Goal: Task Accomplishment & Management: Manage account settings

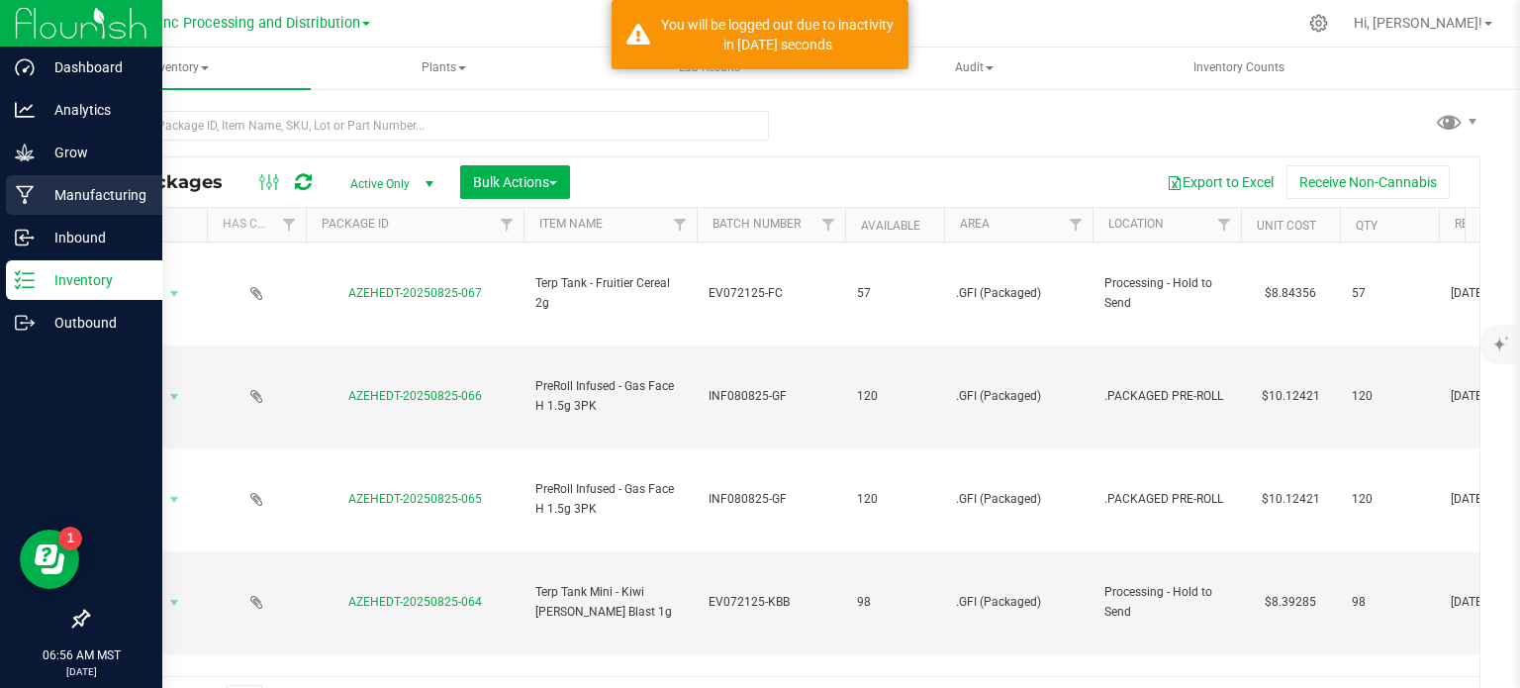
click at [37, 189] on p "Manufacturing" at bounding box center [94, 195] width 119 height 24
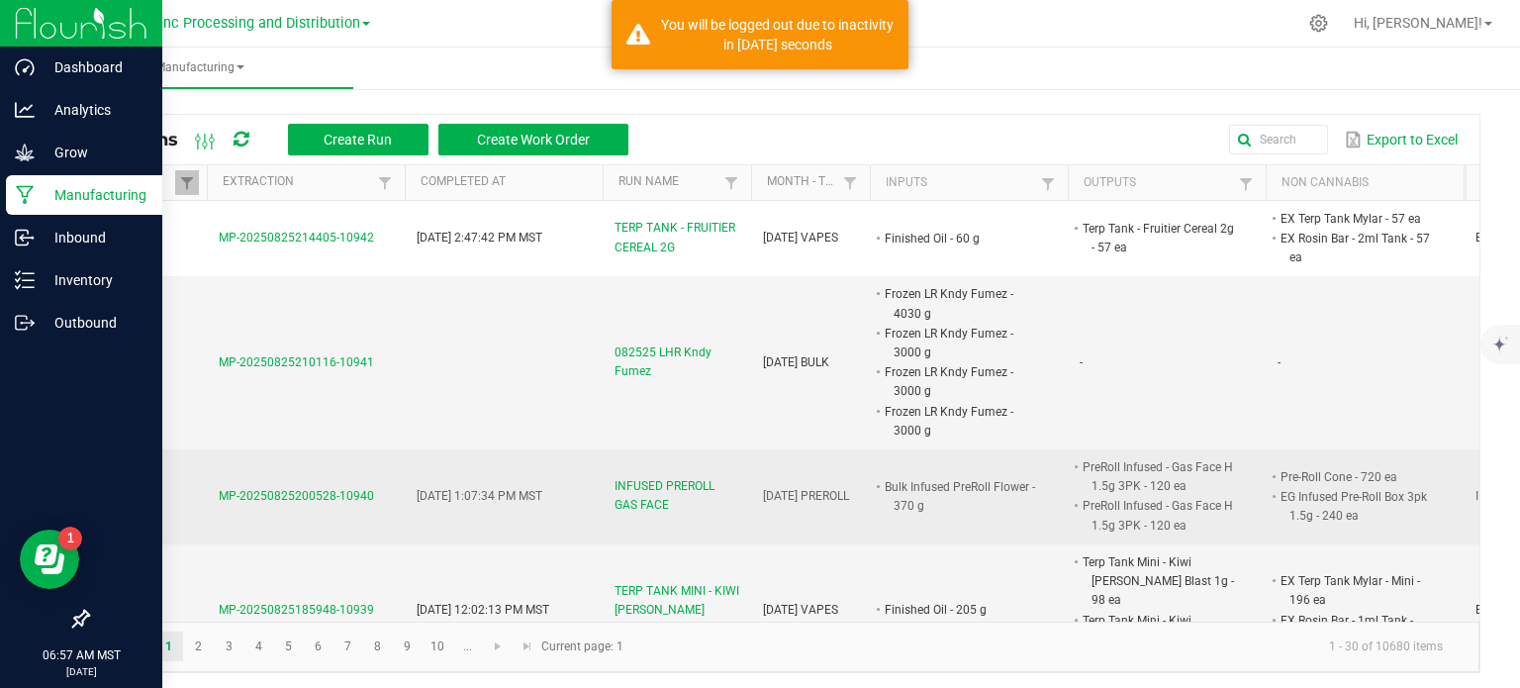
click at [676, 481] on span "INFUSED PREROLL GAS FACE" at bounding box center [677, 496] width 125 height 38
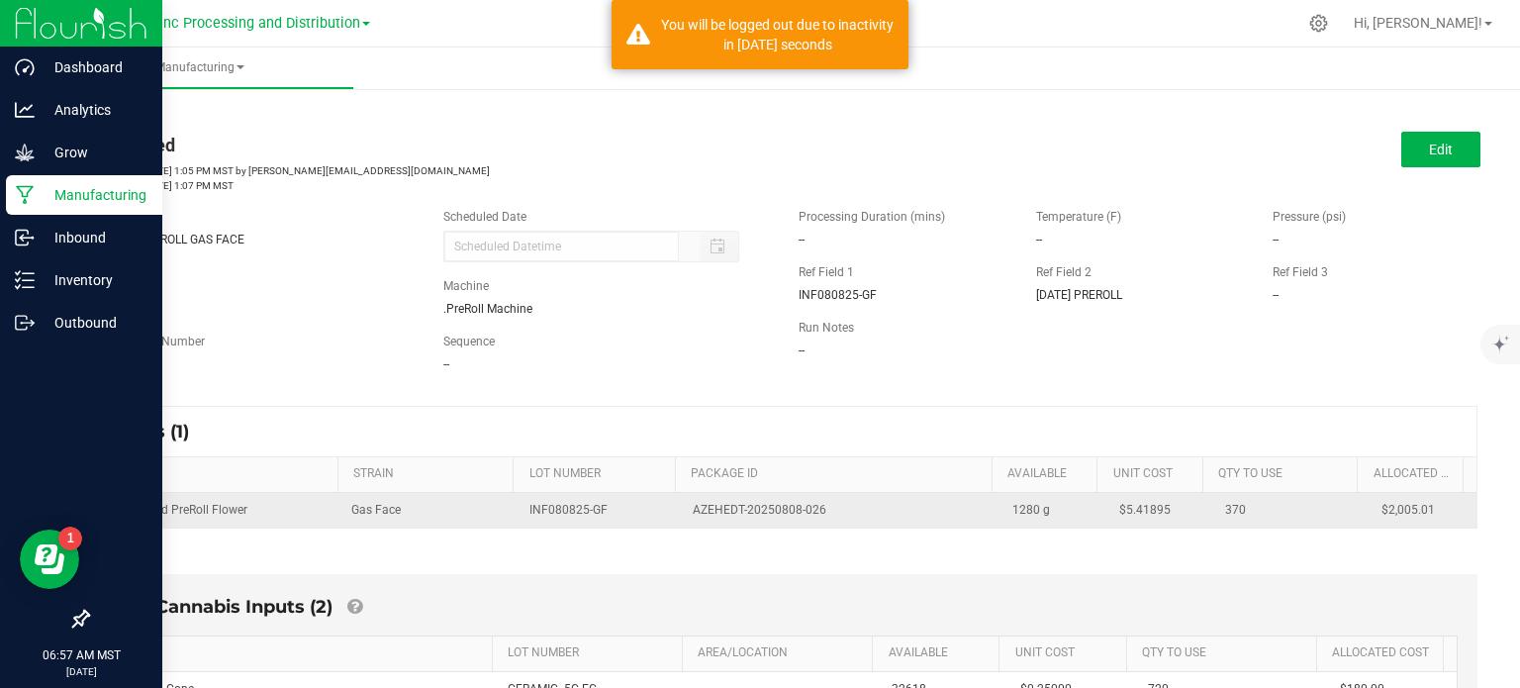
drag, startPoint x: 825, startPoint y: 510, endPoint x: 681, endPoint y: 507, distance: 144.5
click at [693, 507] on div "AZEHEDT-20250808-026" at bounding box center [841, 510] width 296 height 19
copy span "AZEHEDT-20250808-026"
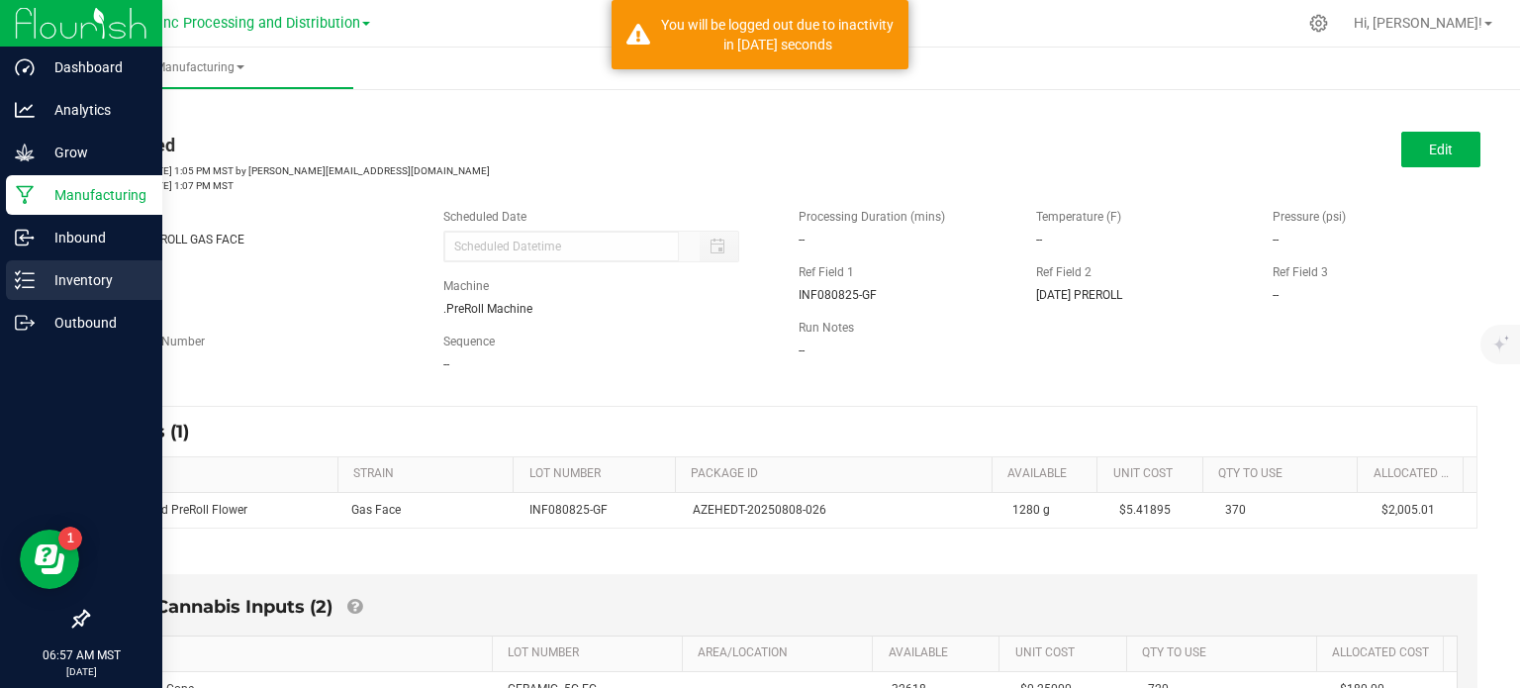
click at [25, 265] on div "Inventory" at bounding box center [84, 280] width 156 height 40
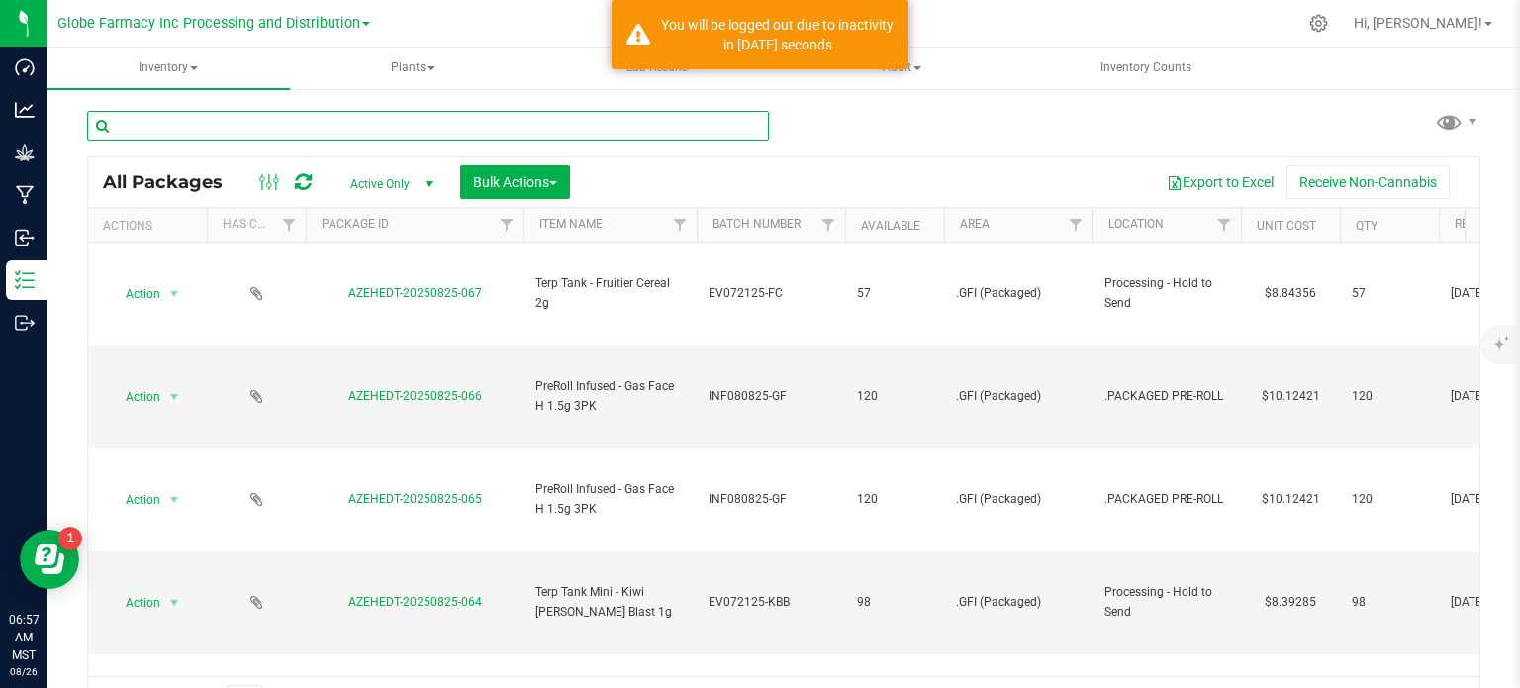
click at [245, 119] on input "text" at bounding box center [428, 126] width 682 height 30
paste input "AZEHEDT-20250808-026"
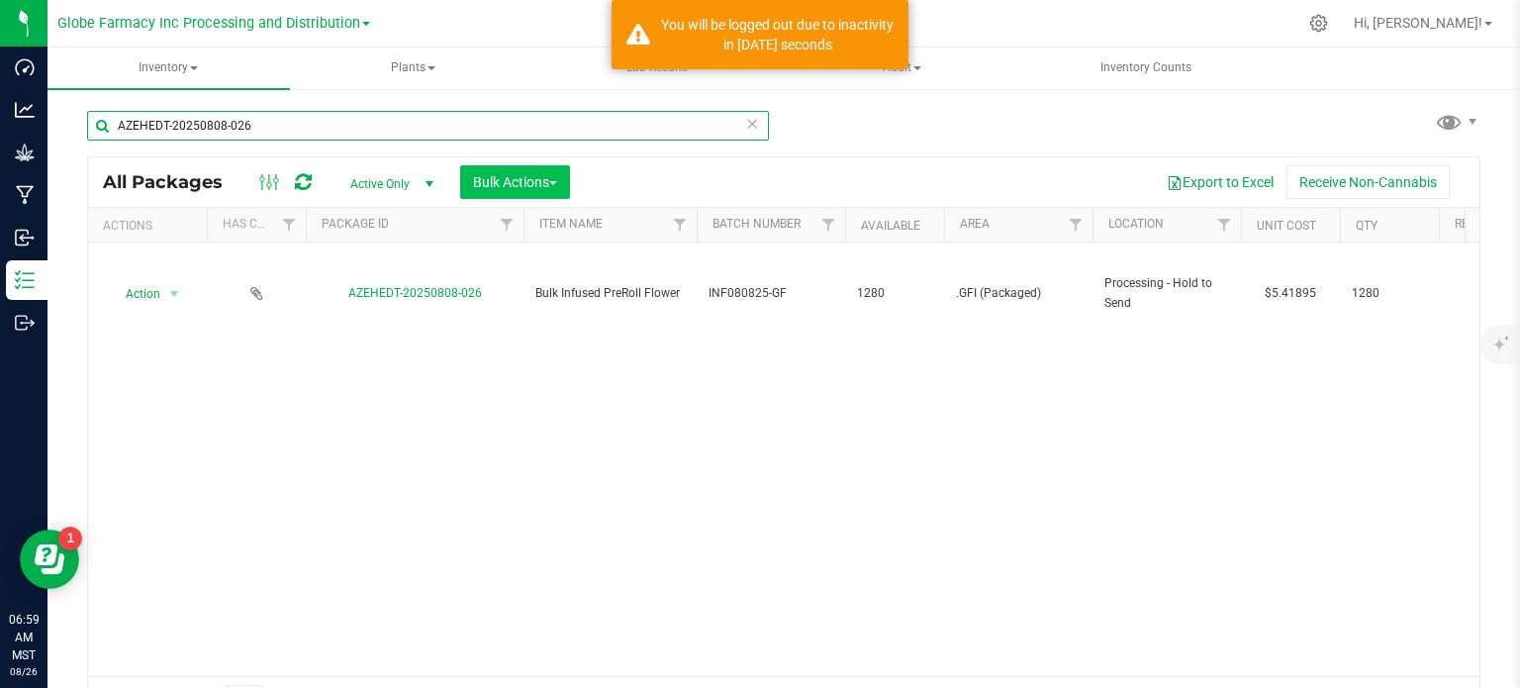
type input "AZEHEDT-20250808-026"
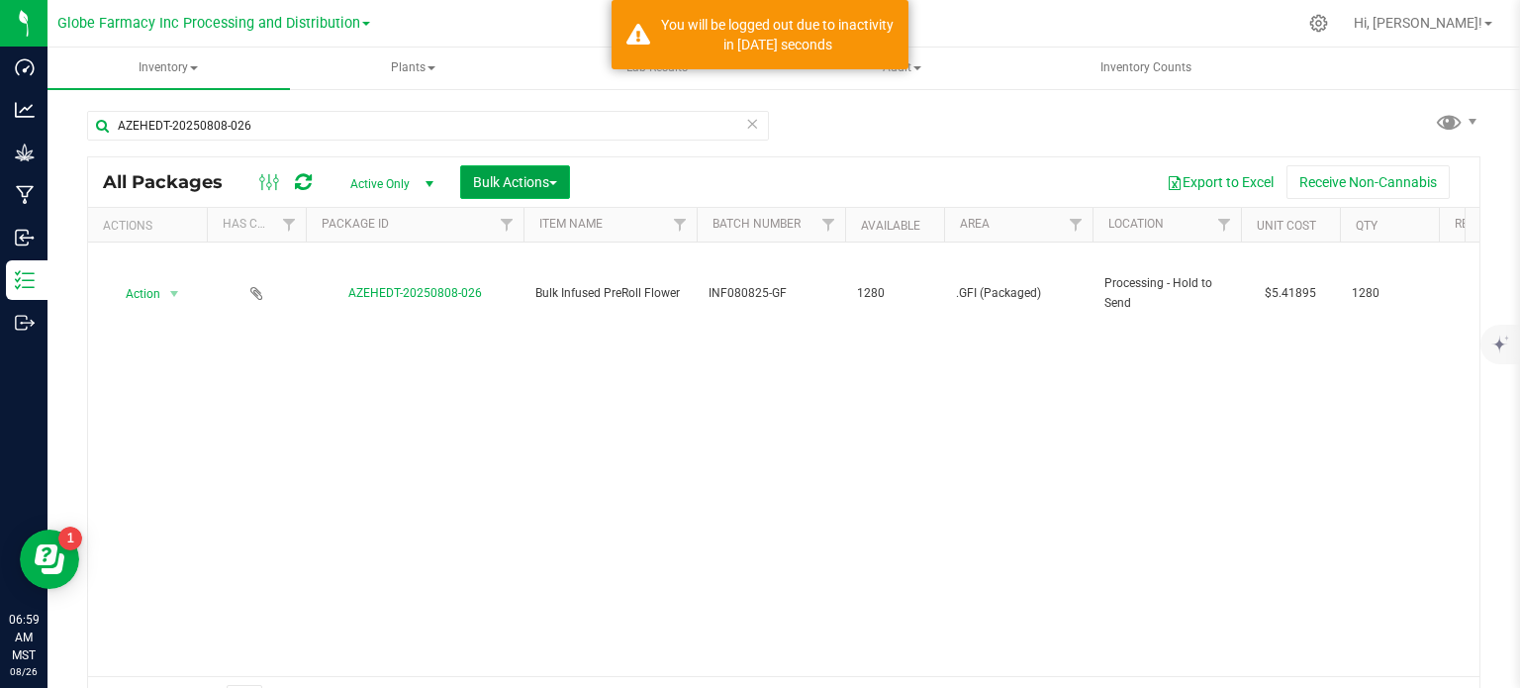
click at [557, 183] on span "button" at bounding box center [553, 183] width 8 height 4
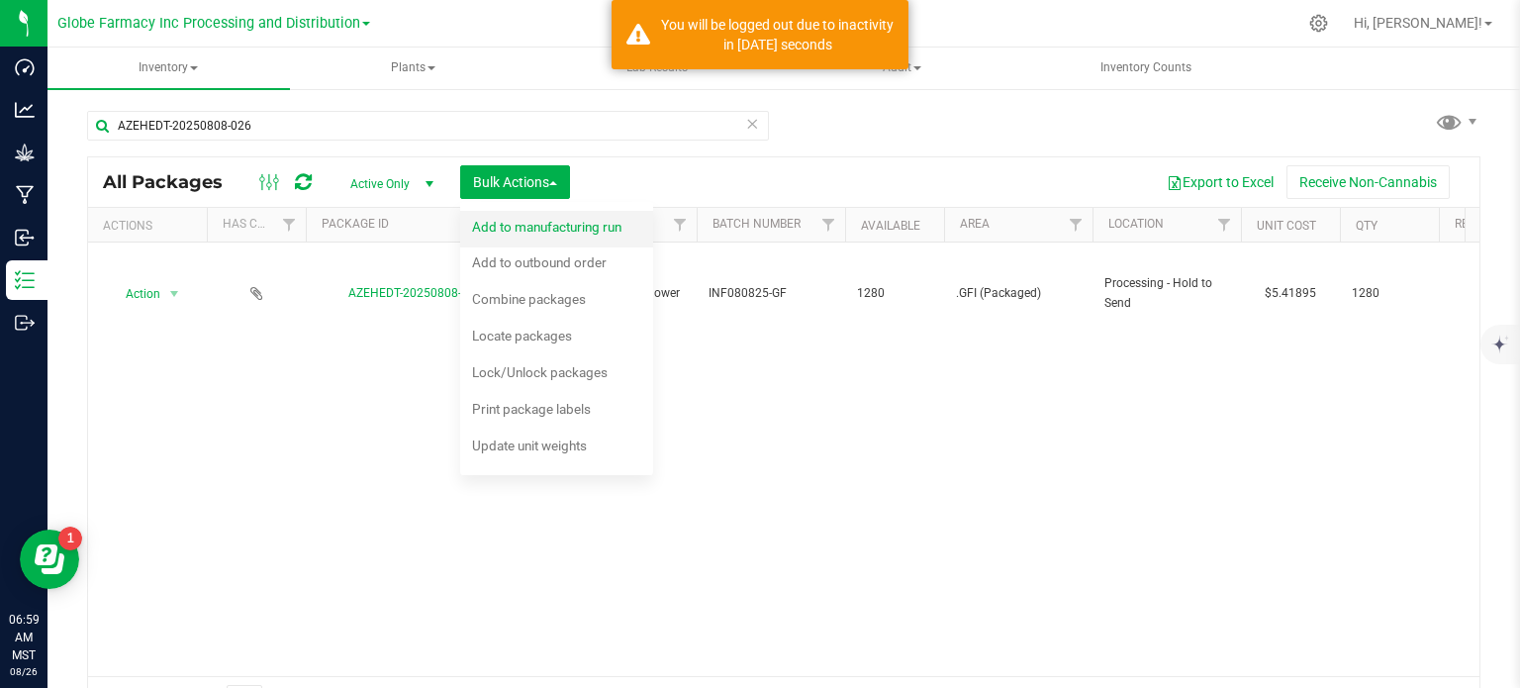
click at [543, 221] on span "Add to manufacturing run" at bounding box center [546, 227] width 149 height 16
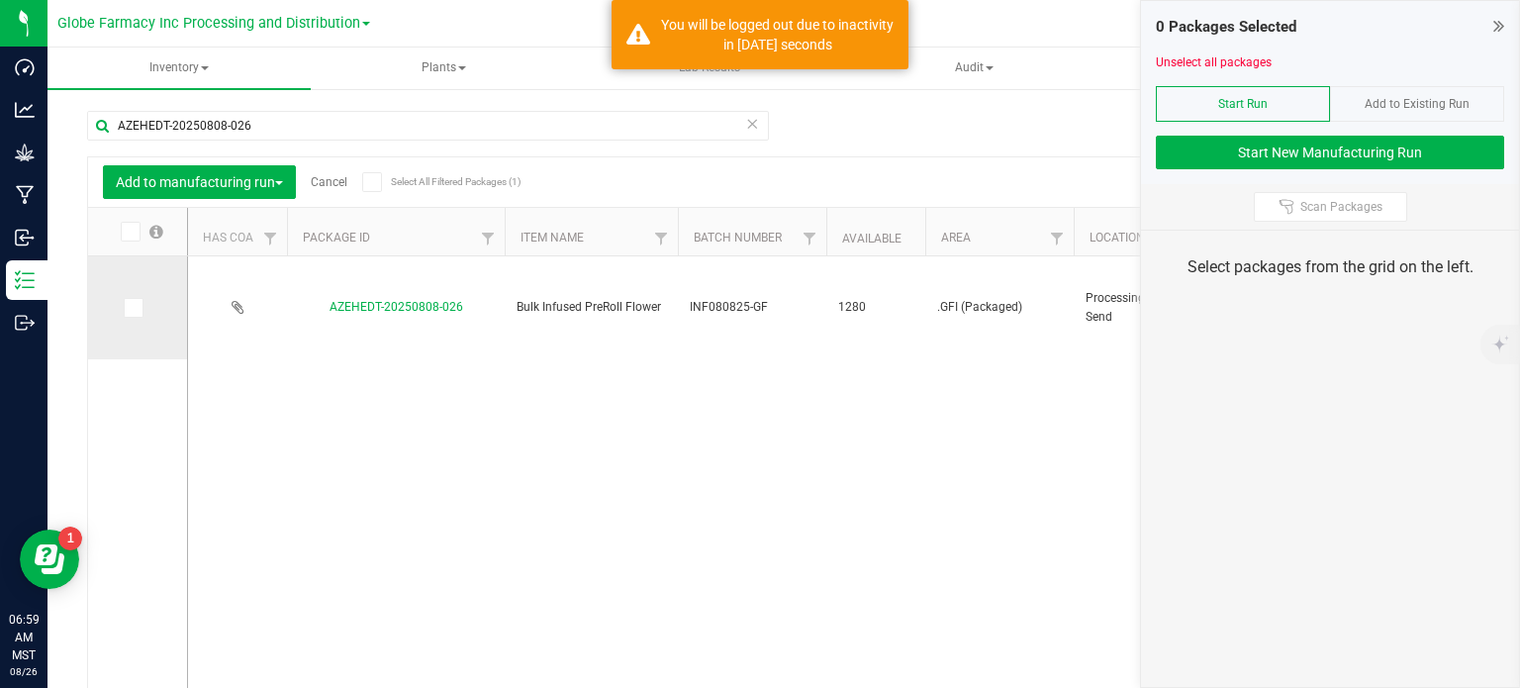
click at [135, 298] on span at bounding box center [134, 308] width 20 height 20
click at [0, 0] on input "checkbox" at bounding box center [0, 0] width 0 height 0
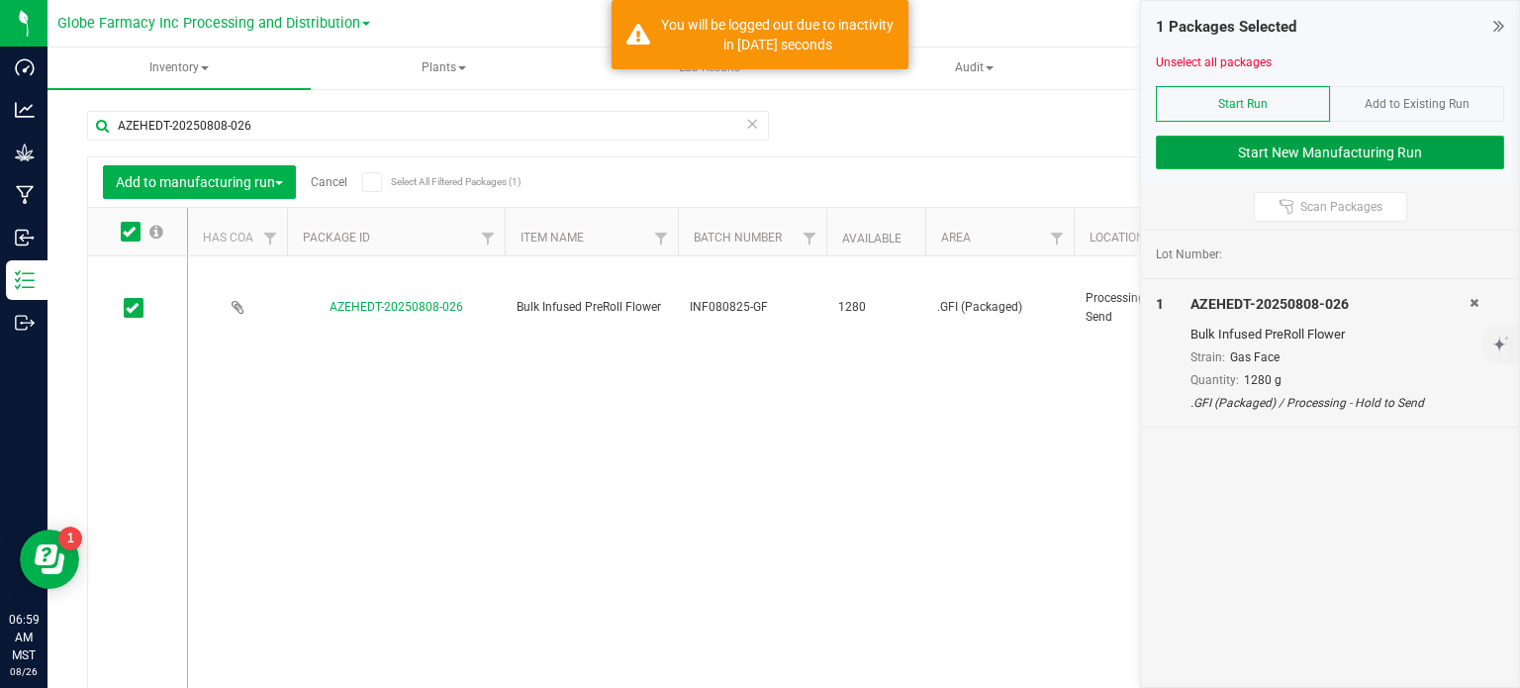
click at [1380, 155] on button "Start New Manufacturing Run" at bounding box center [1330, 153] width 348 height 34
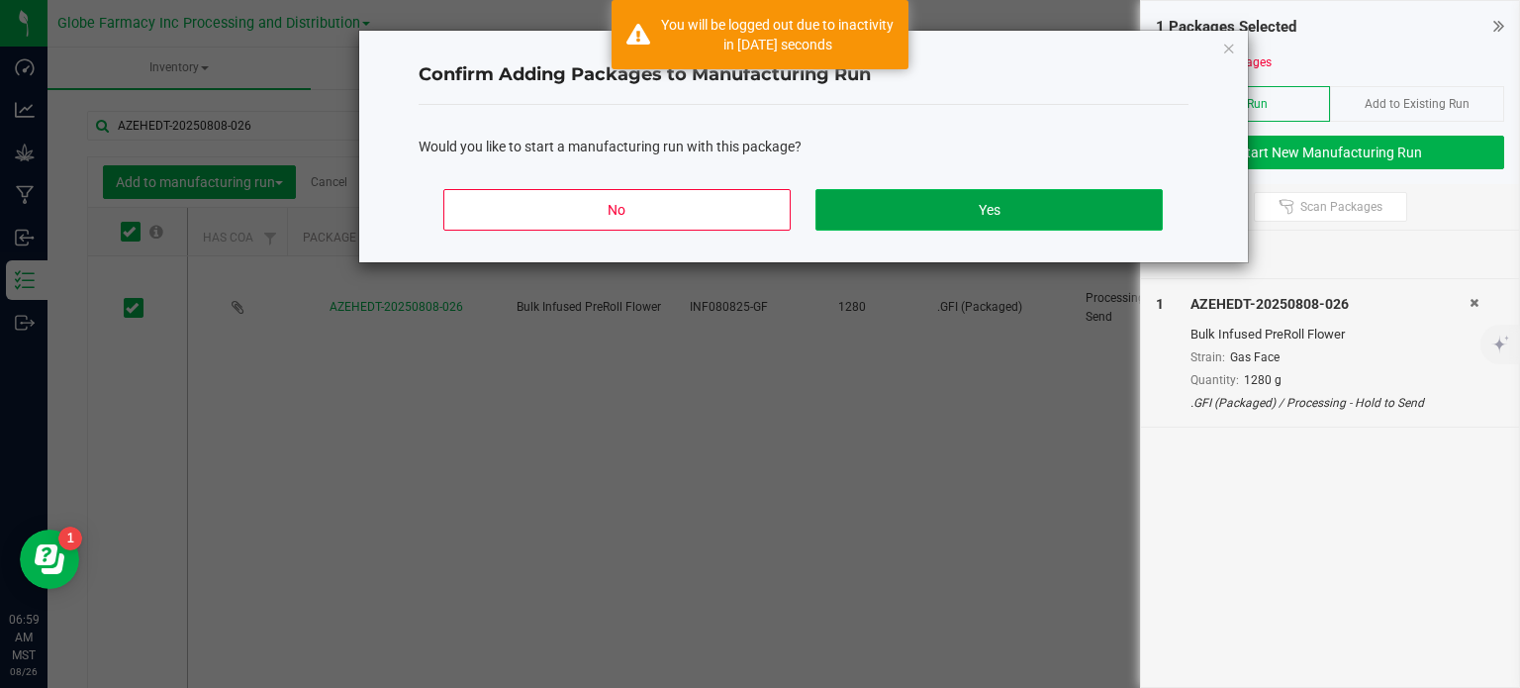
click at [942, 203] on button "Yes" at bounding box center [989, 210] width 346 height 42
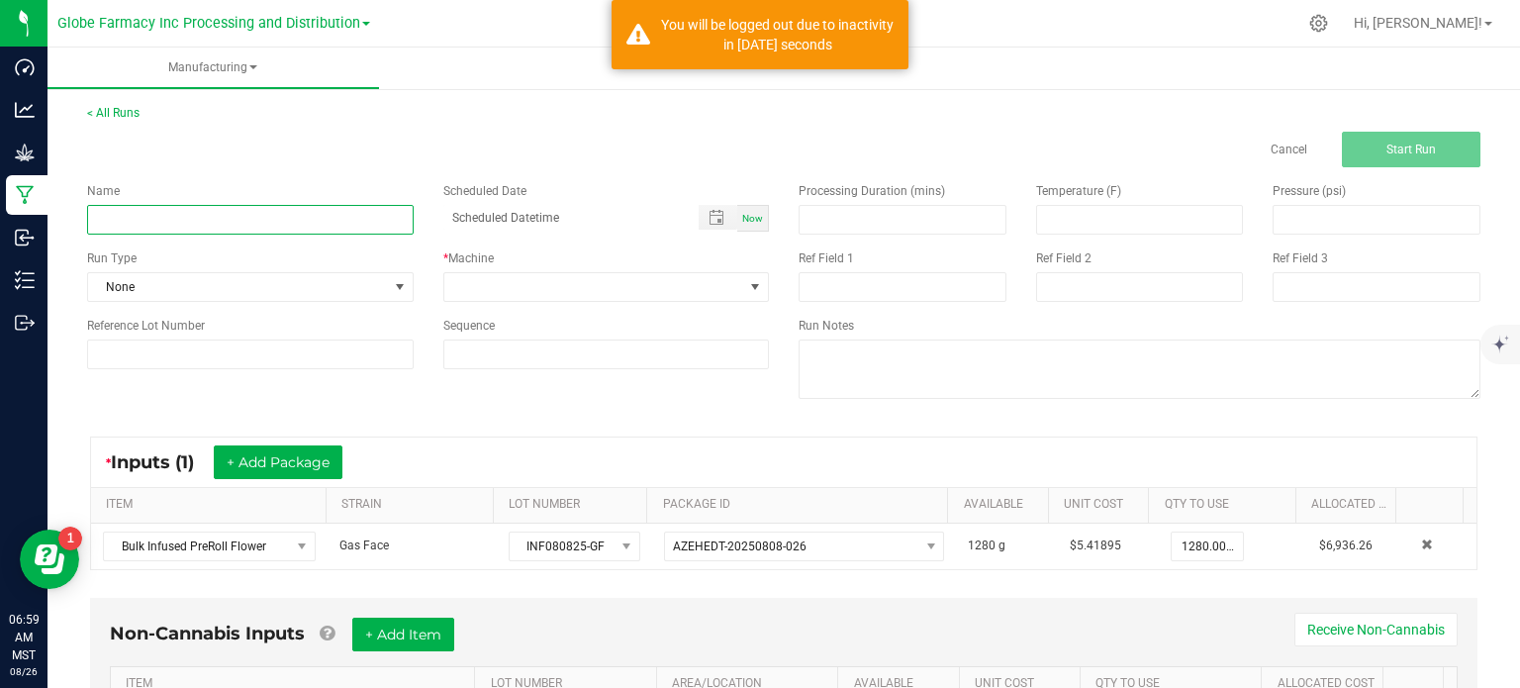
click at [239, 224] on input at bounding box center [250, 220] width 327 height 30
type input "p"
type input "INFUSED PREROLL GAS FACE"
drag, startPoint x: 557, startPoint y: 284, endPoint x: 536, endPoint y: 291, distance: 21.9
click at [554, 285] on span at bounding box center [594, 287] width 300 height 28
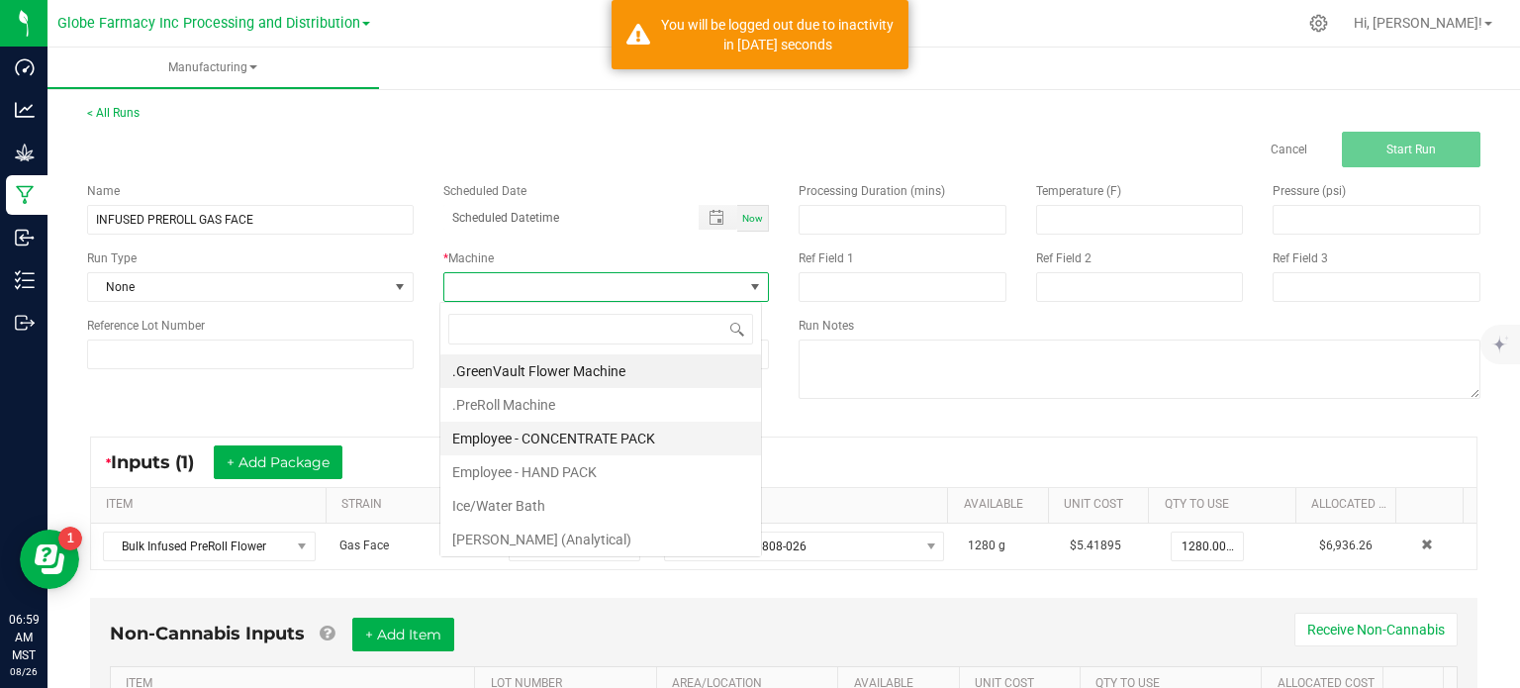
scroll to position [29, 322]
click at [548, 419] on li ".PreRoll Machine" at bounding box center [600, 405] width 321 height 34
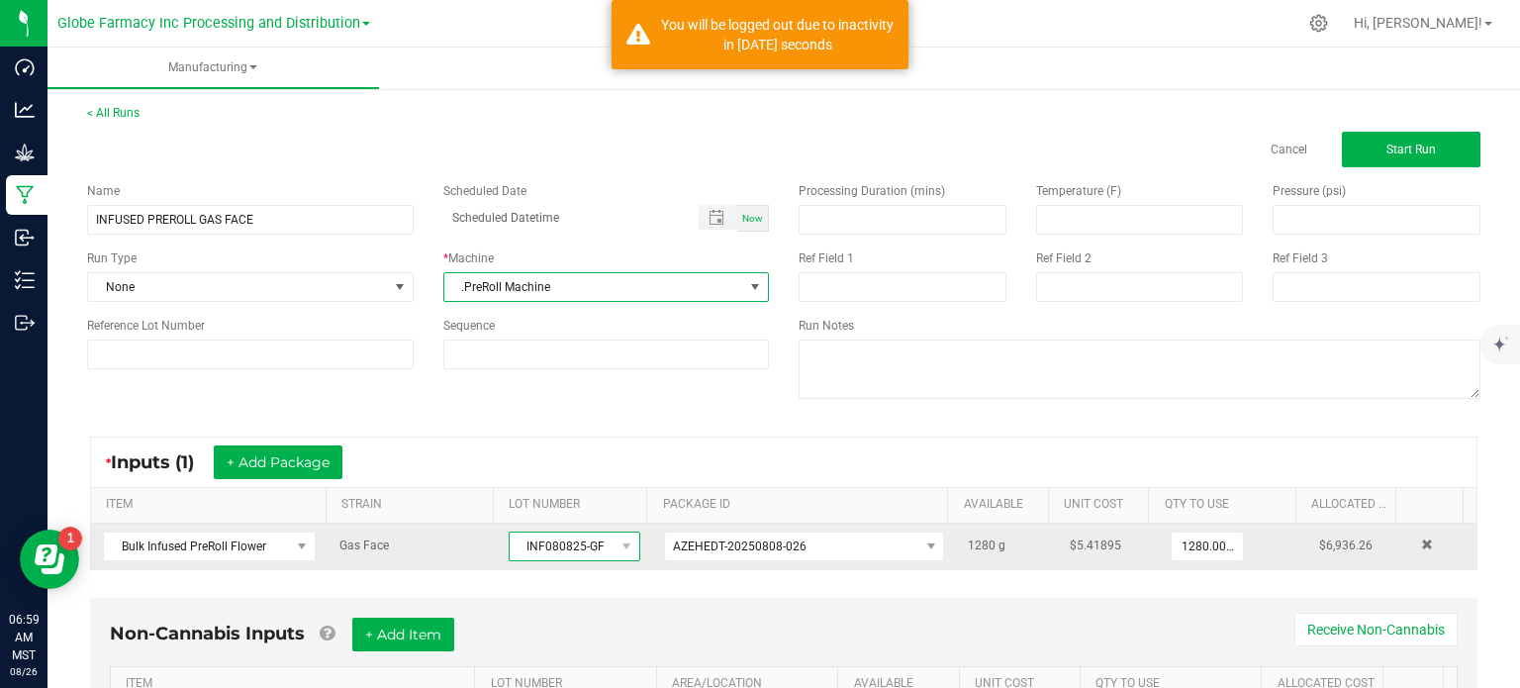
click at [538, 547] on span "INF080825-GF" at bounding box center [562, 547] width 105 height 28
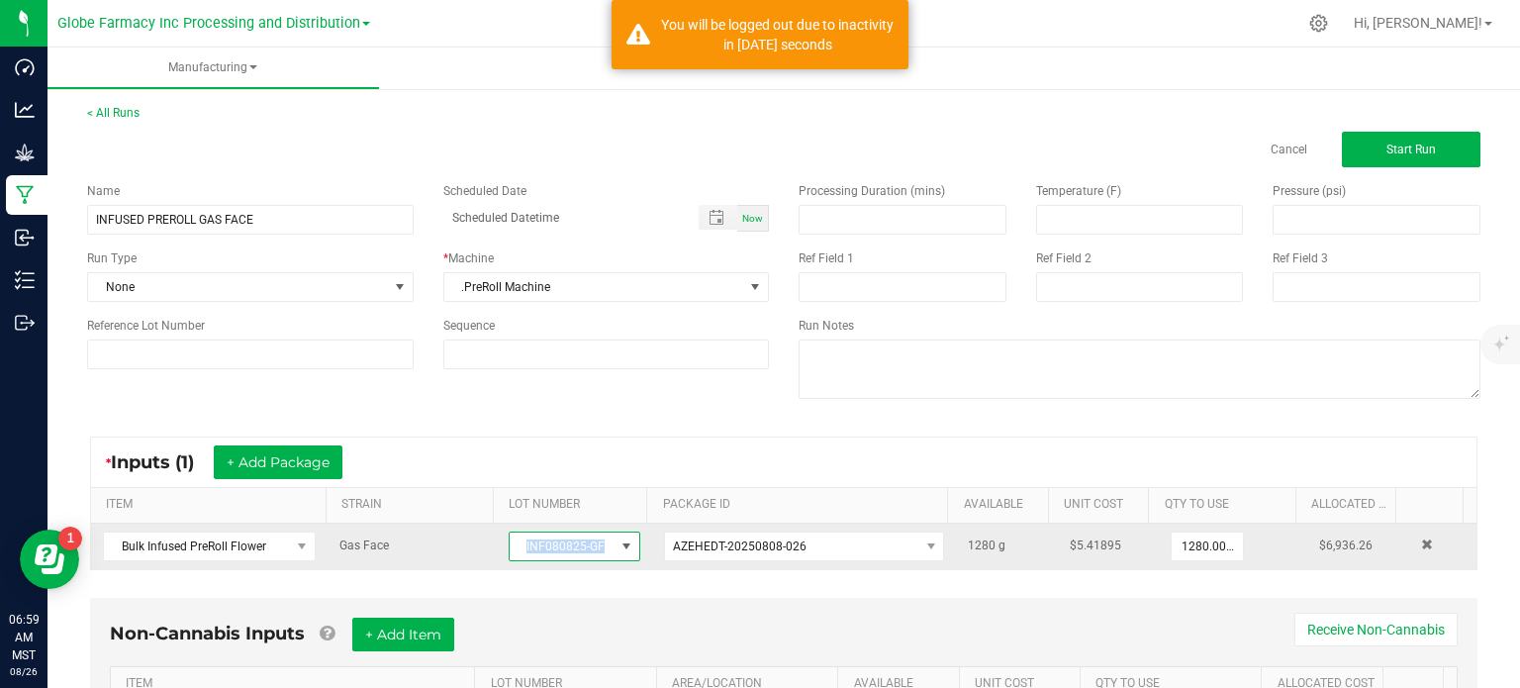
copy span "INF080825-GF"
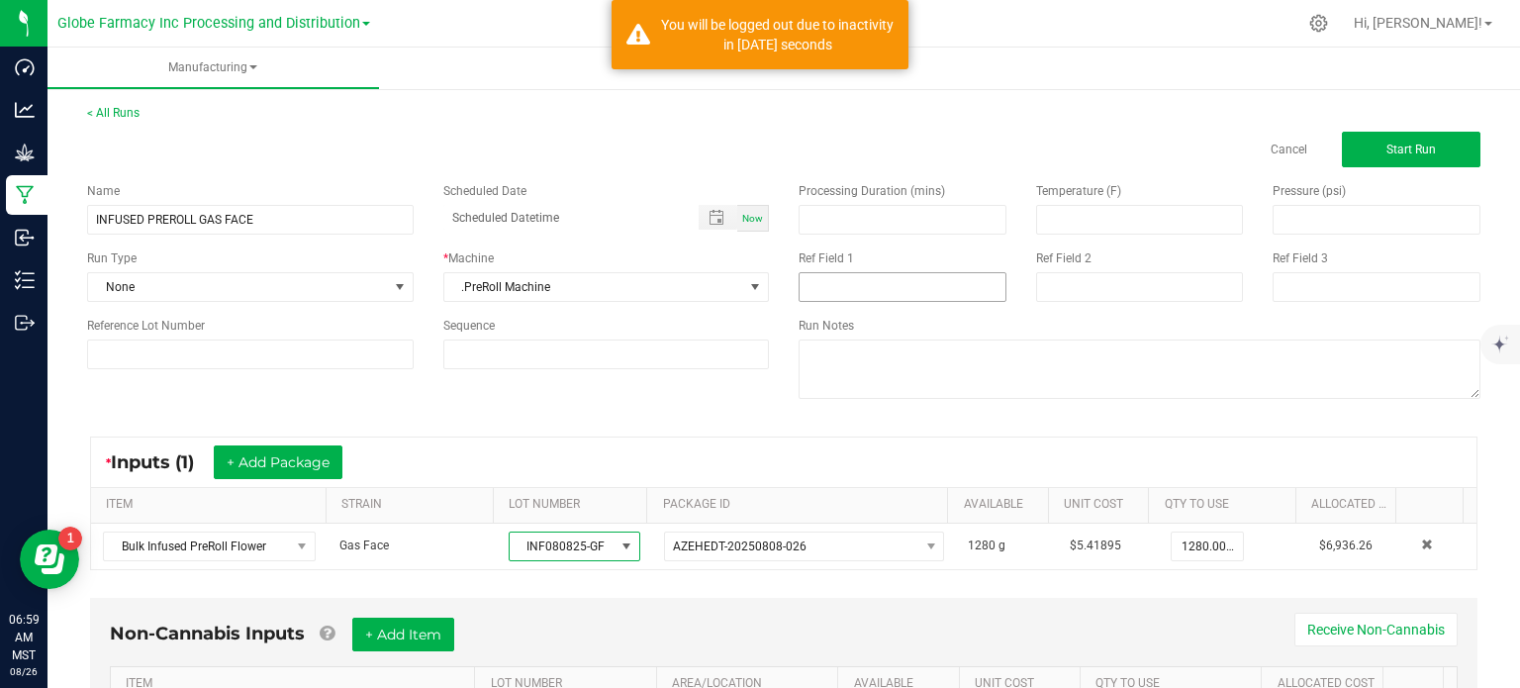
drag, startPoint x: 787, startPoint y: 289, endPoint x: 806, endPoint y: 276, distance: 22.8
click at [790, 288] on div "Ref Field 1" at bounding box center [903, 275] width 238 height 52
click at [814, 273] on input at bounding box center [903, 287] width 208 height 30
paste input "INF080825-GF"
type input "INF080825-GF"
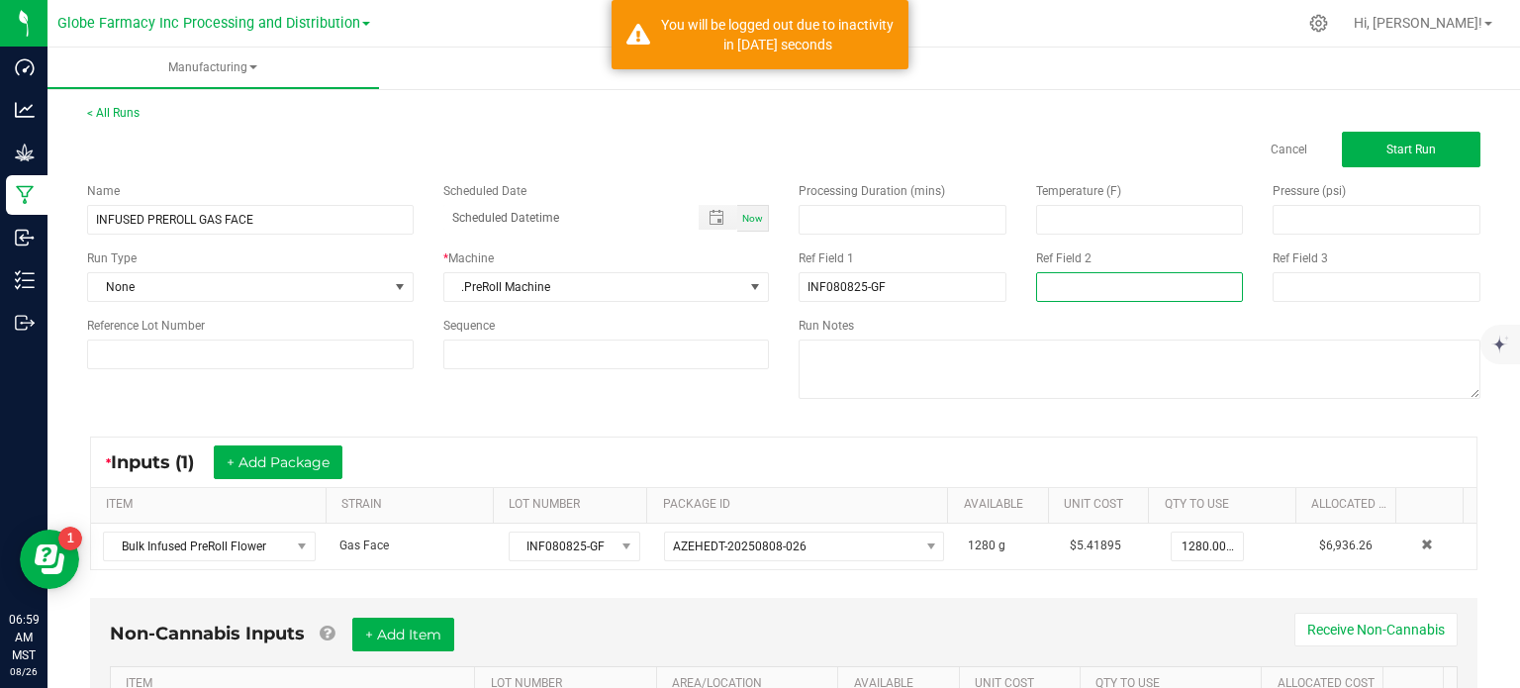
click at [1067, 299] on input at bounding box center [1140, 287] width 208 height 30
type input "[DATE] PREROLL"
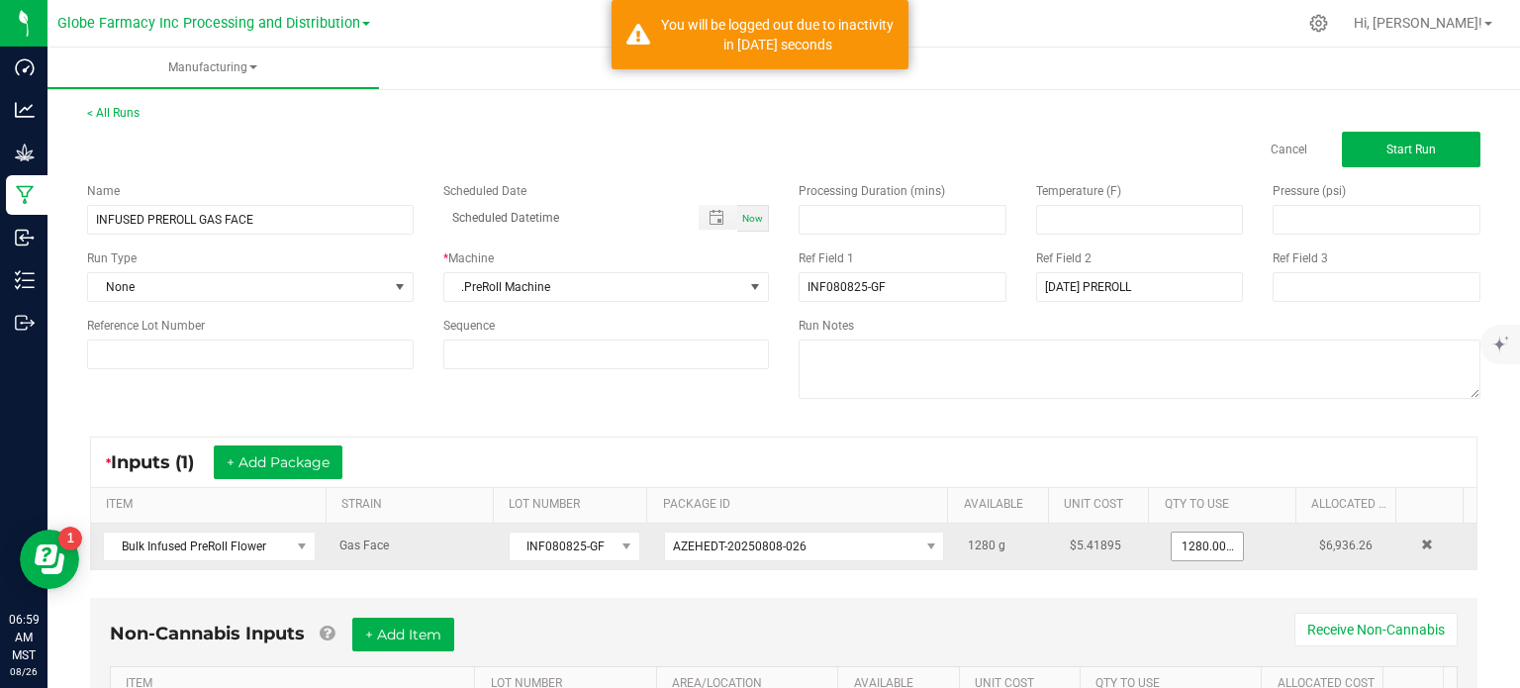
click at [1172, 541] on input "1280.0000 g" at bounding box center [1207, 547] width 71 height 28
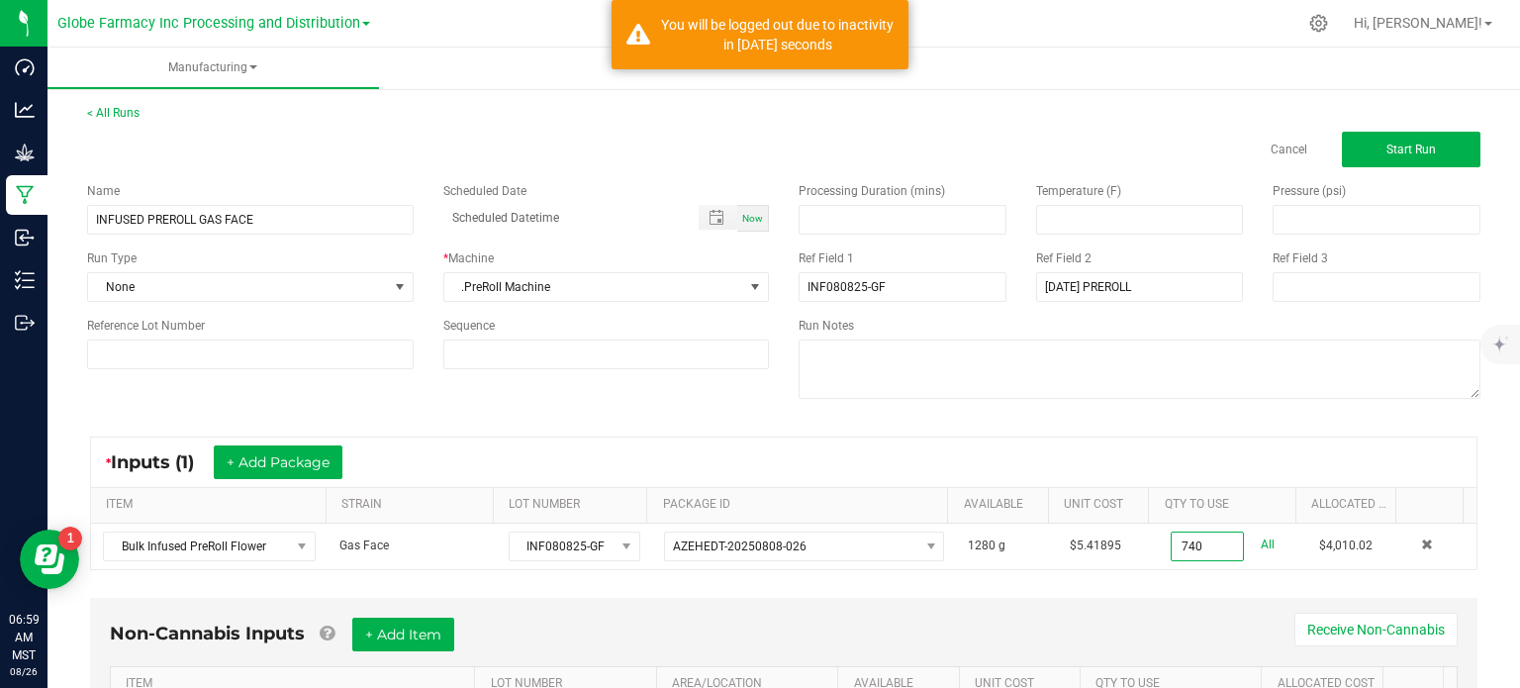
type input "740.0000 g"
click at [1208, 604] on div "Non-Cannabis Inputs + Add Item Receive Non-Cannabis ITEM LOT NUMBER AREA/LOCATI…" at bounding box center [784, 678] width 1388 height 160
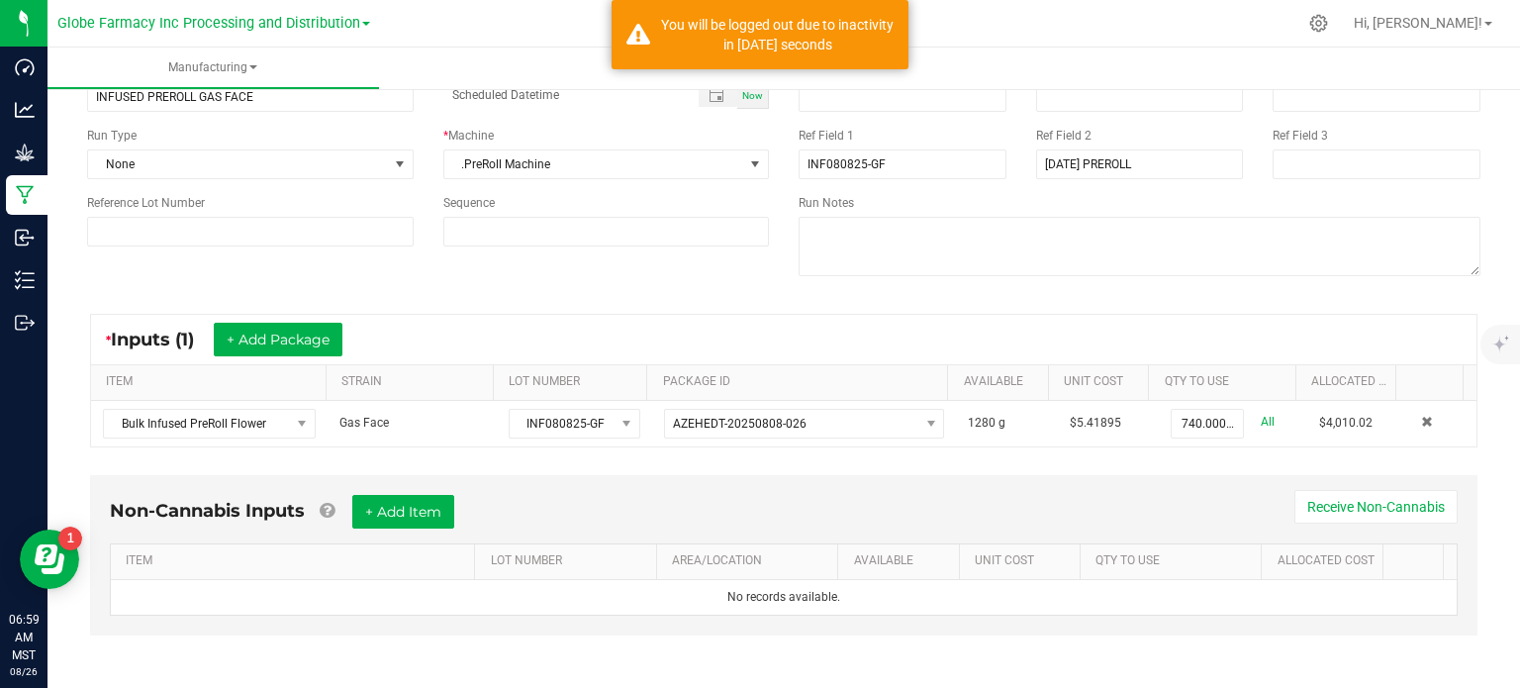
scroll to position [124, 0]
click at [416, 503] on button "+ Add Item" at bounding box center [403, 511] width 102 height 34
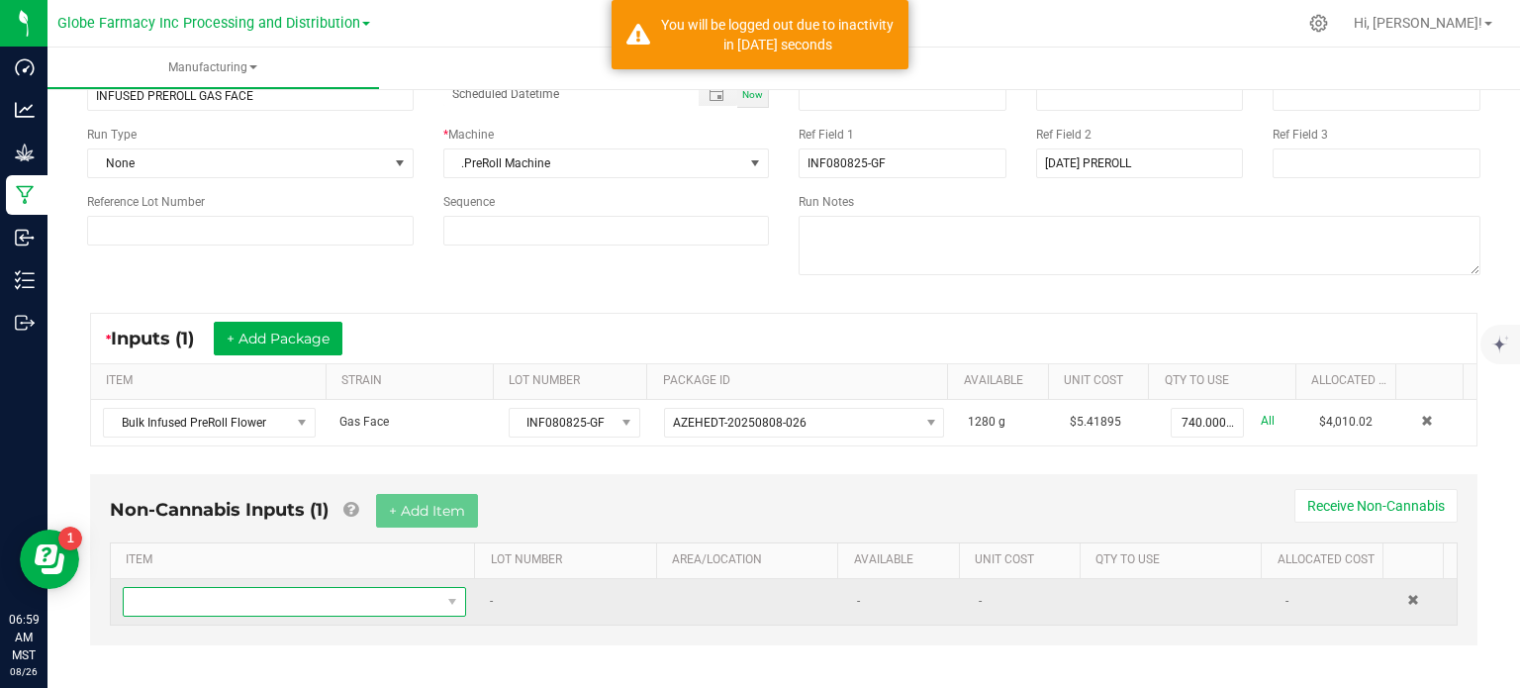
click at [323, 604] on span "NO DATA FOUND" at bounding box center [282, 602] width 317 height 28
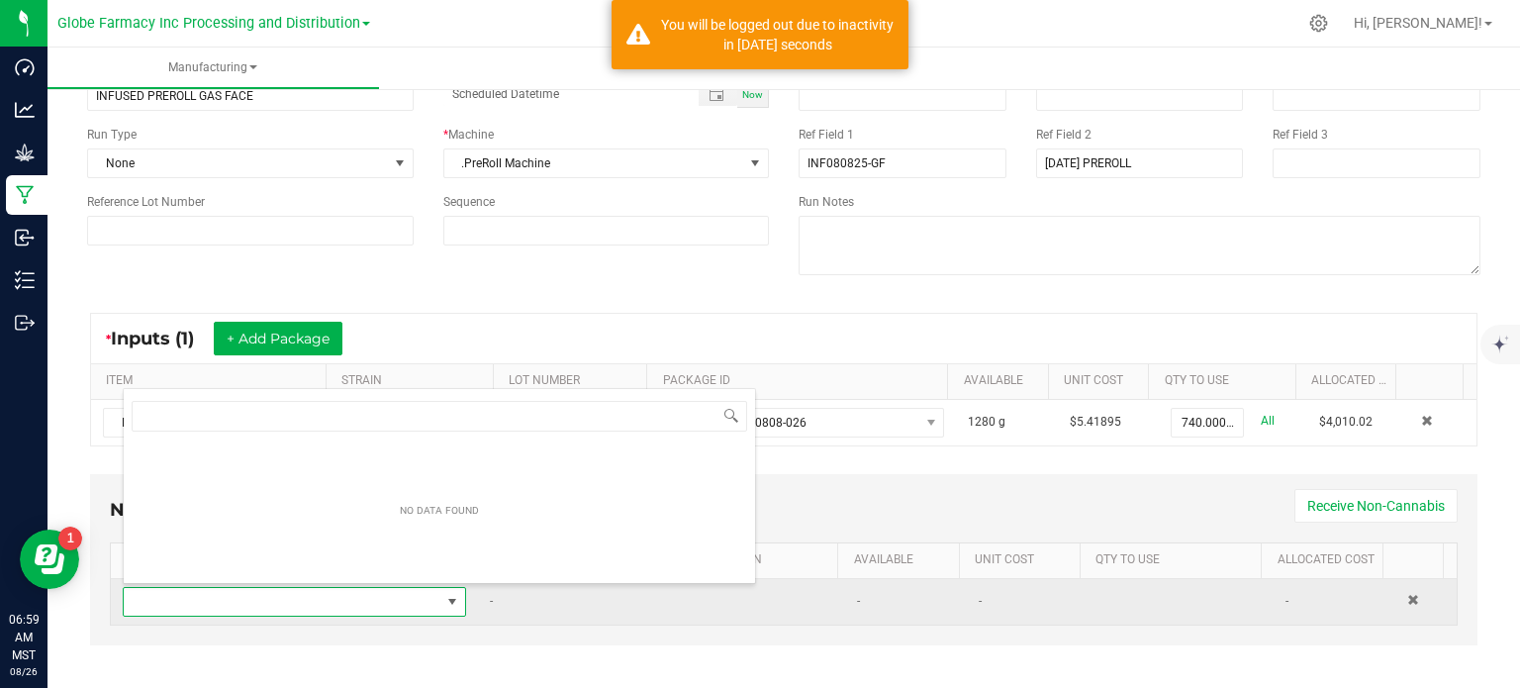
scroll to position [29, 331]
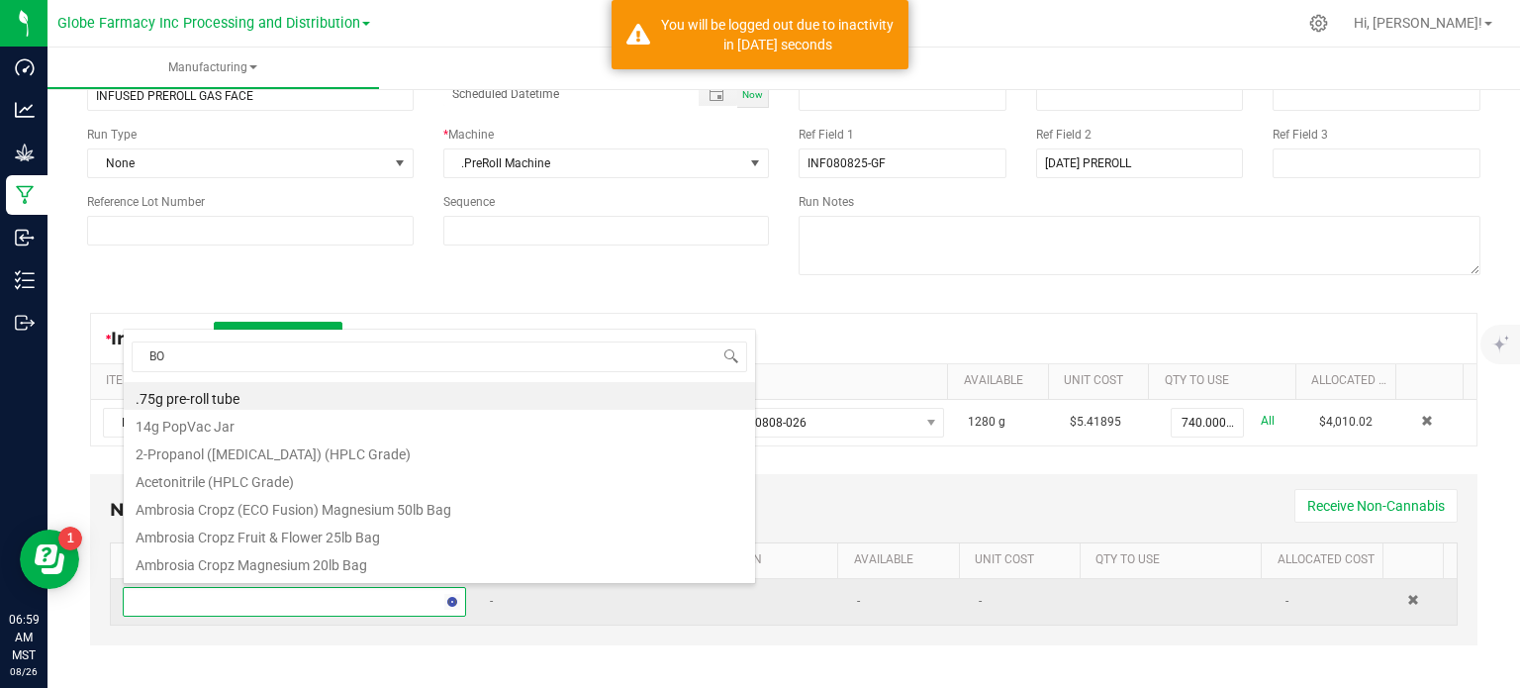
type input "BOX"
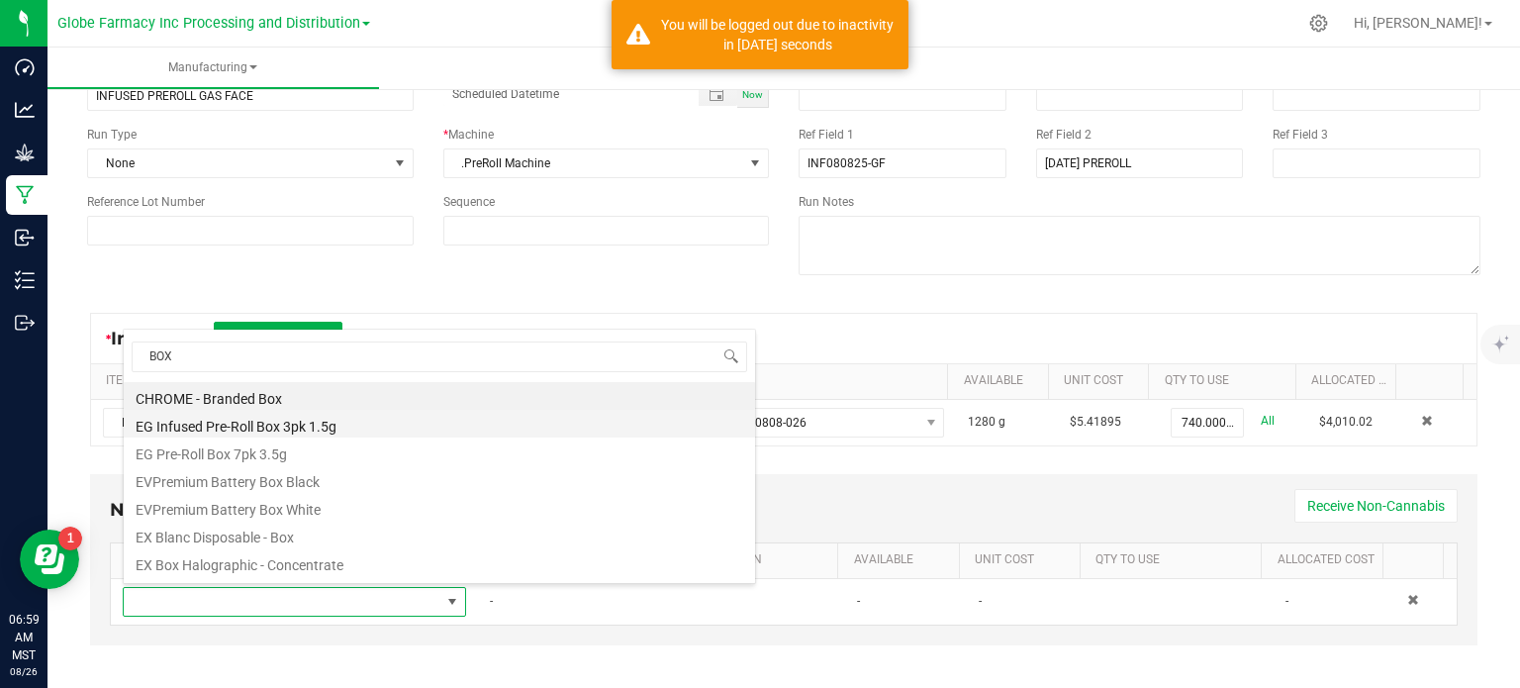
click at [337, 431] on li "EG Infused Pre-Roll Box 3pk 1.5g" at bounding box center [439, 424] width 631 height 28
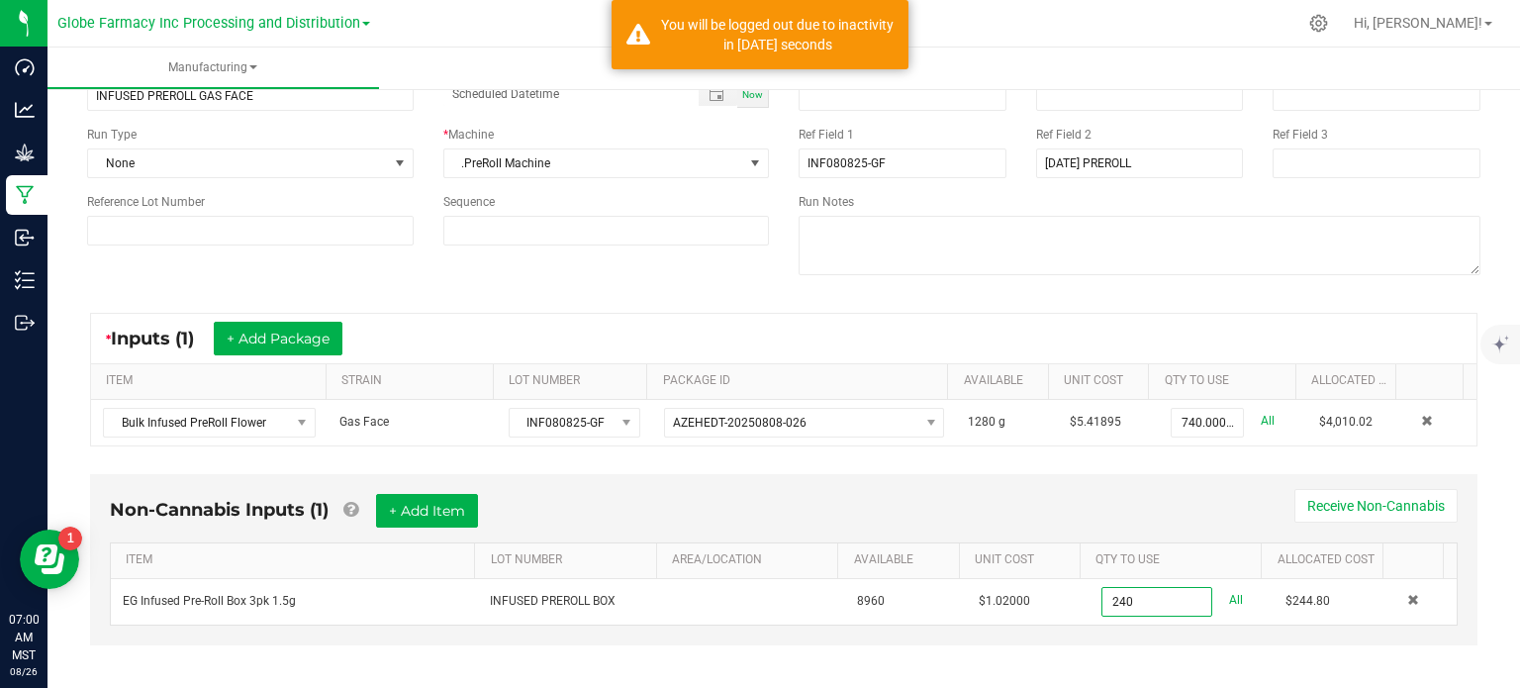
click at [944, 514] on div "Non-Cannabis Inputs (1) + Add Item Receive Non-Cannabis" at bounding box center [784, 518] width 1348 height 49
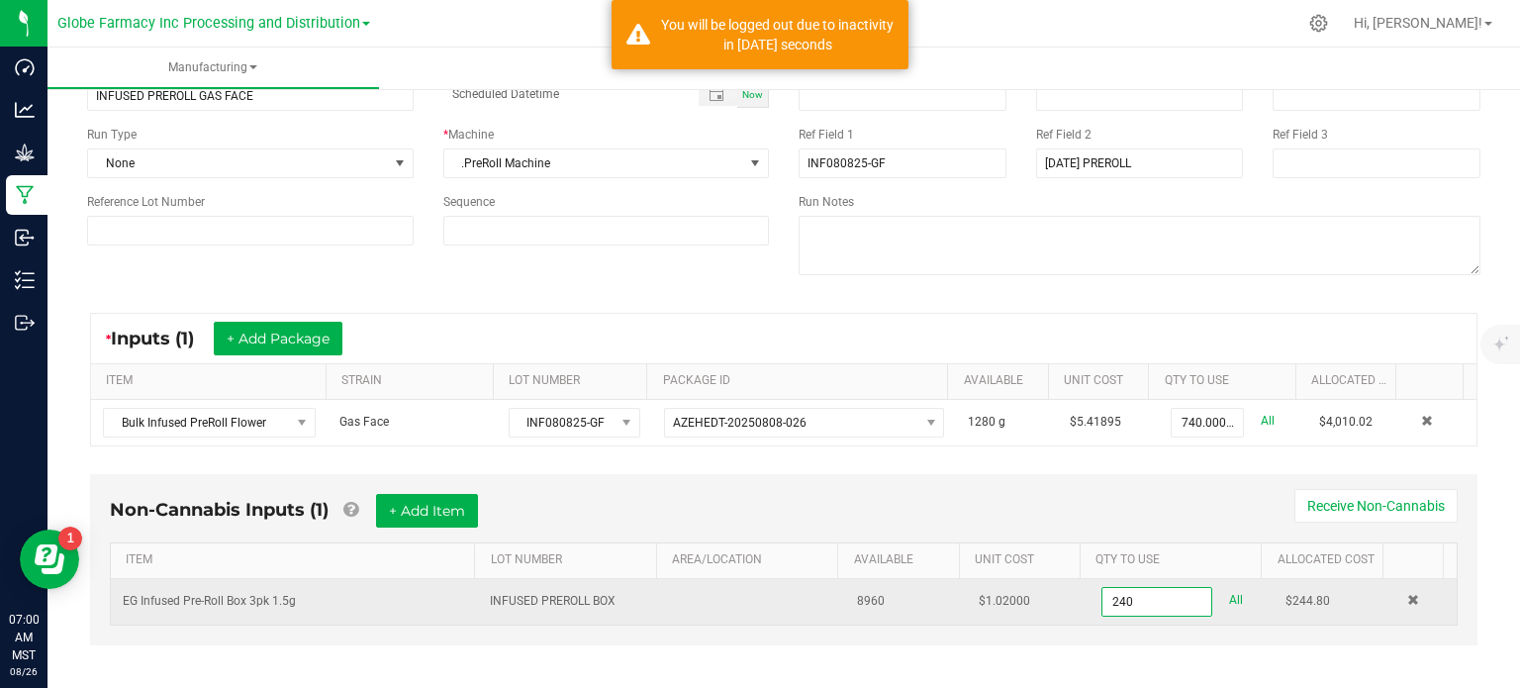
click at [1150, 597] on input "240" at bounding box center [1157, 602] width 109 height 28
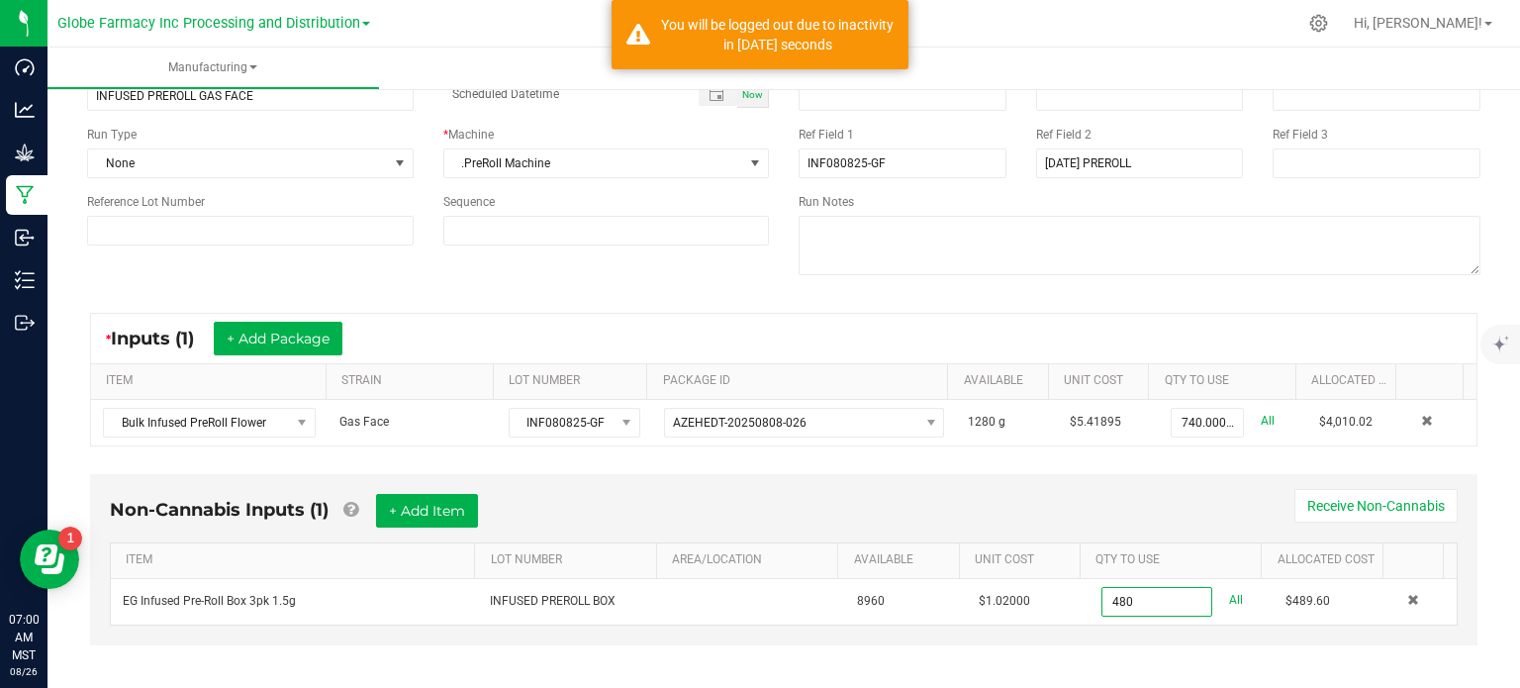
type input "480 ea"
click at [1180, 526] on div "Non-Cannabis Inputs (1) + Add Item Receive Non-Cannabis" at bounding box center [784, 518] width 1348 height 49
click at [446, 515] on button "+ Add Item" at bounding box center [427, 511] width 102 height 34
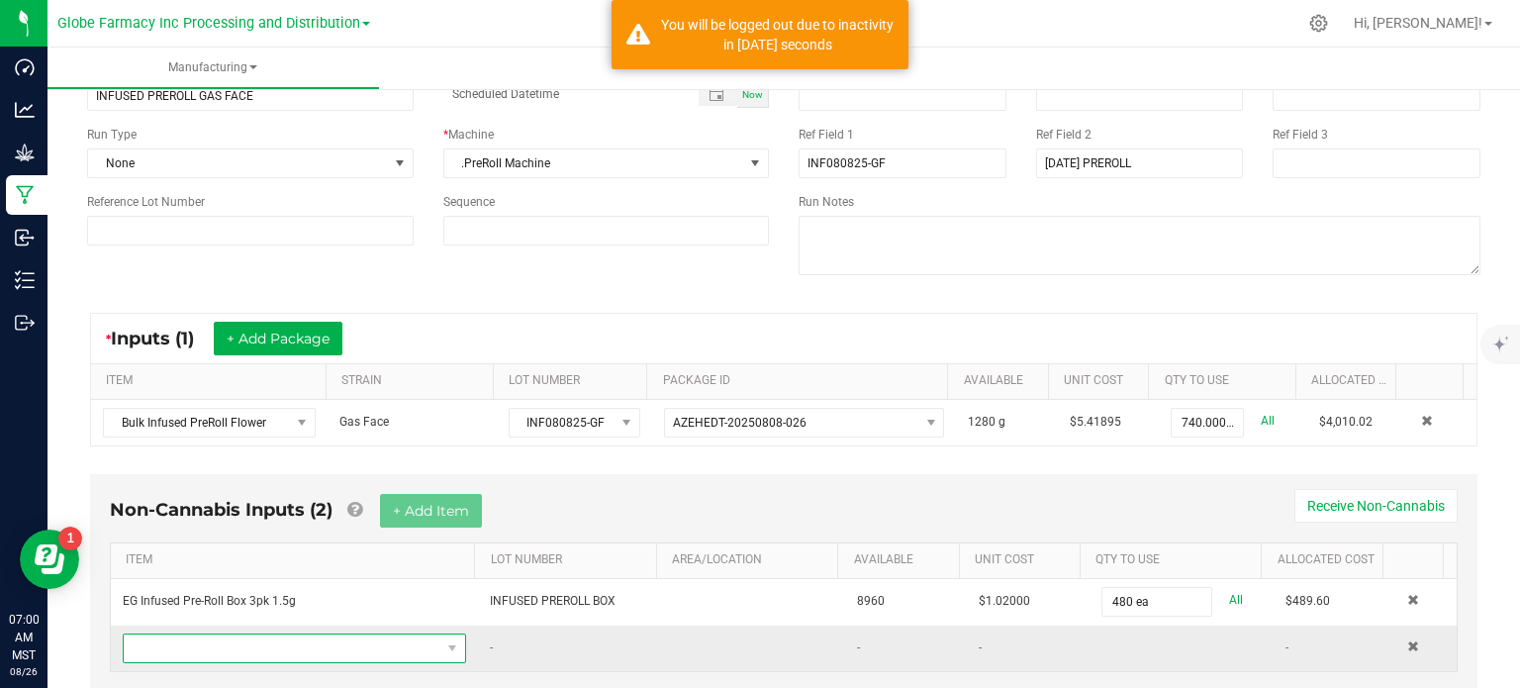
click at [393, 645] on span "NO DATA FOUND" at bounding box center [282, 648] width 317 height 28
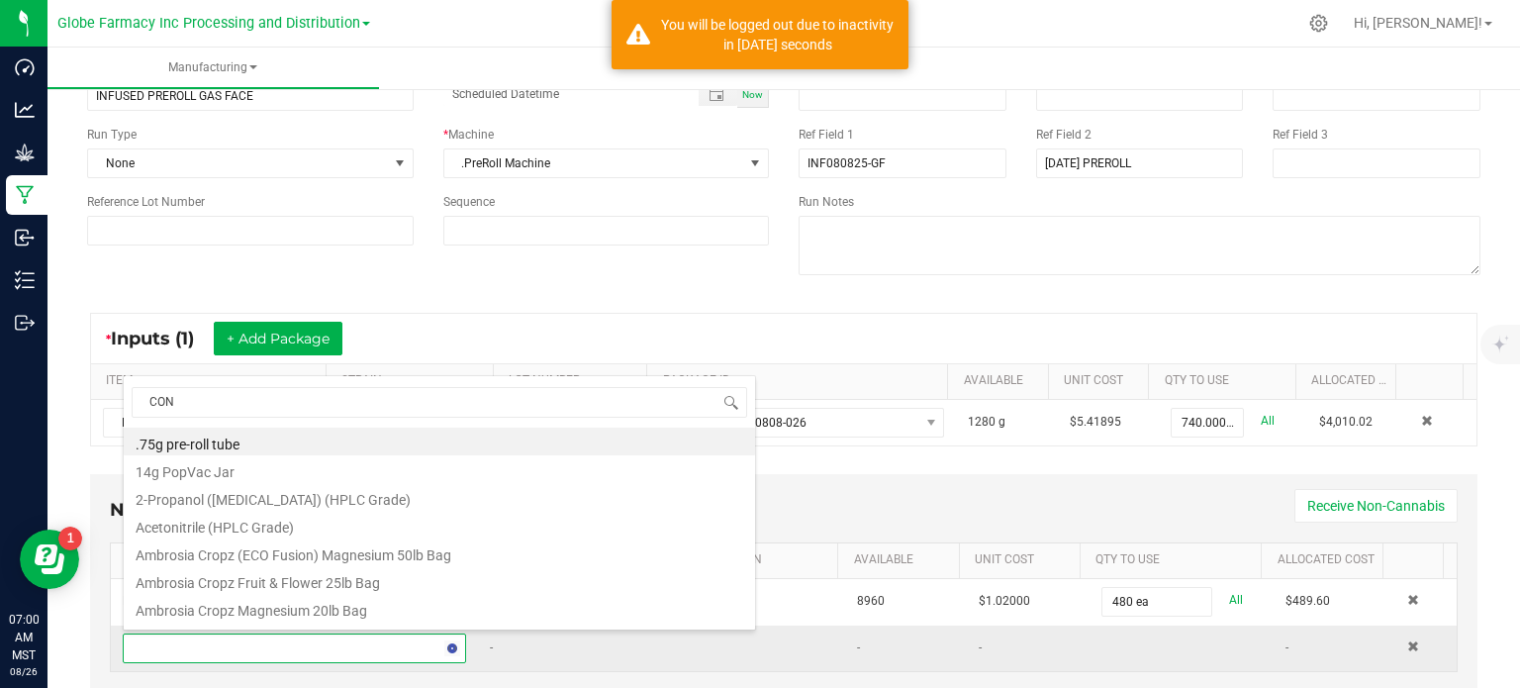
type input "CONE"
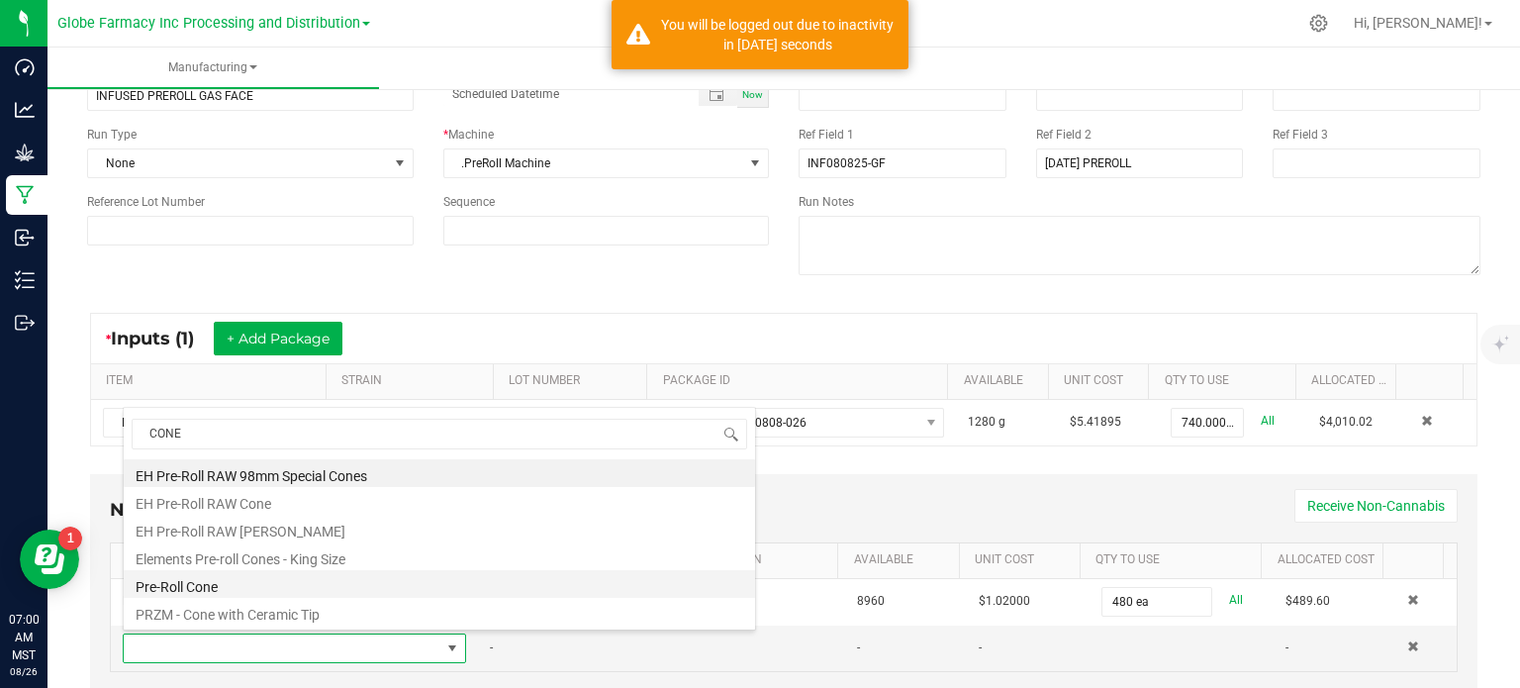
click at [280, 577] on li "Pre-Roll Cone" at bounding box center [439, 584] width 631 height 28
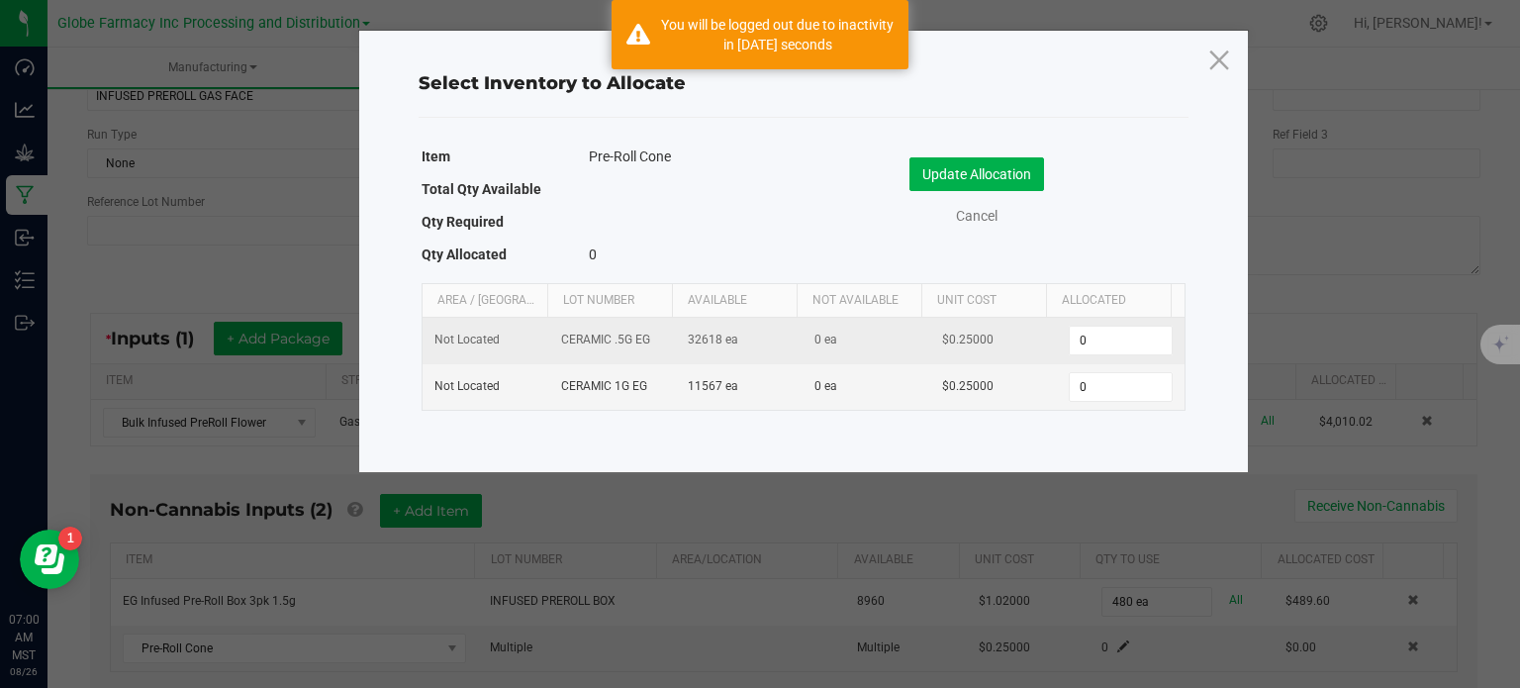
click at [1117, 357] on td "0" at bounding box center [1120, 341] width 127 height 47
click at [1116, 346] on input "0" at bounding box center [1120, 341] width 101 height 28
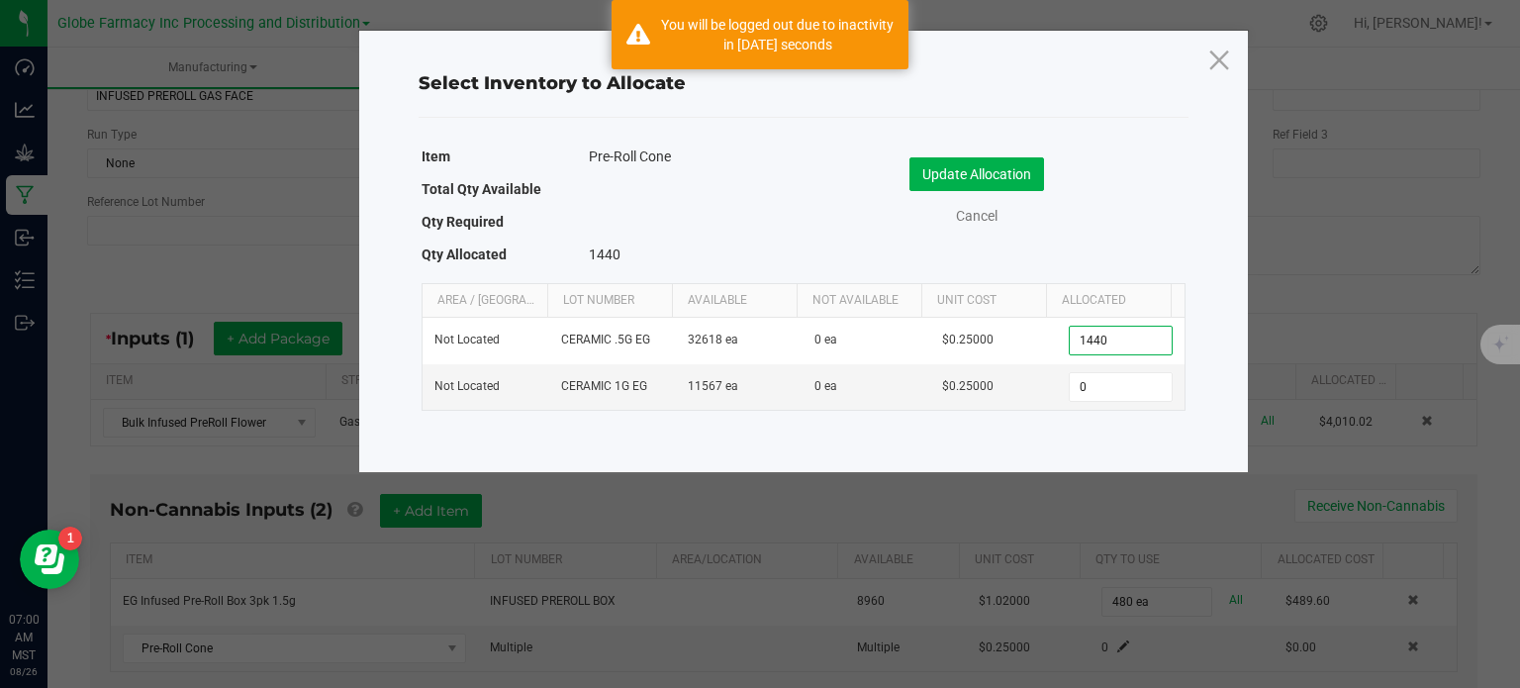
type input "1,440"
click at [1017, 190] on div "Update Allocation Cancel" at bounding box center [995, 191] width 352 height 69
click at [1019, 186] on button "Update Allocation" at bounding box center [977, 174] width 135 height 34
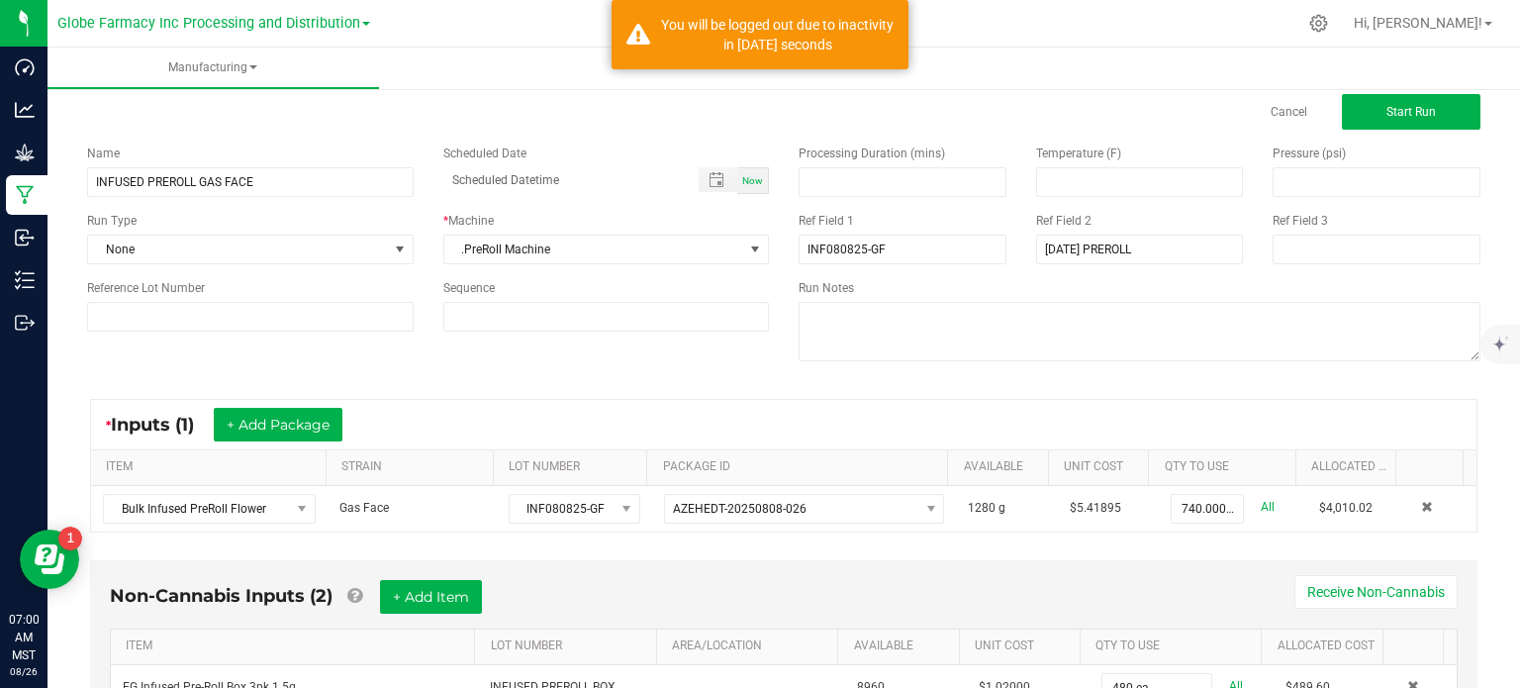
scroll to position [0, 0]
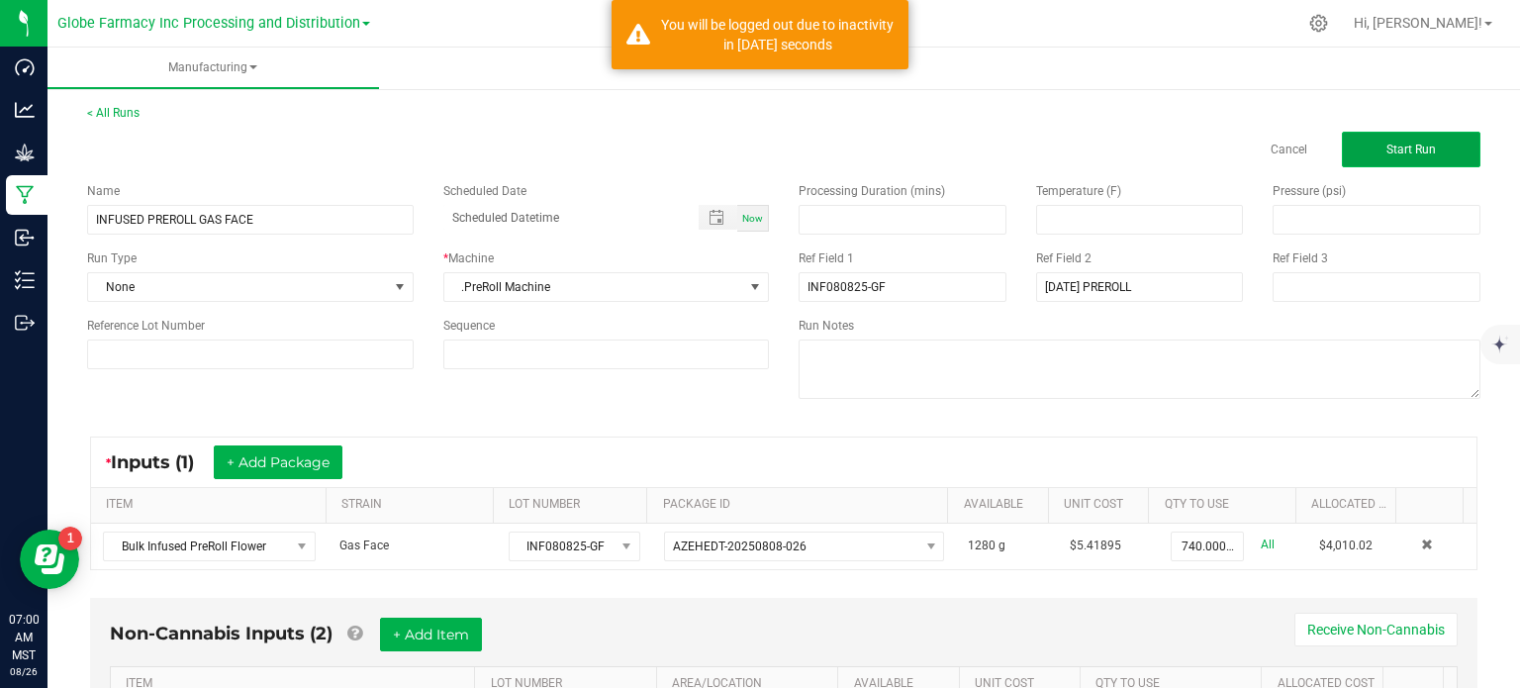
click at [1426, 162] on button "Start Run" at bounding box center [1411, 150] width 139 height 36
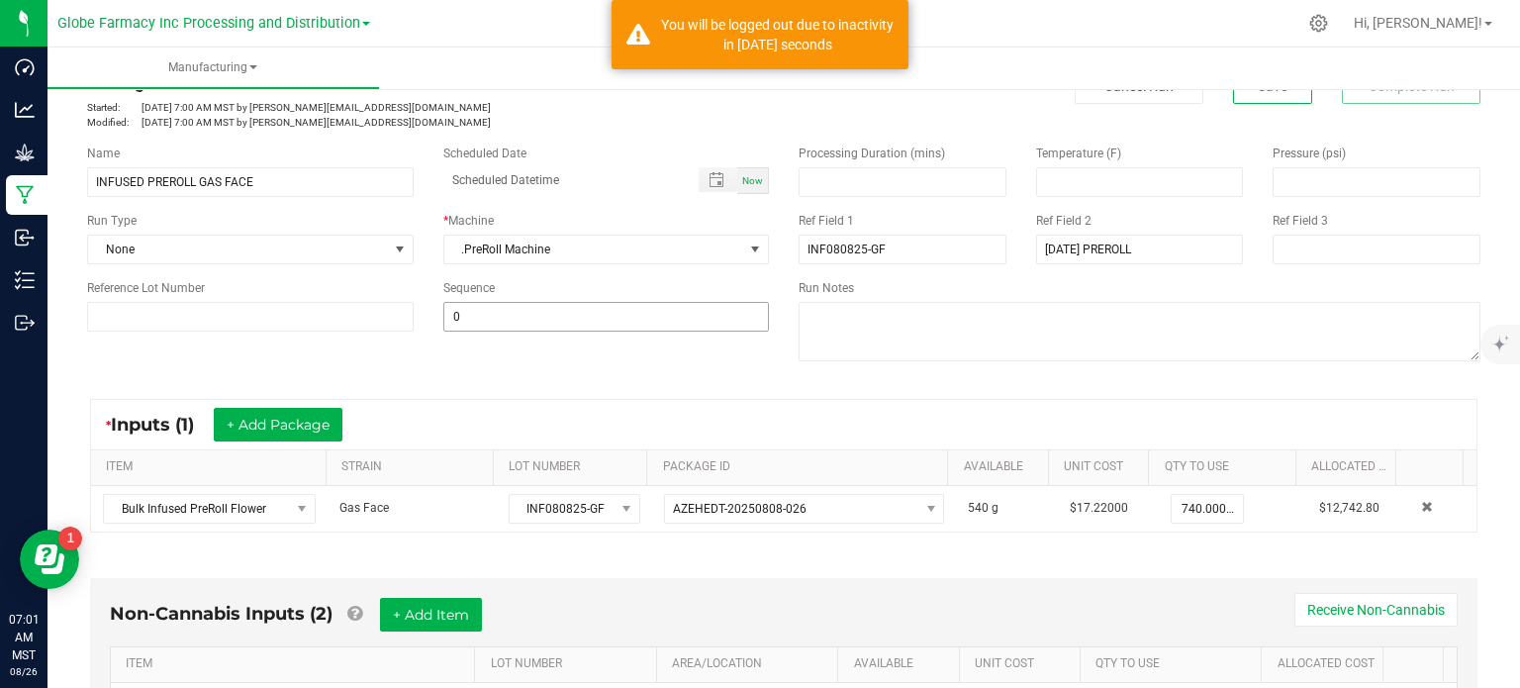
scroll to position [360, 0]
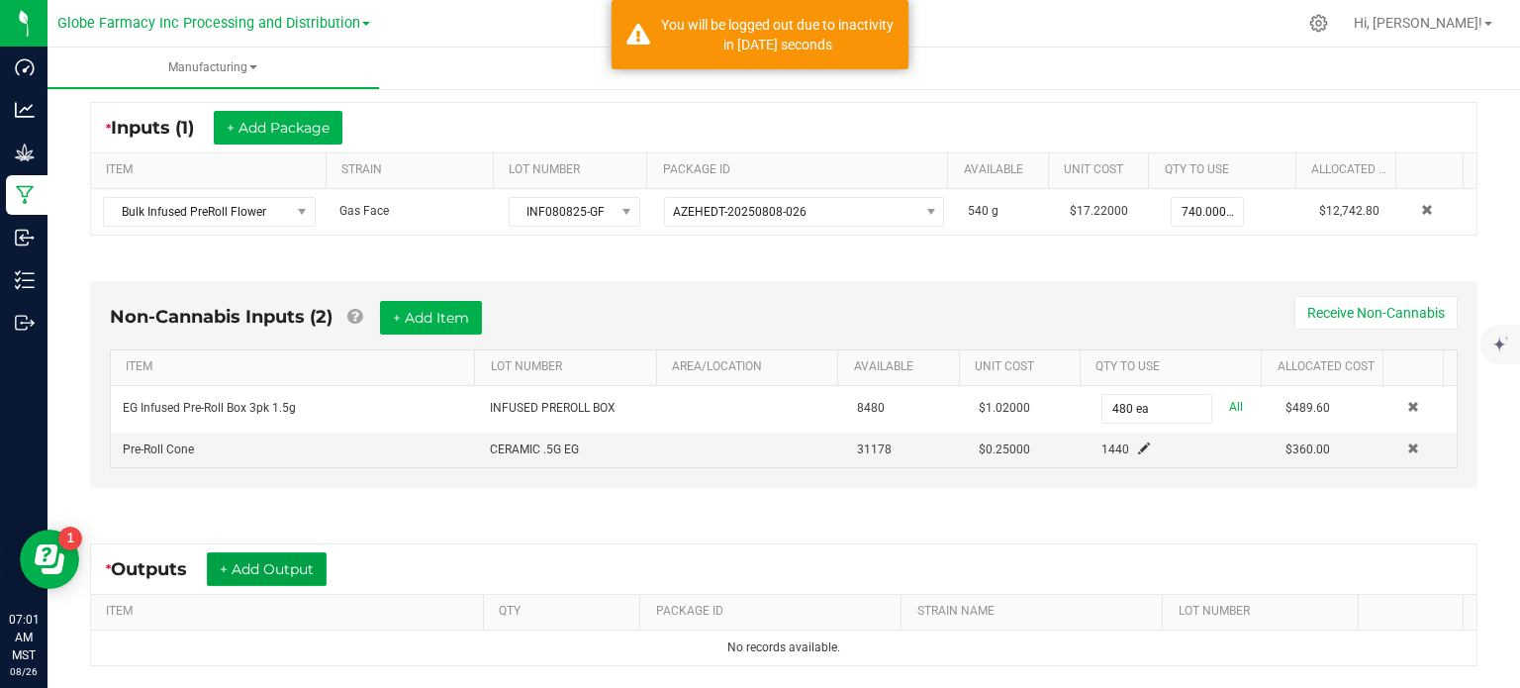
click at [314, 563] on button "+ Add Output" at bounding box center [267, 569] width 120 height 34
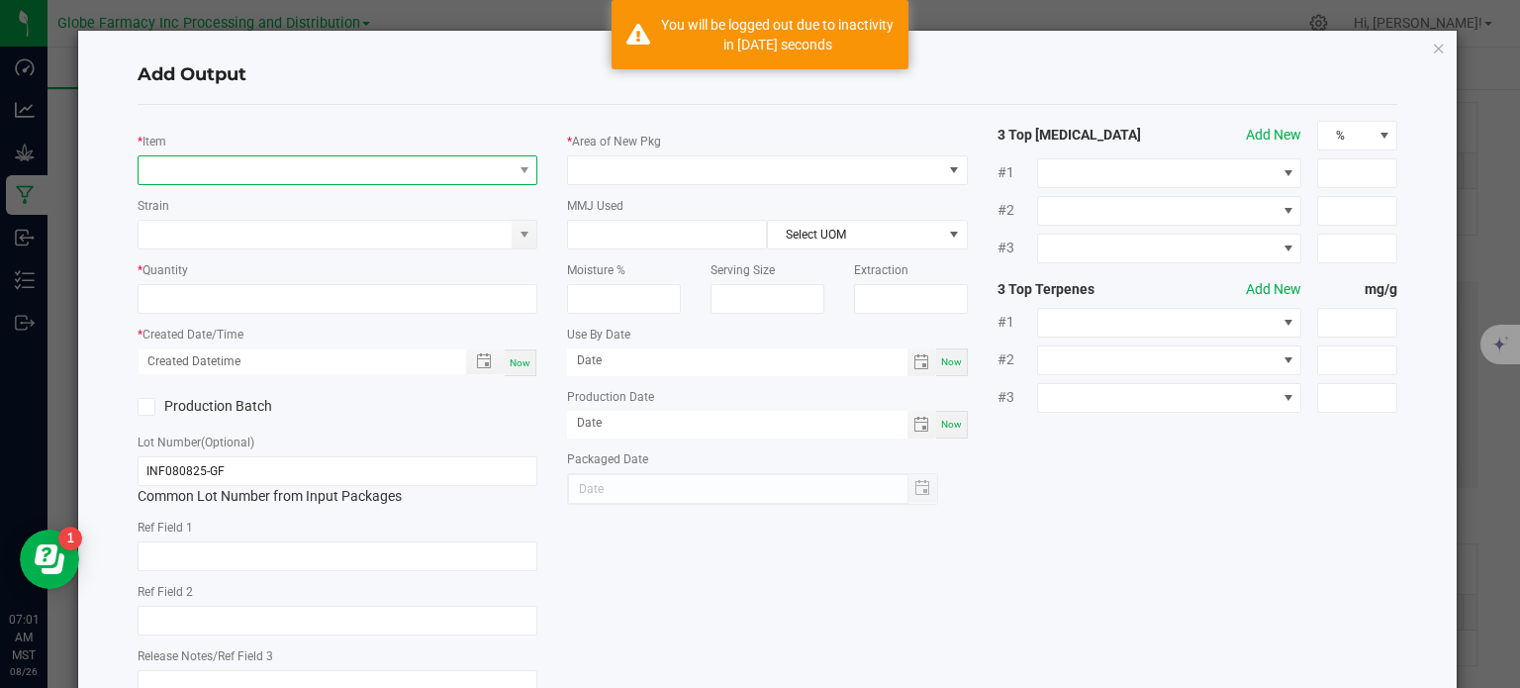
click at [354, 177] on span "NO DATA FOUND" at bounding box center [326, 170] width 374 height 28
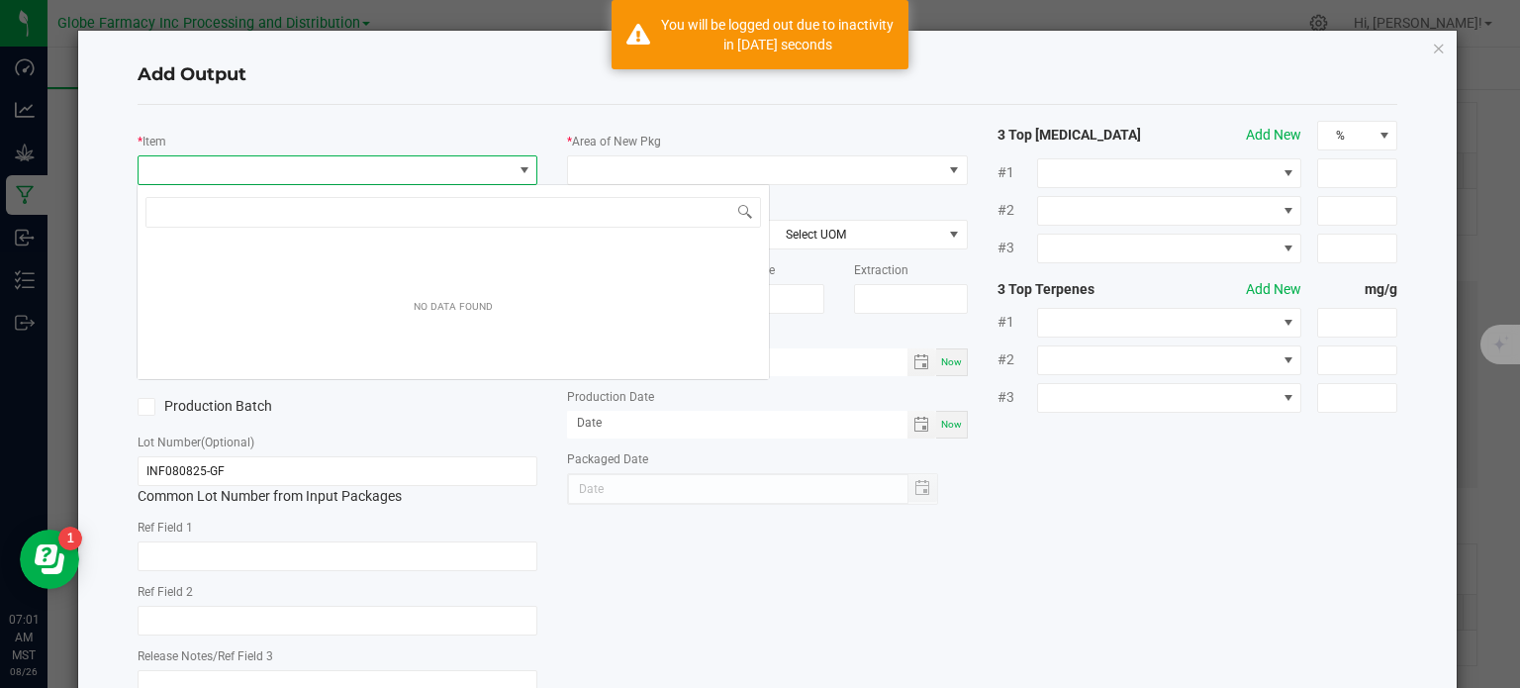
scroll to position [29, 396]
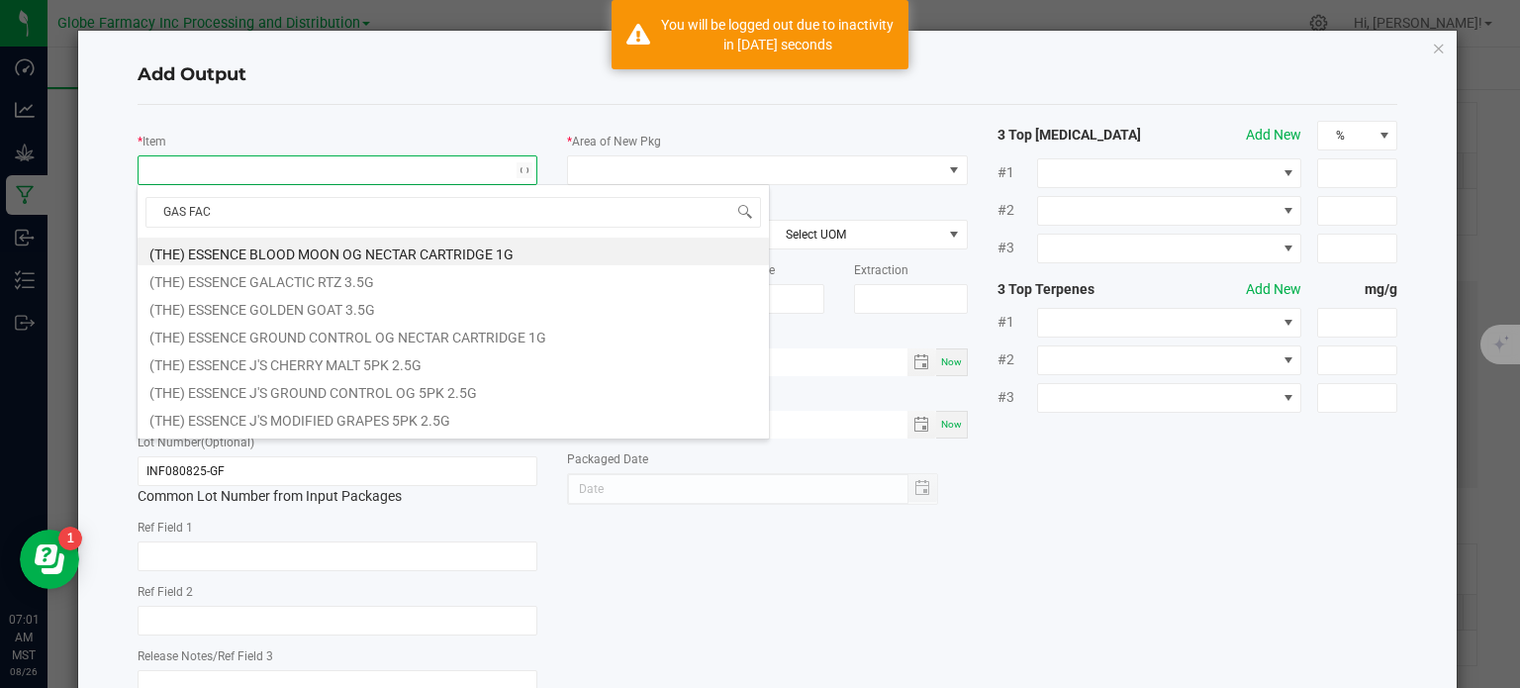
type input "GAS FACE"
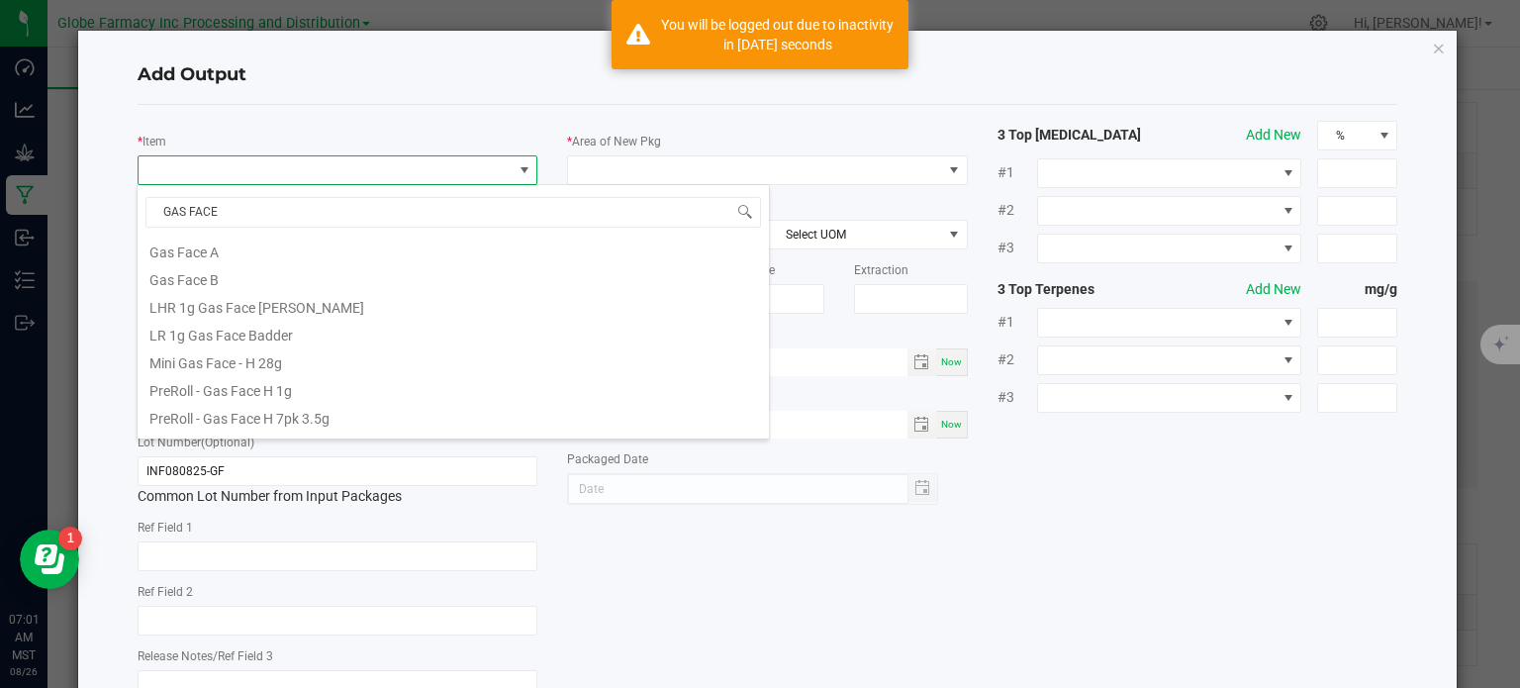
scroll to position [439, 0]
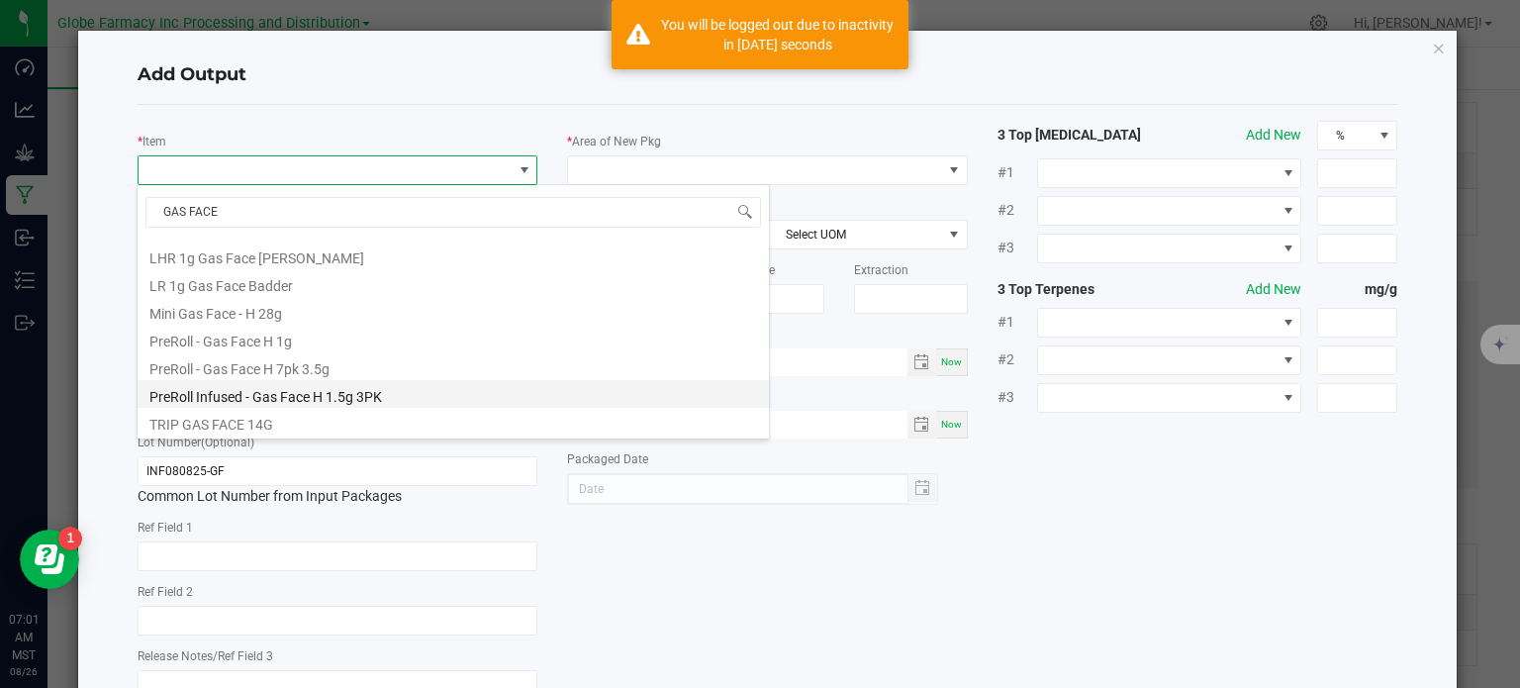
click at [349, 392] on li "PreRoll Infused - Gas Face H 1.5g 3PK" at bounding box center [453, 394] width 631 height 28
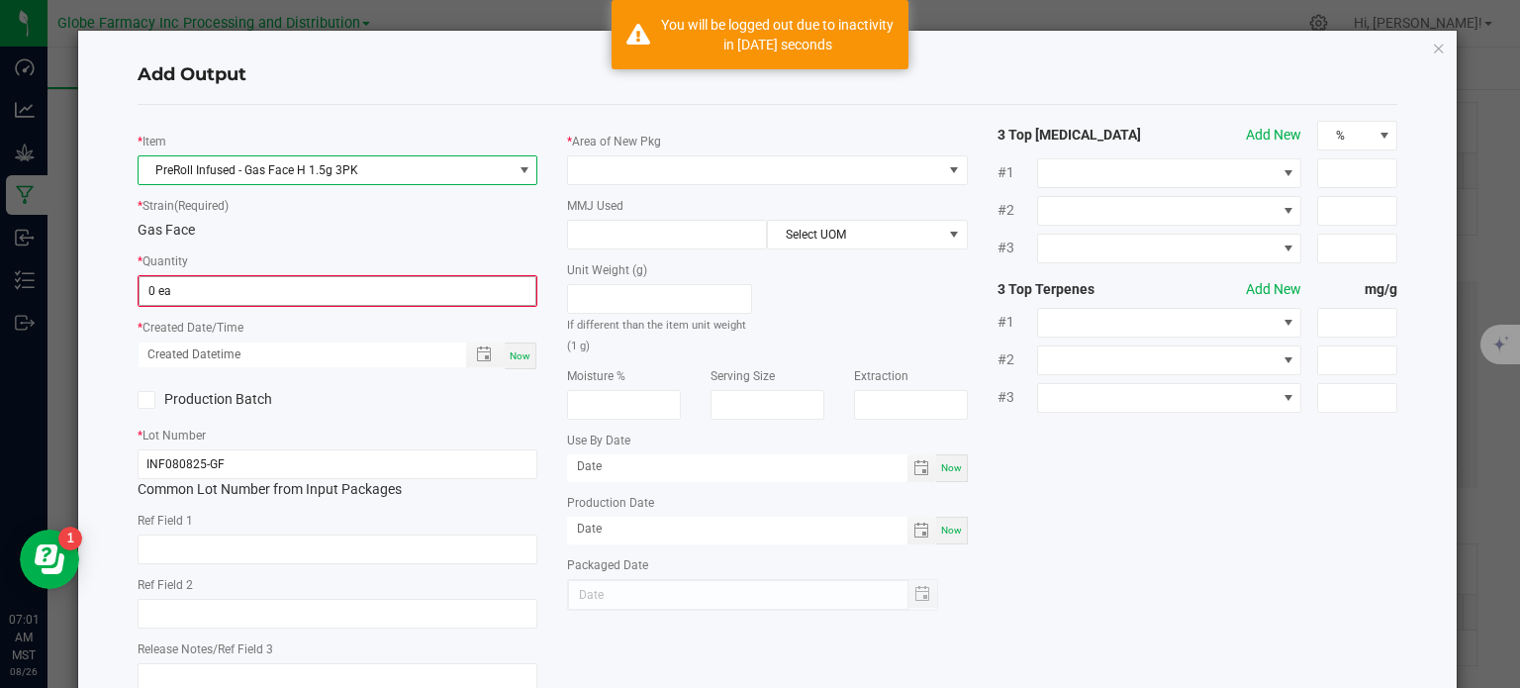
click at [264, 280] on input "0 ea" at bounding box center [338, 291] width 397 height 28
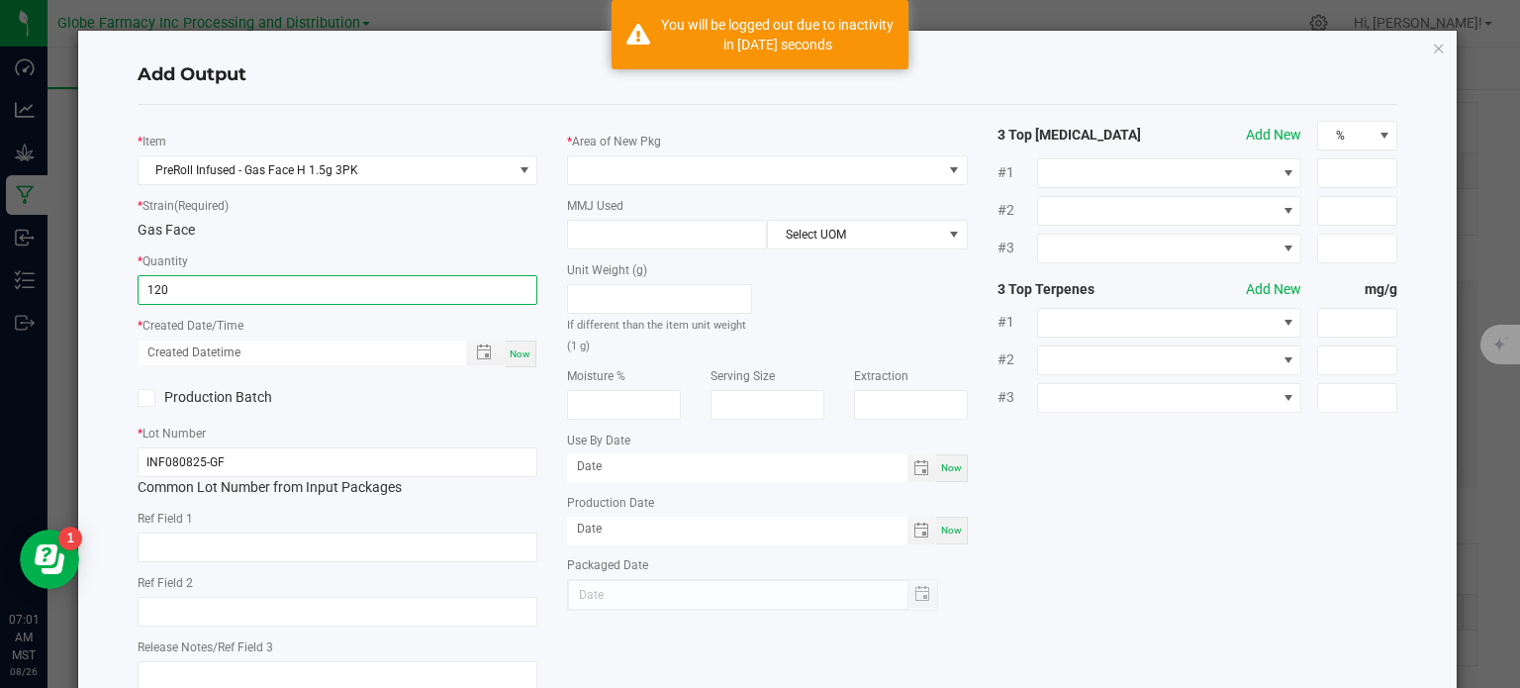
type input "120 ea"
click at [519, 352] on span "Now" at bounding box center [520, 353] width 21 height 11
type input "[DATE] 7:01 AM"
type input "[DATE]"
click at [370, 533] on input "text" at bounding box center [338, 548] width 401 height 30
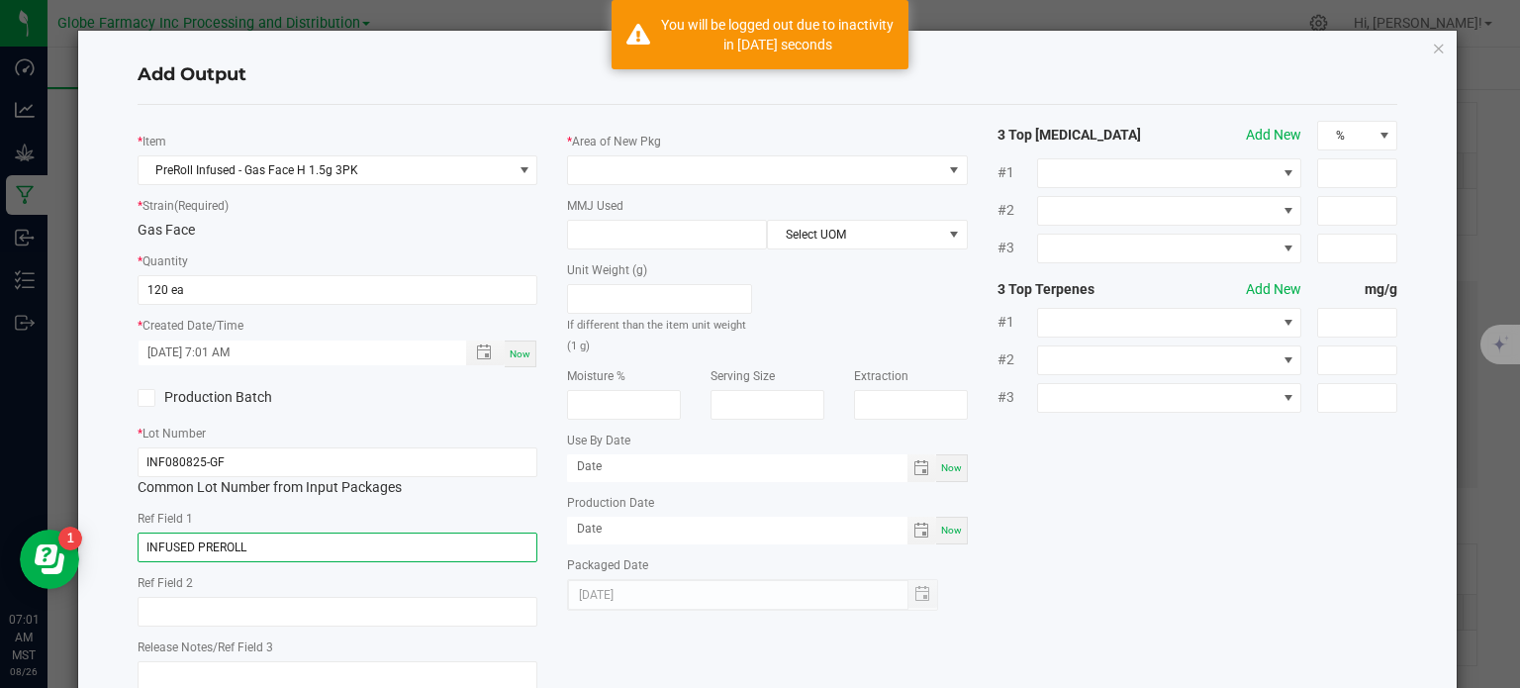
type input "INFUSED PREROLL"
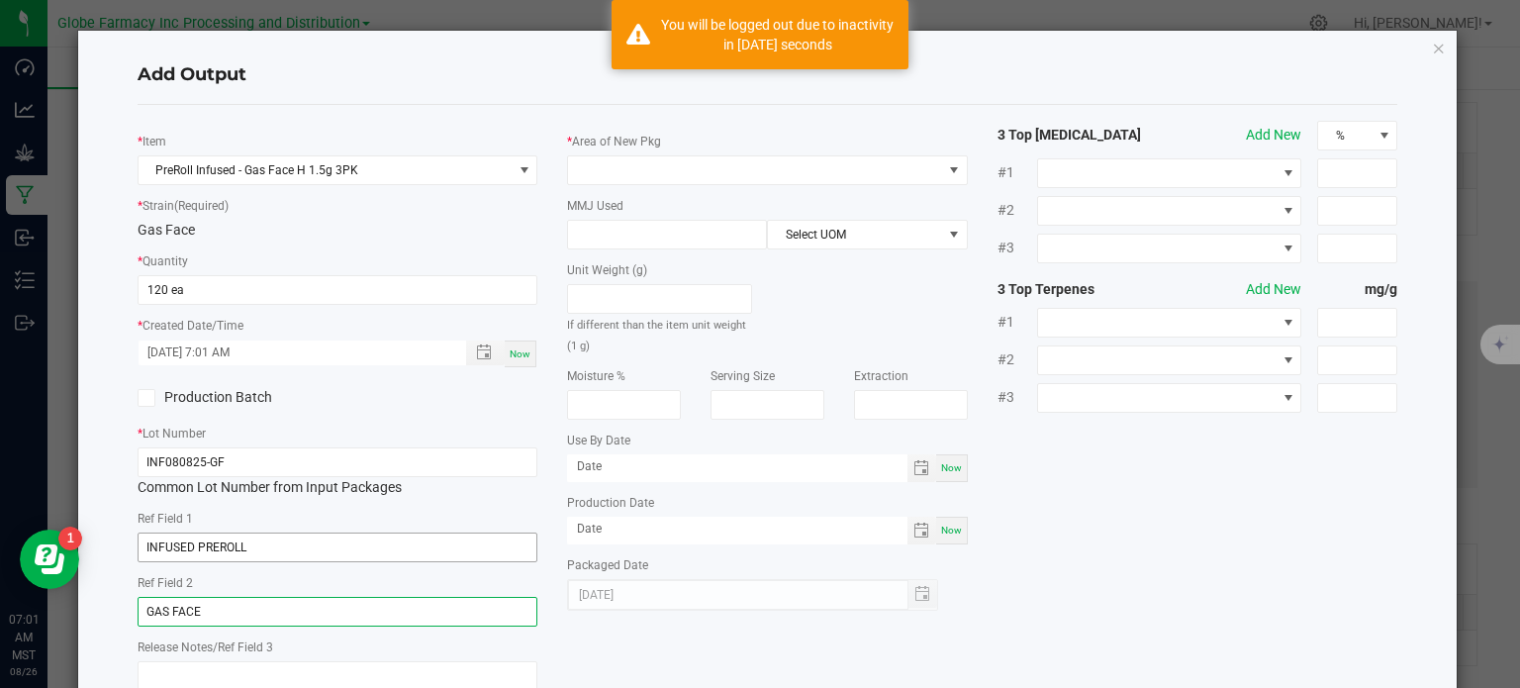
type input "GAS FACE"
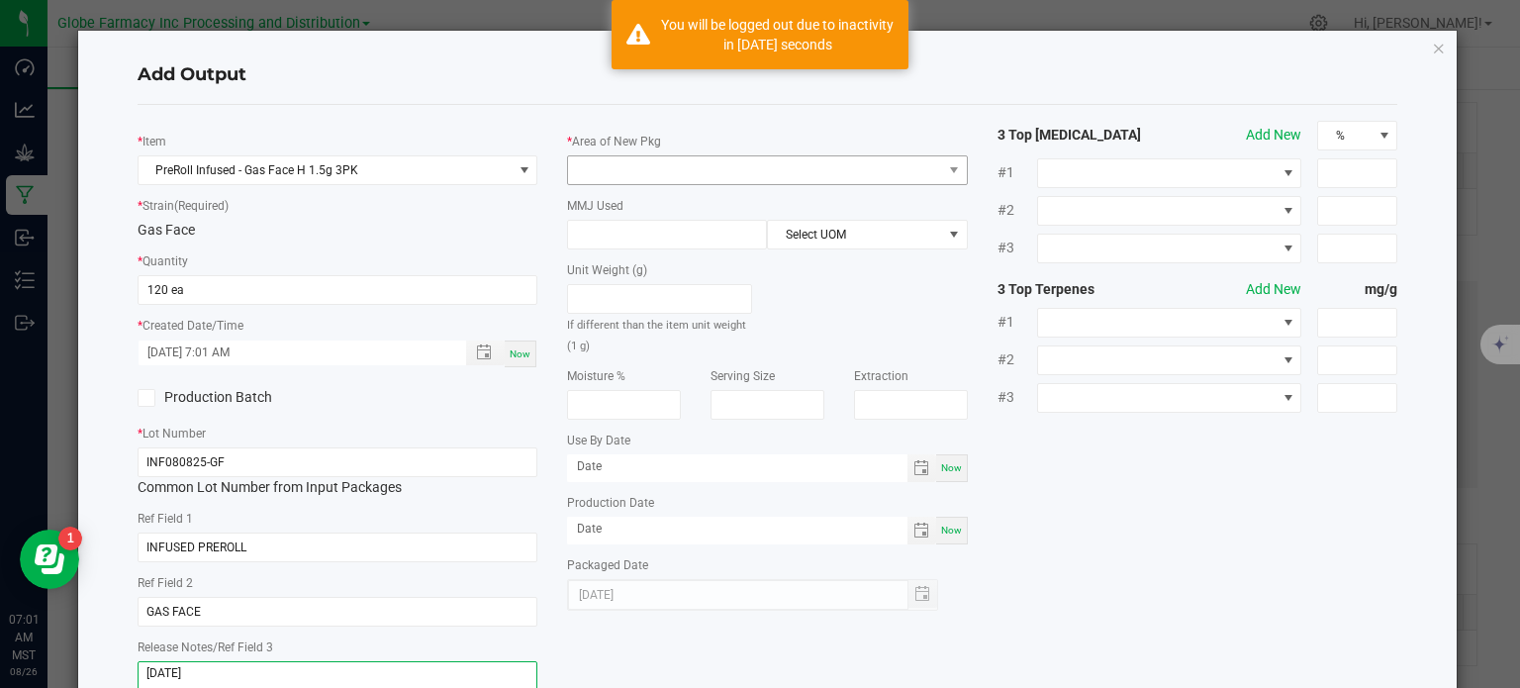
type textarea "[DATE]"
click at [716, 168] on span at bounding box center [755, 170] width 374 height 28
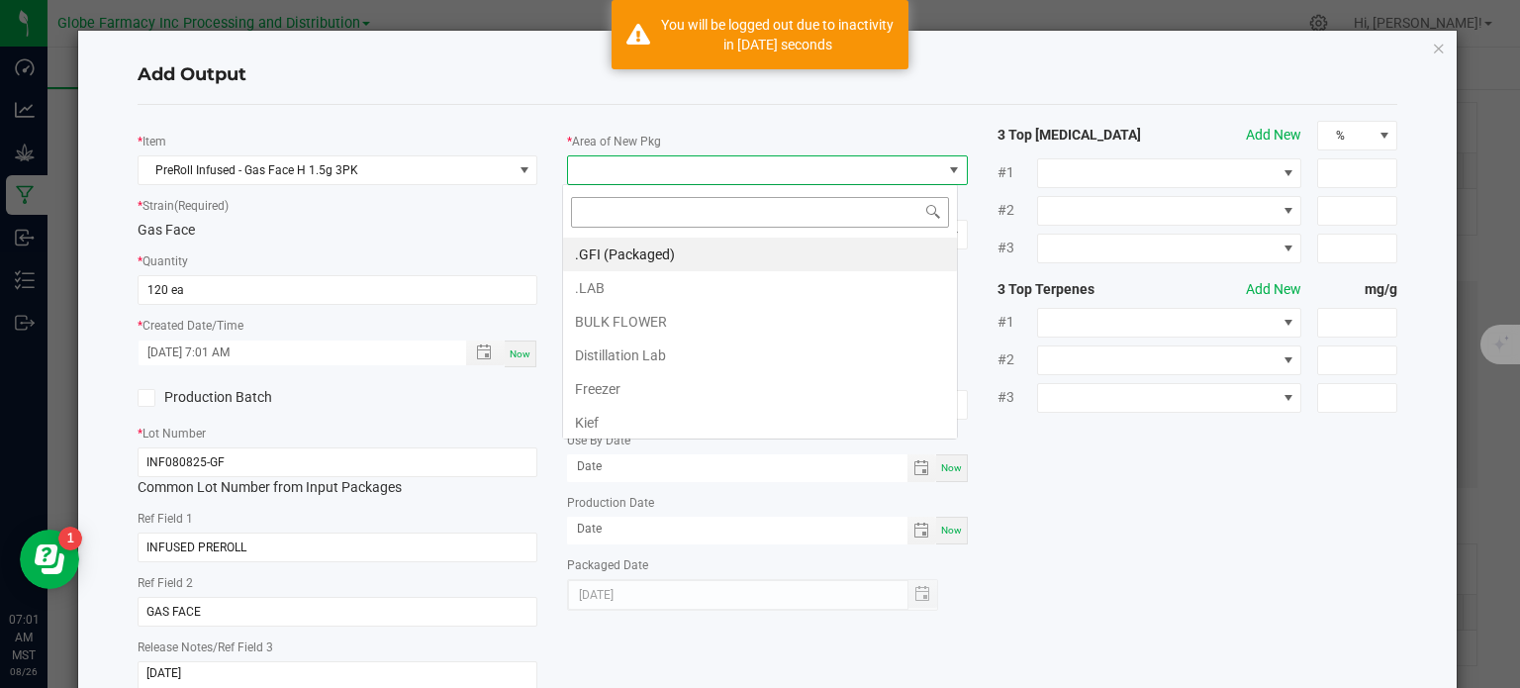
scroll to position [29, 396]
click at [703, 253] on li ".GFI (Packaged)" at bounding box center [760, 255] width 394 height 34
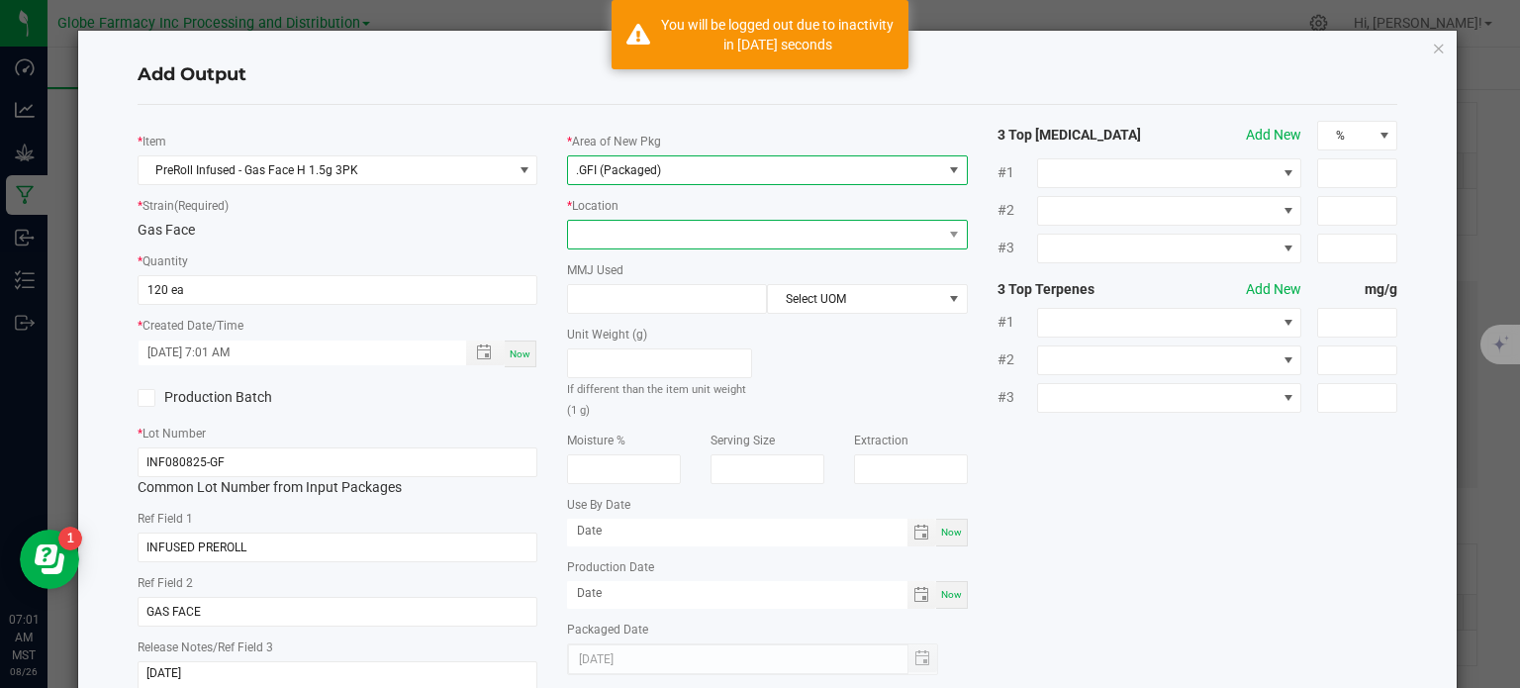
click at [703, 236] on span at bounding box center [755, 235] width 374 height 28
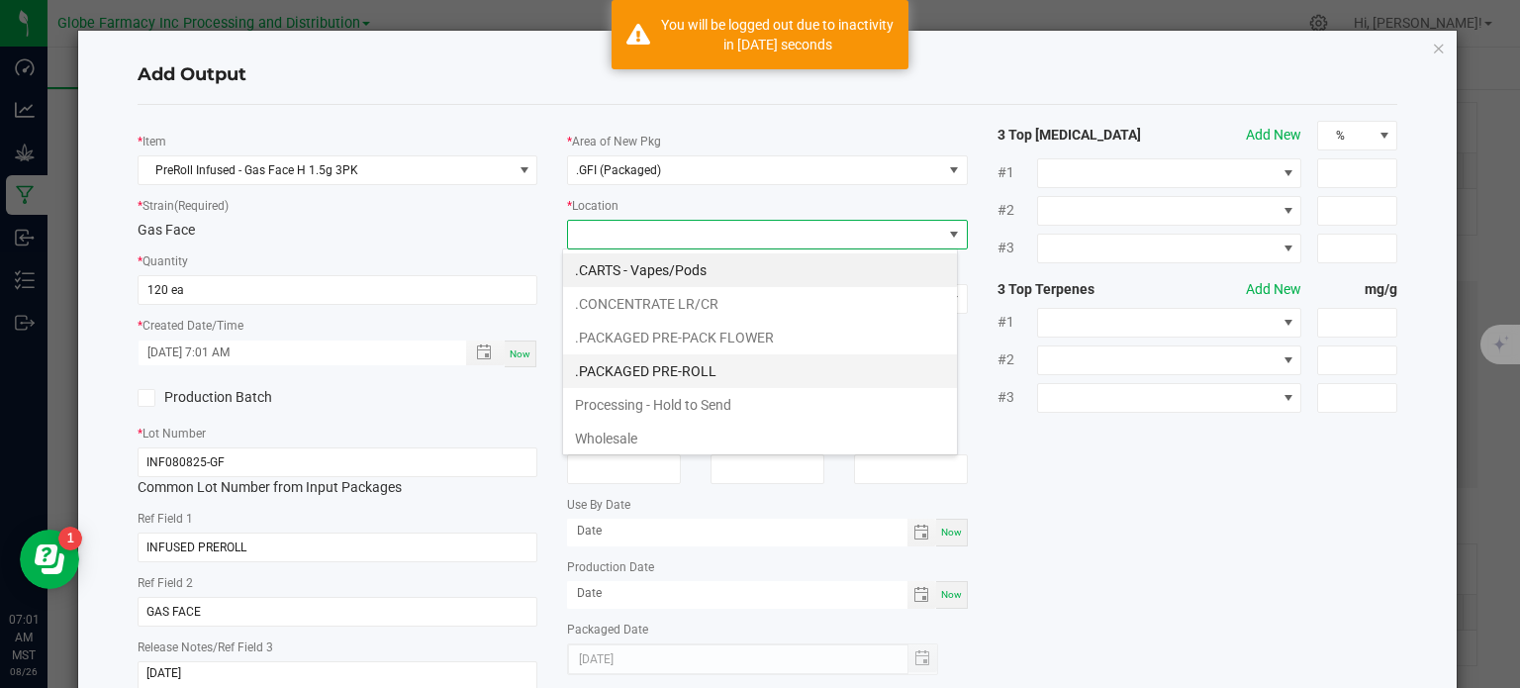
click at [681, 369] on li ".PACKAGED PRE-ROLL" at bounding box center [760, 371] width 394 height 34
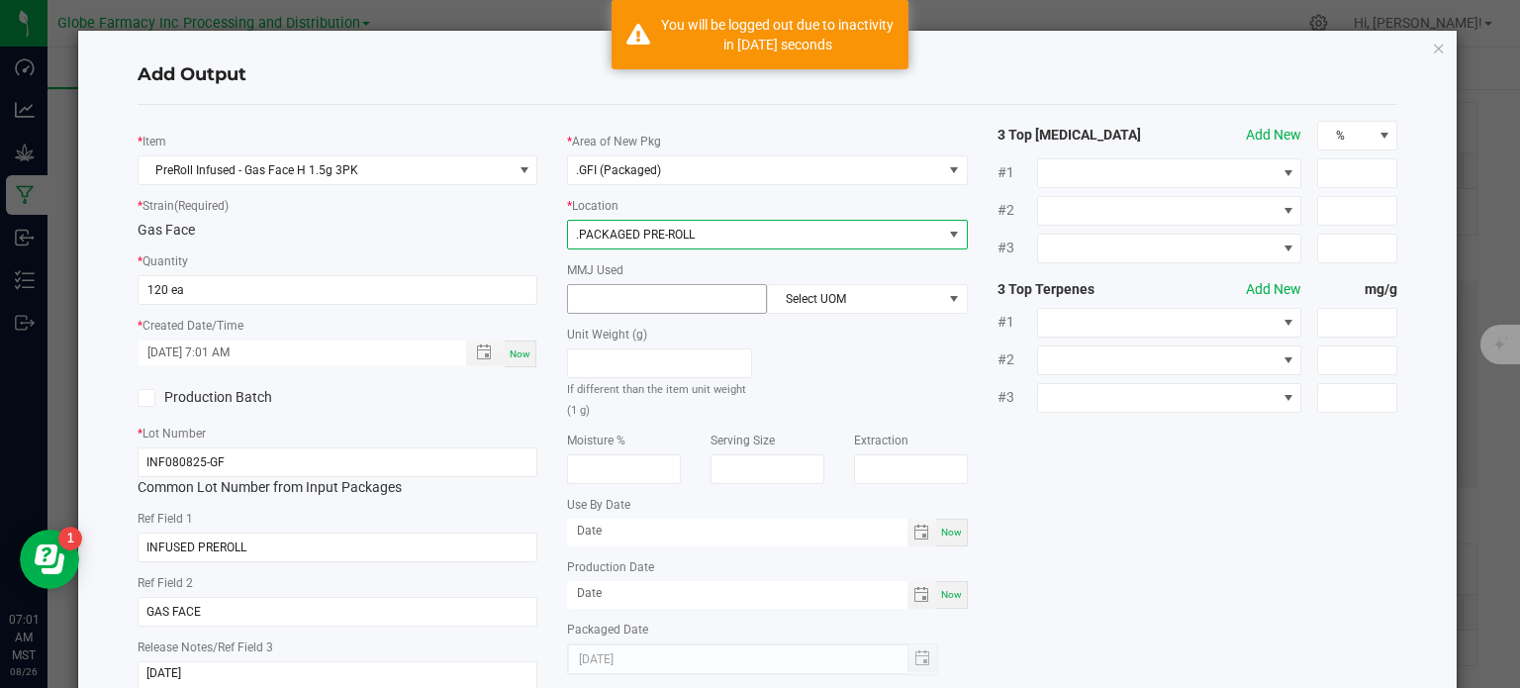
click at [690, 291] on input at bounding box center [667, 299] width 198 height 28
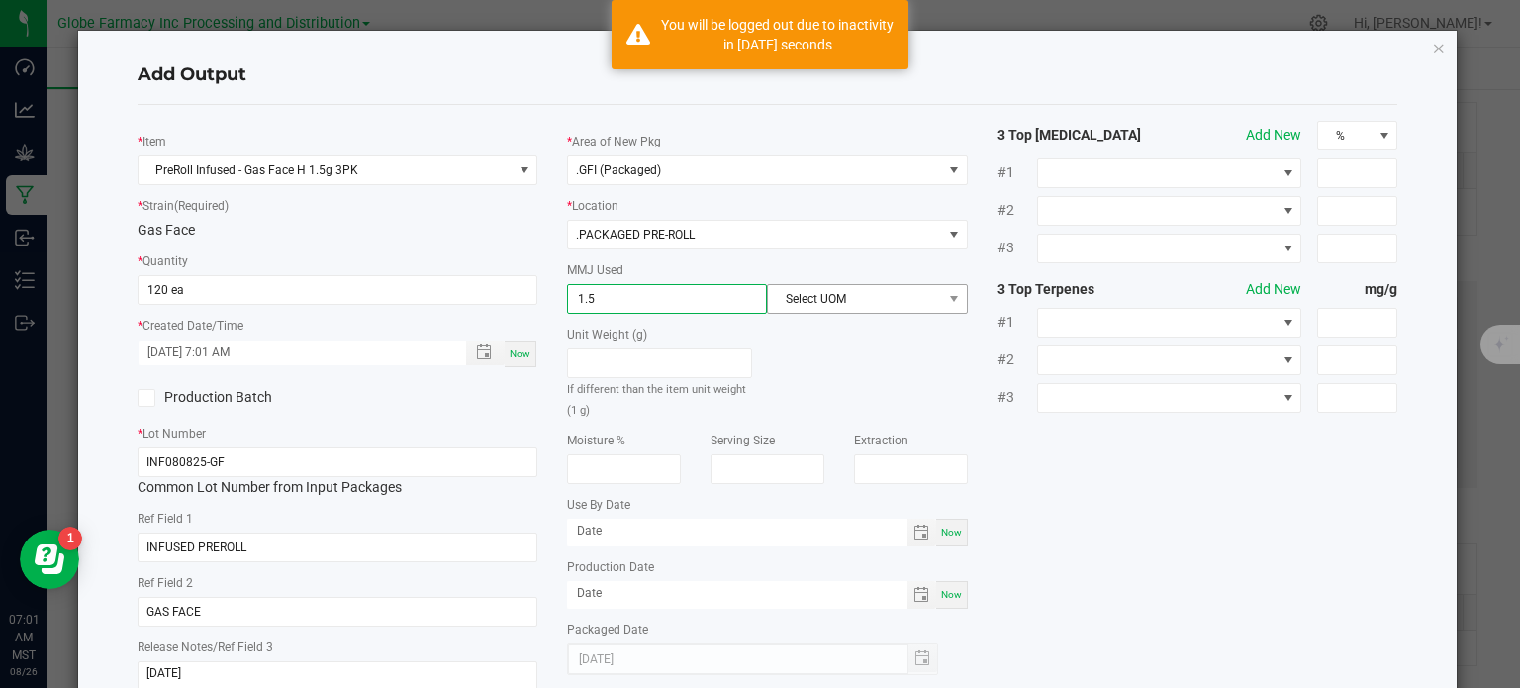
type input "1.5"
click at [865, 300] on span "Select UOM" at bounding box center [854, 299] width 173 height 28
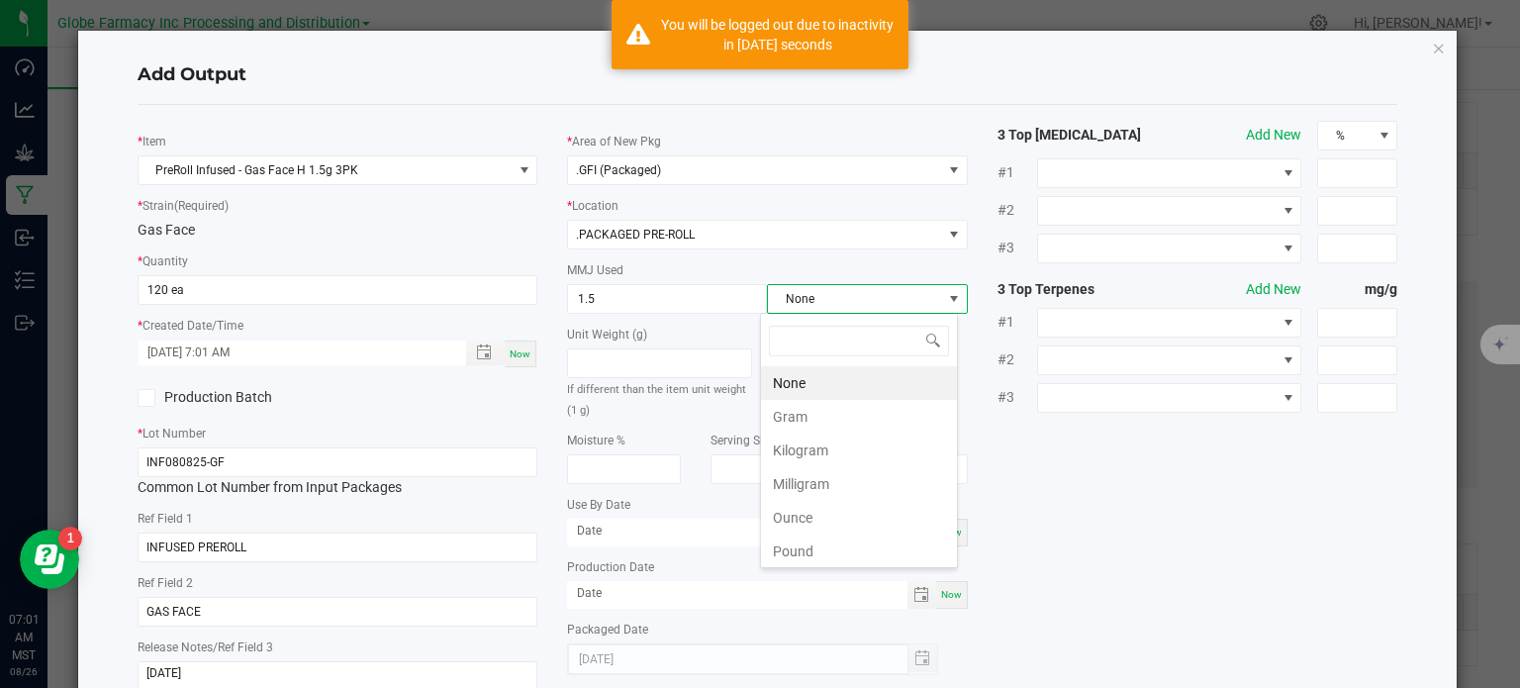
scroll to position [29, 198]
click at [830, 407] on li "Gram" at bounding box center [859, 417] width 196 height 34
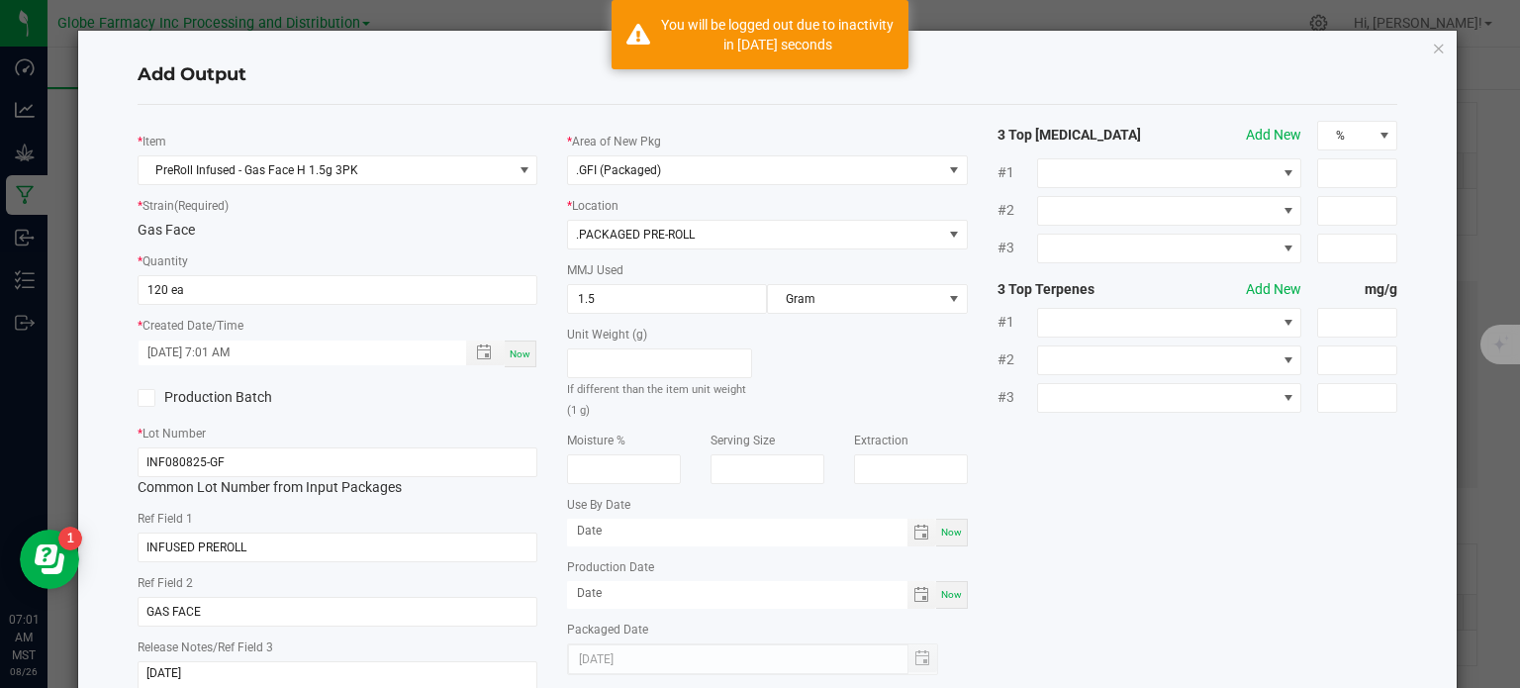
click at [1068, 461] on div "* Item PreRoll Infused - Gas Face H 1.5g 3PK * Strain (Required) Gas Face * Qua…" at bounding box center [768, 413] width 1291 height 584
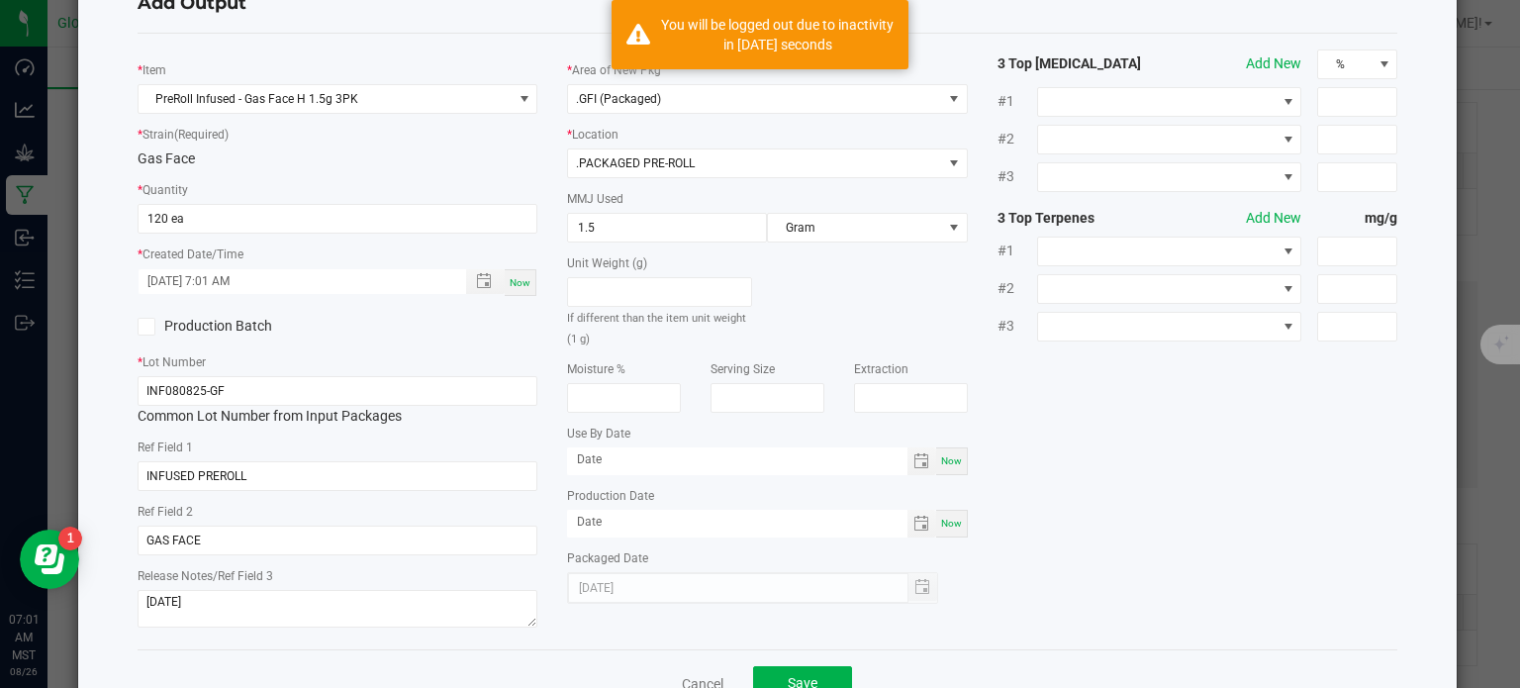
scroll to position [132, 0]
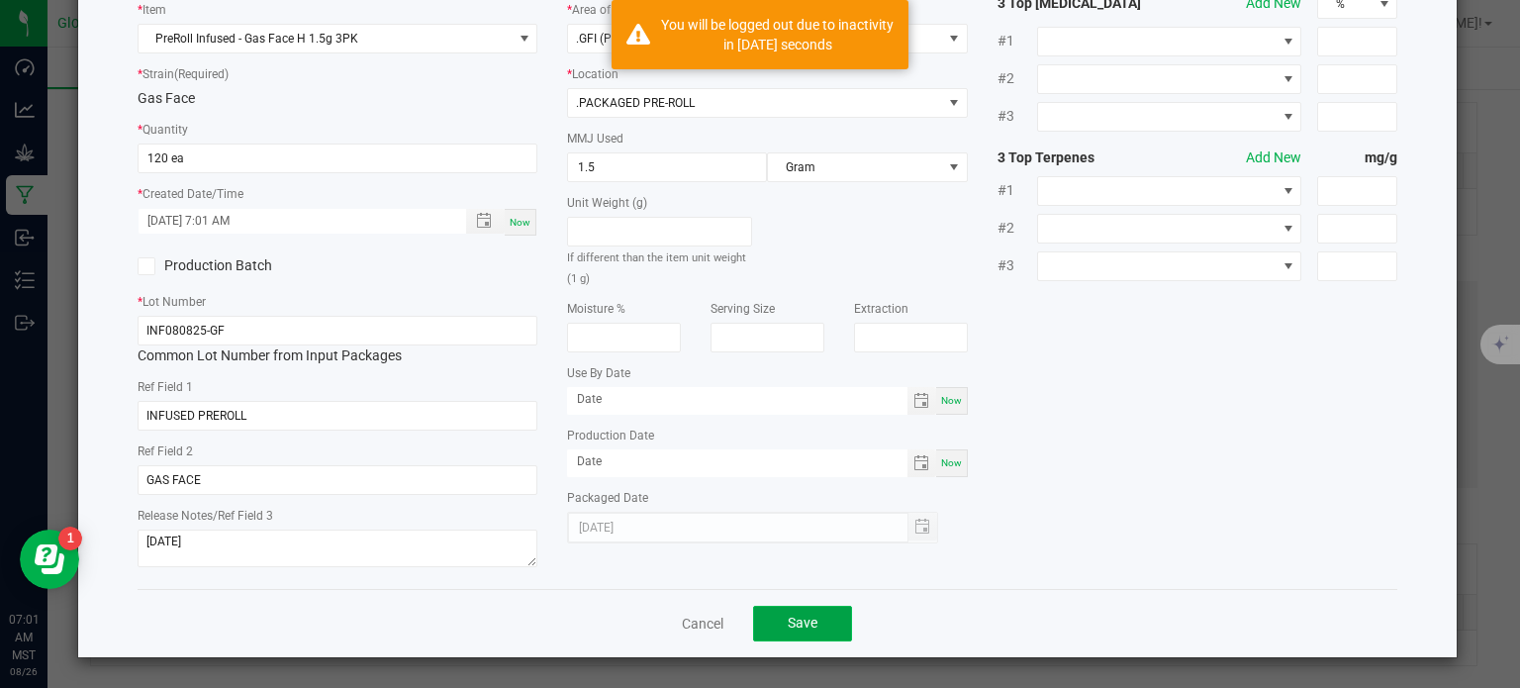
click at [798, 623] on span "Save" at bounding box center [803, 623] width 30 height 16
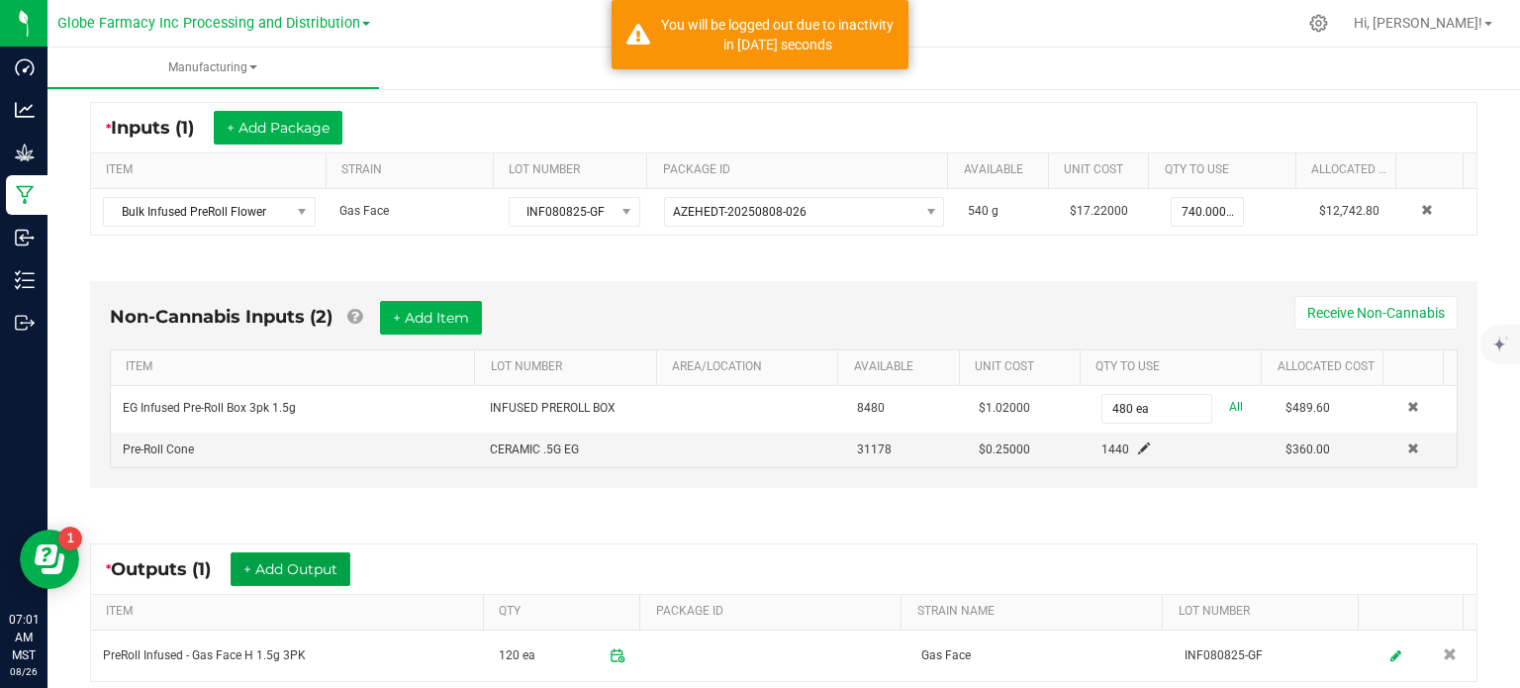
scroll to position [558, 0]
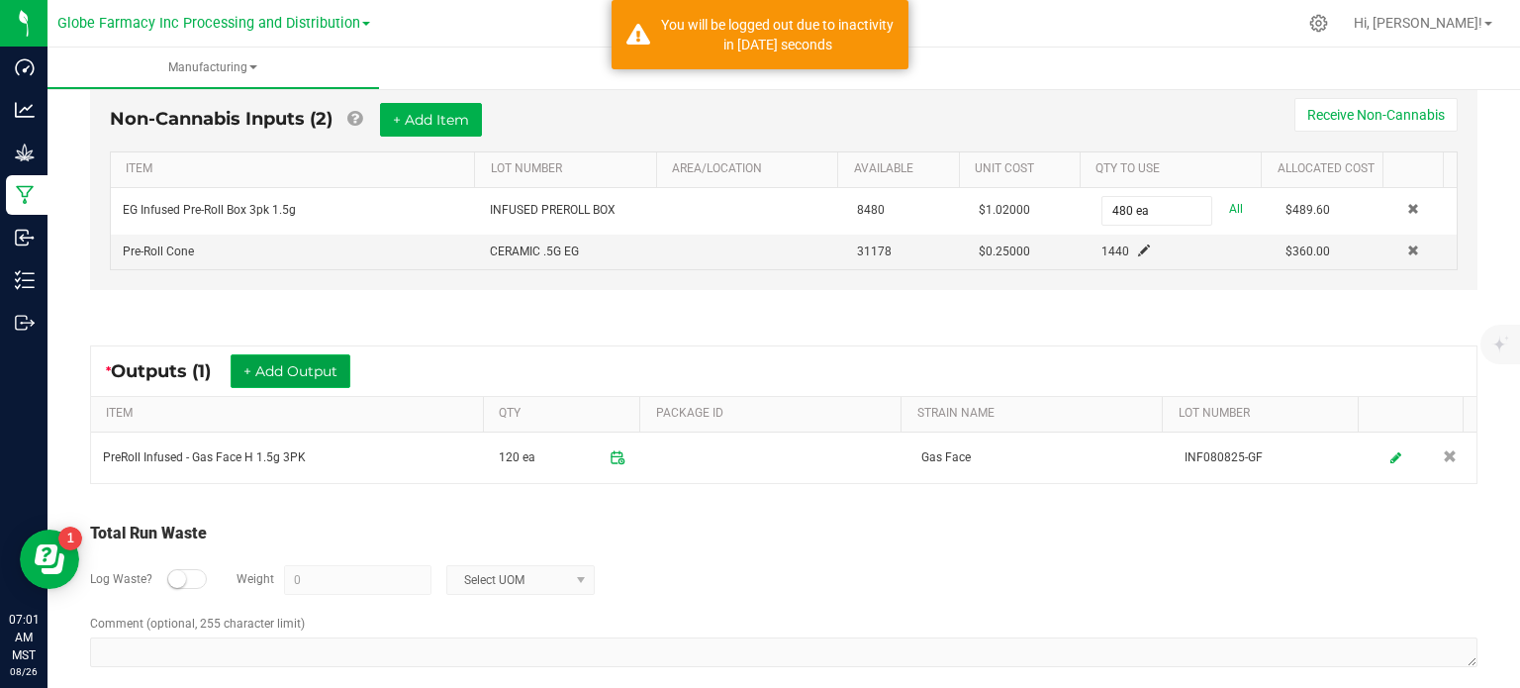
click at [300, 367] on button "+ Add Output" at bounding box center [291, 371] width 120 height 34
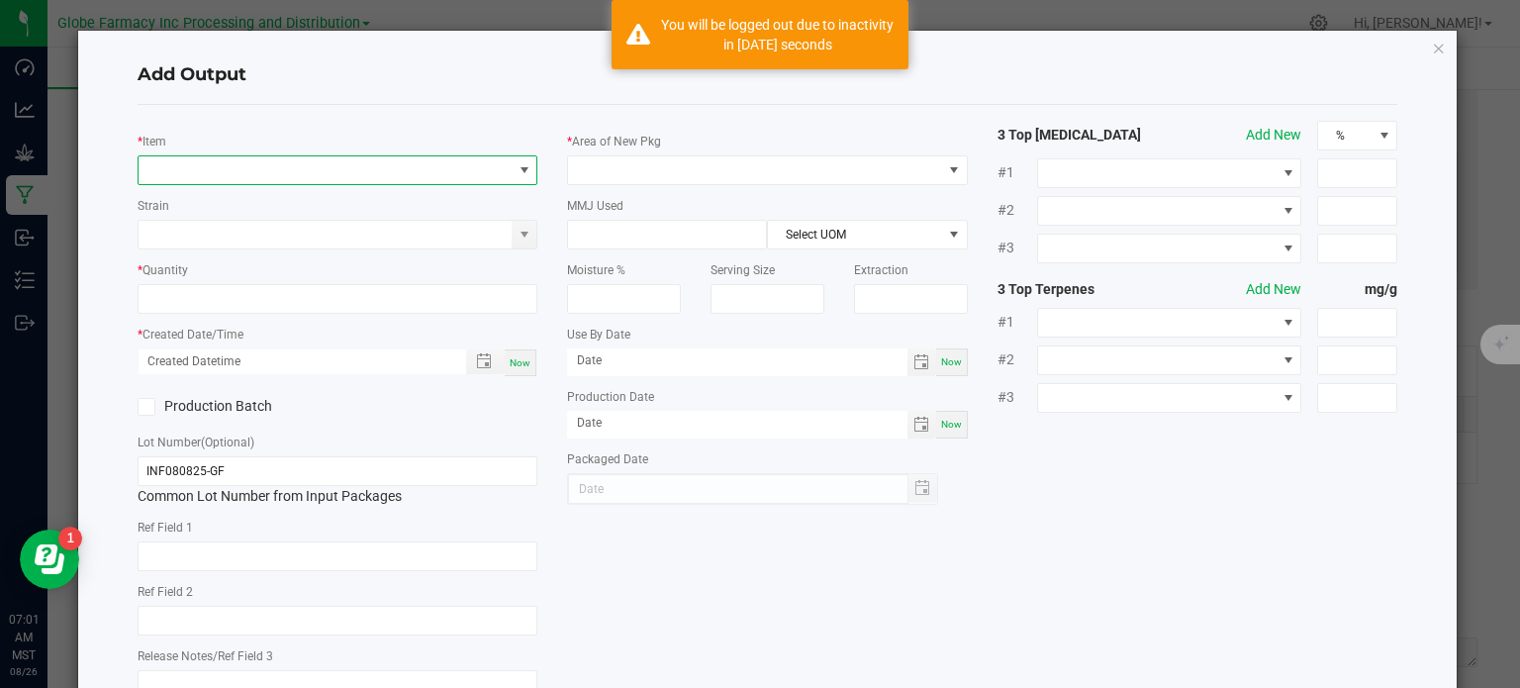
click at [278, 163] on span "NO DATA FOUND" at bounding box center [326, 170] width 374 height 28
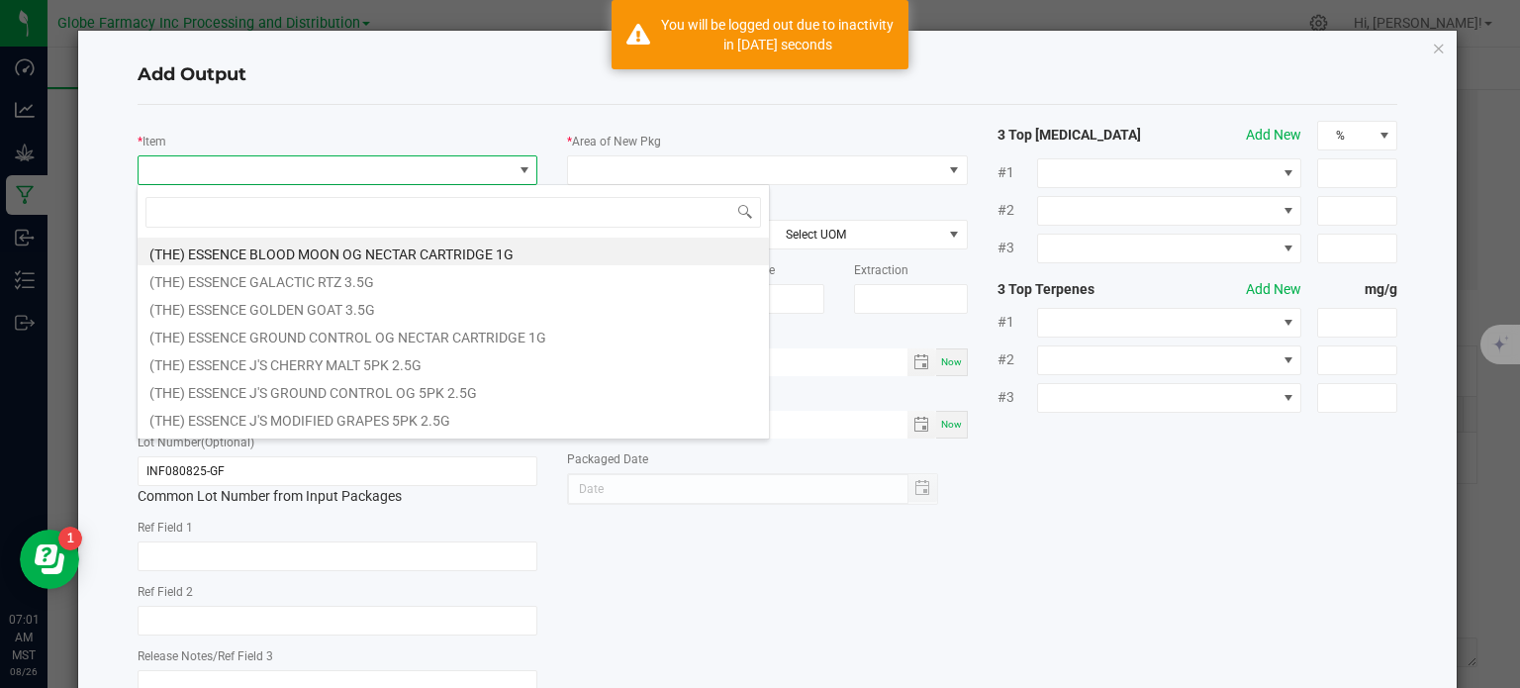
scroll to position [29, 396]
type input "GAS FACE"
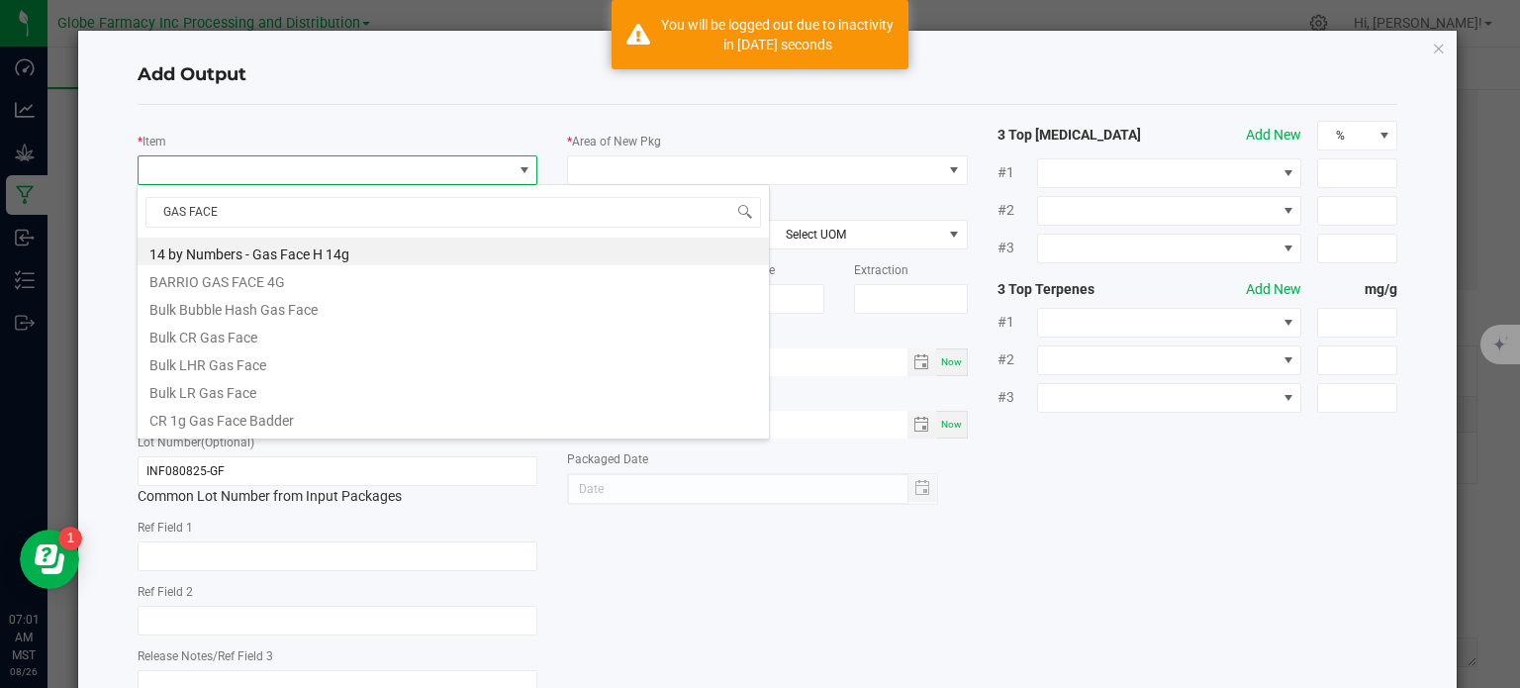
scroll to position [439, 0]
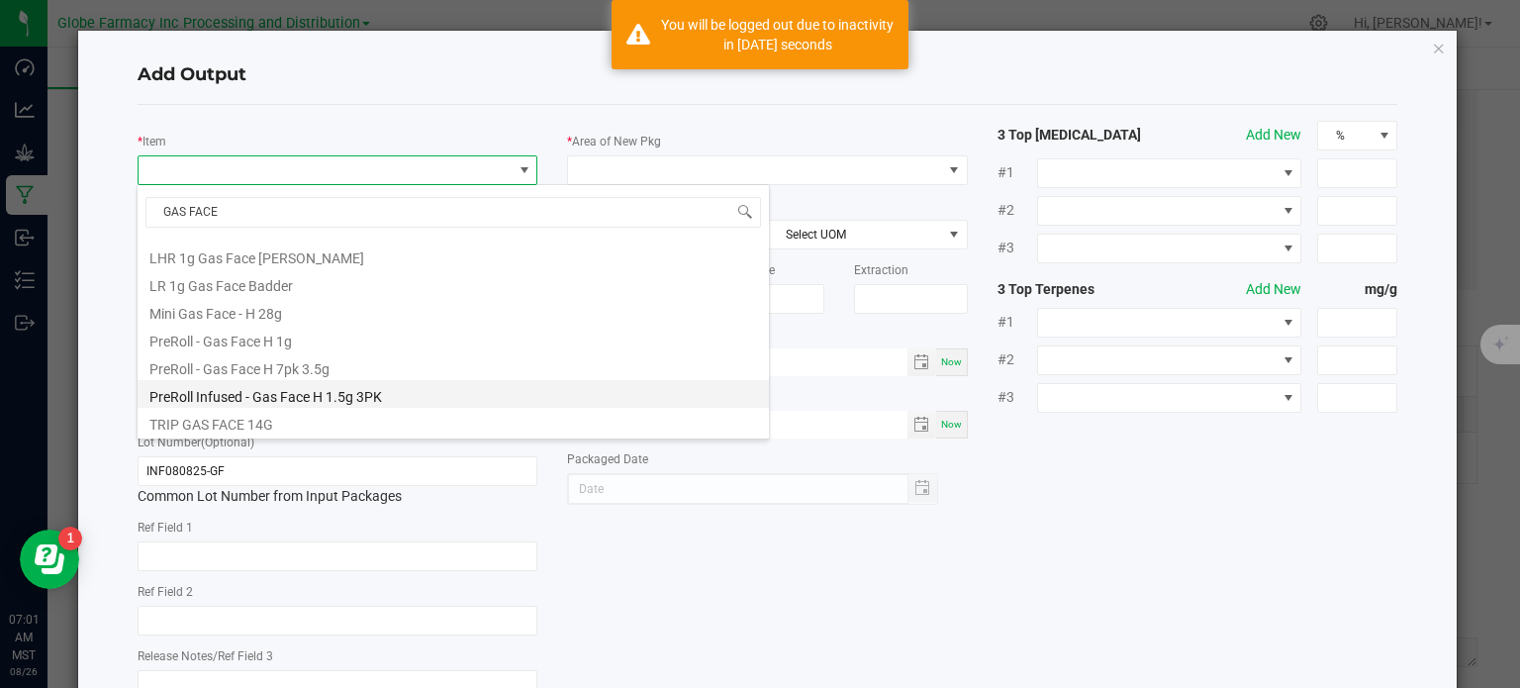
click at [344, 400] on li "PreRoll Infused - Gas Face H 1.5g 3PK" at bounding box center [453, 394] width 631 height 28
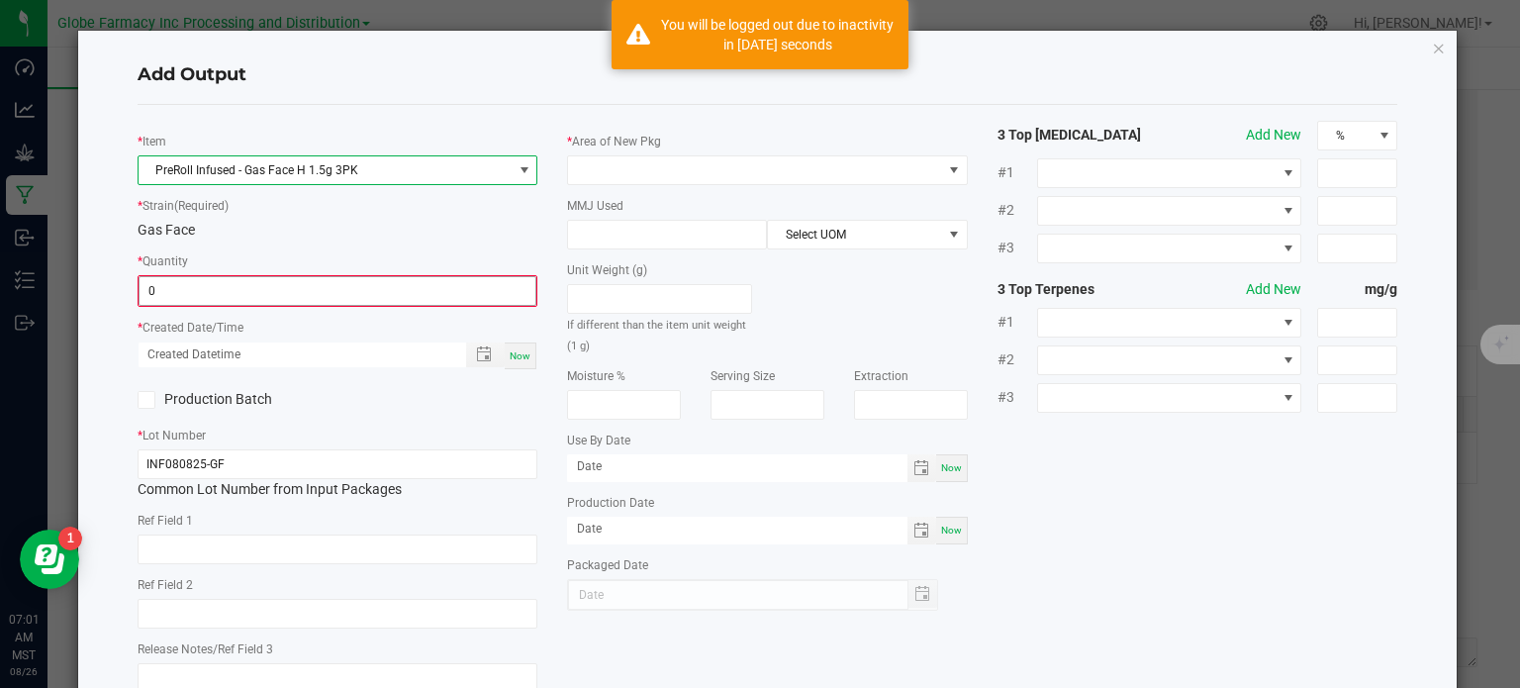
click at [284, 286] on input "0" at bounding box center [338, 291] width 397 height 28
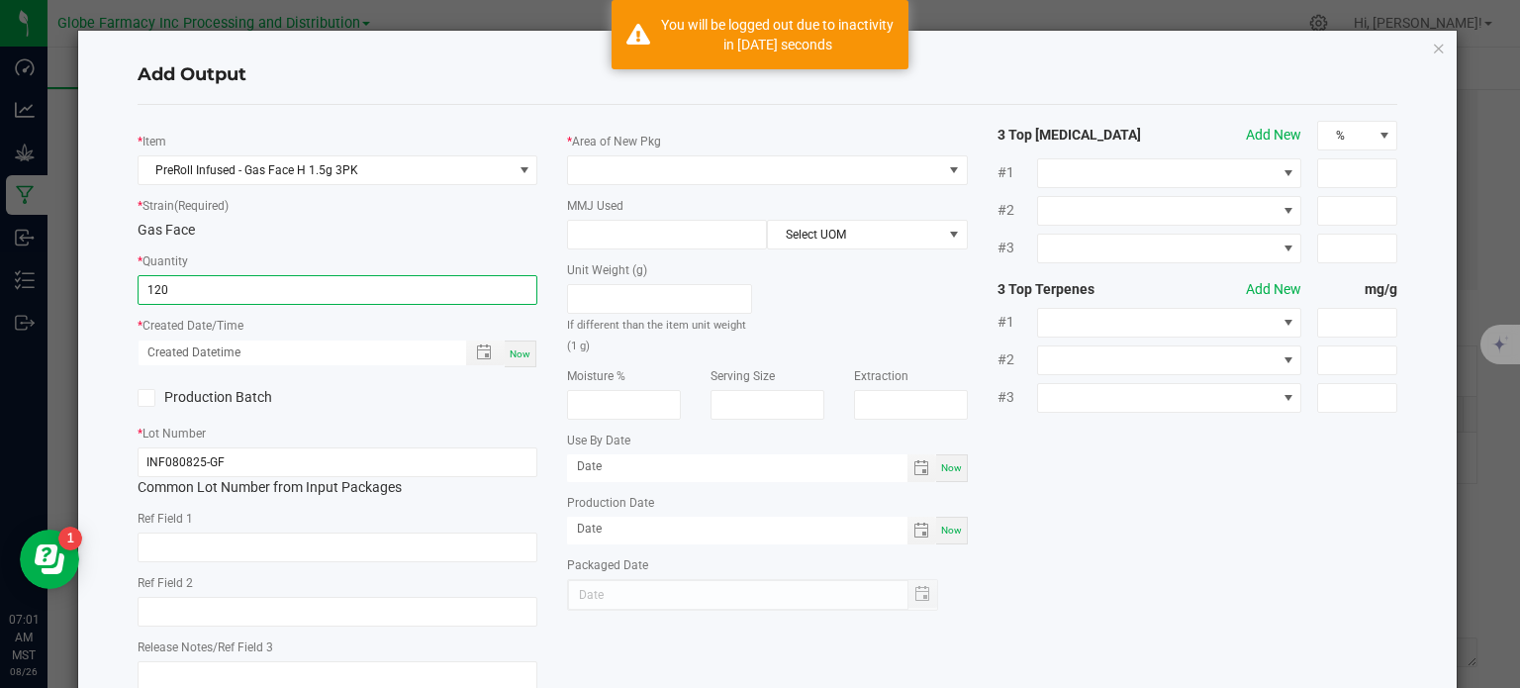
type input "120 ea"
click at [514, 359] on span "Now" at bounding box center [520, 353] width 21 height 11
type input "[DATE] 7:01 AM"
type input "[DATE]"
click at [394, 534] on input "text" at bounding box center [338, 548] width 401 height 30
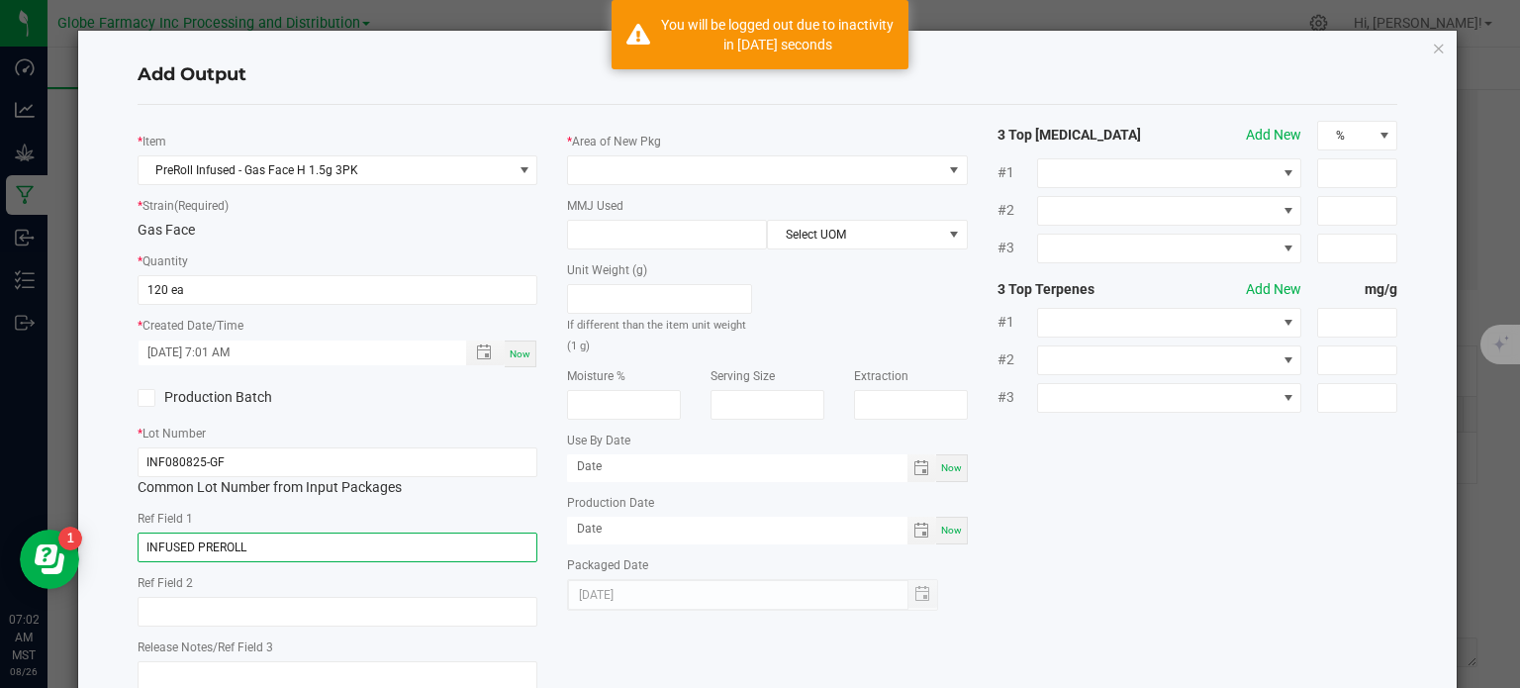
type input "INFUSED PREROLL"
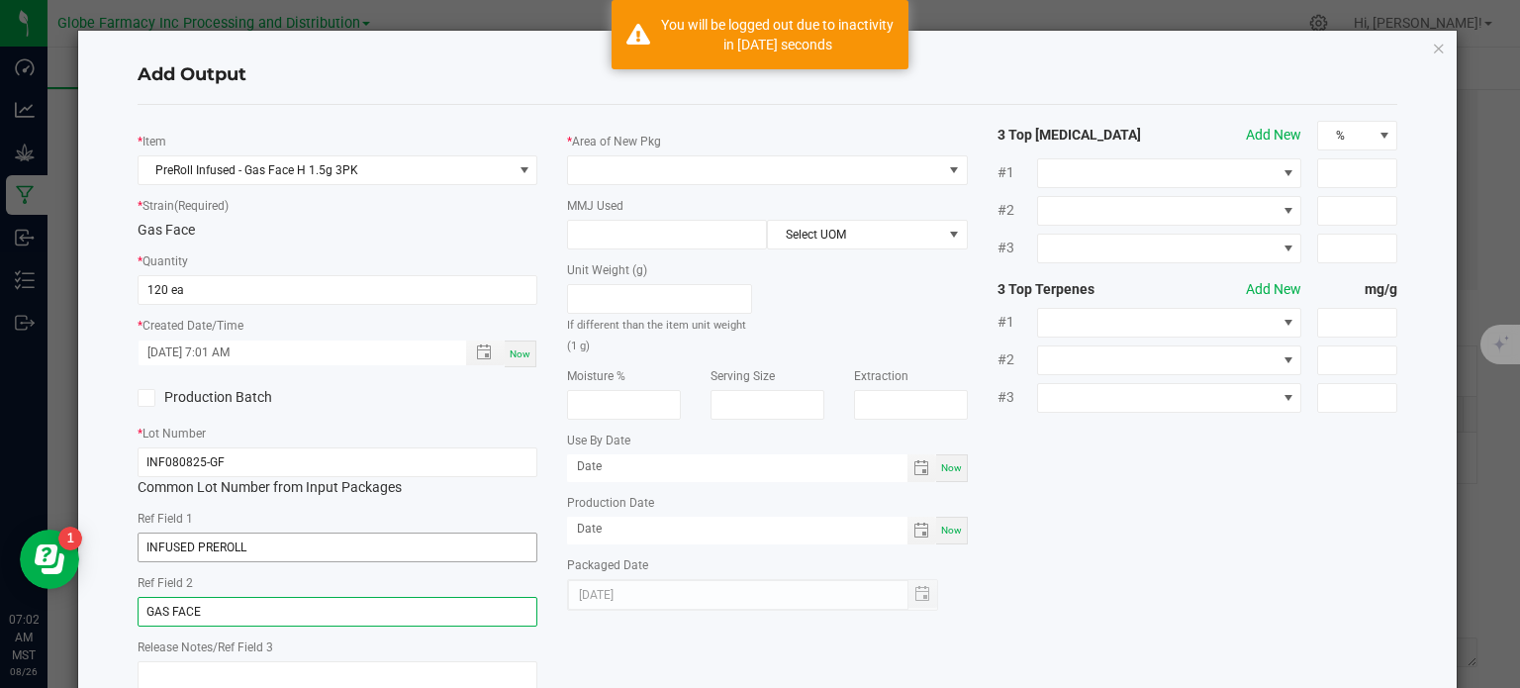
type input "GAS FACE"
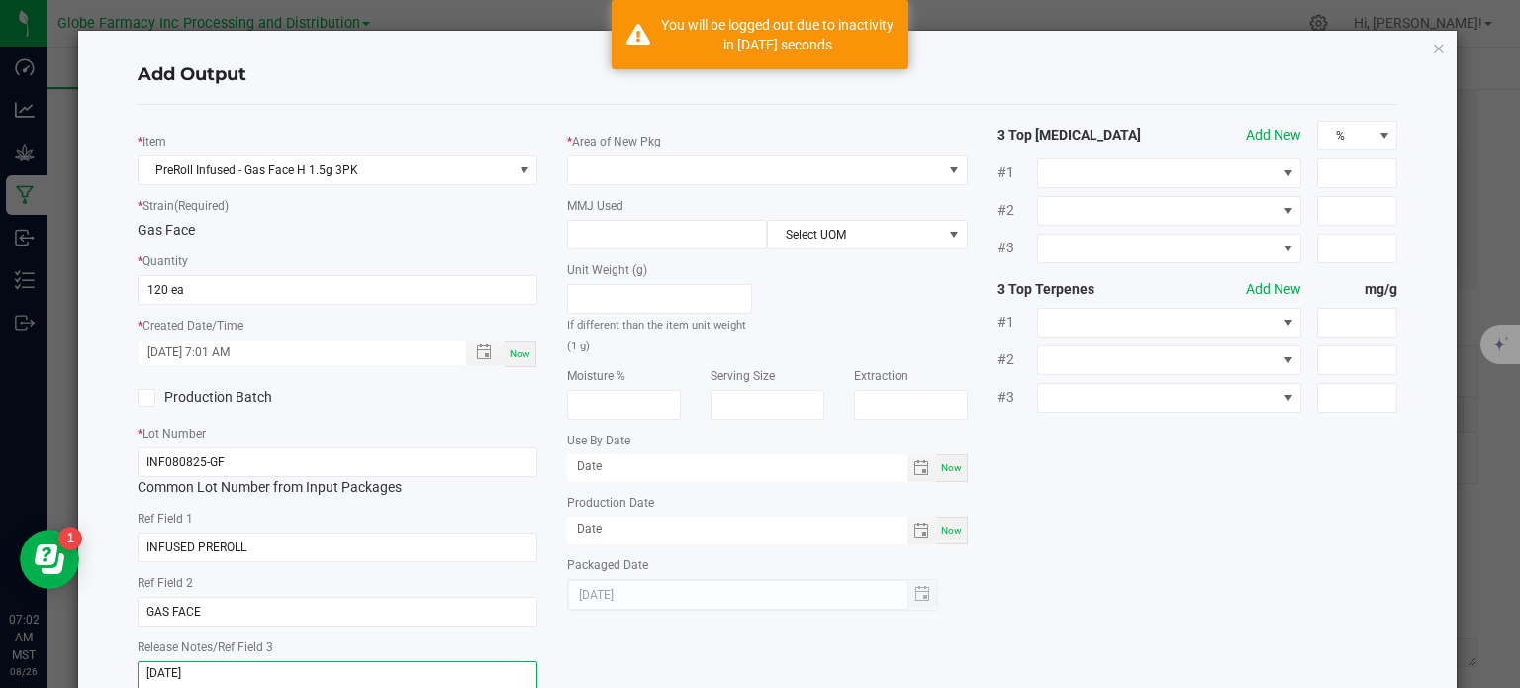
type textarea "[DATE]"
click at [725, 185] on div "* Area of New Pkg MMJ Used Select UOM Unit Weight (g) If different than the ite…" at bounding box center [767, 366] width 431 height 490
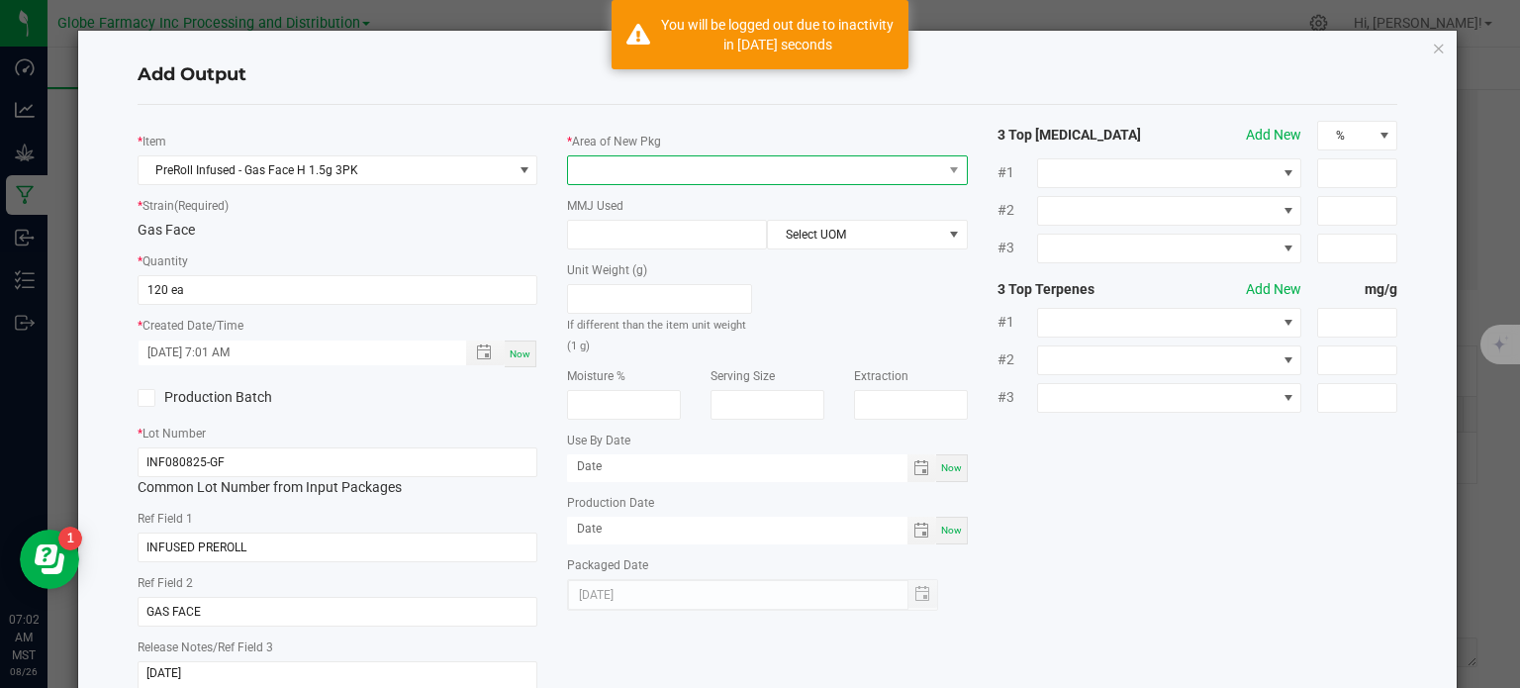
click at [705, 176] on span at bounding box center [755, 170] width 374 height 28
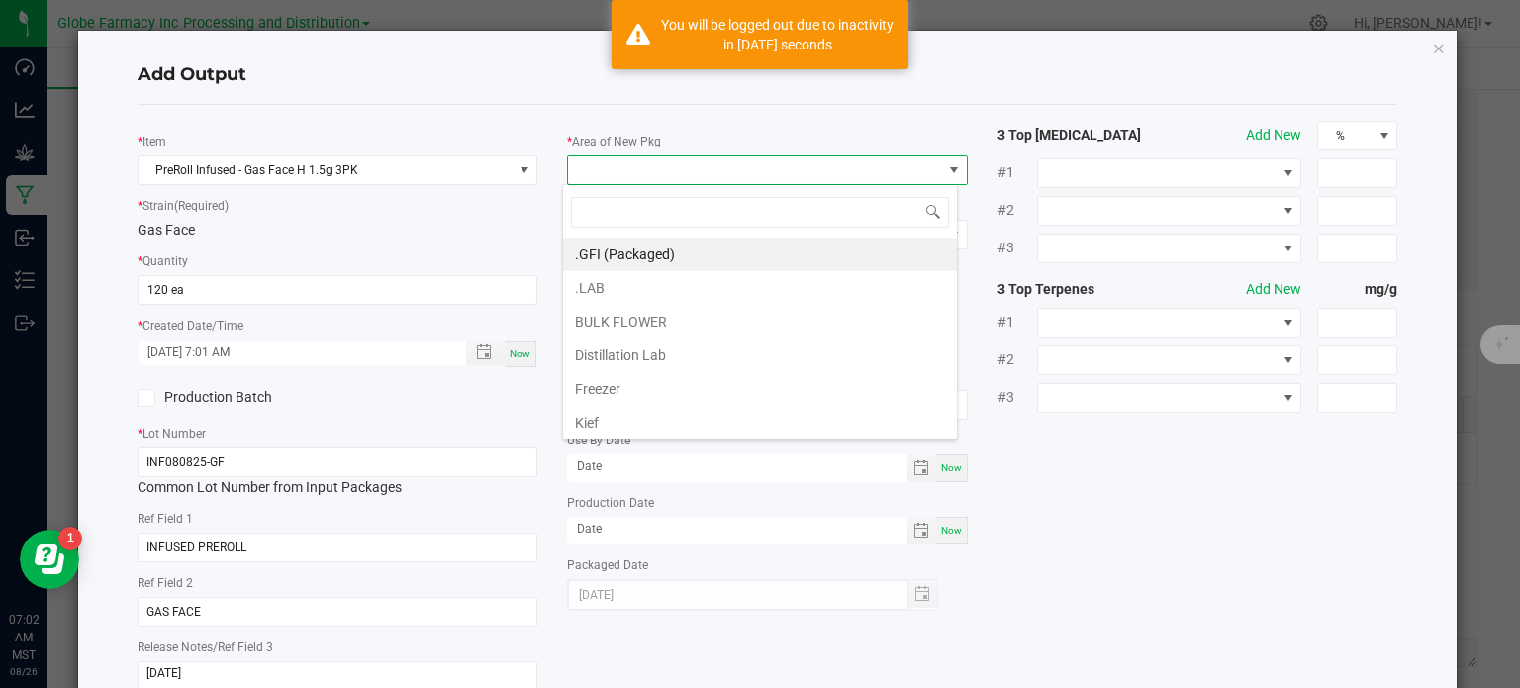
scroll to position [29, 396]
click at [666, 248] on li ".GFI (Packaged)" at bounding box center [760, 255] width 394 height 34
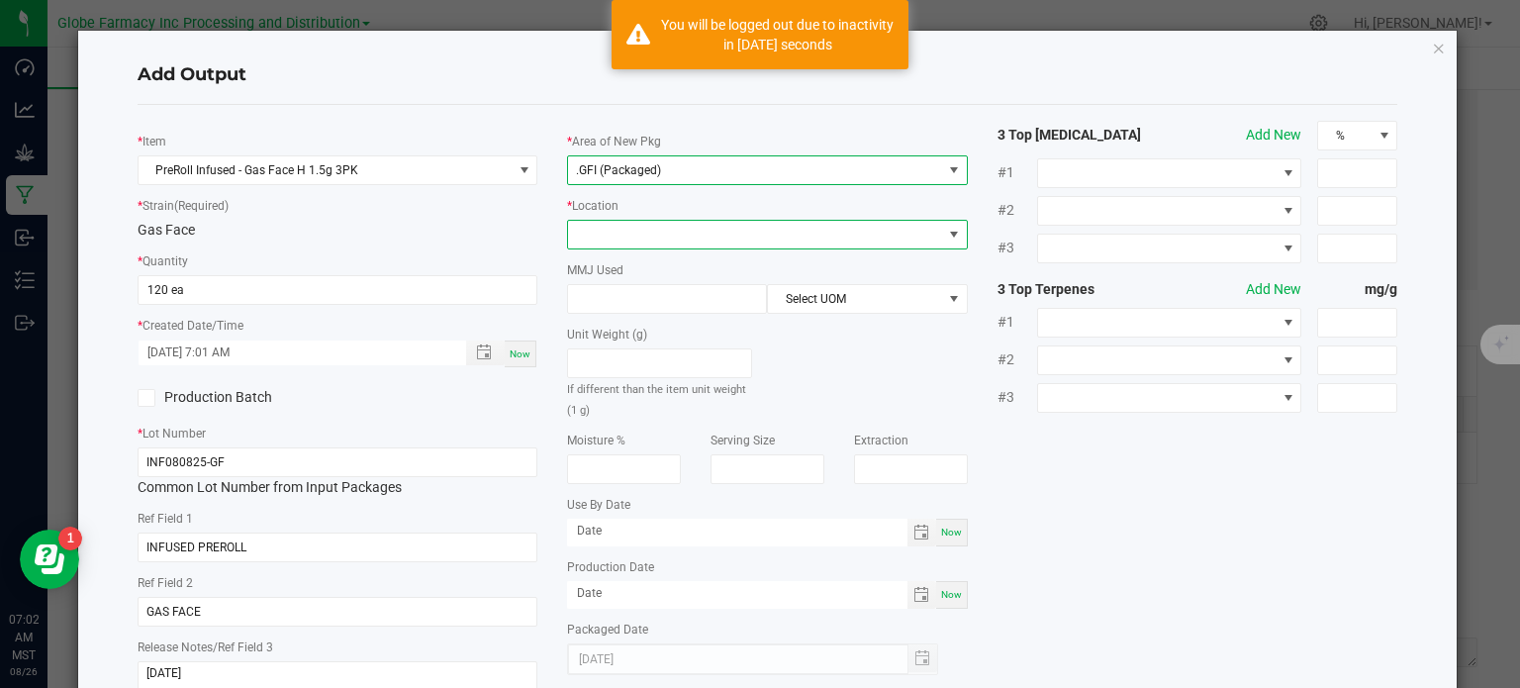
click at [663, 236] on span at bounding box center [755, 235] width 374 height 28
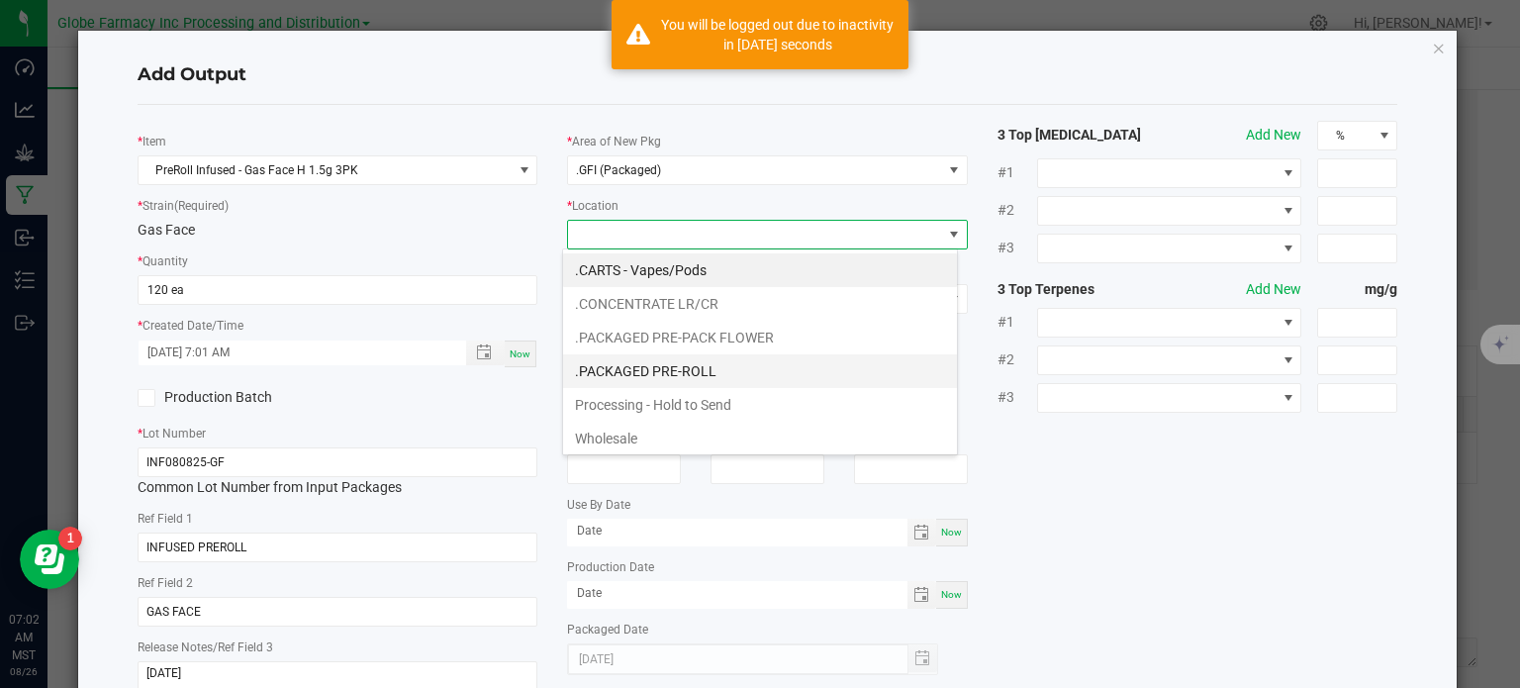
click at [646, 370] on li ".PACKAGED PRE-ROLL" at bounding box center [760, 371] width 394 height 34
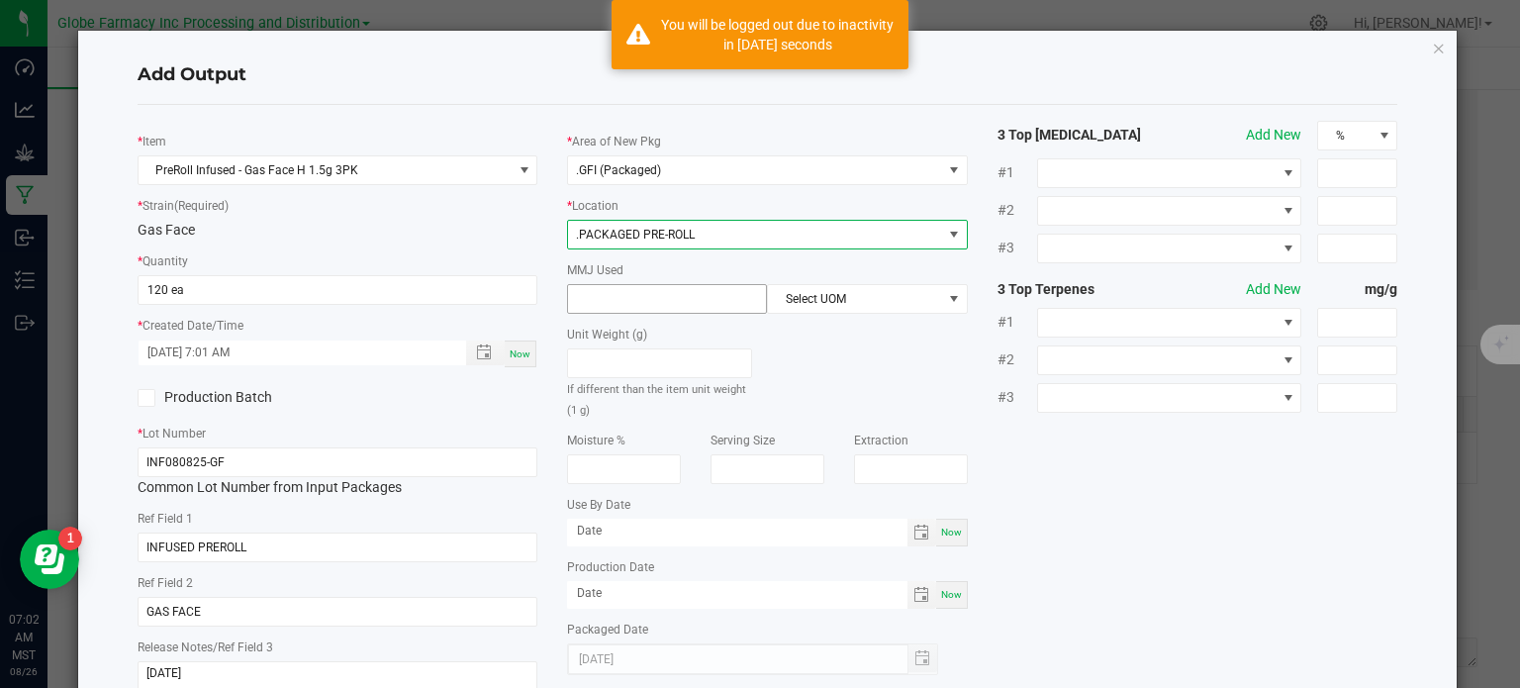
click at [637, 303] on input at bounding box center [667, 299] width 198 height 28
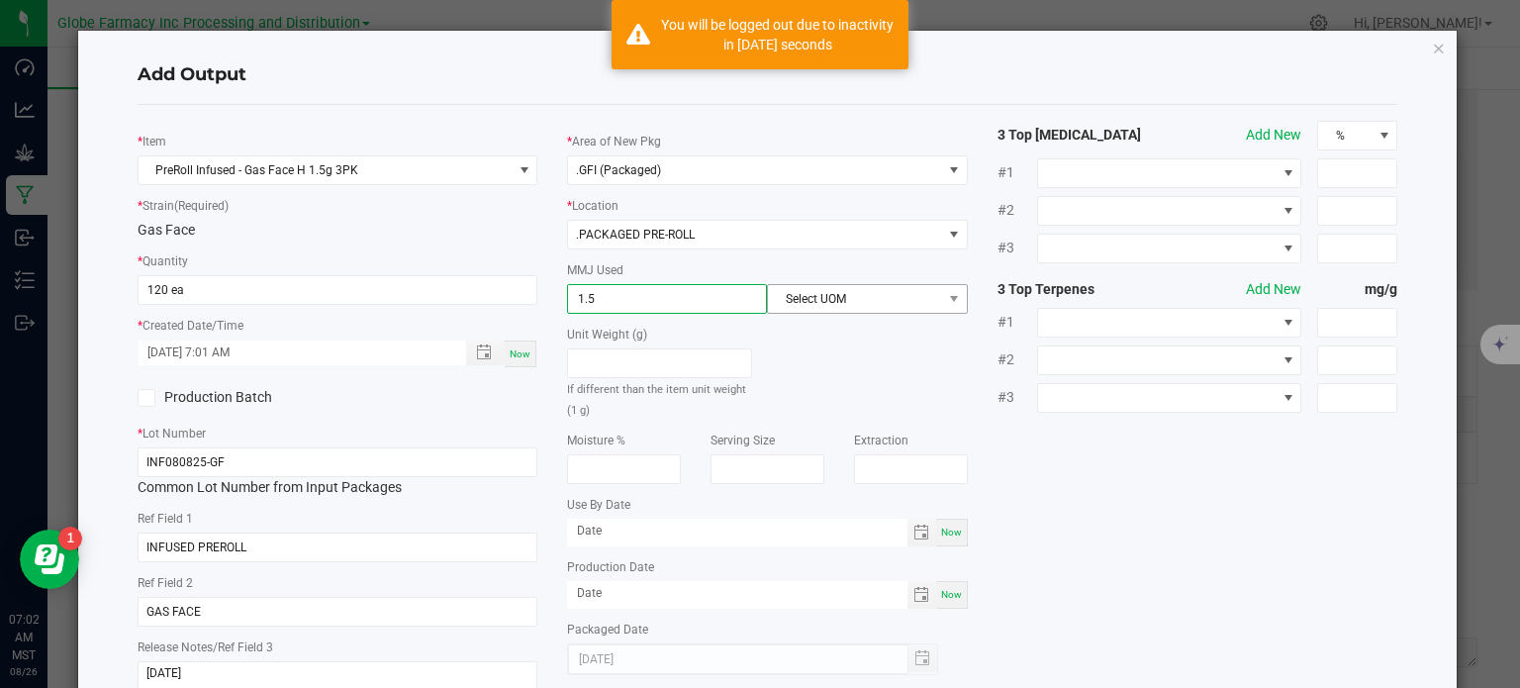
type input "1.5"
click at [824, 305] on span "Select UOM" at bounding box center [854, 299] width 173 height 28
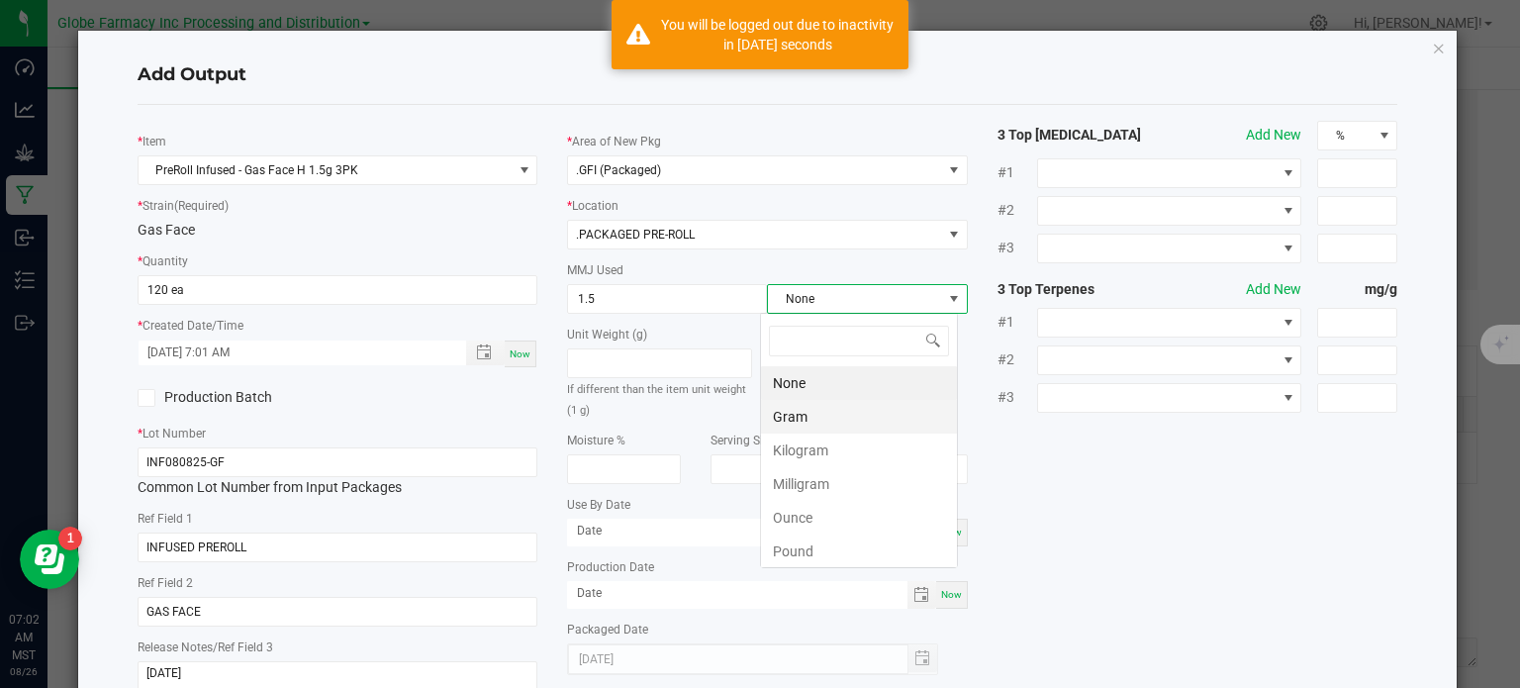
scroll to position [29, 198]
click at [806, 427] on li "Gram" at bounding box center [859, 417] width 196 height 34
click at [1066, 502] on div "* Item PreRoll Infused - Gas Face H 1.5g 3PK * Strain (Required) Gas Face * Qua…" at bounding box center [768, 413] width 1291 height 584
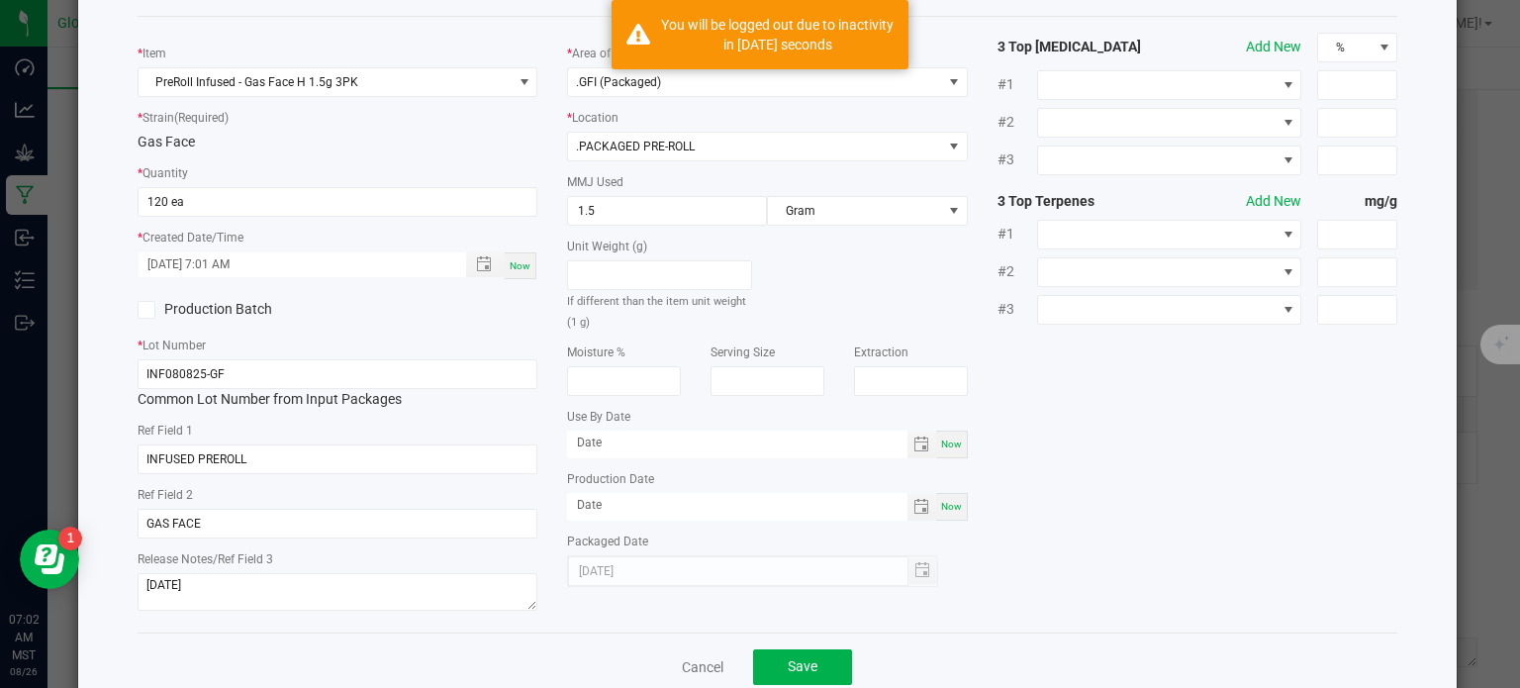
scroll to position [132, 0]
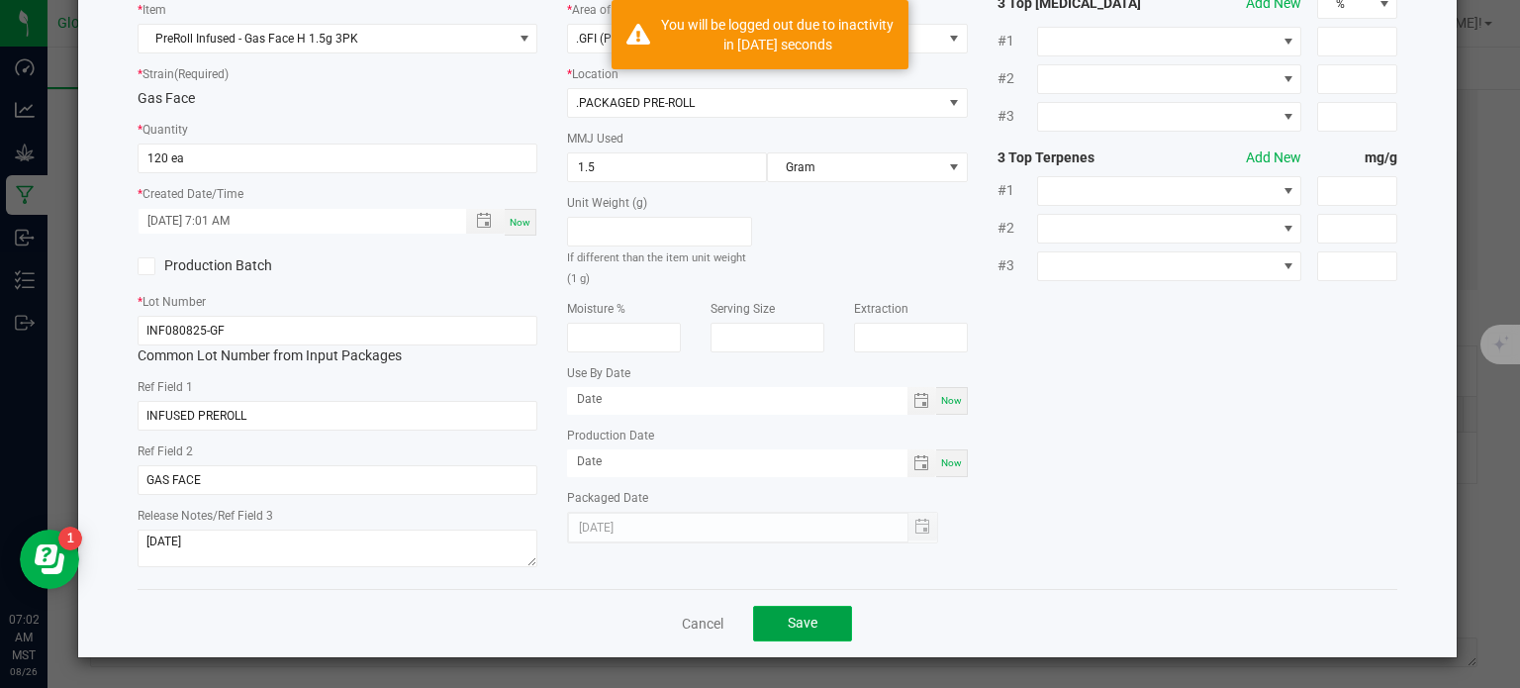
click at [797, 637] on button "Save" at bounding box center [802, 624] width 99 height 36
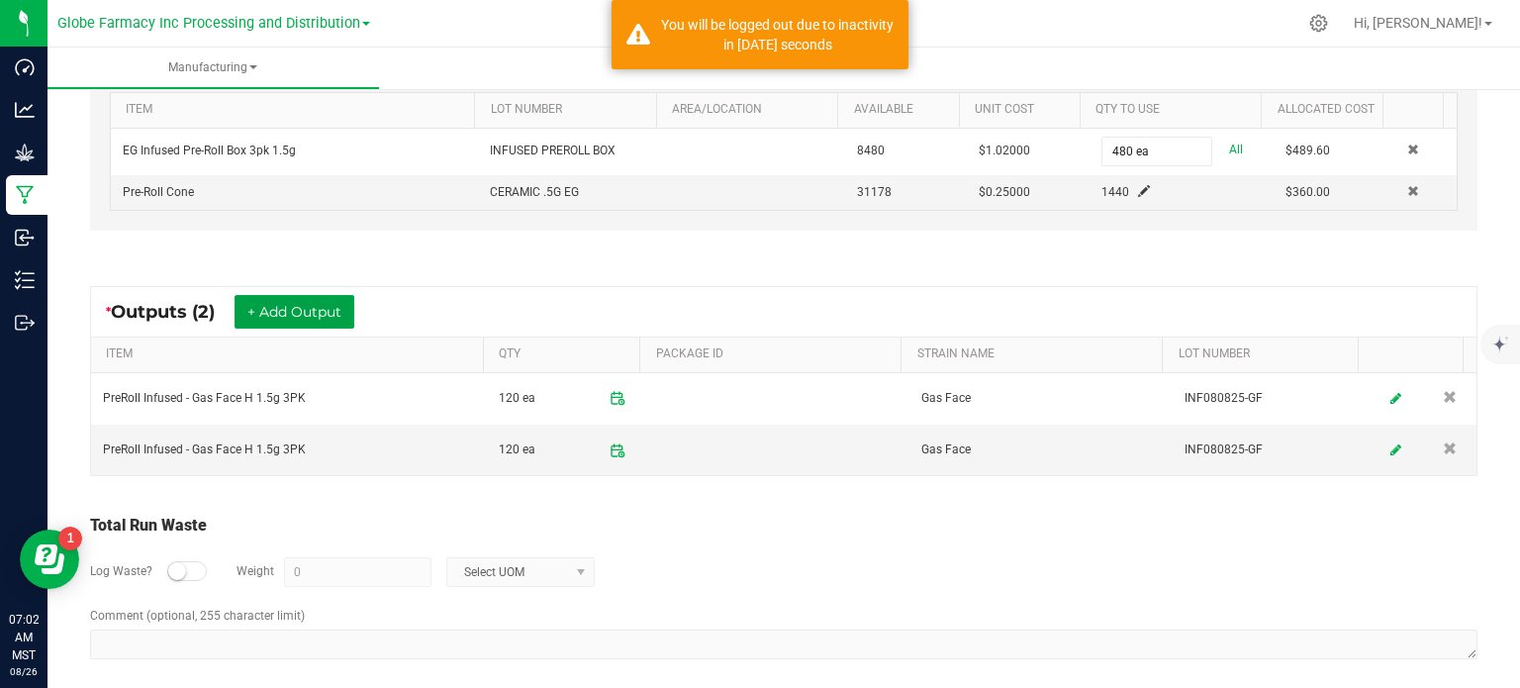
scroll to position [626, 0]
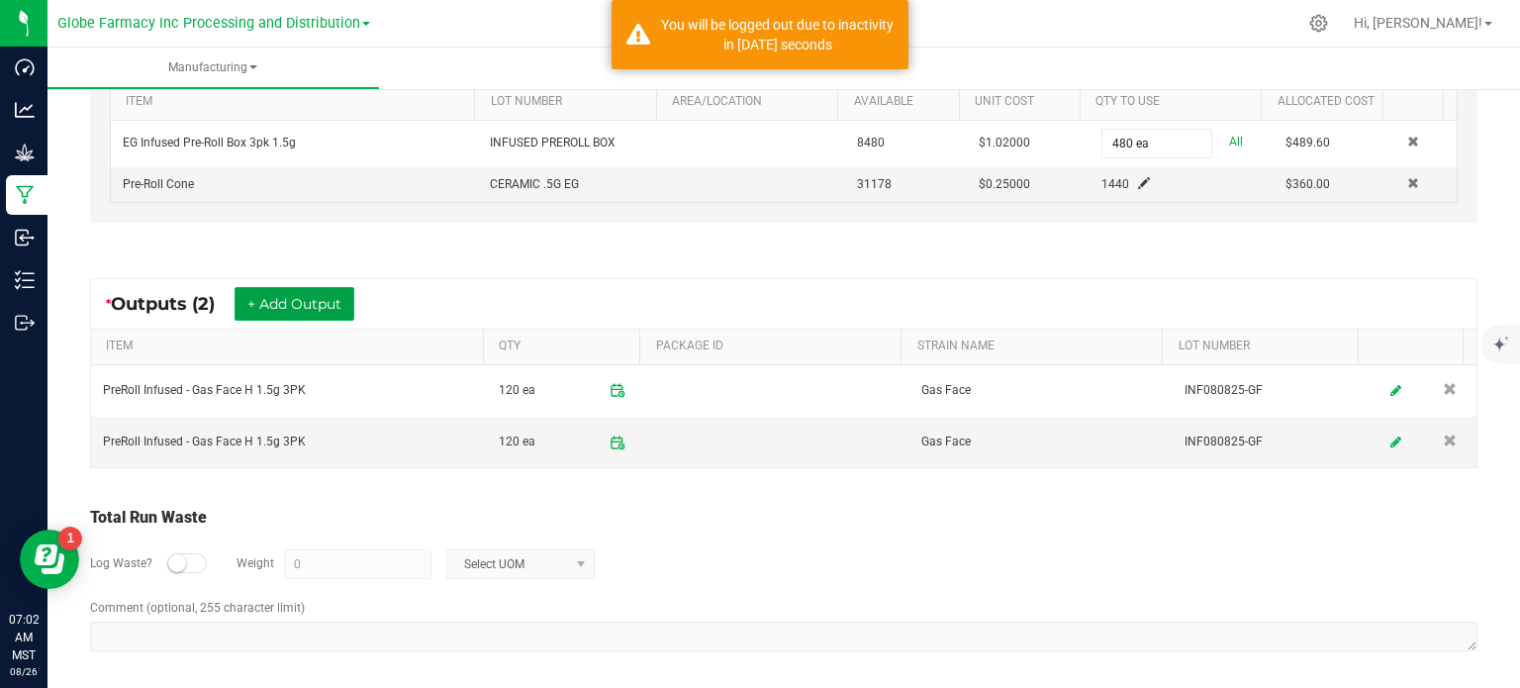
click at [326, 296] on button "+ Add Output" at bounding box center [295, 304] width 120 height 34
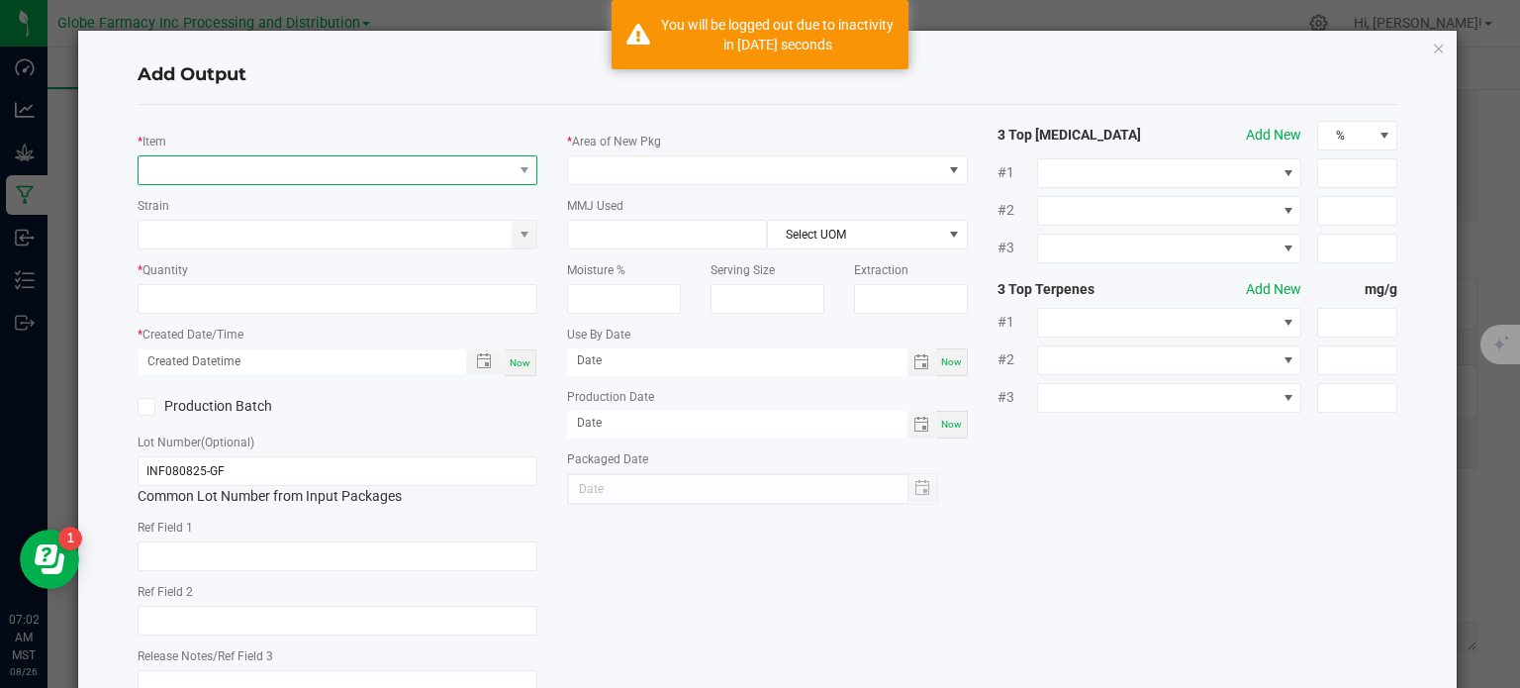
click at [280, 175] on span "NO DATA FOUND" at bounding box center [326, 170] width 374 height 28
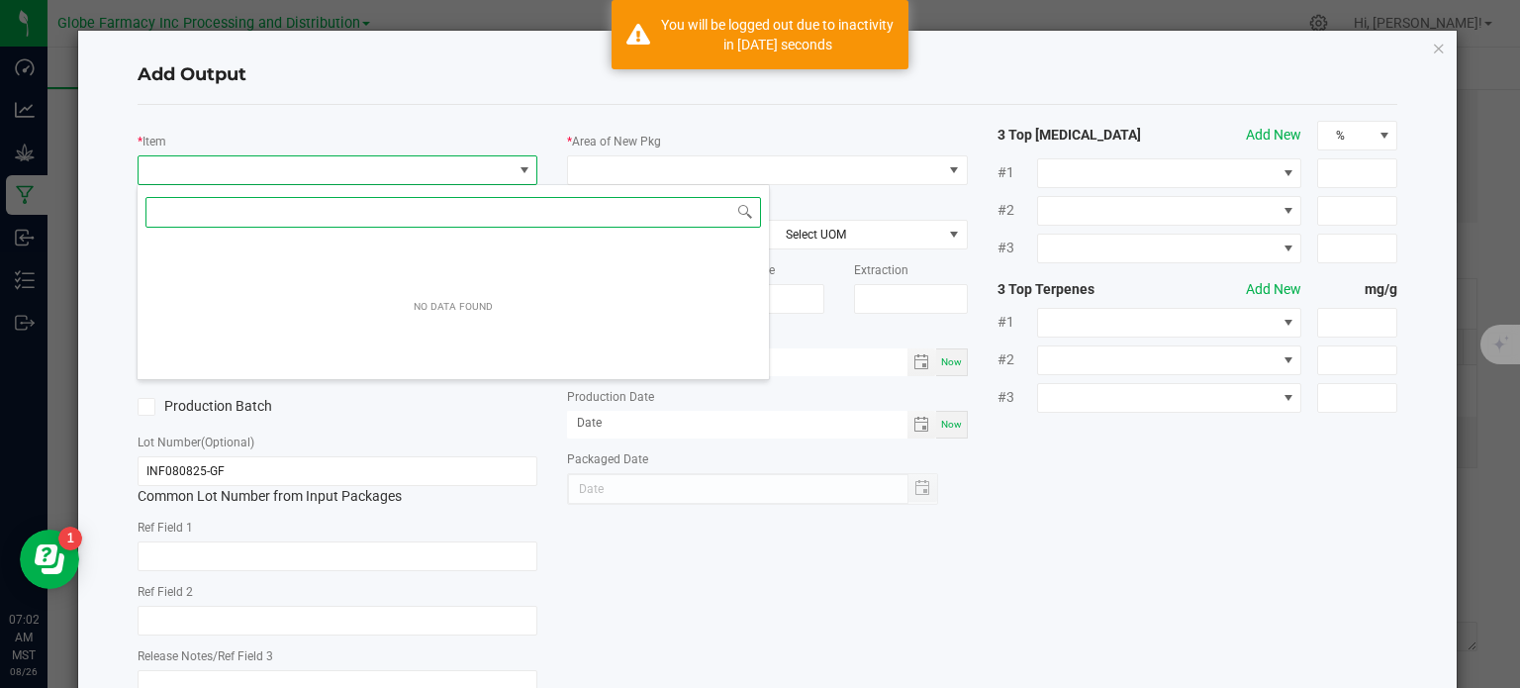
scroll to position [29, 396]
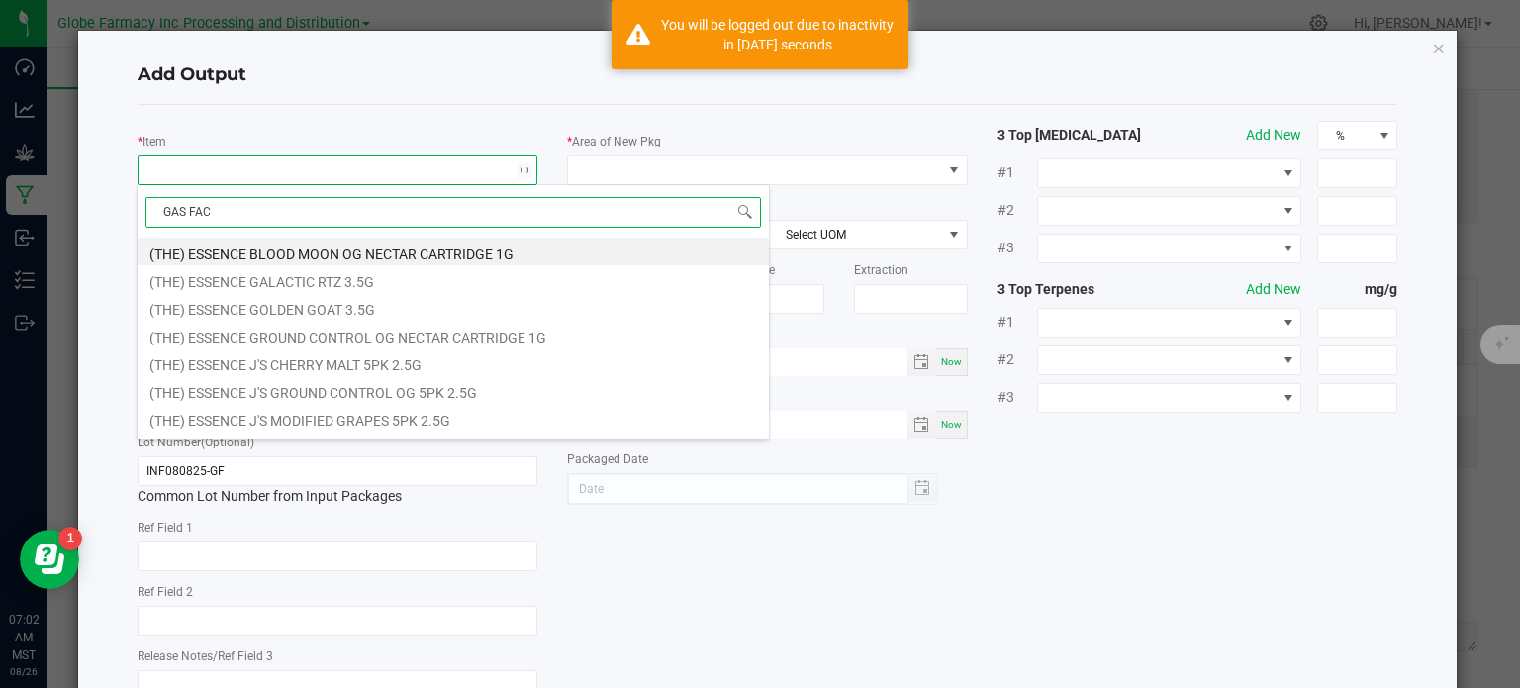
type input "GAS FACE"
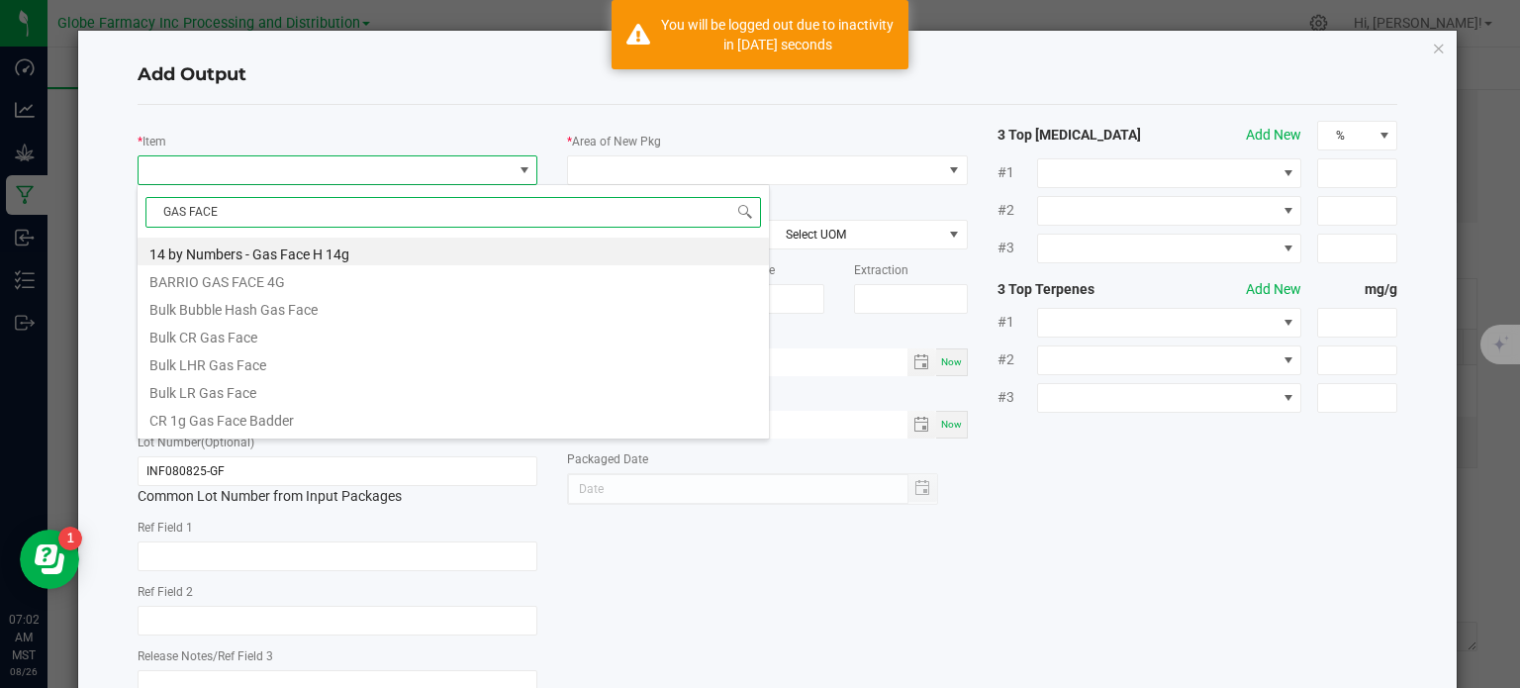
scroll to position [439, 0]
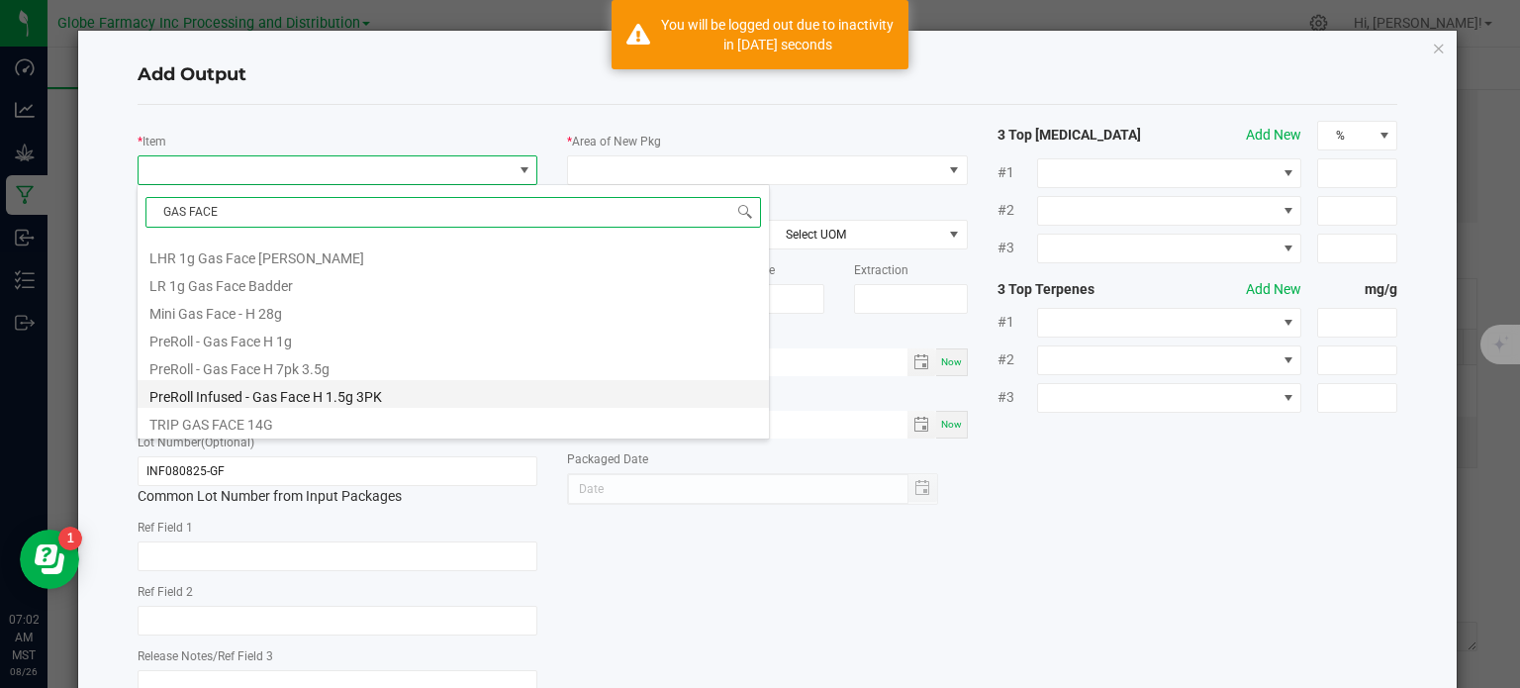
click at [302, 389] on li "PreRoll Infused - Gas Face H 1.5g 3PK" at bounding box center [453, 394] width 631 height 28
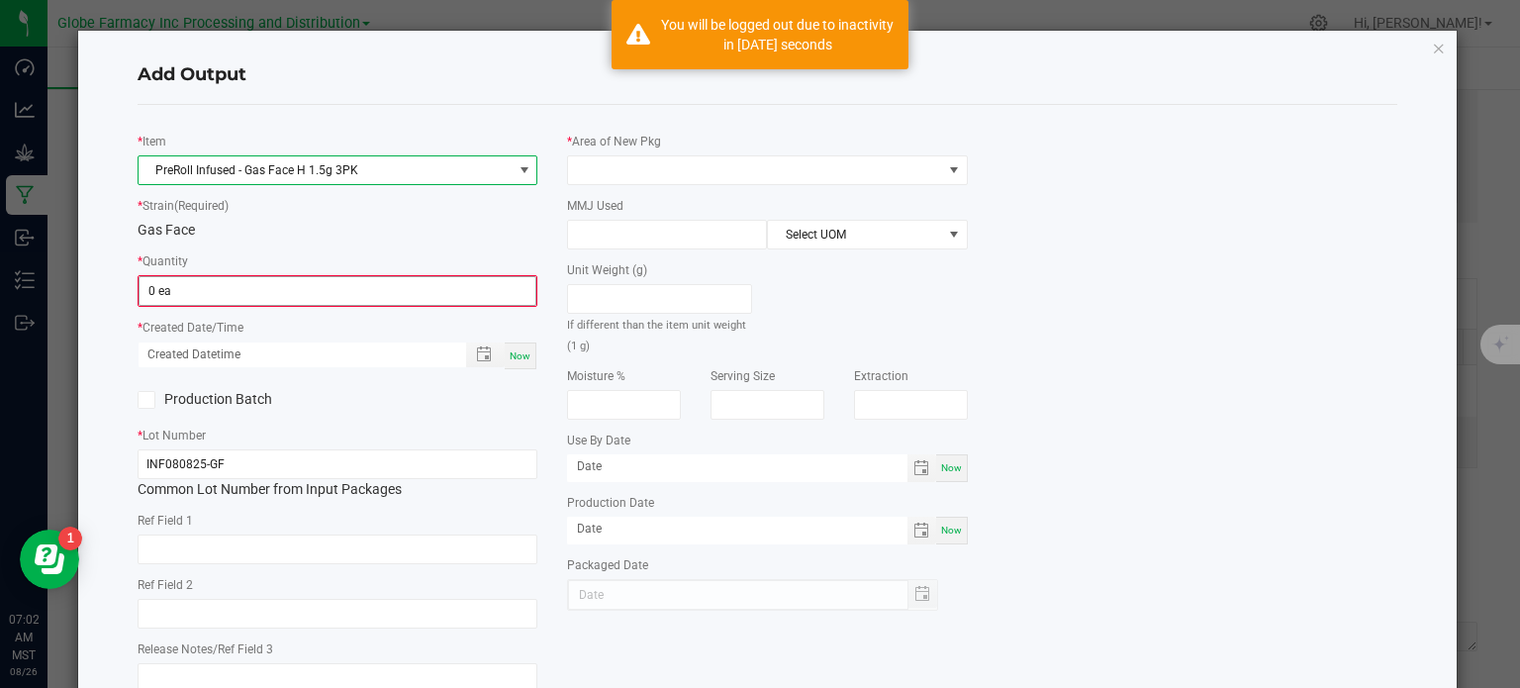
click at [202, 290] on input "0 ea" at bounding box center [338, 291] width 397 height 28
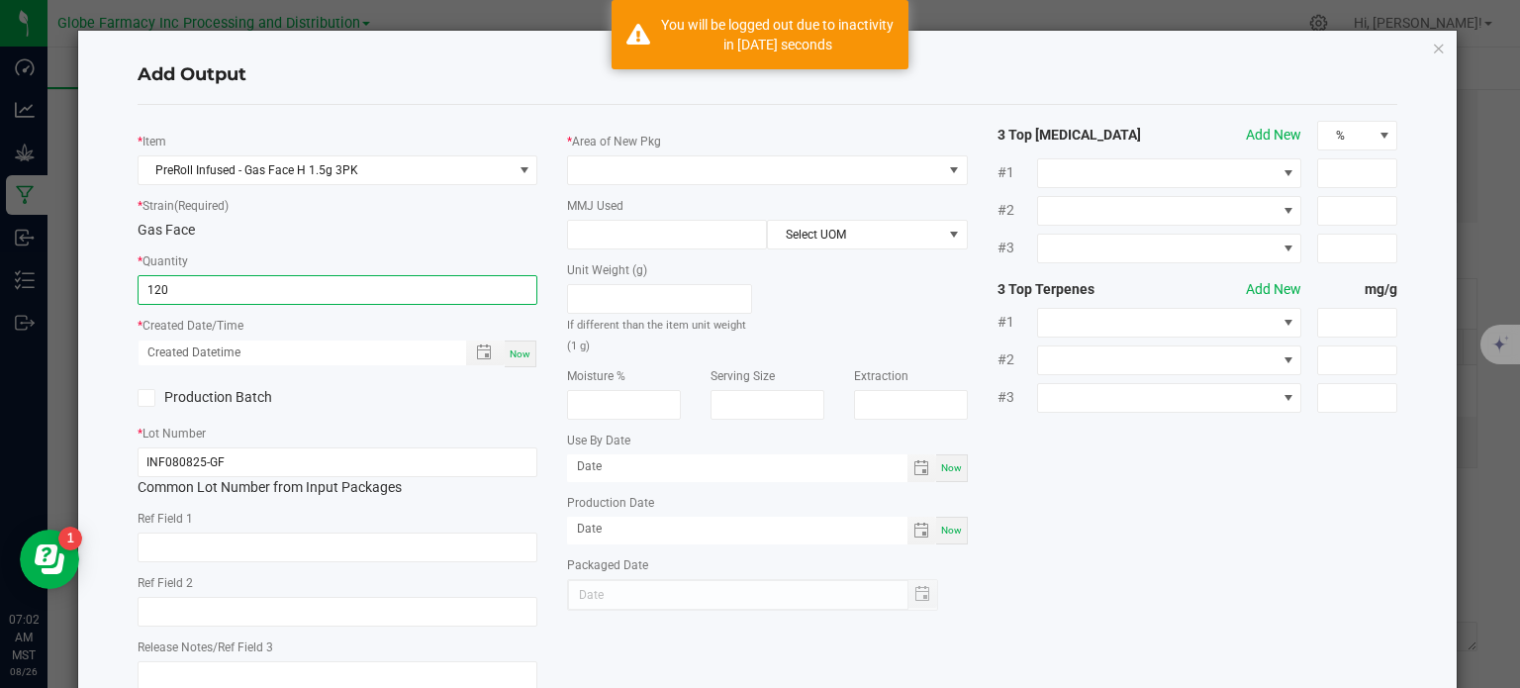
click at [519, 360] on div "Now" at bounding box center [521, 353] width 32 height 27
type input "120 ea"
type input "[DATE] 7:02 AM"
type input "[DATE]"
click at [384, 556] on input "text" at bounding box center [338, 548] width 401 height 30
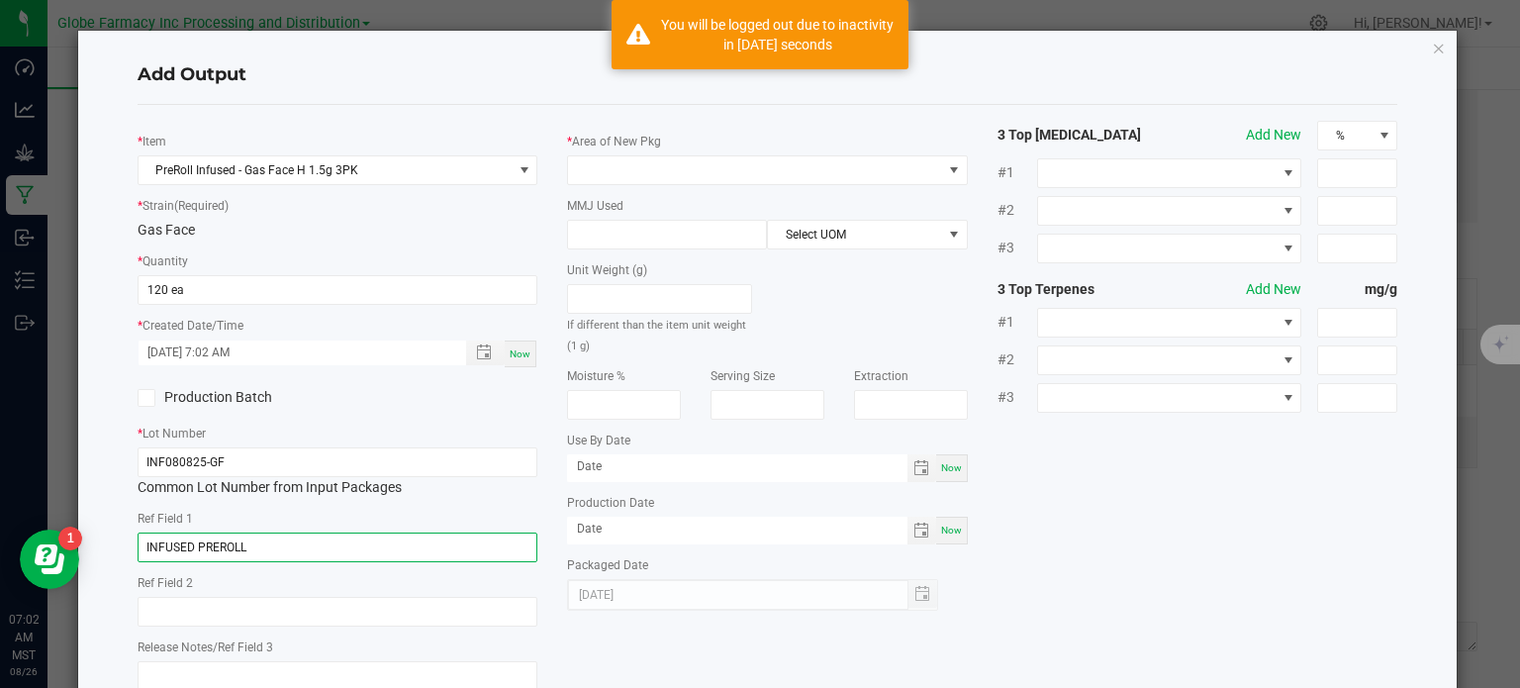
type input "INFUSED PREROLL"
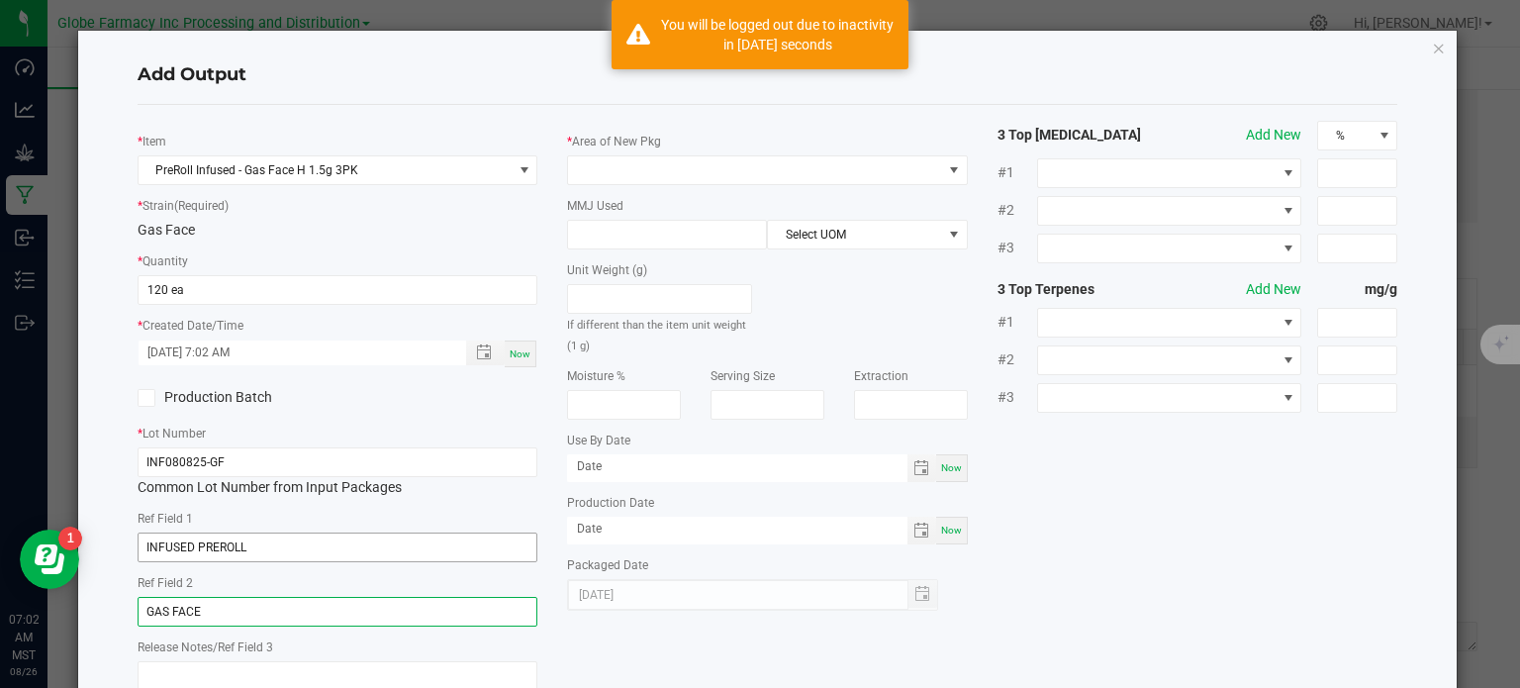
type input "GAS FACE"
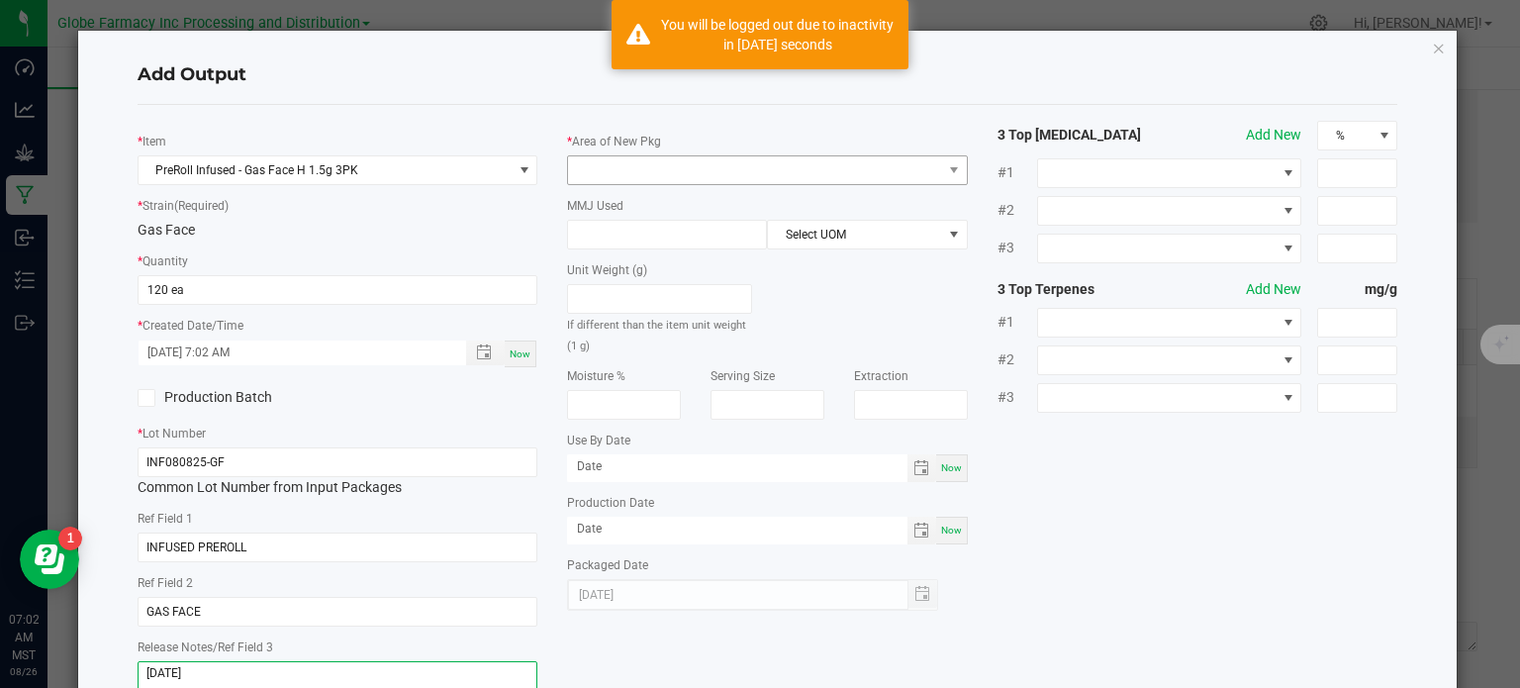
type textarea "[DATE]"
click at [704, 161] on span at bounding box center [755, 170] width 374 height 28
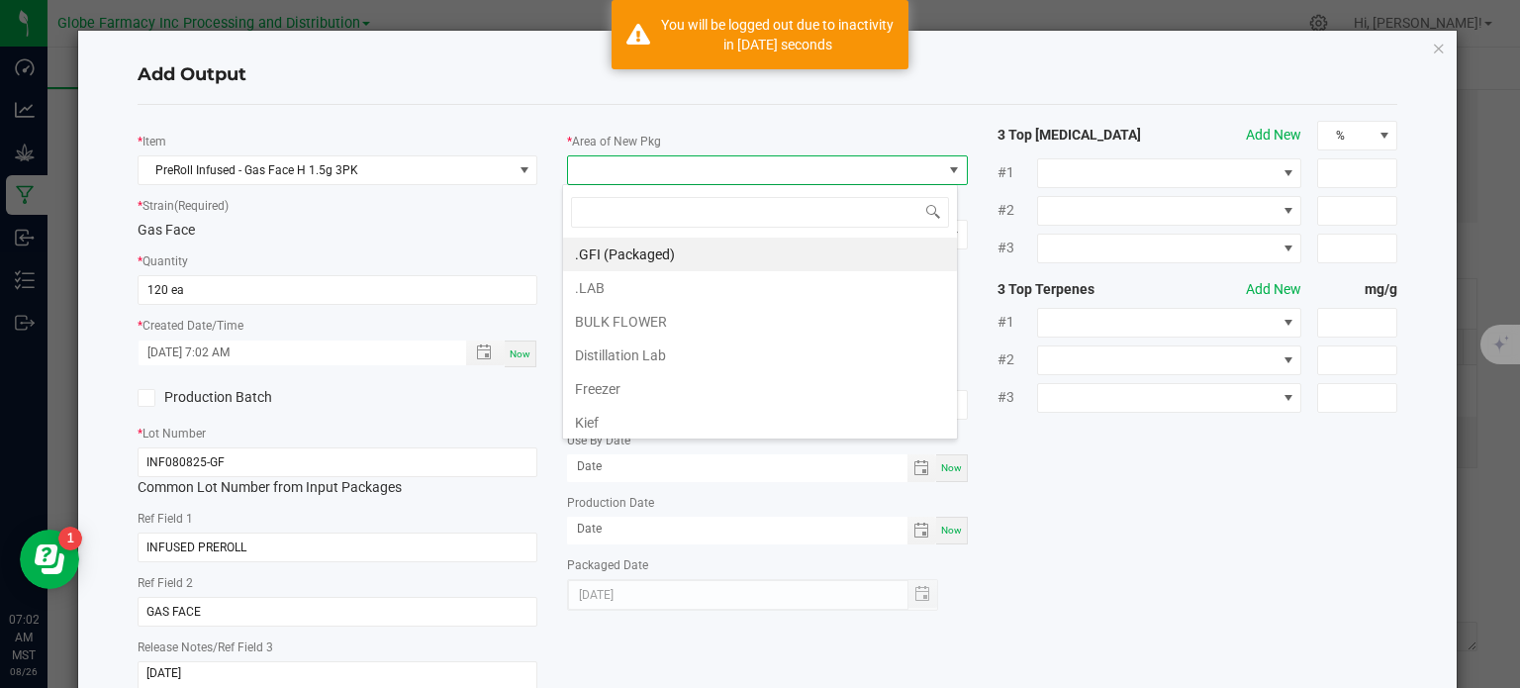
scroll to position [29, 396]
click at [667, 260] on li ".GFI (Packaged)" at bounding box center [760, 255] width 394 height 34
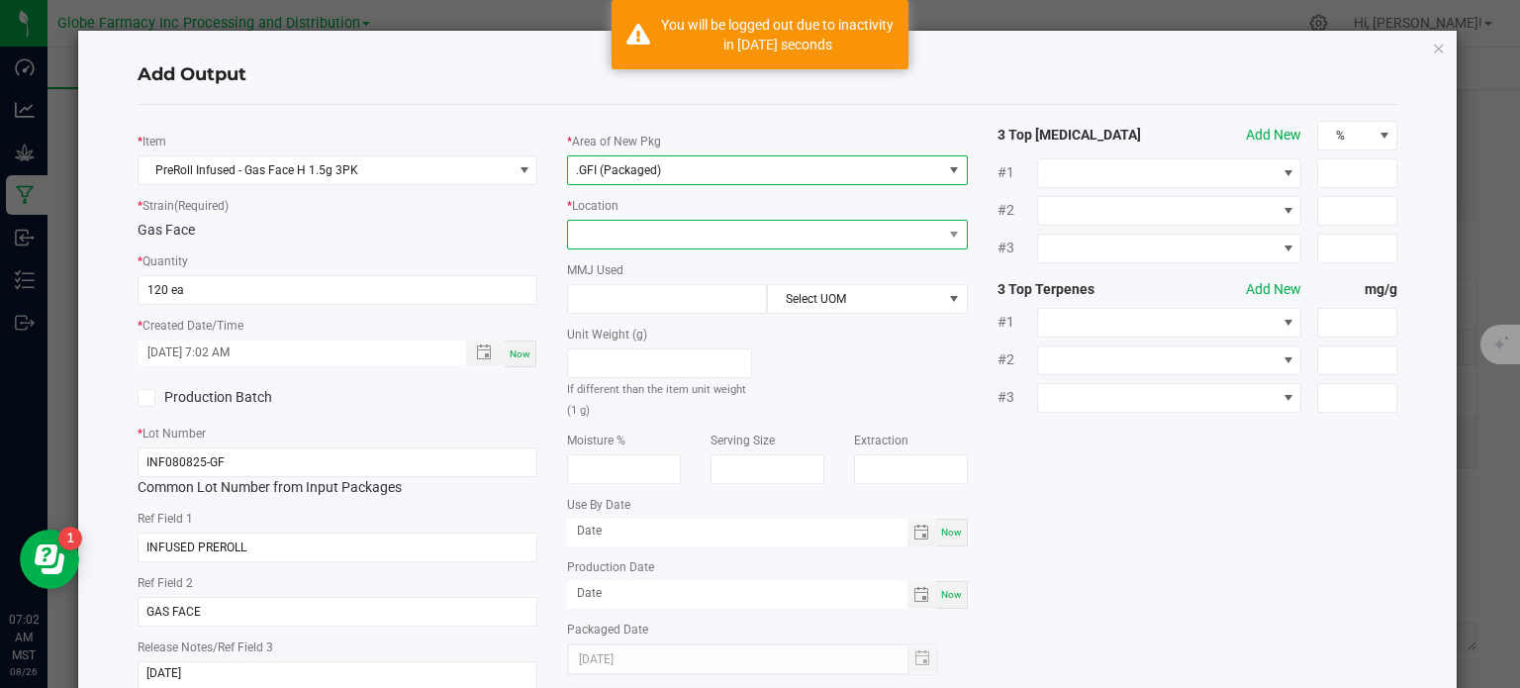
click at [665, 242] on span at bounding box center [755, 235] width 374 height 28
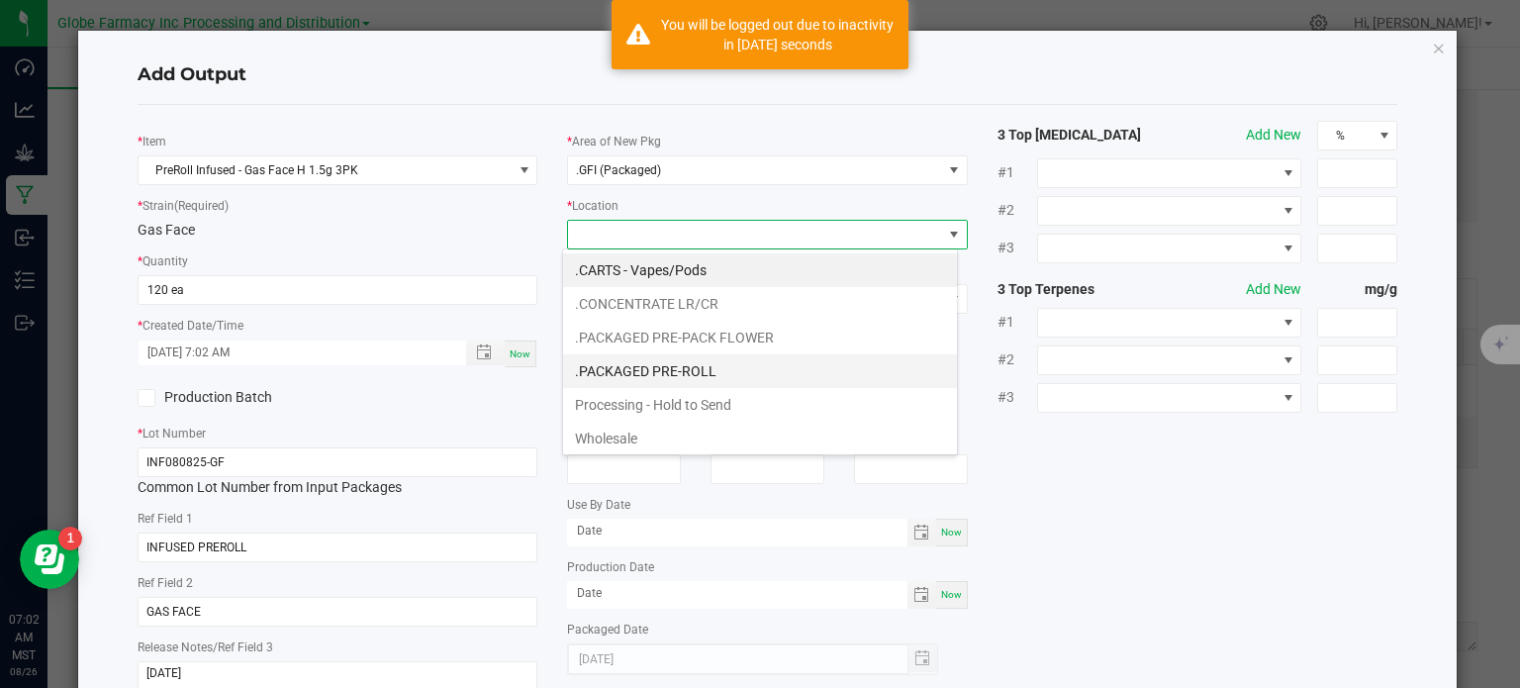
click at [665, 363] on li ".PACKAGED PRE-ROLL" at bounding box center [760, 371] width 394 height 34
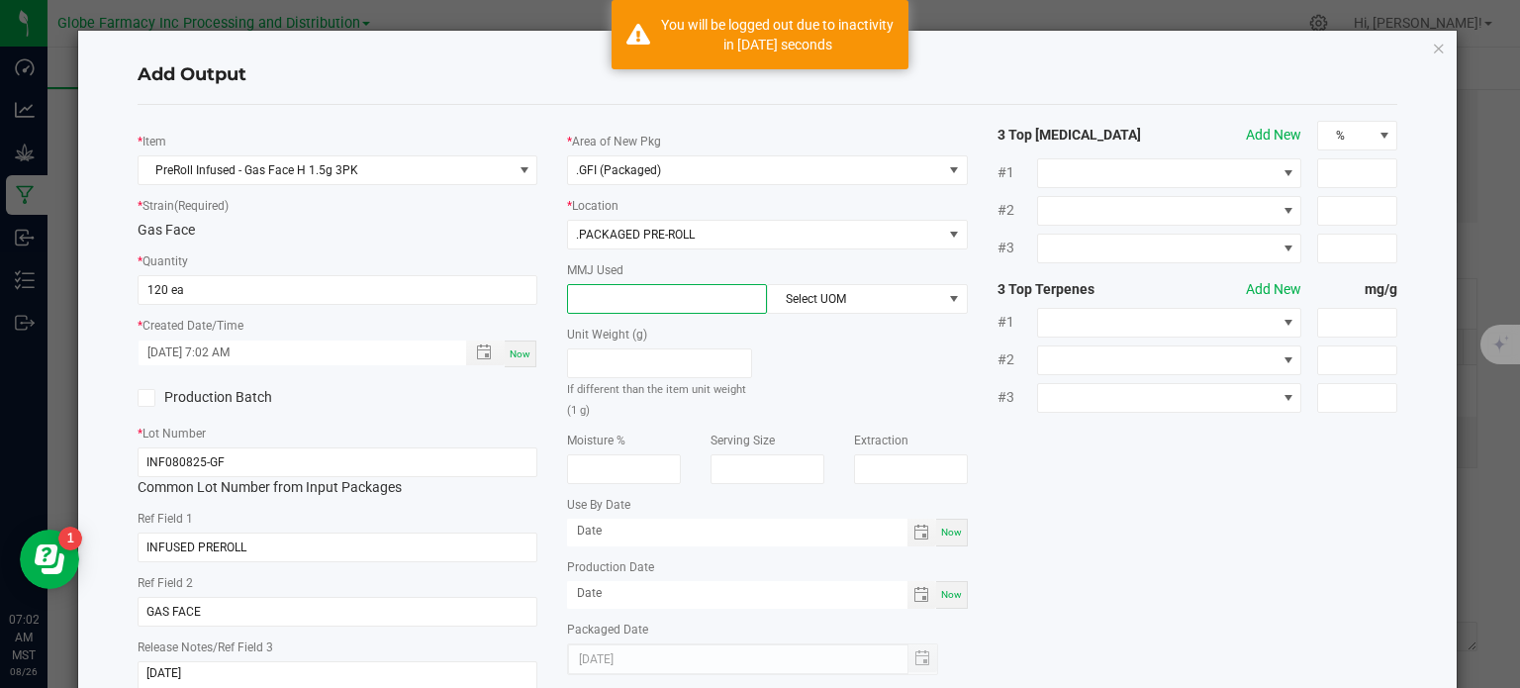
click at [665, 303] on input at bounding box center [667, 299] width 198 height 28
type input "1.5"
click at [828, 299] on span "Select UOM" at bounding box center [854, 299] width 173 height 28
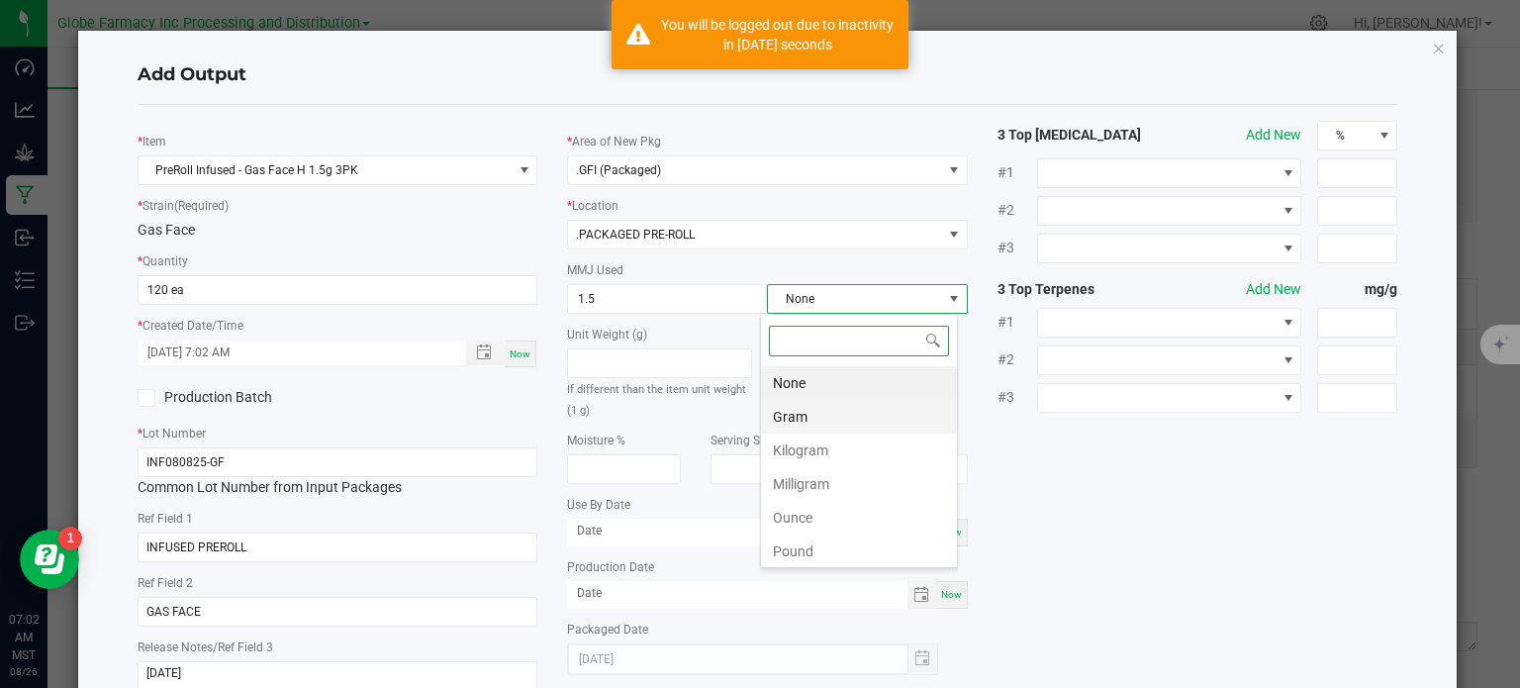
scroll to position [29, 198]
click at [805, 414] on li "Gram" at bounding box center [859, 417] width 196 height 34
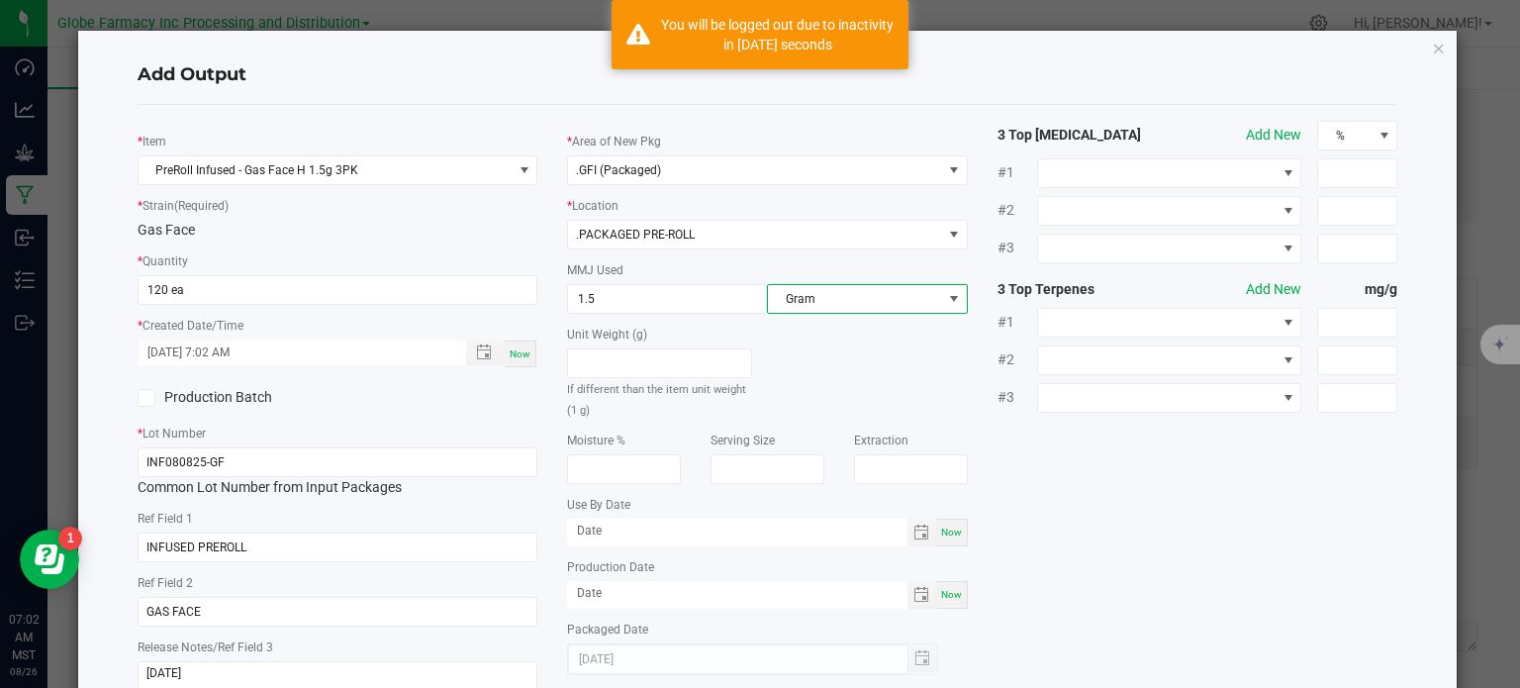
click at [1102, 472] on div "* Item PreRoll Infused - Gas Face H 1.5g 3PK * Strain (Required) Gas Face * Qua…" at bounding box center [768, 413] width 1291 height 584
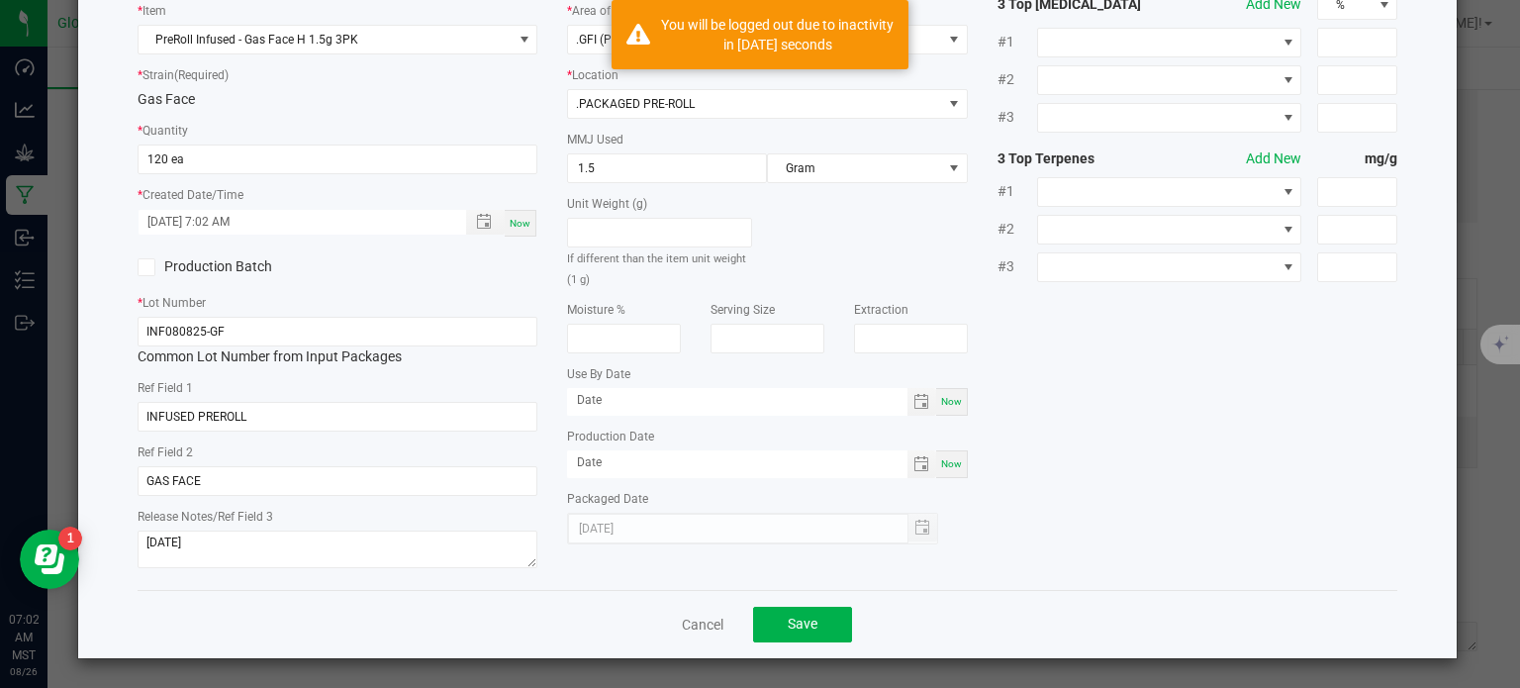
scroll to position [132, 0]
click at [761, 622] on button "Save" at bounding box center [802, 624] width 99 height 36
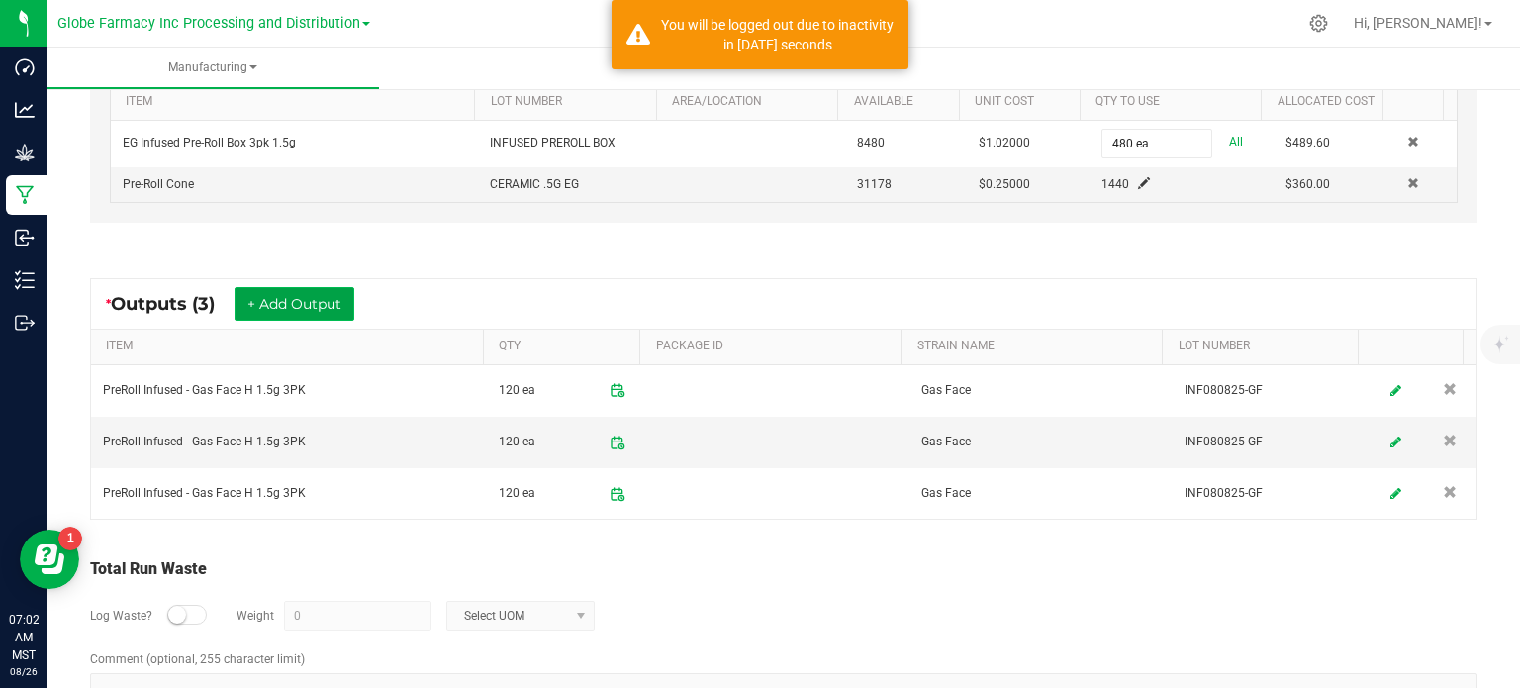
click at [324, 290] on button "+ Add Output" at bounding box center [295, 304] width 120 height 34
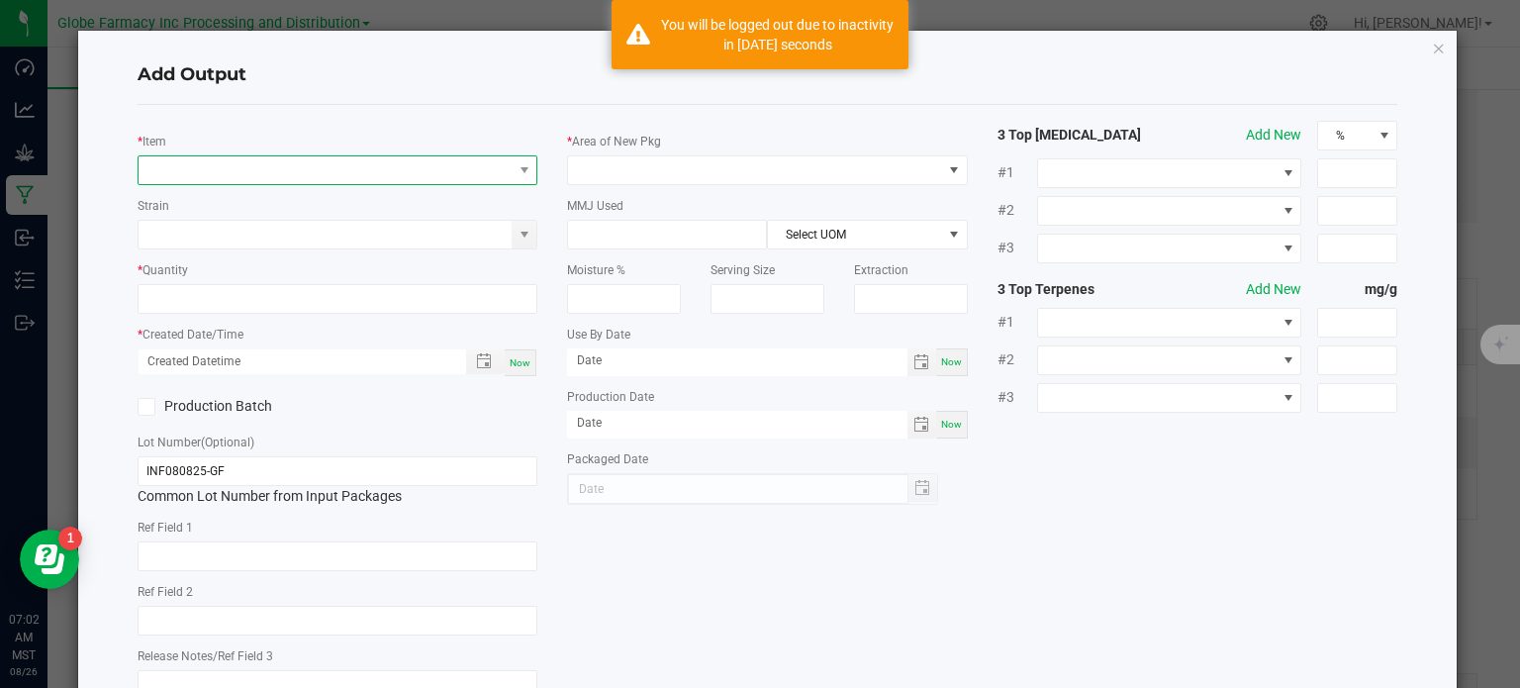
click at [323, 164] on span "NO DATA FOUND" at bounding box center [326, 170] width 374 height 28
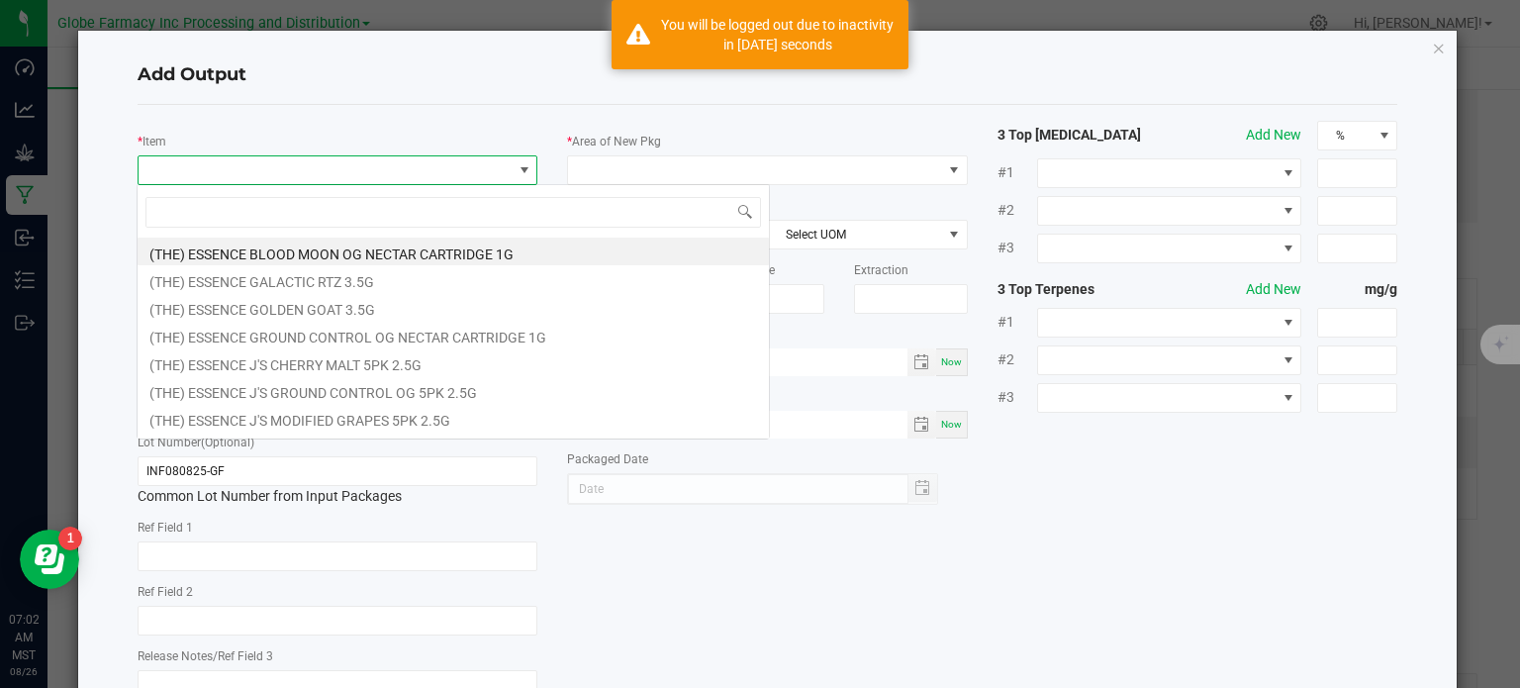
scroll to position [29, 396]
type input "GAS FACE"
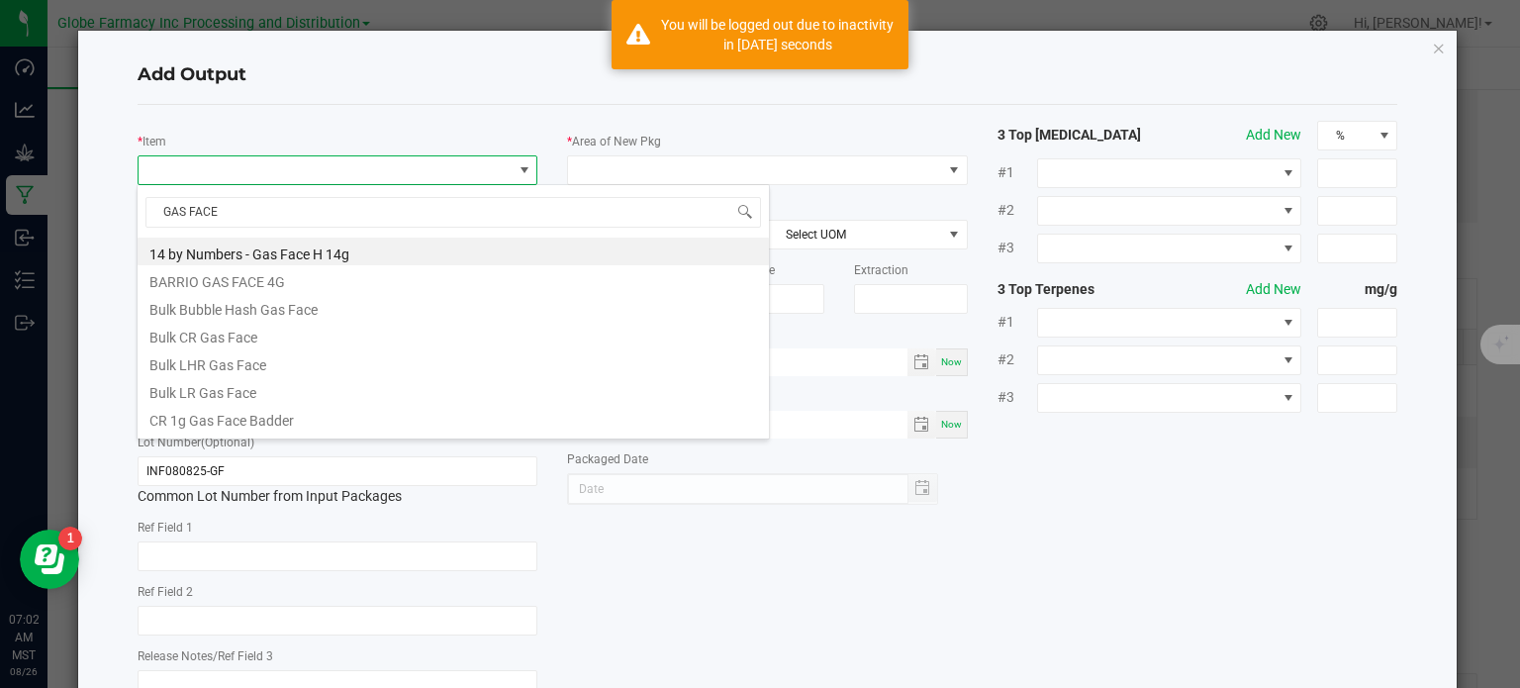
scroll to position [439, 0]
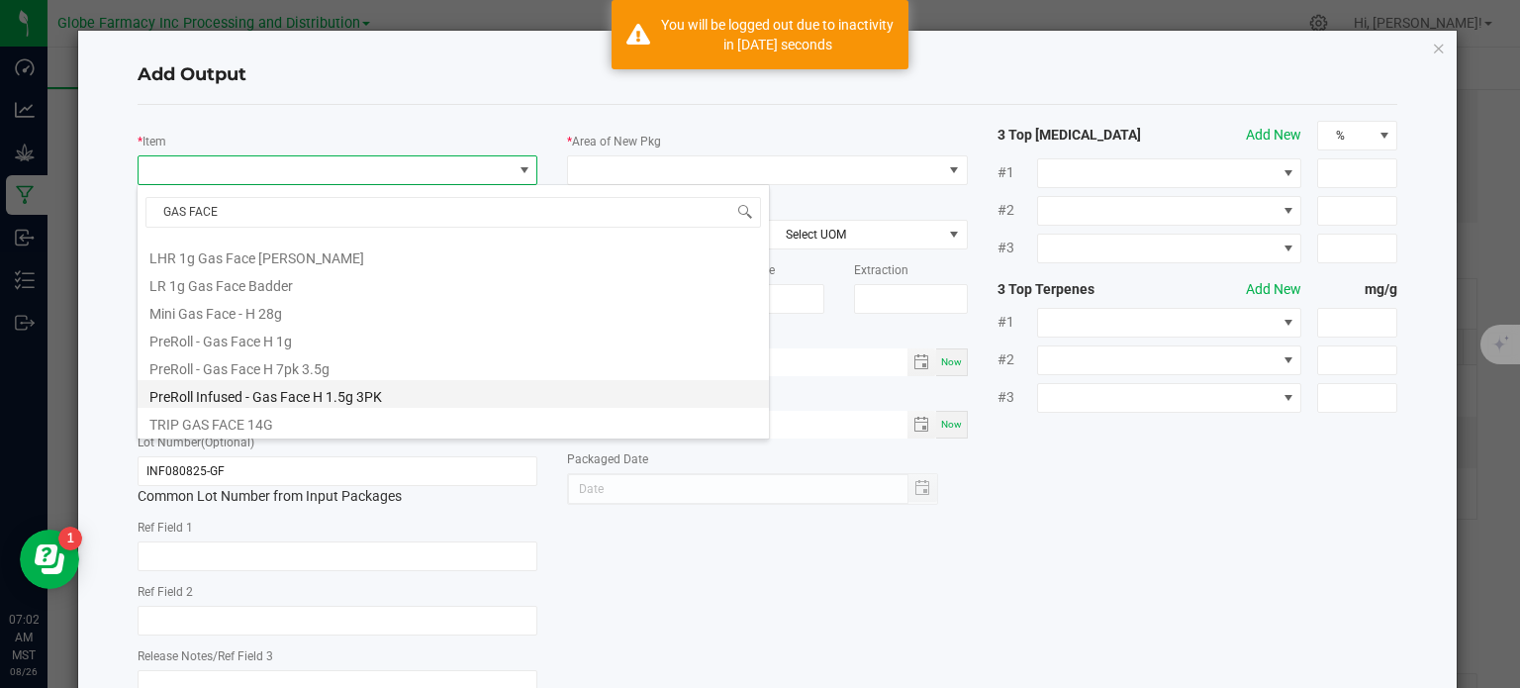
click at [326, 391] on li "PreRoll Infused - Gas Face H 1.5g 3PK" at bounding box center [453, 394] width 631 height 28
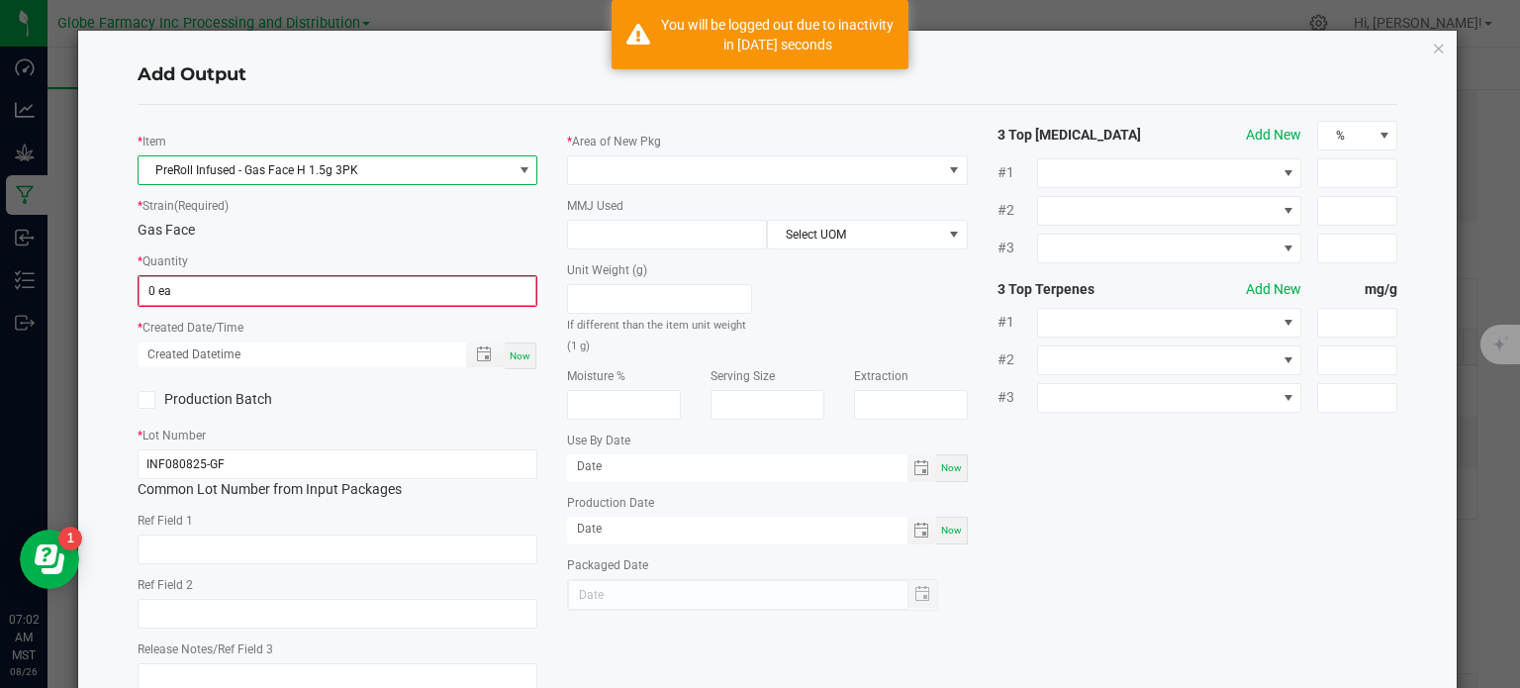
click at [240, 287] on input "0 ea" at bounding box center [338, 291] width 397 height 28
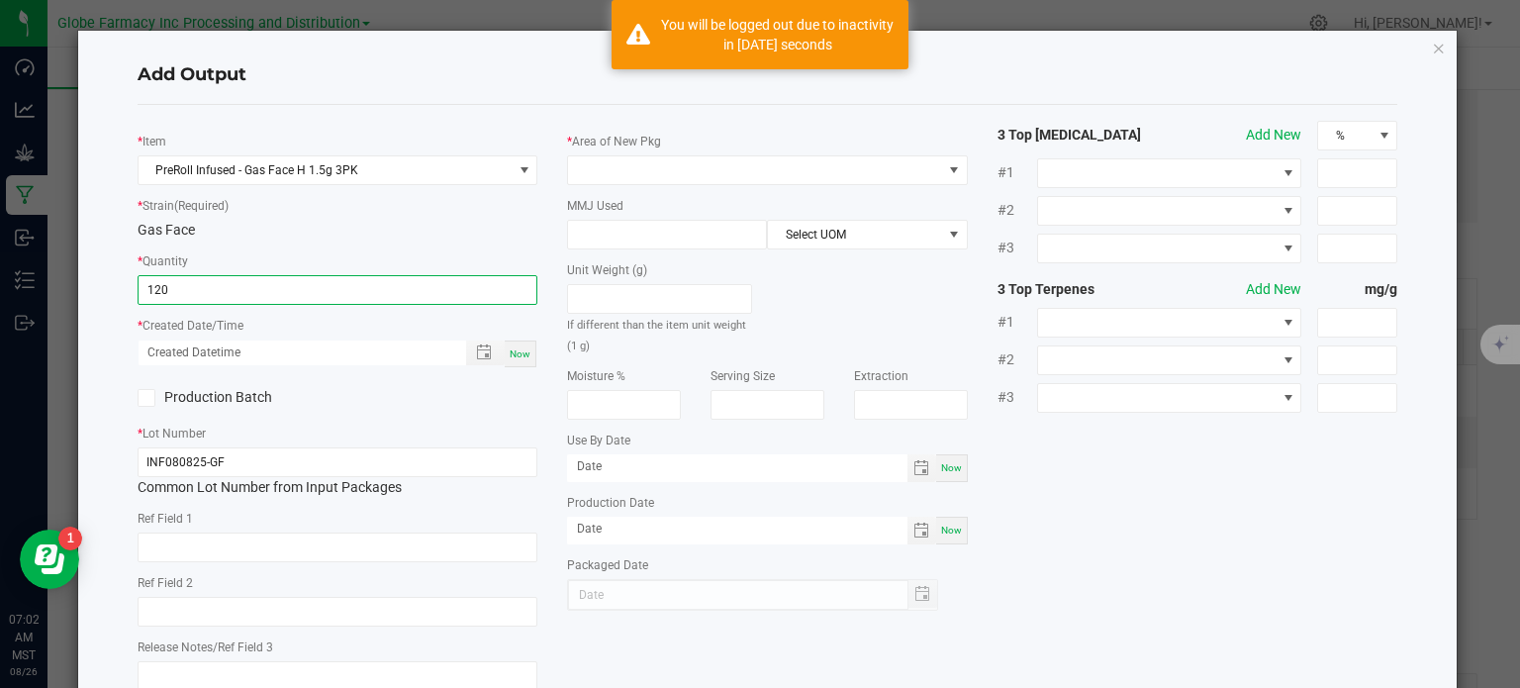
click at [515, 355] on span "Now" at bounding box center [520, 353] width 21 height 11
type input "120 ea"
type input "[DATE] 7:02 AM"
type input "[DATE]"
click at [384, 534] on input "text" at bounding box center [338, 548] width 401 height 30
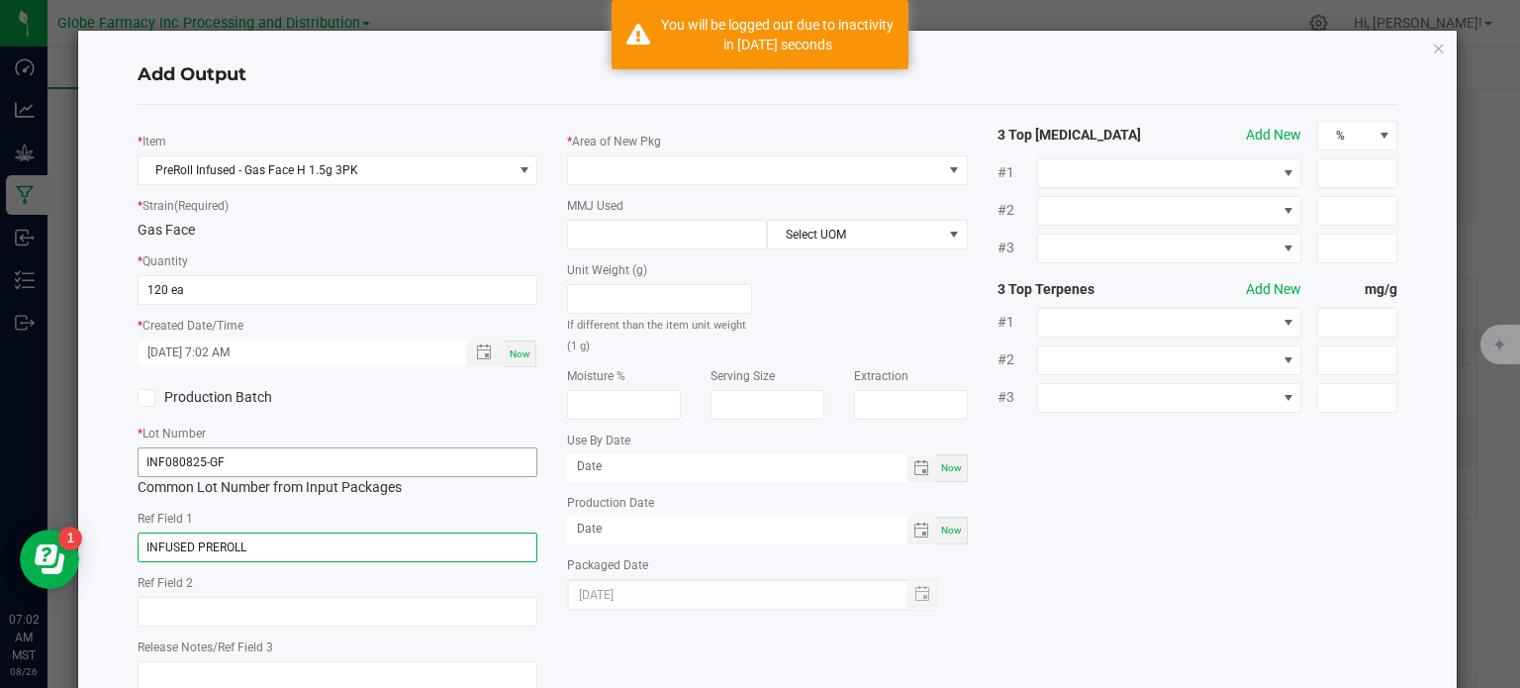
type input "INFUSED PREROLL"
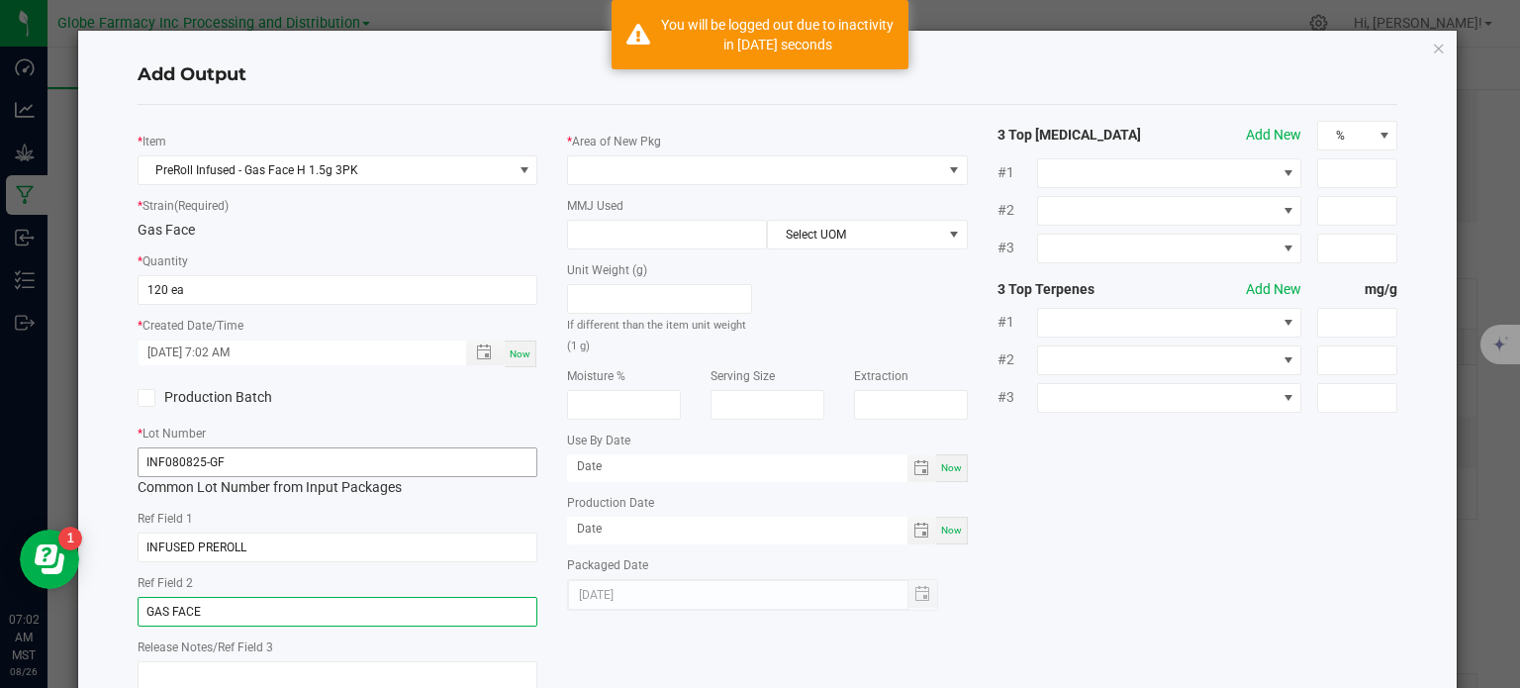
type input "GAS FACE"
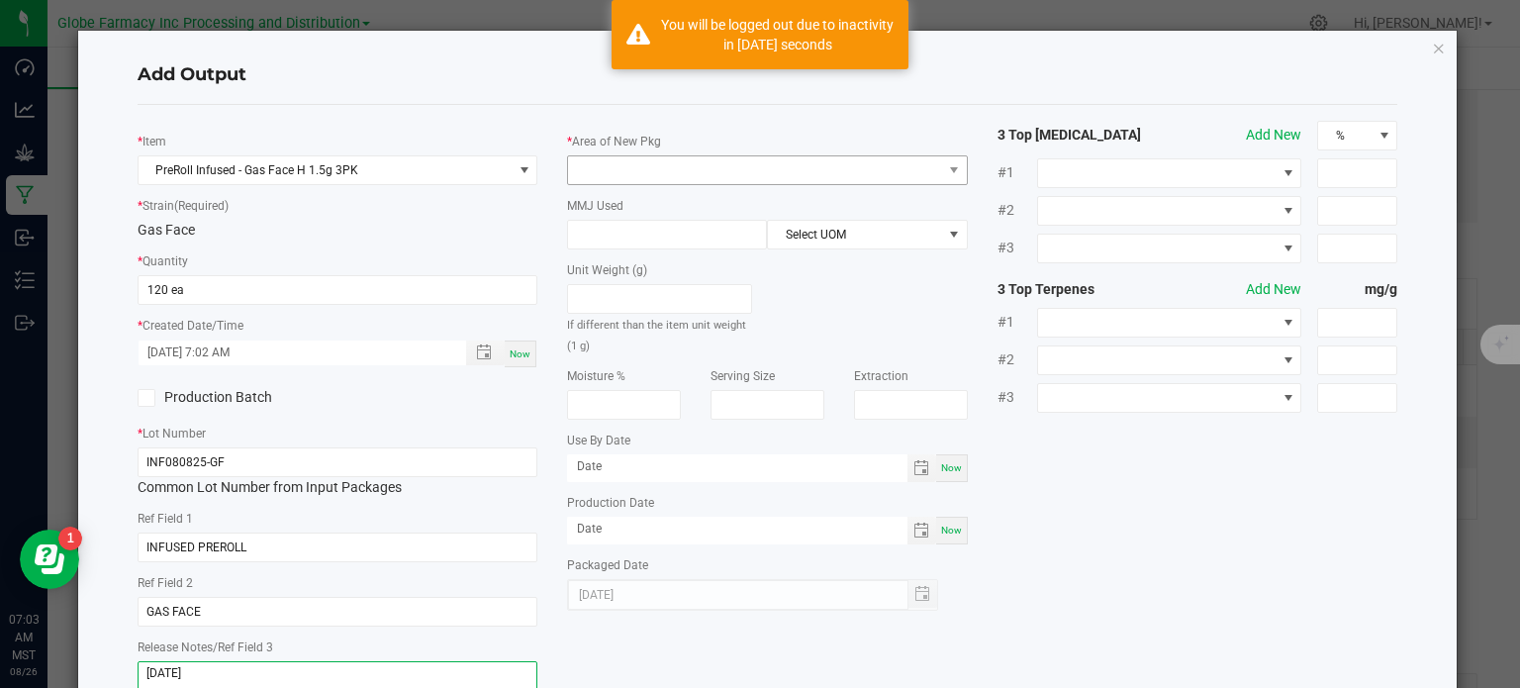
type textarea "[DATE]"
click at [709, 175] on span at bounding box center [755, 170] width 374 height 28
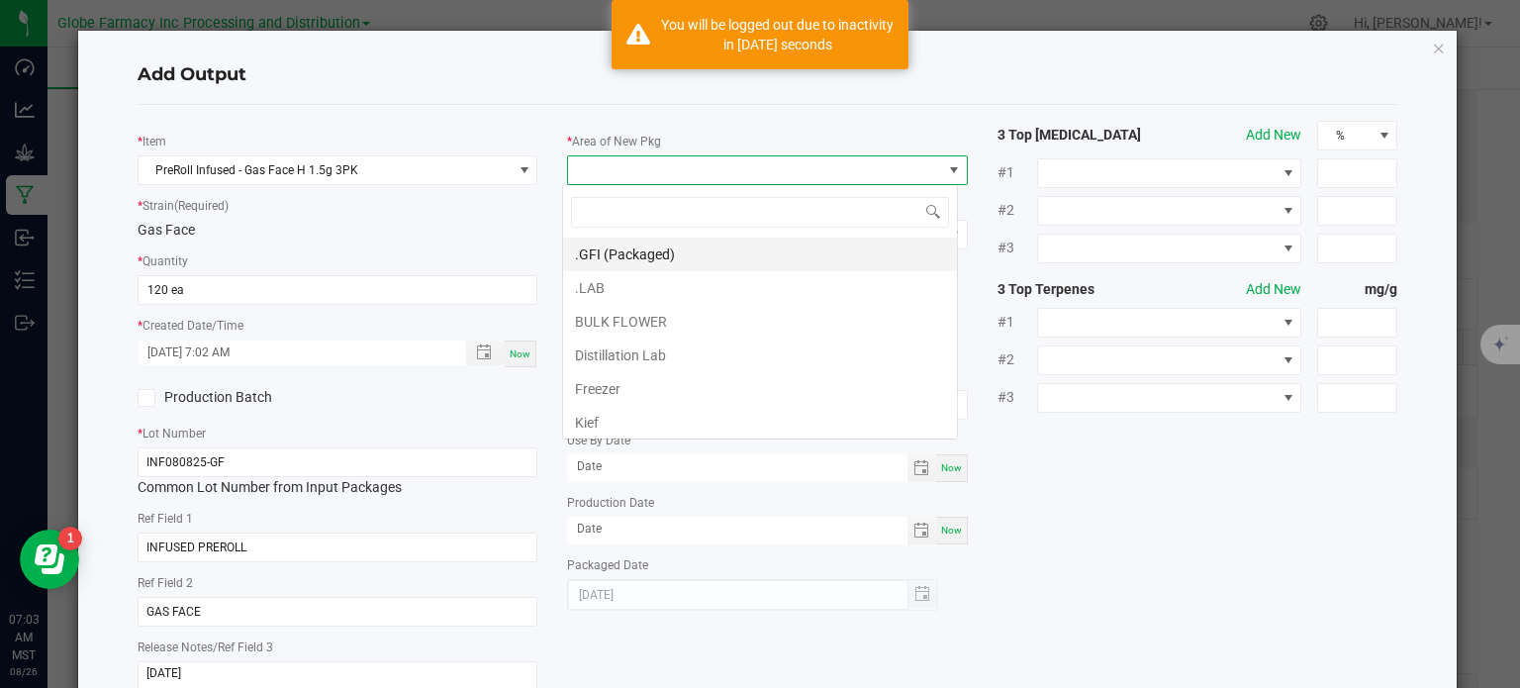
scroll to position [29, 396]
click at [669, 252] on li ".GFI (Packaged)" at bounding box center [760, 255] width 394 height 34
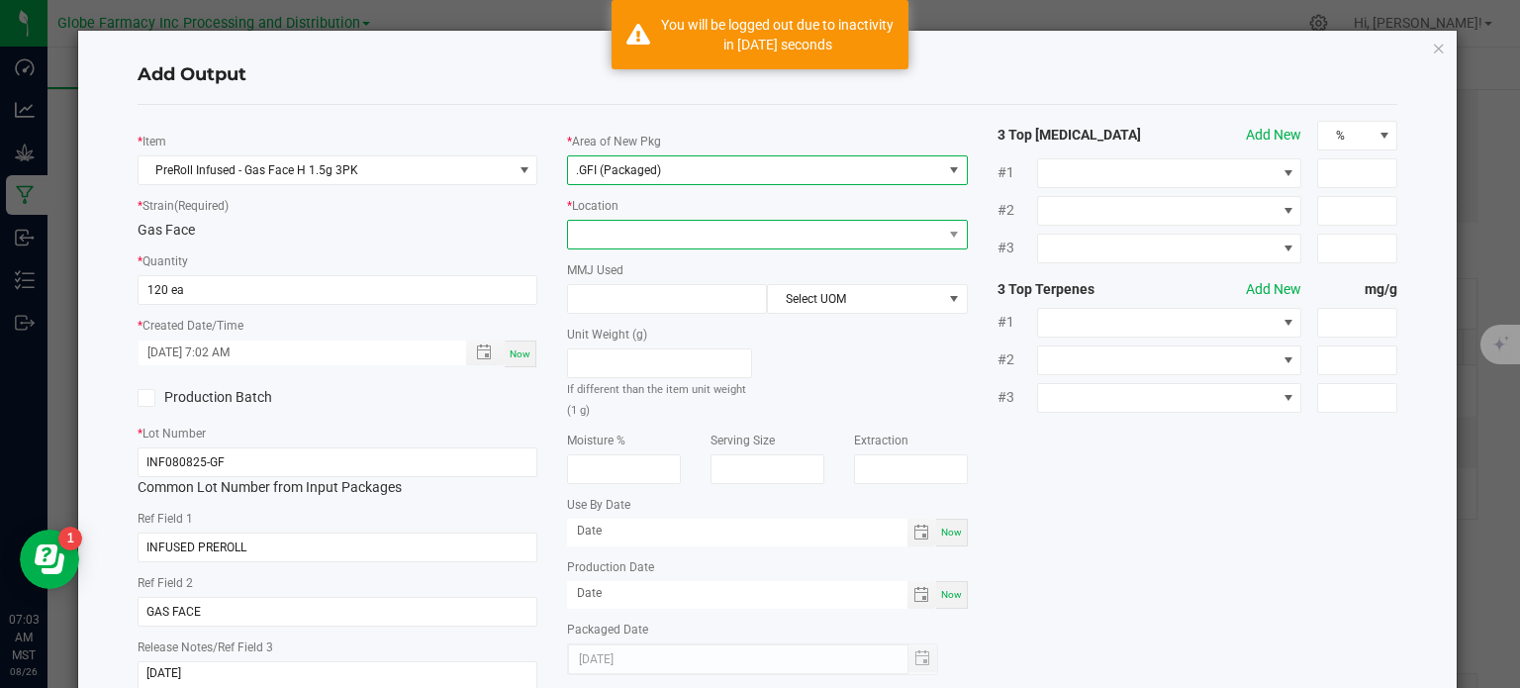
click at [613, 244] on span at bounding box center [755, 235] width 374 height 28
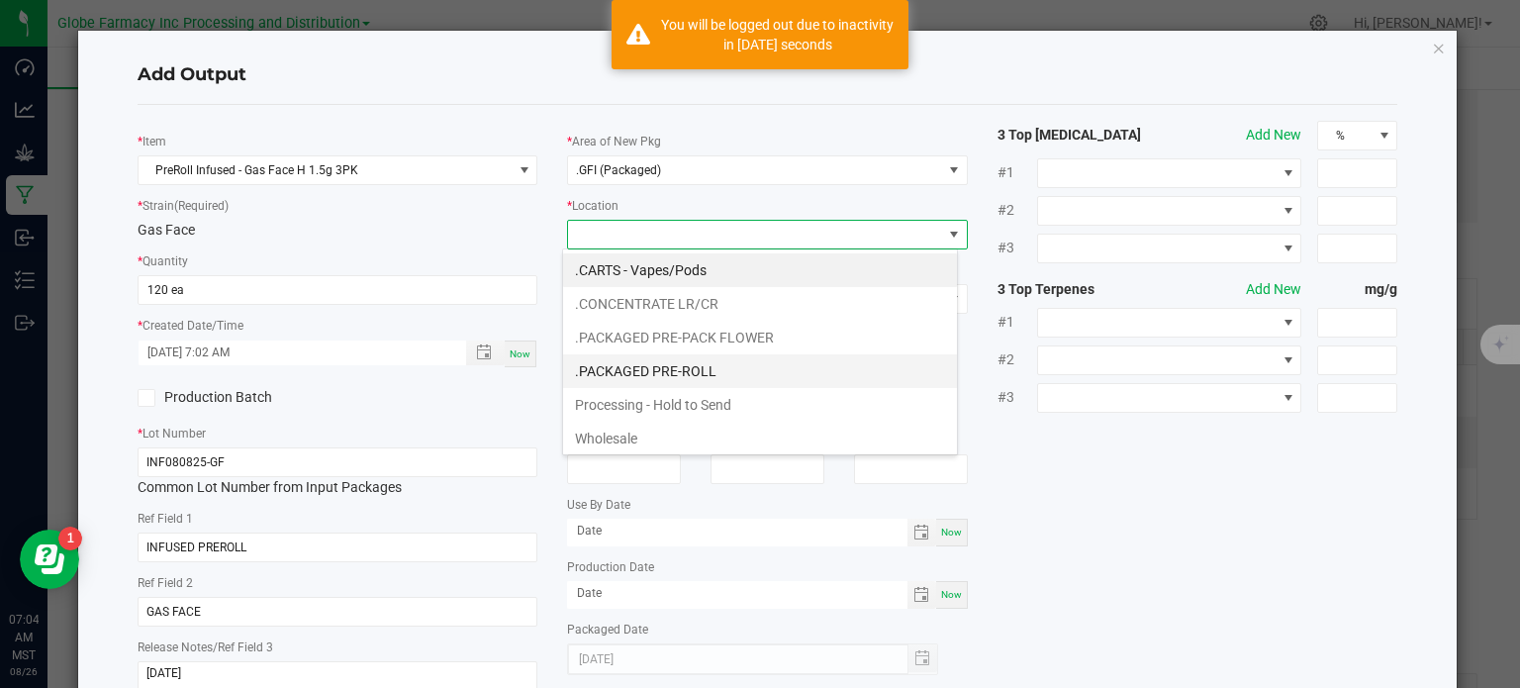
click at [707, 375] on li ".PACKAGED PRE-ROLL" at bounding box center [760, 371] width 394 height 34
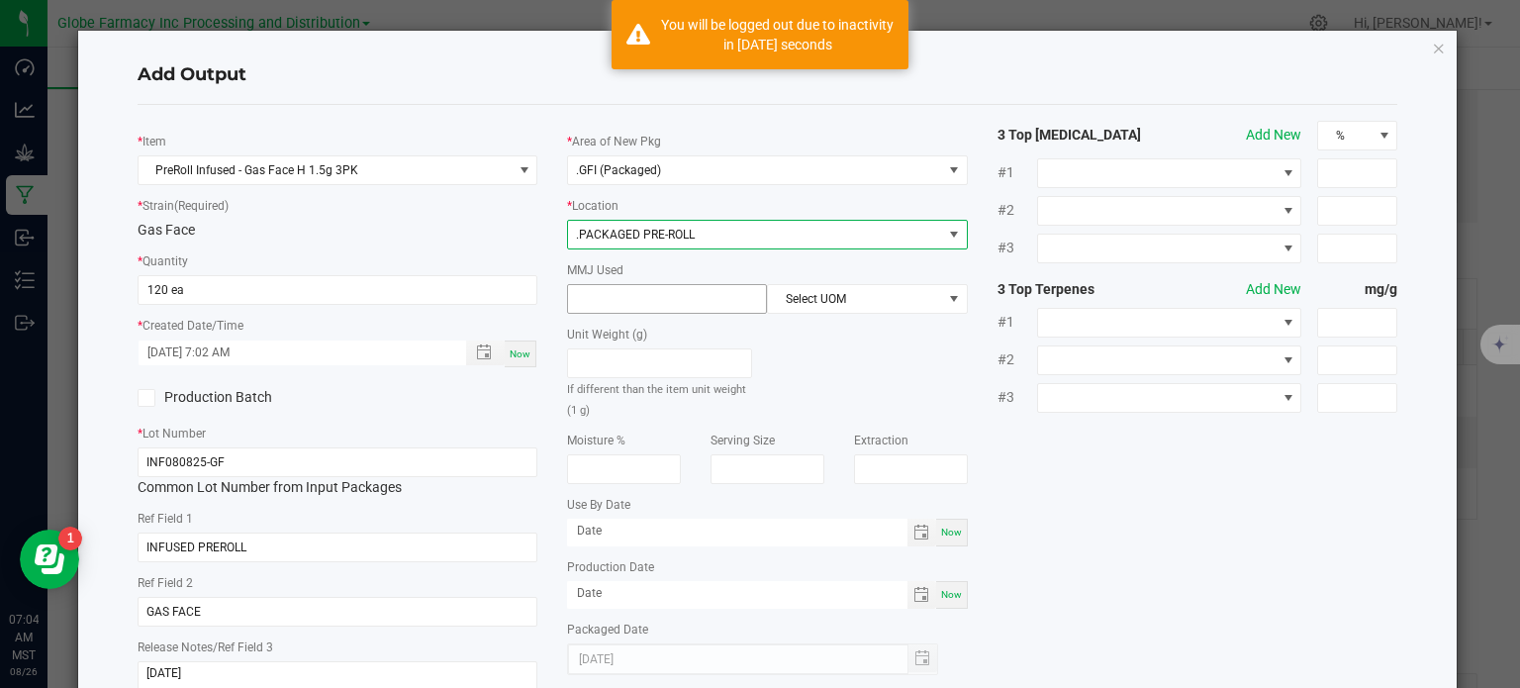
click at [658, 302] on input at bounding box center [667, 299] width 198 height 28
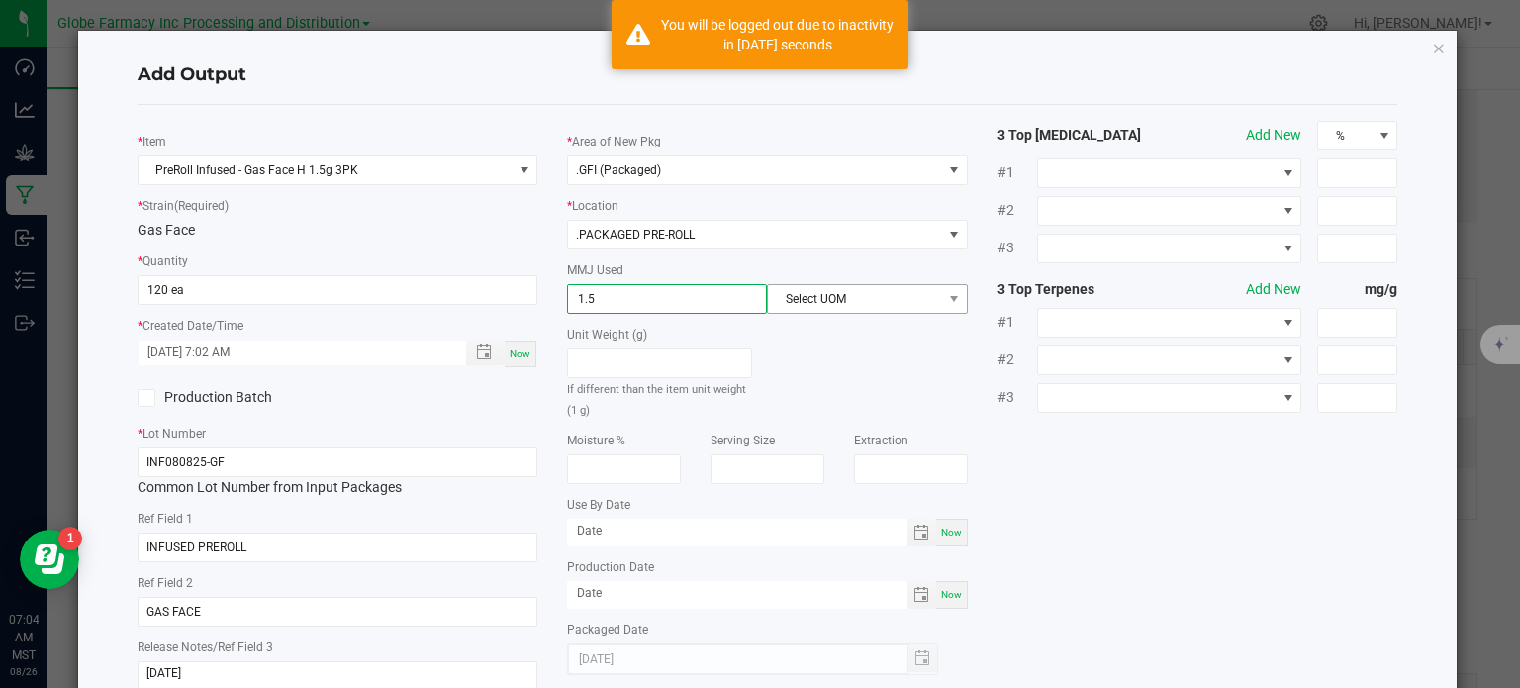
type input "1.5"
click at [790, 302] on span "Select UOM" at bounding box center [854, 299] width 173 height 28
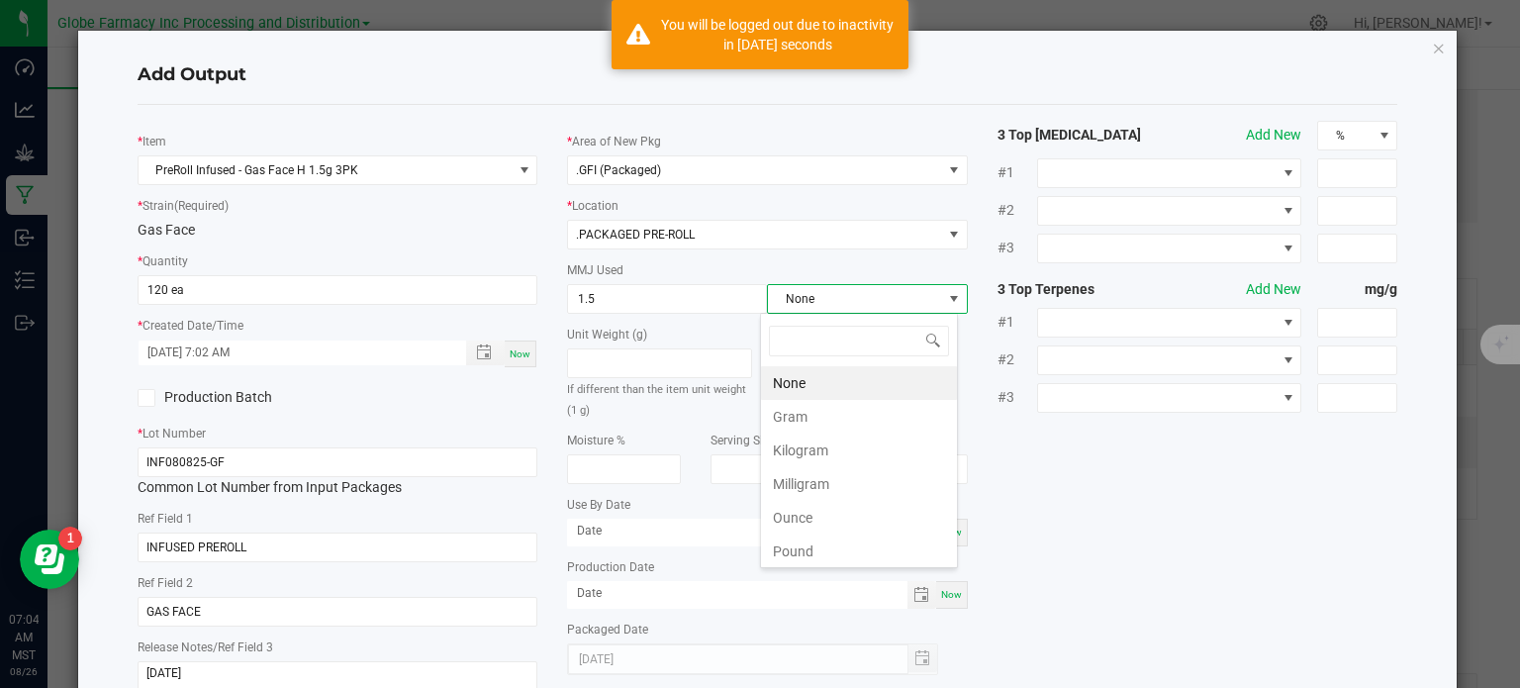
scroll to position [29, 198]
click at [817, 425] on li "Gram" at bounding box center [859, 417] width 196 height 34
click at [1215, 530] on div "* Item PreRoll Infused - Gas Face H 1.5g 3PK * Strain (Required) Gas Face * Qua…" at bounding box center [768, 413] width 1291 height 584
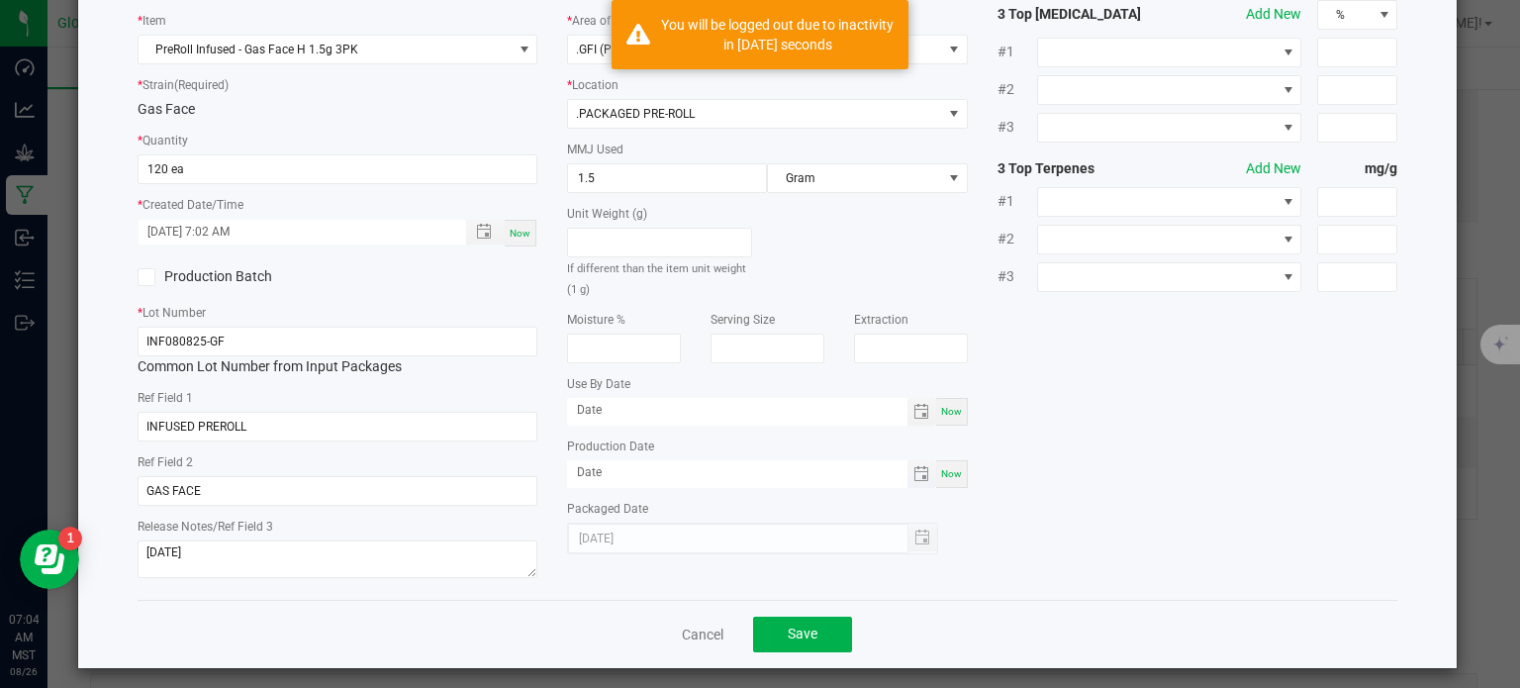
scroll to position [132, 0]
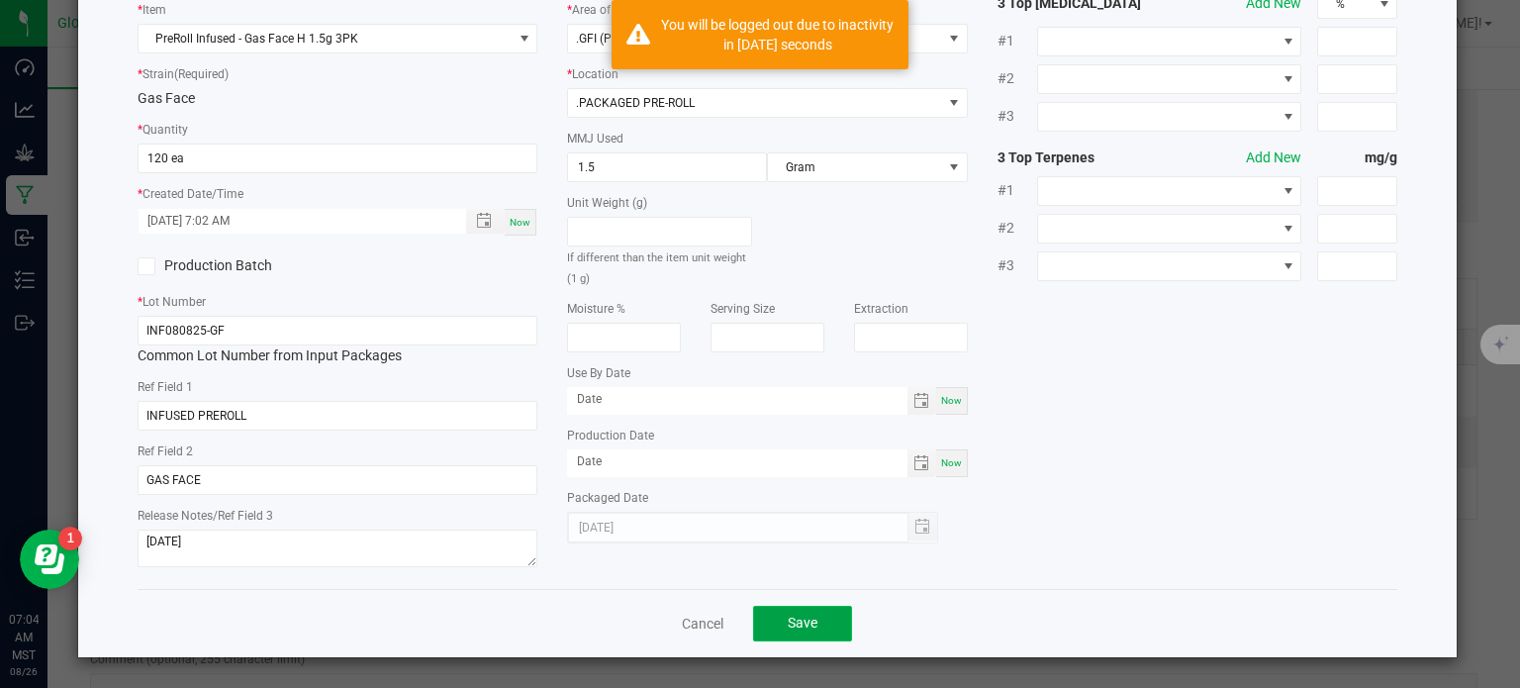
click at [820, 635] on button "Save" at bounding box center [802, 624] width 99 height 36
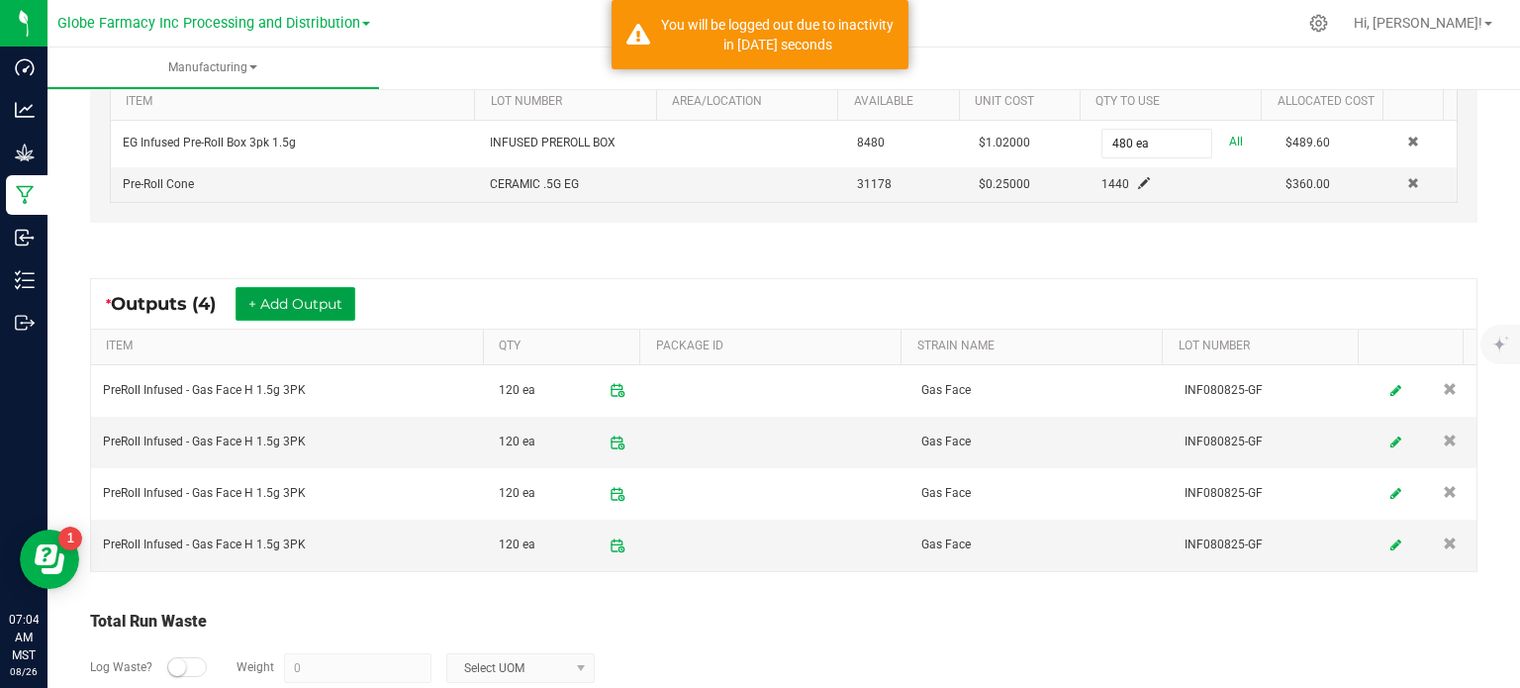
click at [313, 296] on button "+ Add Output" at bounding box center [296, 304] width 120 height 34
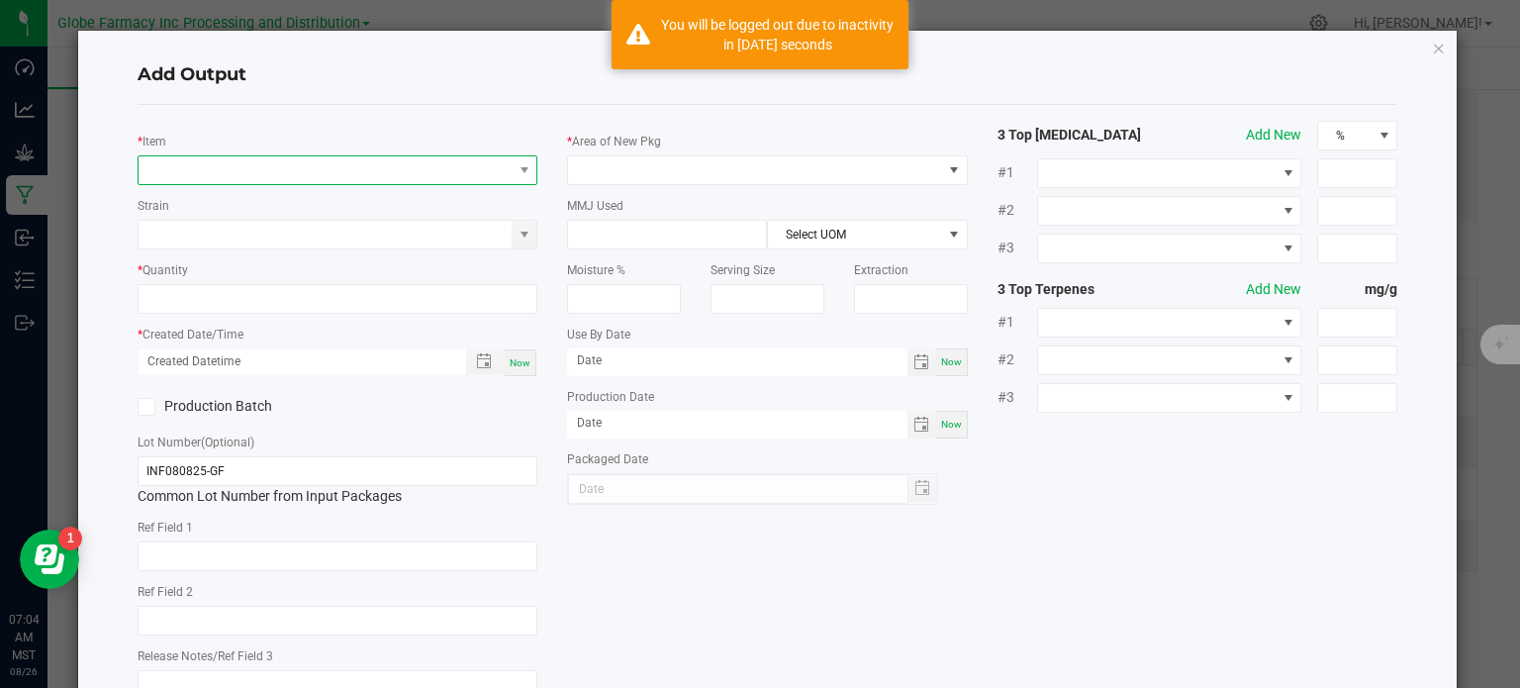
click at [191, 158] on span "NO DATA FOUND" at bounding box center [326, 170] width 374 height 28
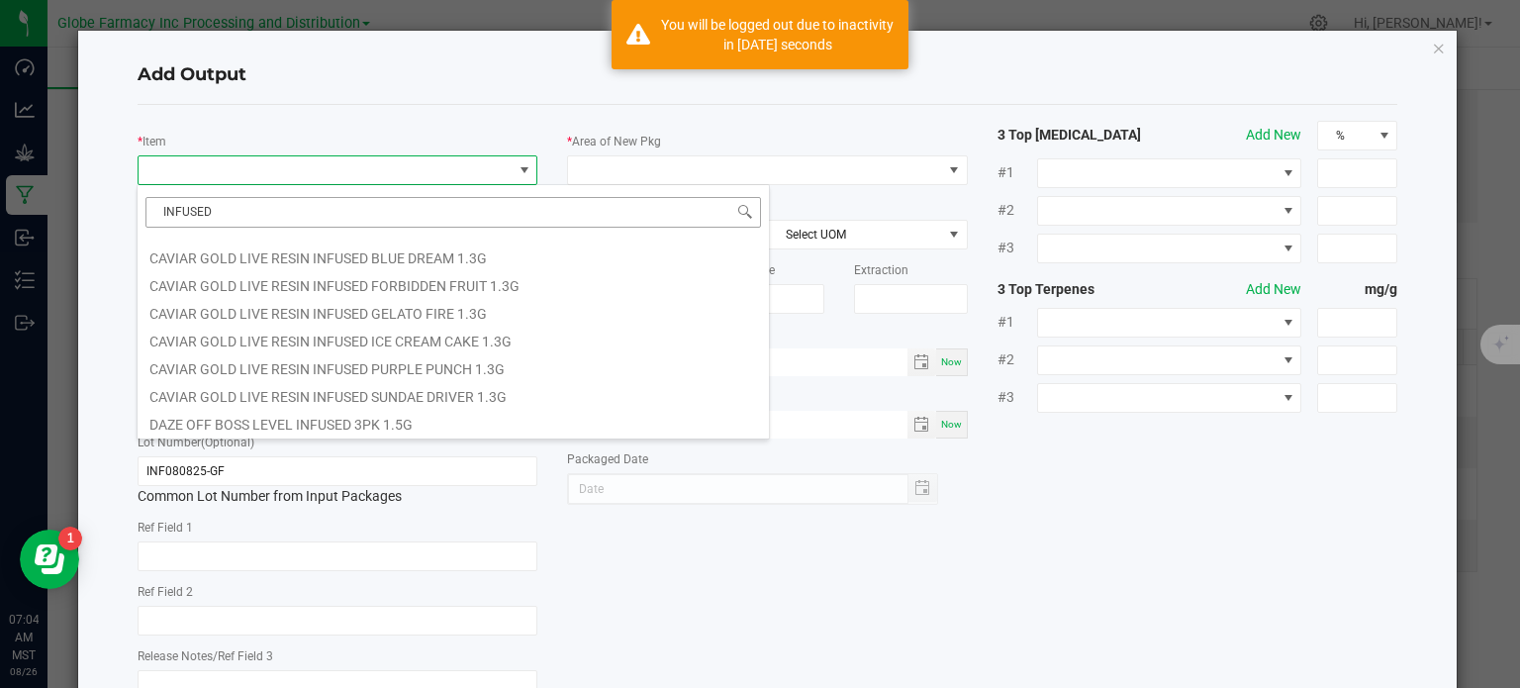
scroll to position [792, 0]
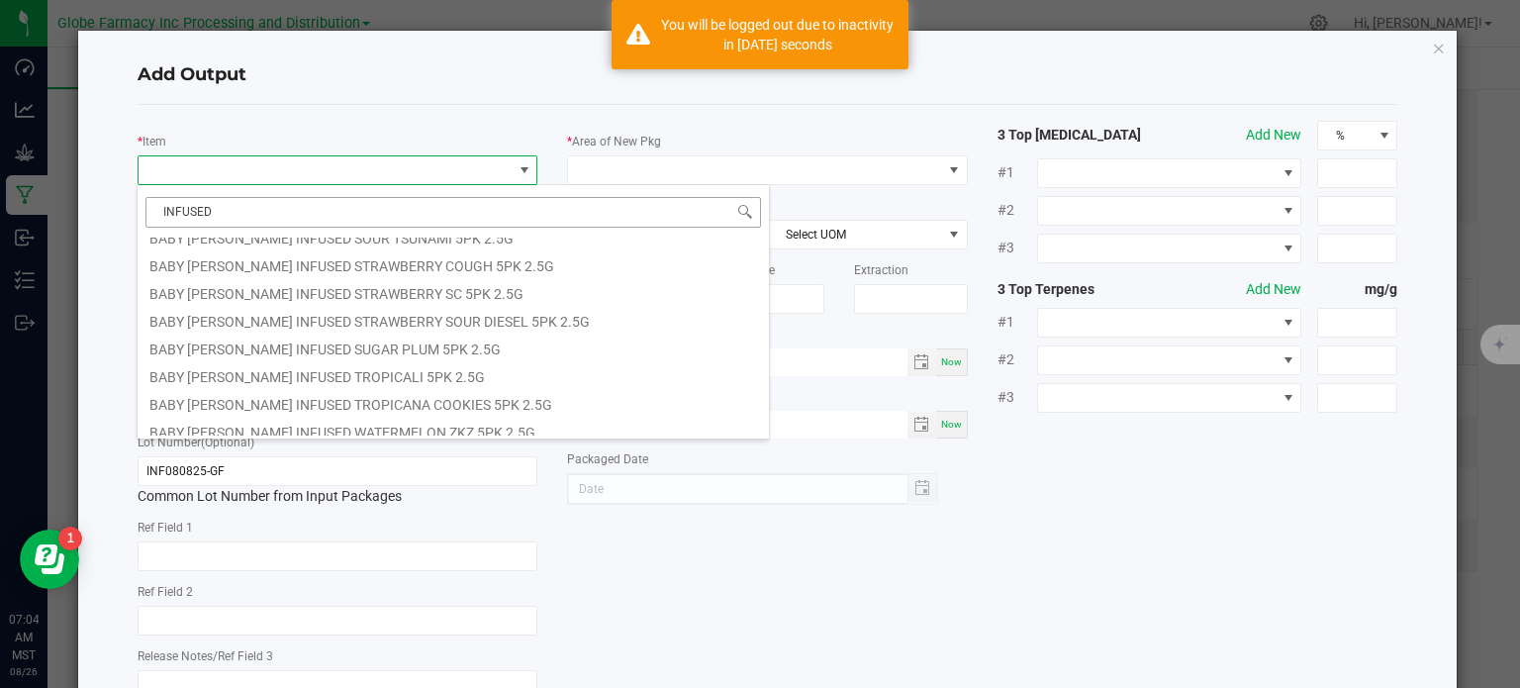
click at [267, 217] on input "INFUSED" at bounding box center [454, 212] width 616 height 31
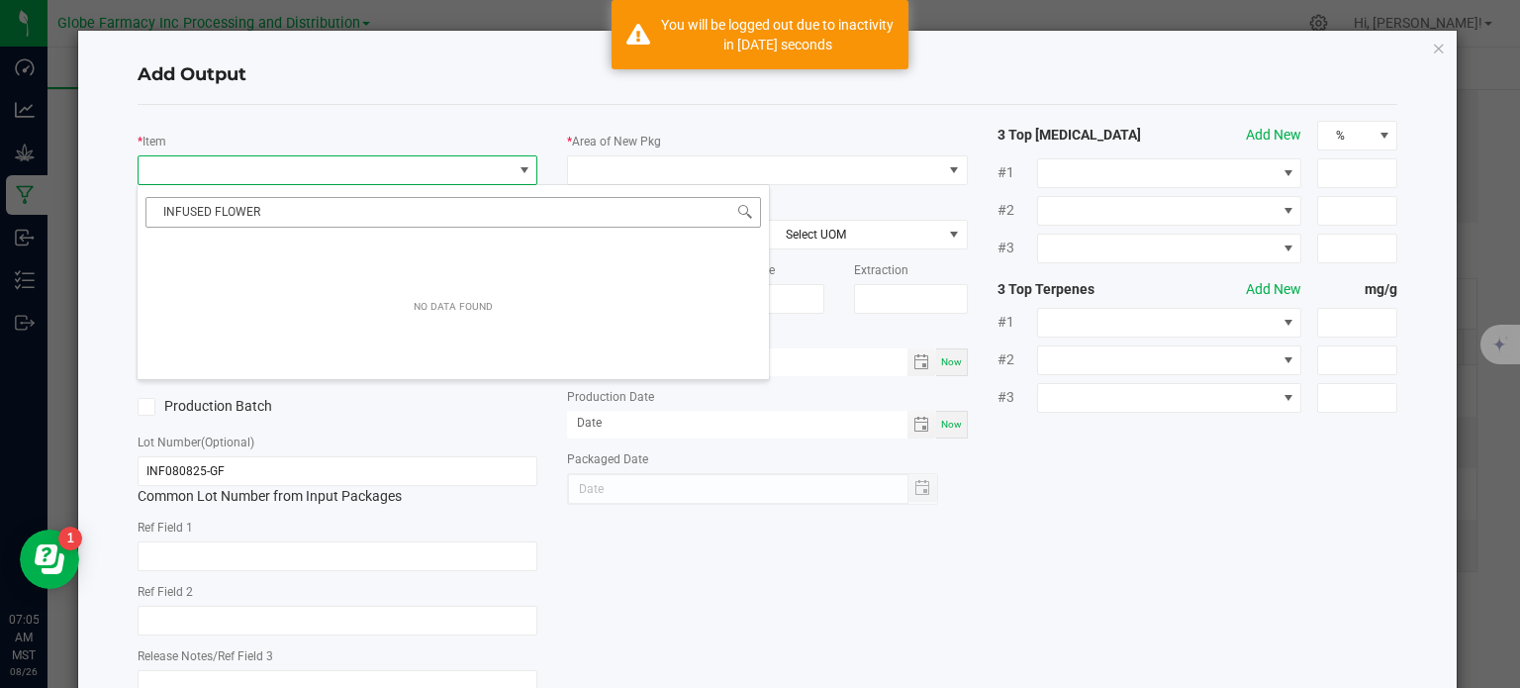
click at [310, 214] on input "INFUSED FLOWER" at bounding box center [454, 212] width 616 height 31
type input "BULK INFU"
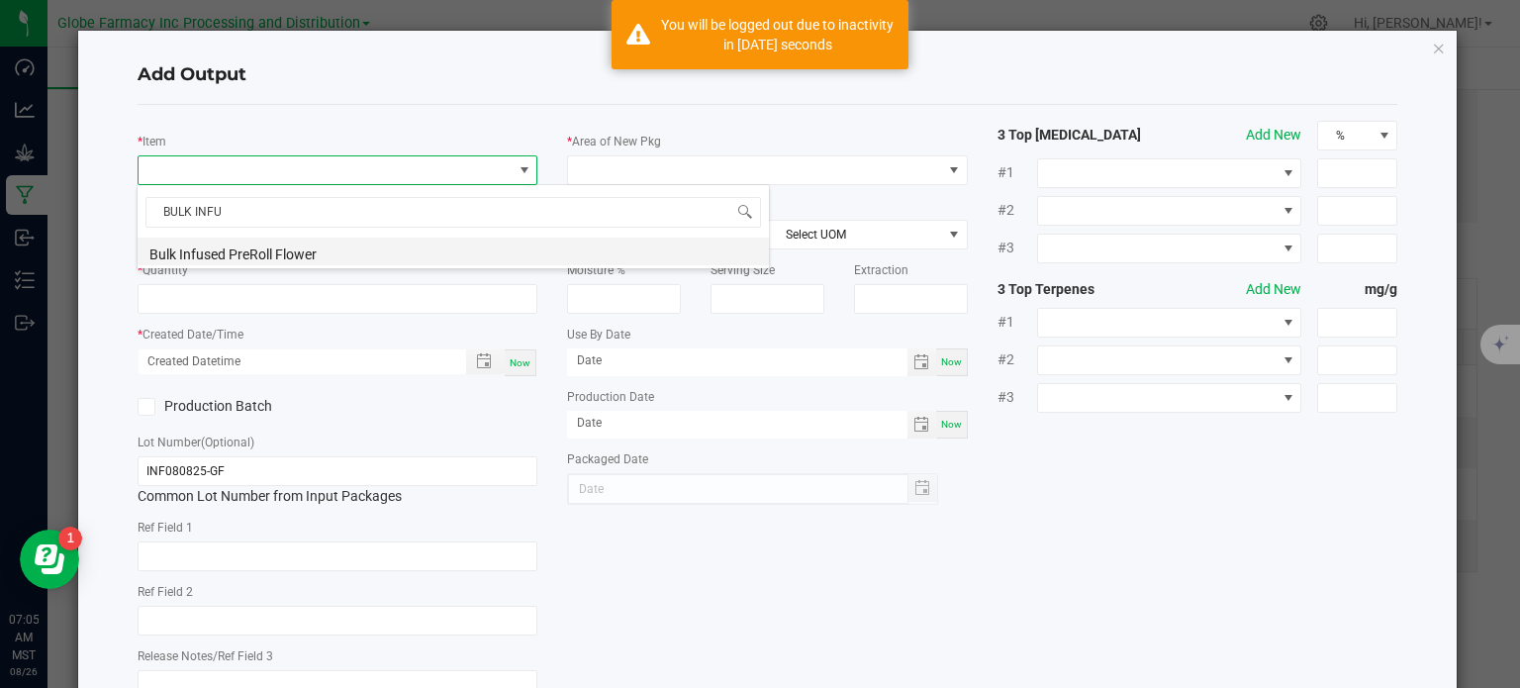
click at [278, 256] on li "Bulk Infused PreRoll Flower" at bounding box center [453, 252] width 631 height 28
type input "0.0000 g"
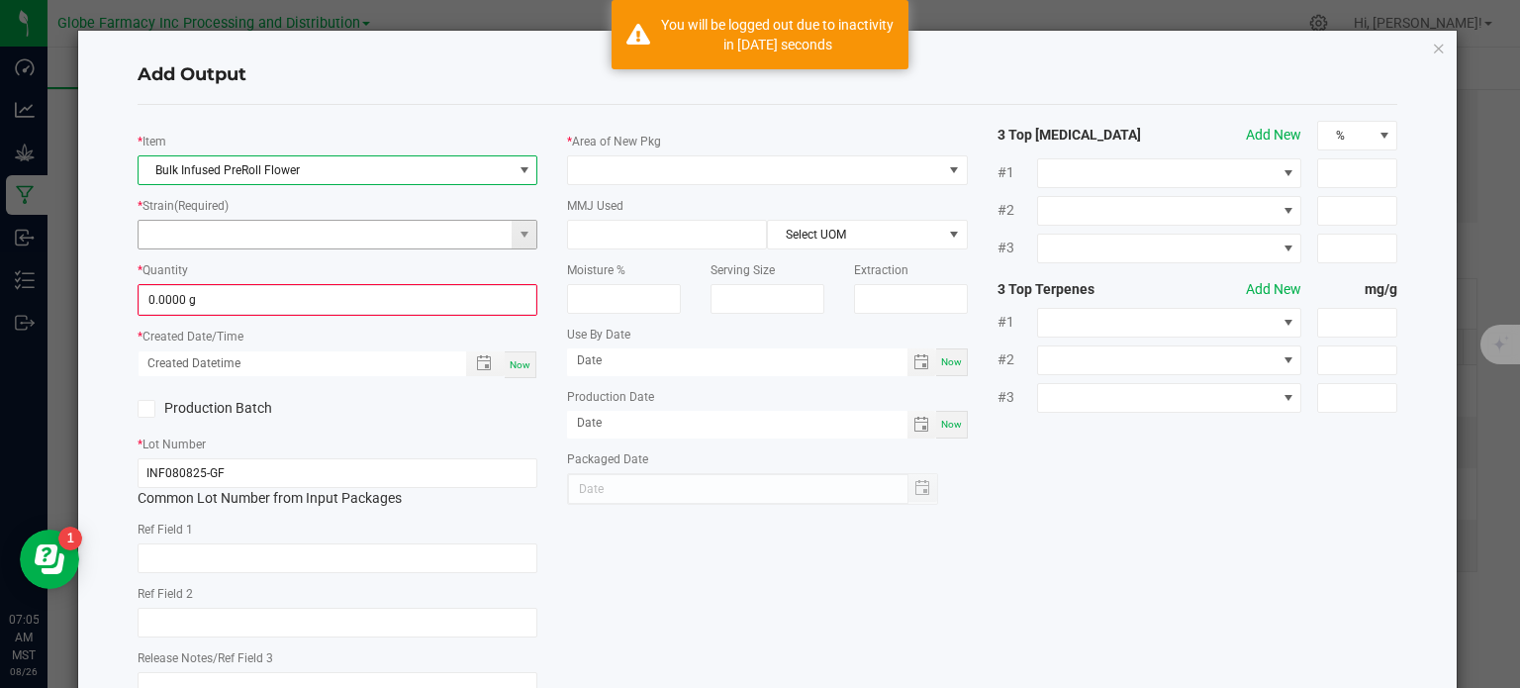
click at [190, 241] on input at bounding box center [326, 235] width 374 height 28
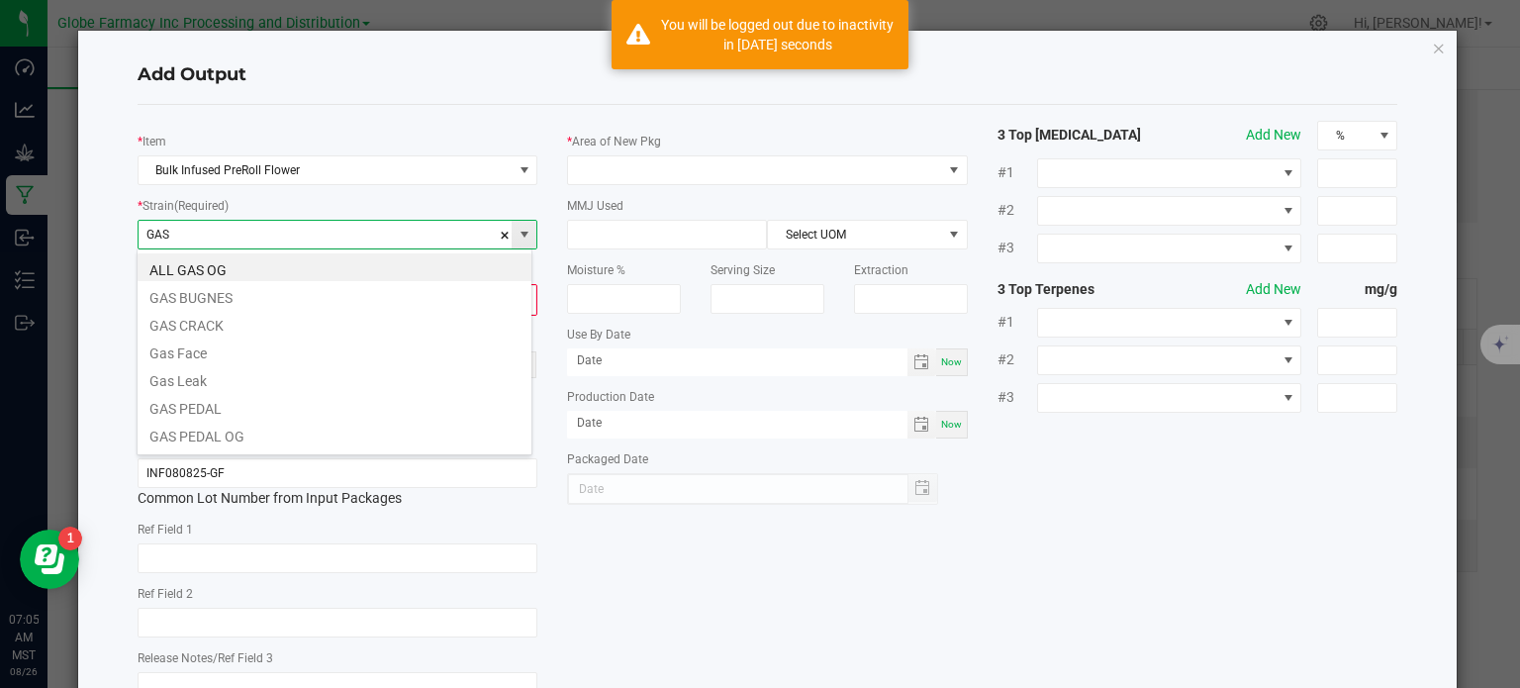
scroll to position [29, 396]
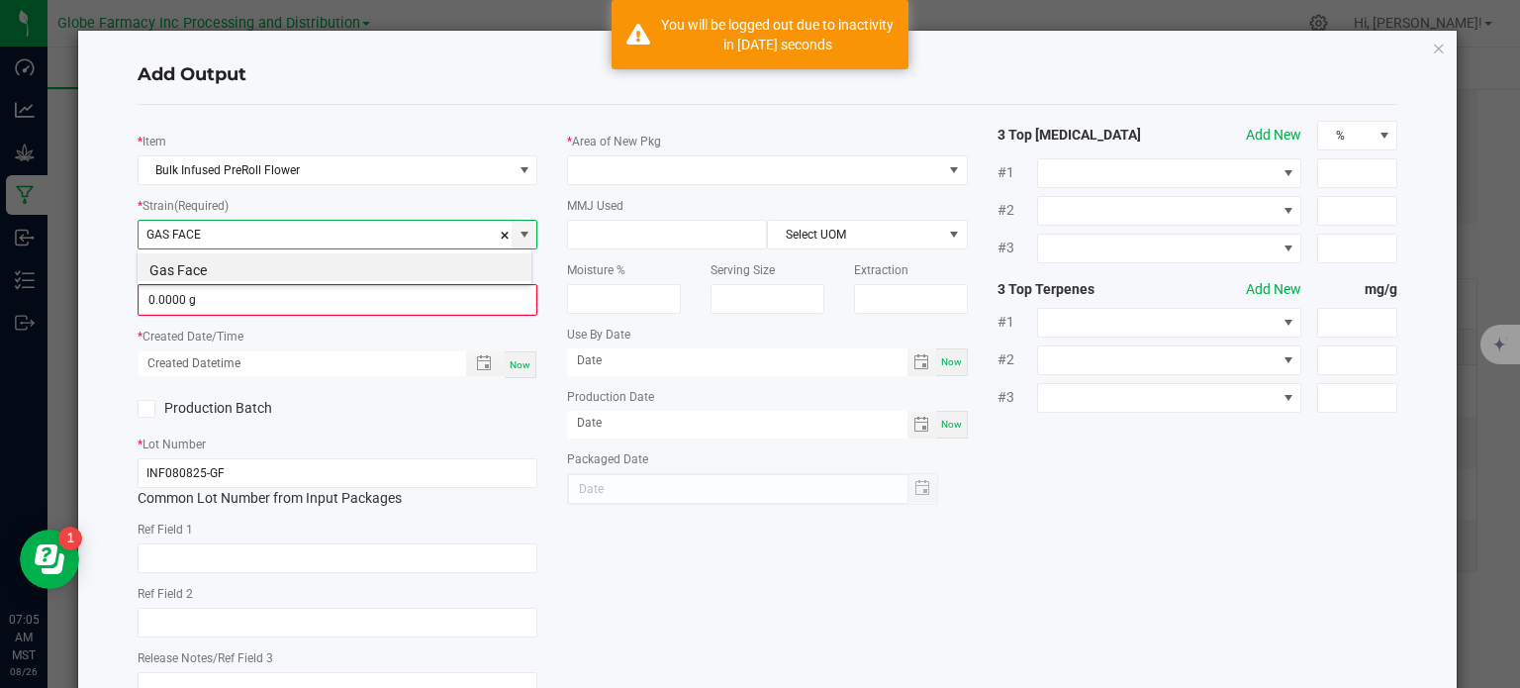
click at [196, 268] on li "Gas Face" at bounding box center [335, 267] width 394 height 28
type input "Gas Face"
click at [196, 312] on input "0" at bounding box center [338, 300] width 397 height 28
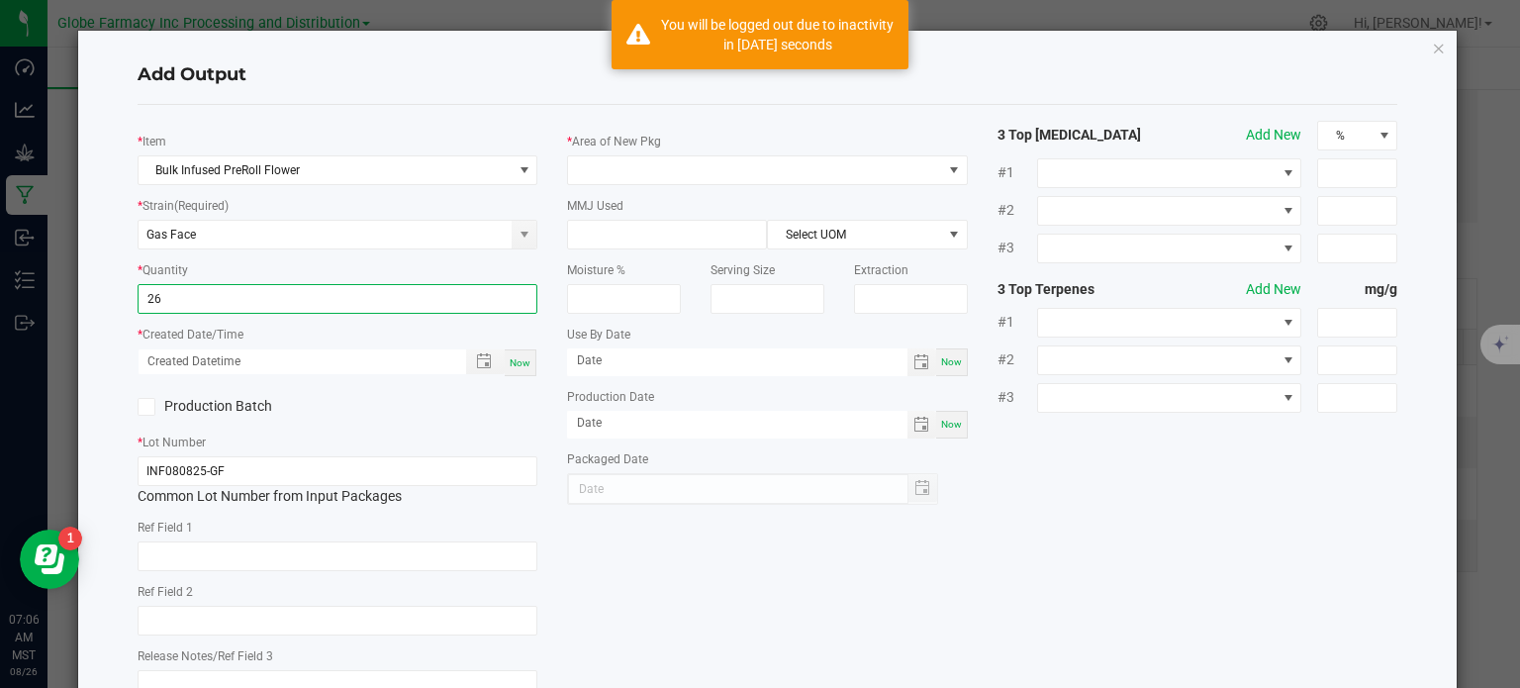
type input "26.0000 g"
click at [515, 359] on span "Now" at bounding box center [520, 362] width 21 height 11
type input "[DATE] 7:06 AM"
type input "[DATE]"
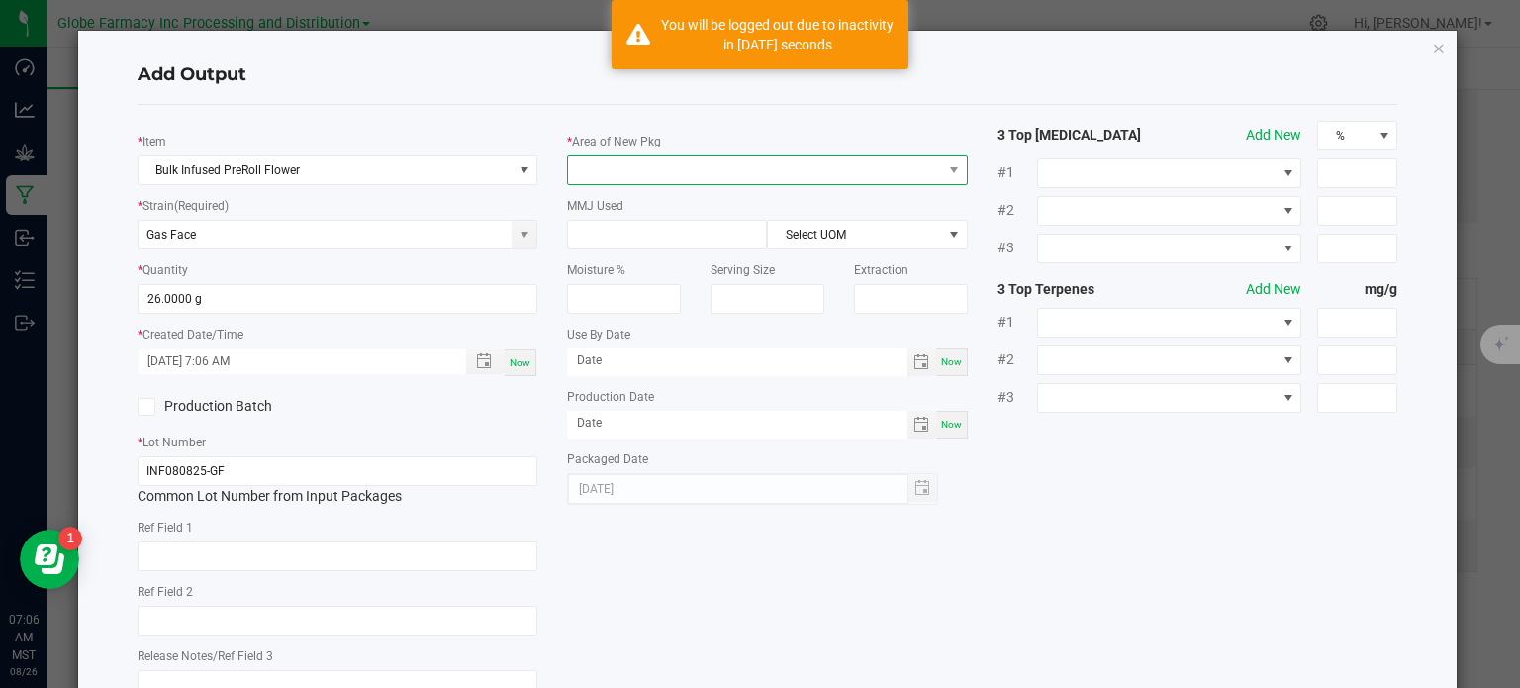
click at [653, 166] on span at bounding box center [755, 170] width 374 height 28
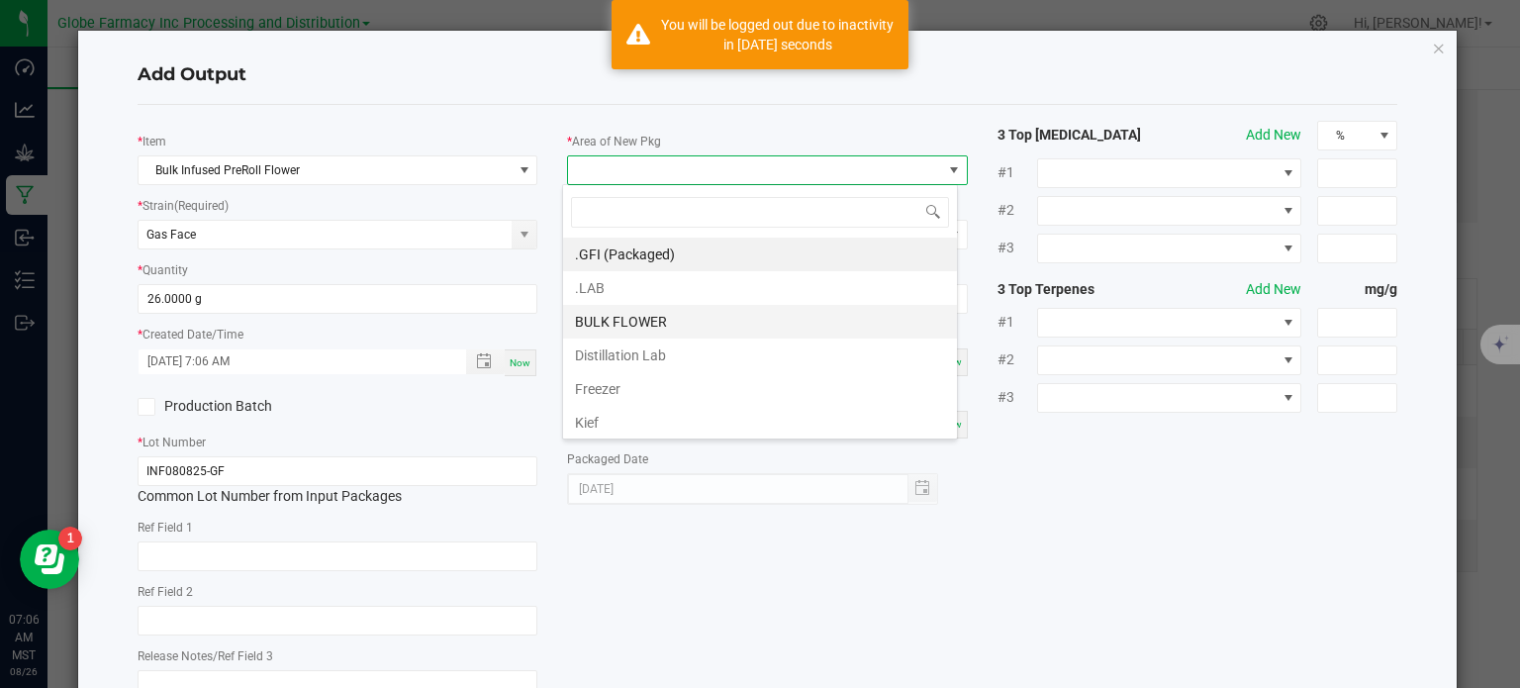
click at [641, 328] on li "BULK FLOWER" at bounding box center [760, 322] width 394 height 34
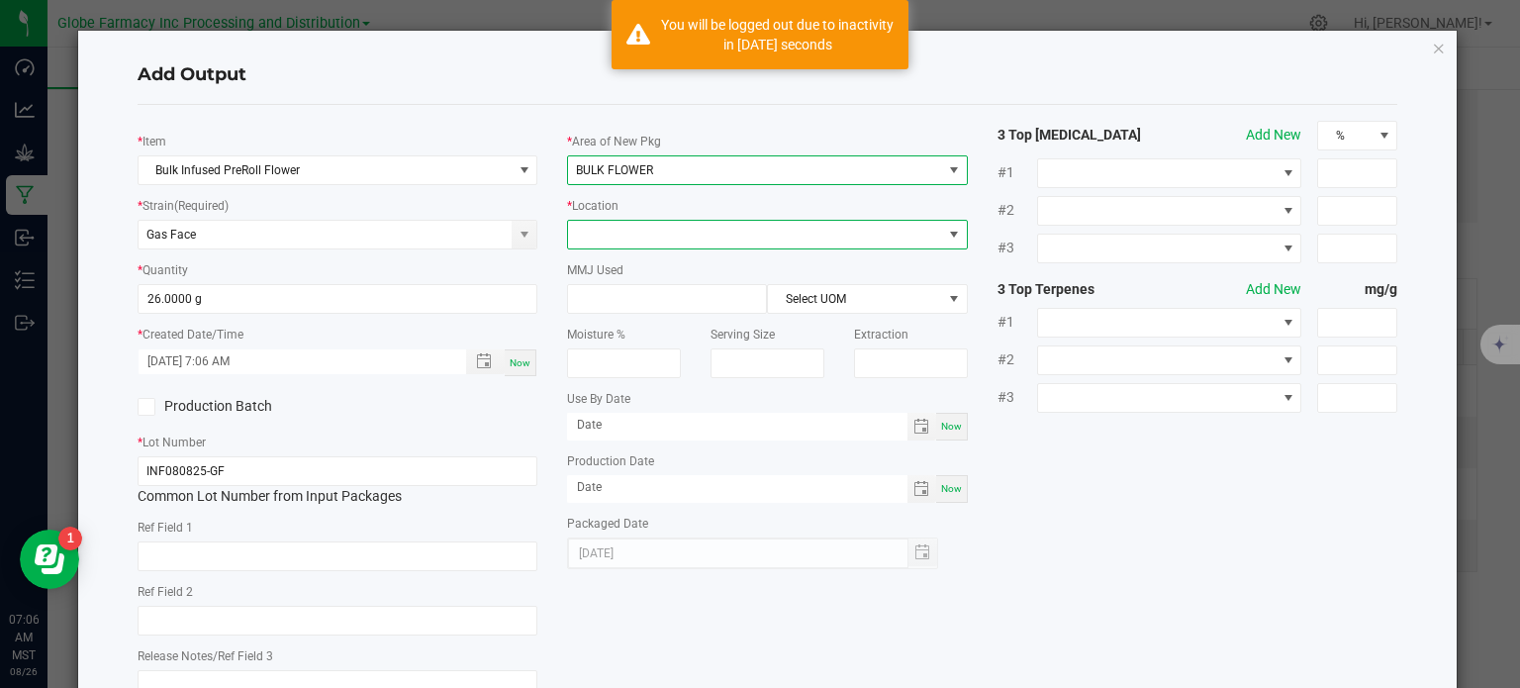
click at [632, 225] on span at bounding box center [755, 235] width 374 height 28
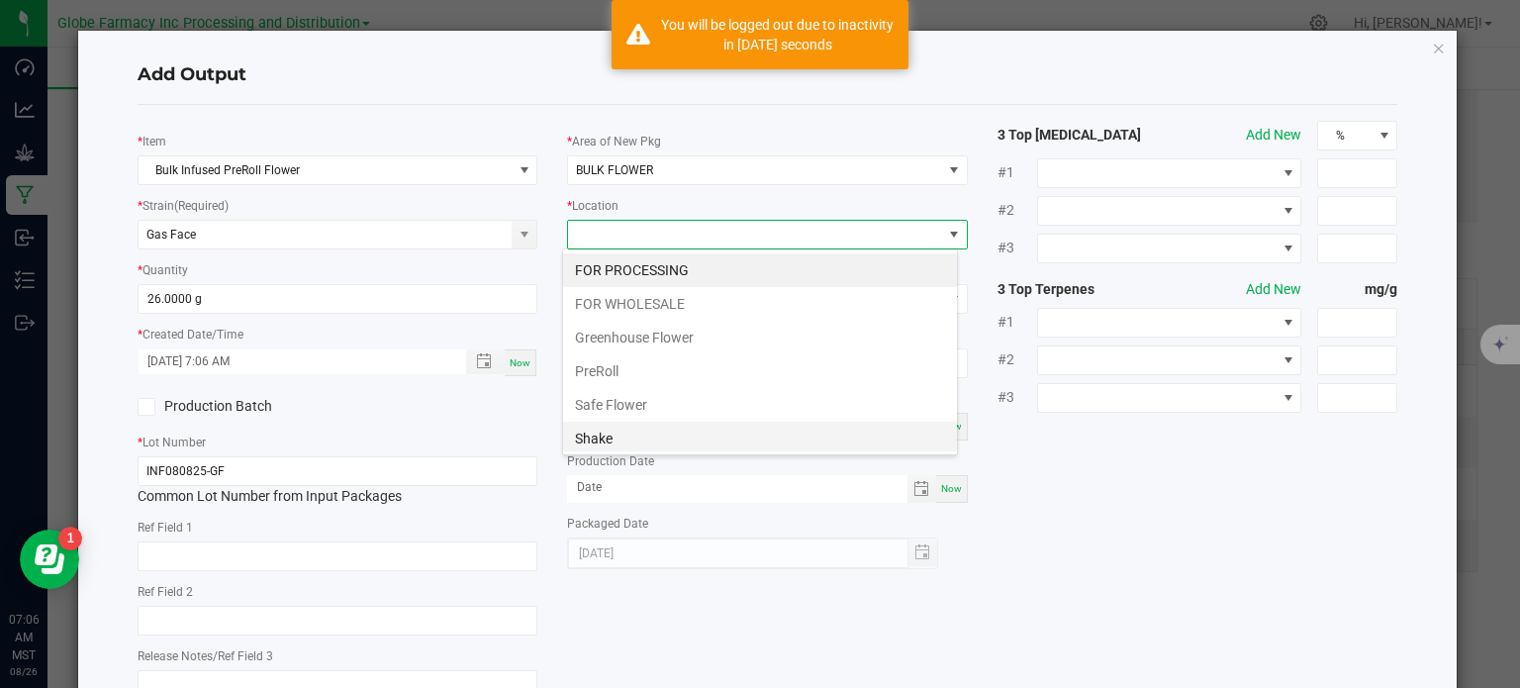
click at [621, 433] on li "Shake" at bounding box center [760, 439] width 394 height 34
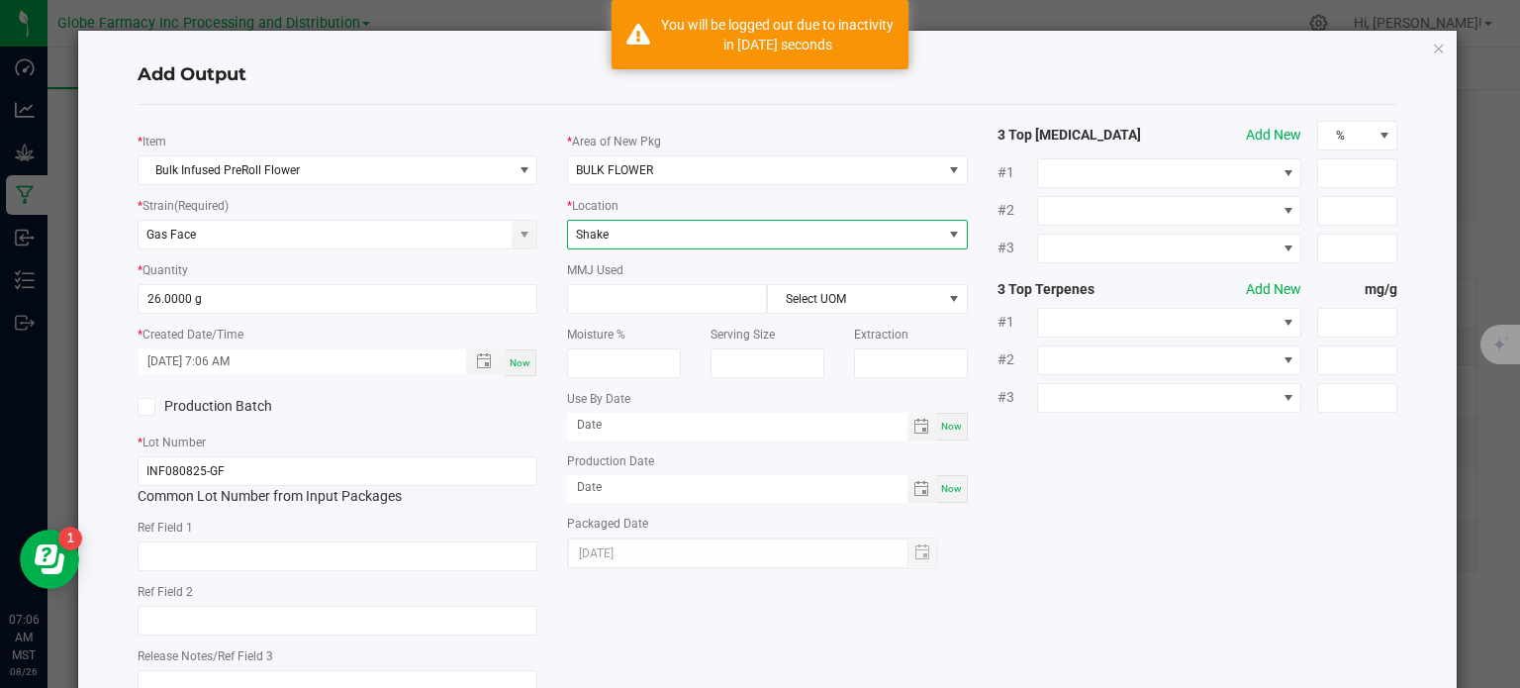
click at [1226, 578] on div "* Item Bulk Infused PreRoll Flower * Strain (Required) Gas Face * Quantity 26.0…" at bounding box center [768, 417] width 1291 height 593
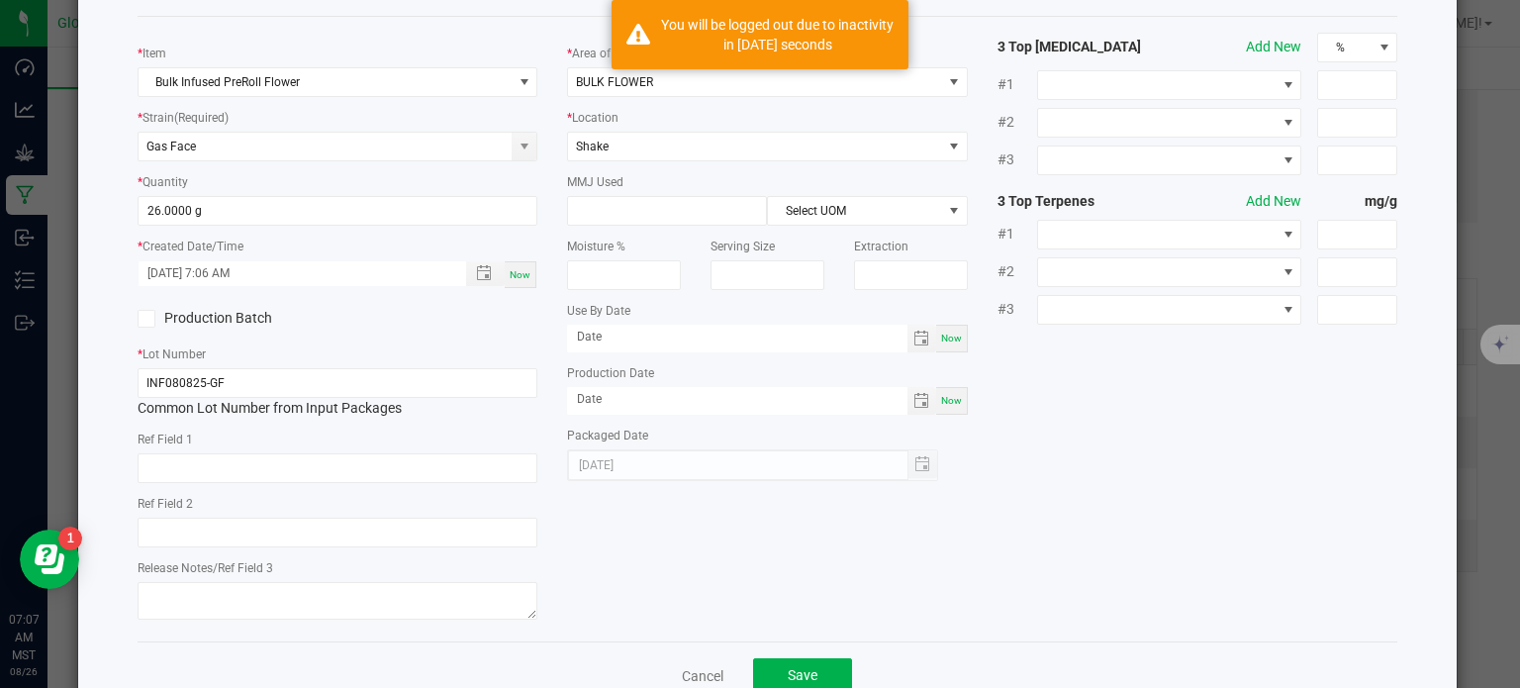
scroll to position [99, 0]
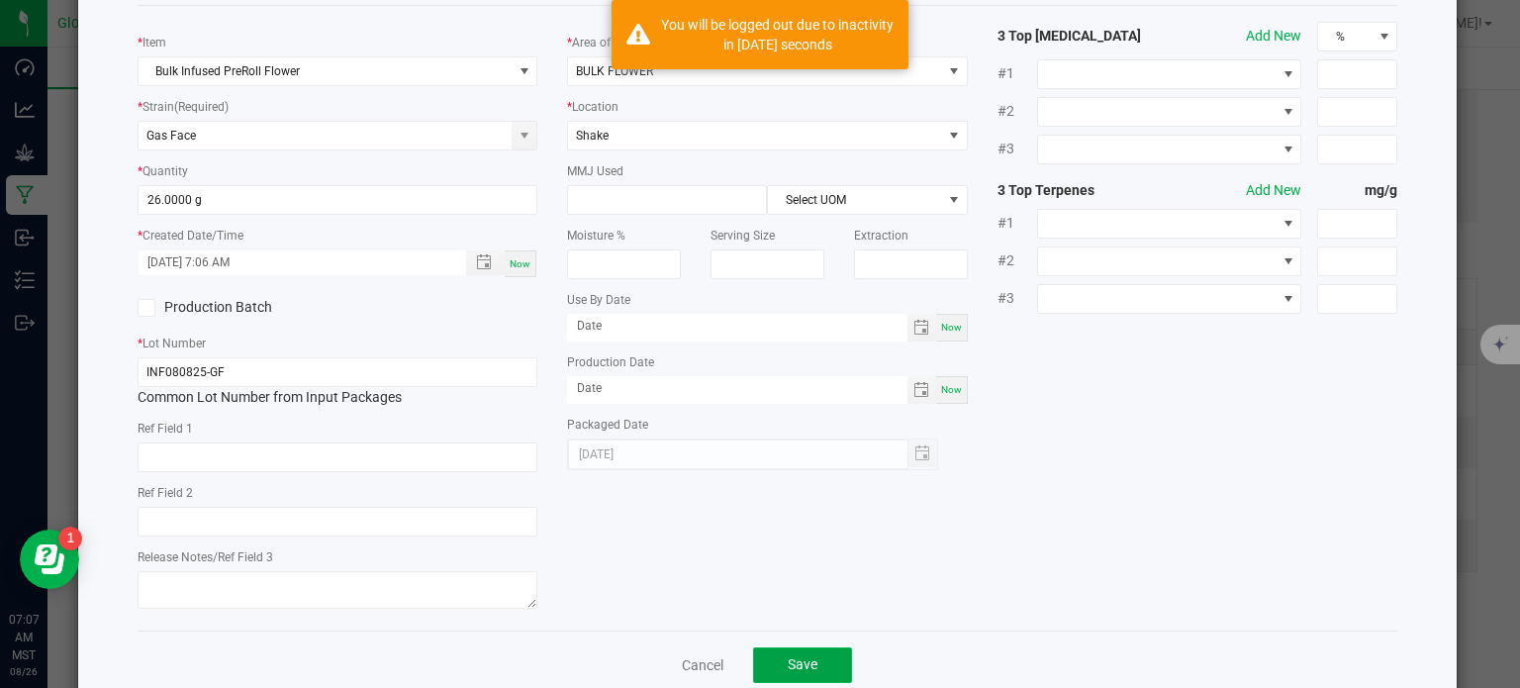
click at [812, 674] on button "Save" at bounding box center [802, 665] width 99 height 36
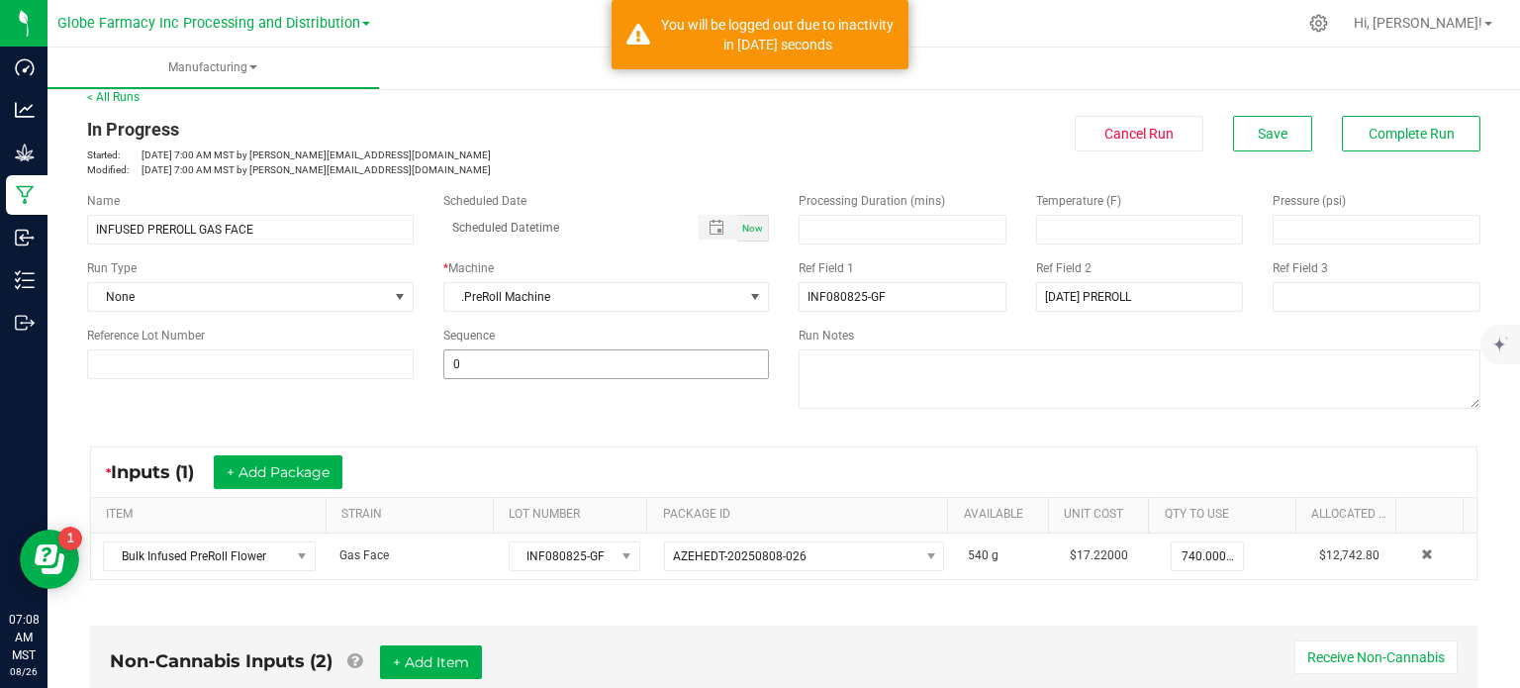
scroll to position [0, 0]
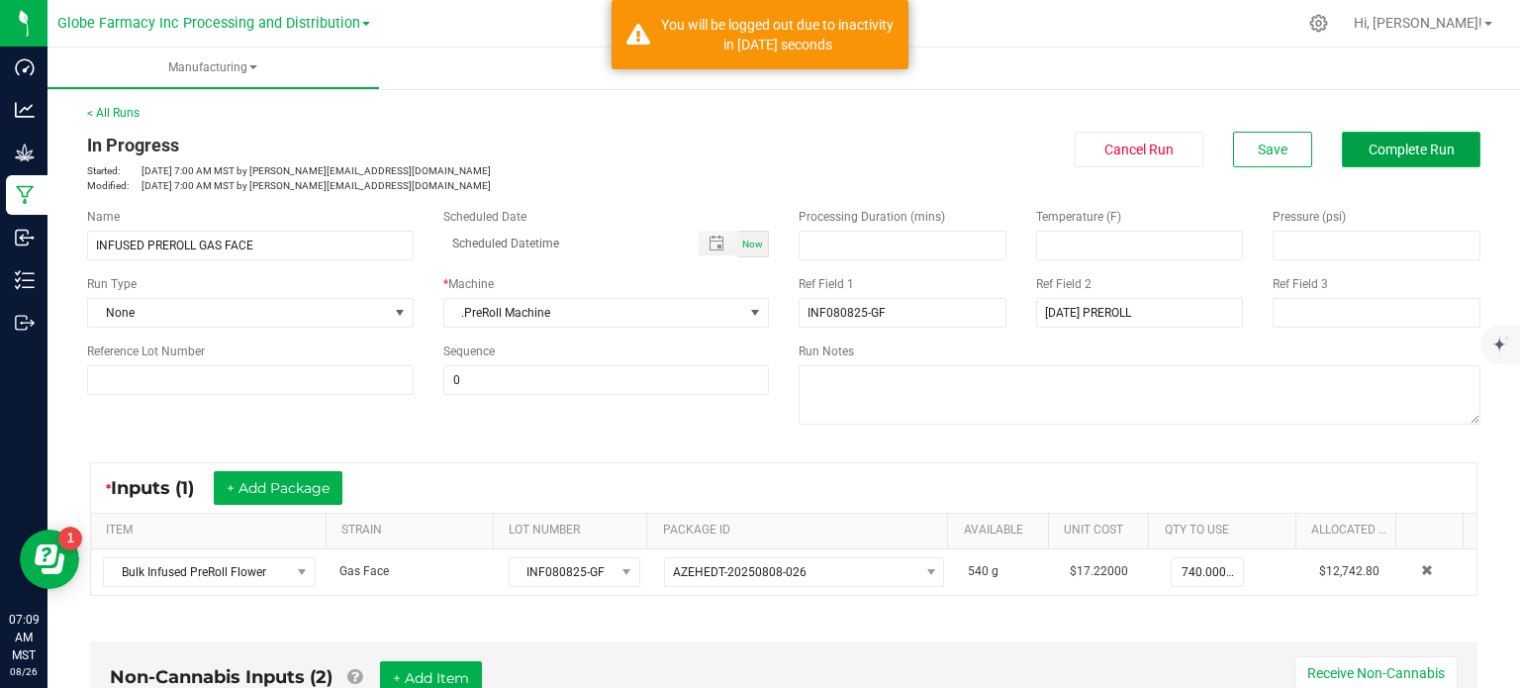
click at [1427, 142] on span "Complete Run" at bounding box center [1412, 150] width 86 height 16
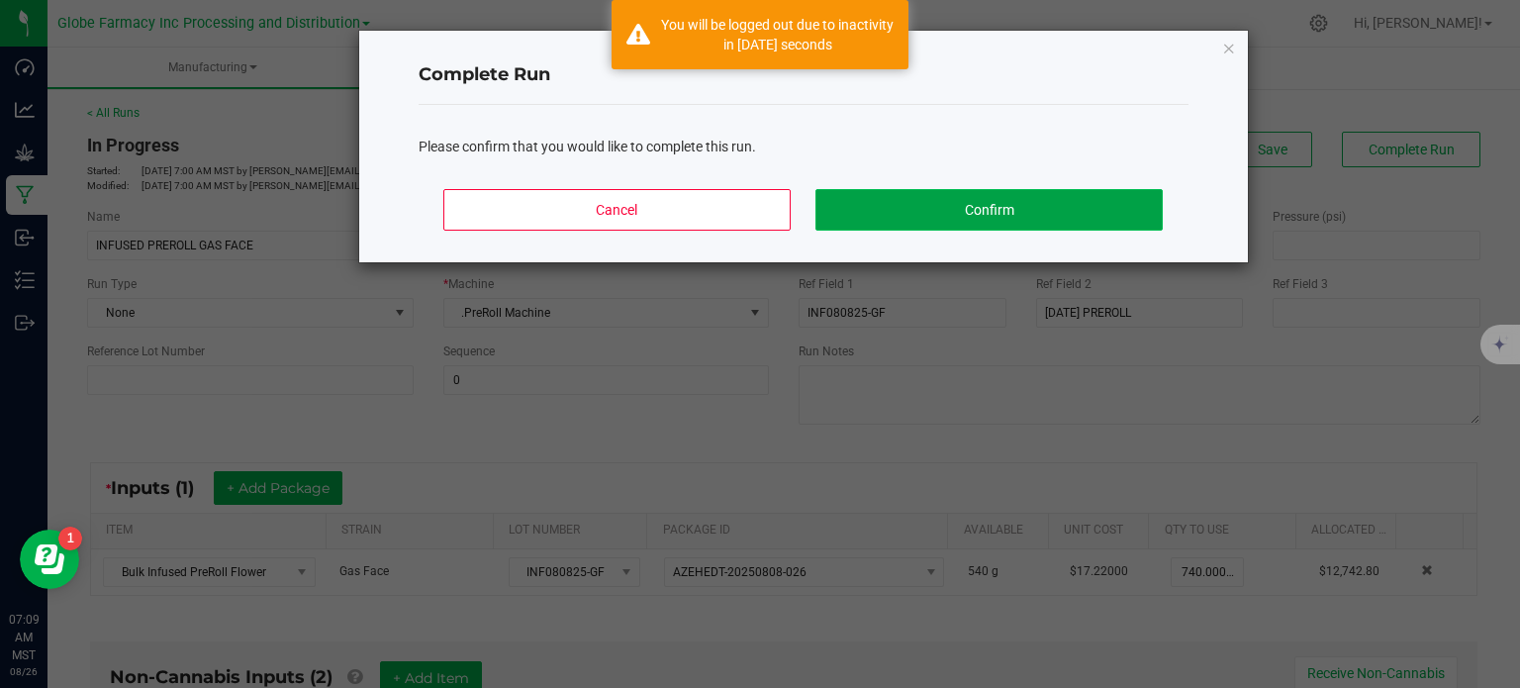
click at [955, 202] on button "Confirm" at bounding box center [989, 210] width 346 height 42
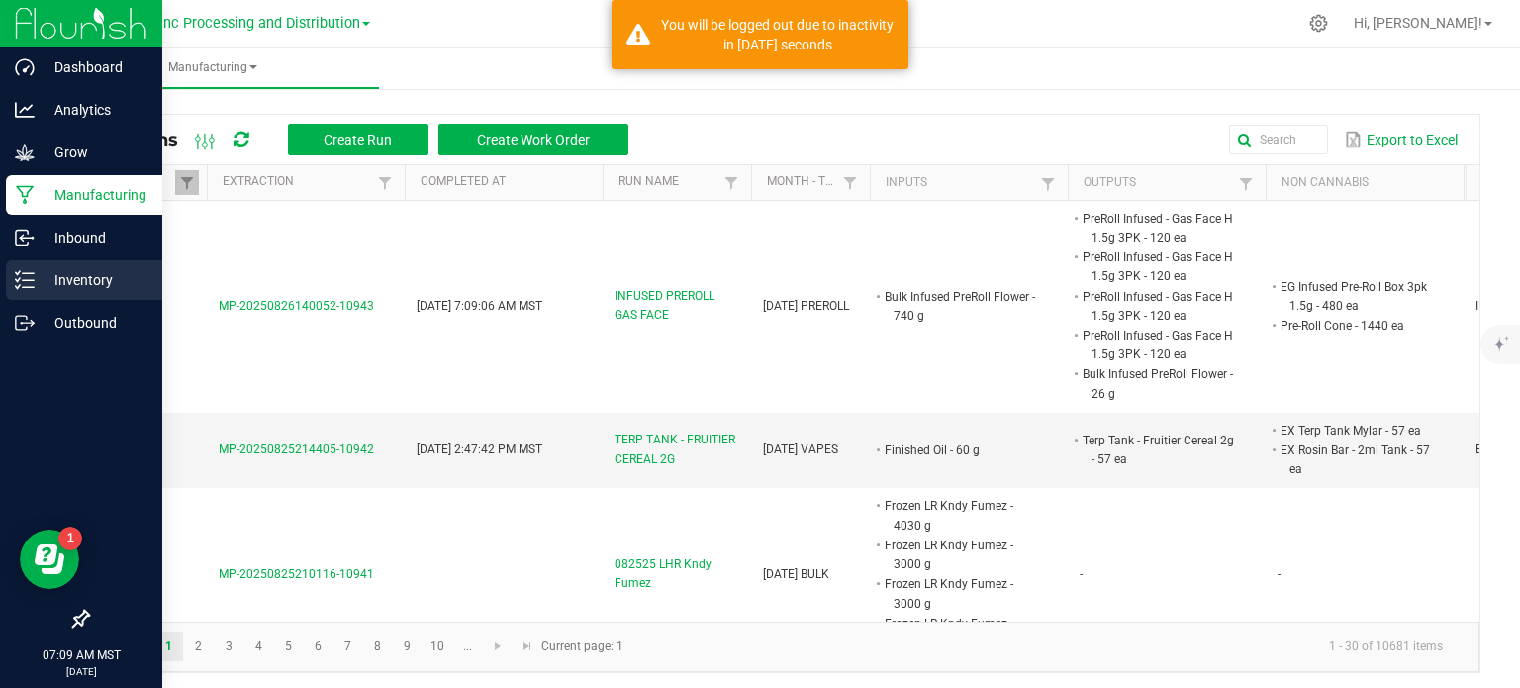
drag, startPoint x: 41, startPoint y: 260, endPoint x: 20, endPoint y: 280, distance: 28.7
click at [41, 260] on div "Inventory" at bounding box center [84, 280] width 156 height 40
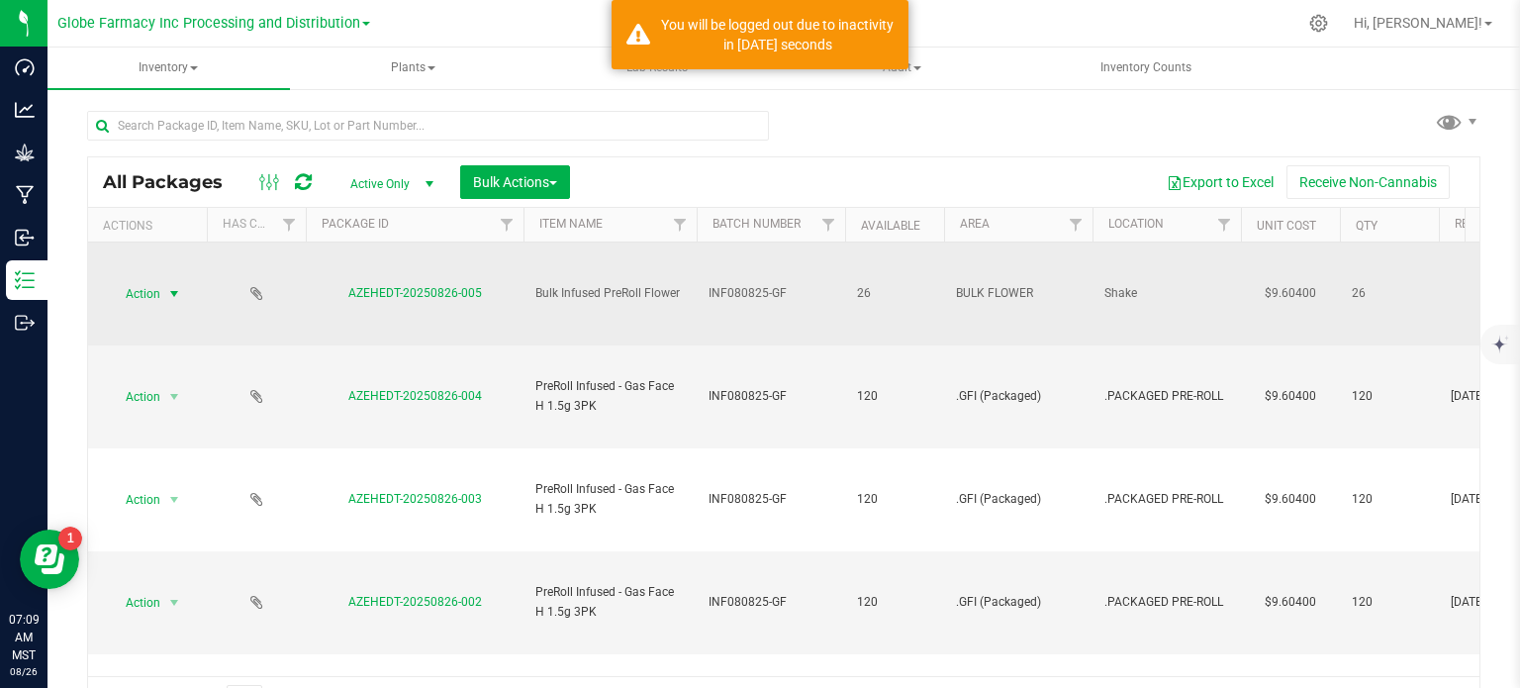
click at [154, 288] on span "Action" at bounding box center [134, 294] width 53 height 28
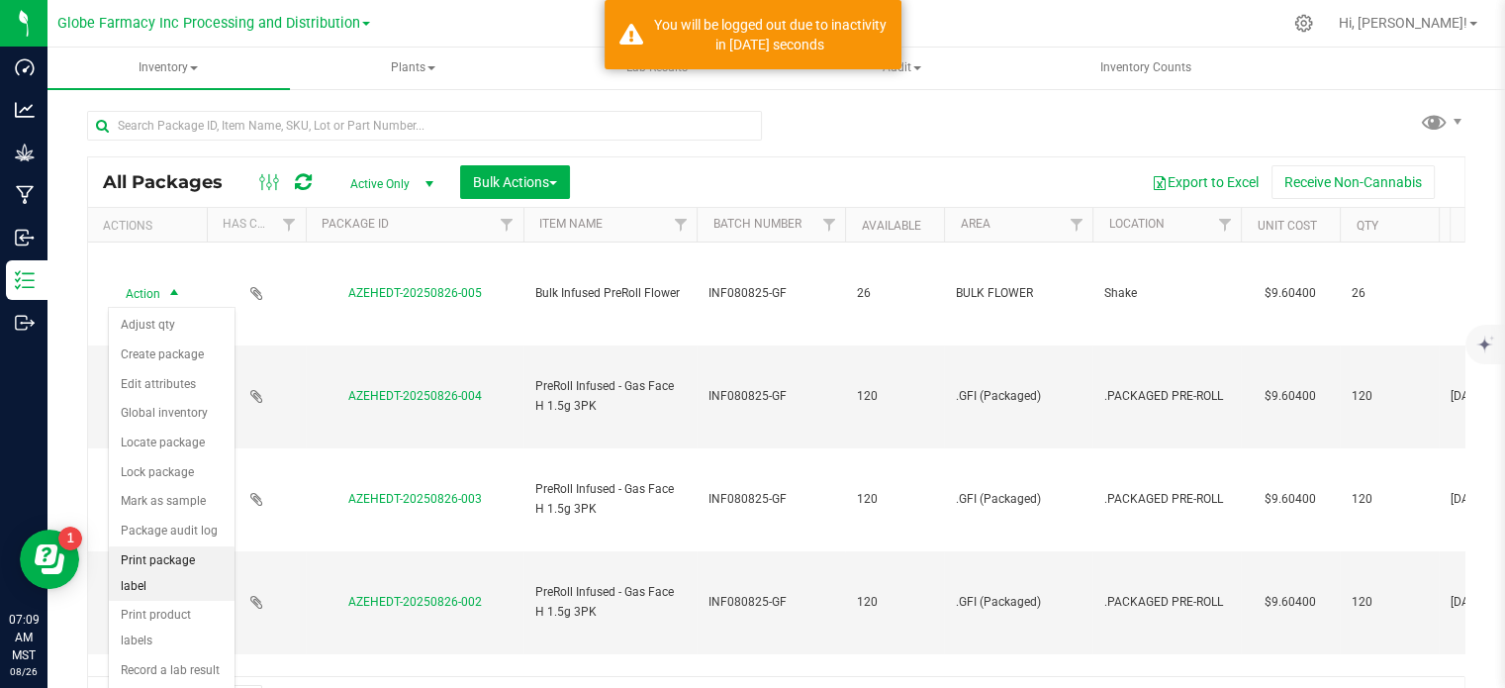
click at [190, 561] on li "Print package label" at bounding box center [172, 573] width 126 height 54
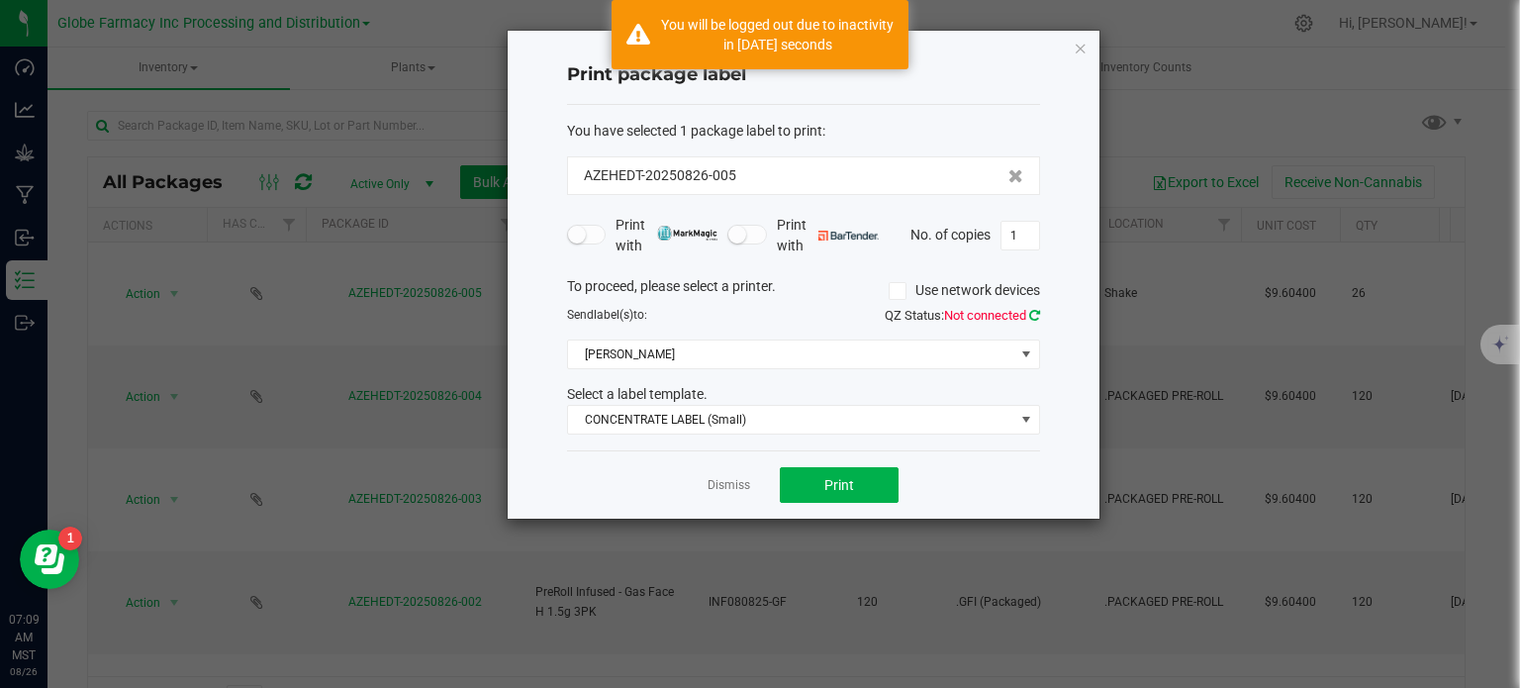
click at [1034, 317] on icon at bounding box center [1034, 315] width 11 height 13
click at [693, 342] on span "[PERSON_NAME]" at bounding box center [791, 354] width 446 height 28
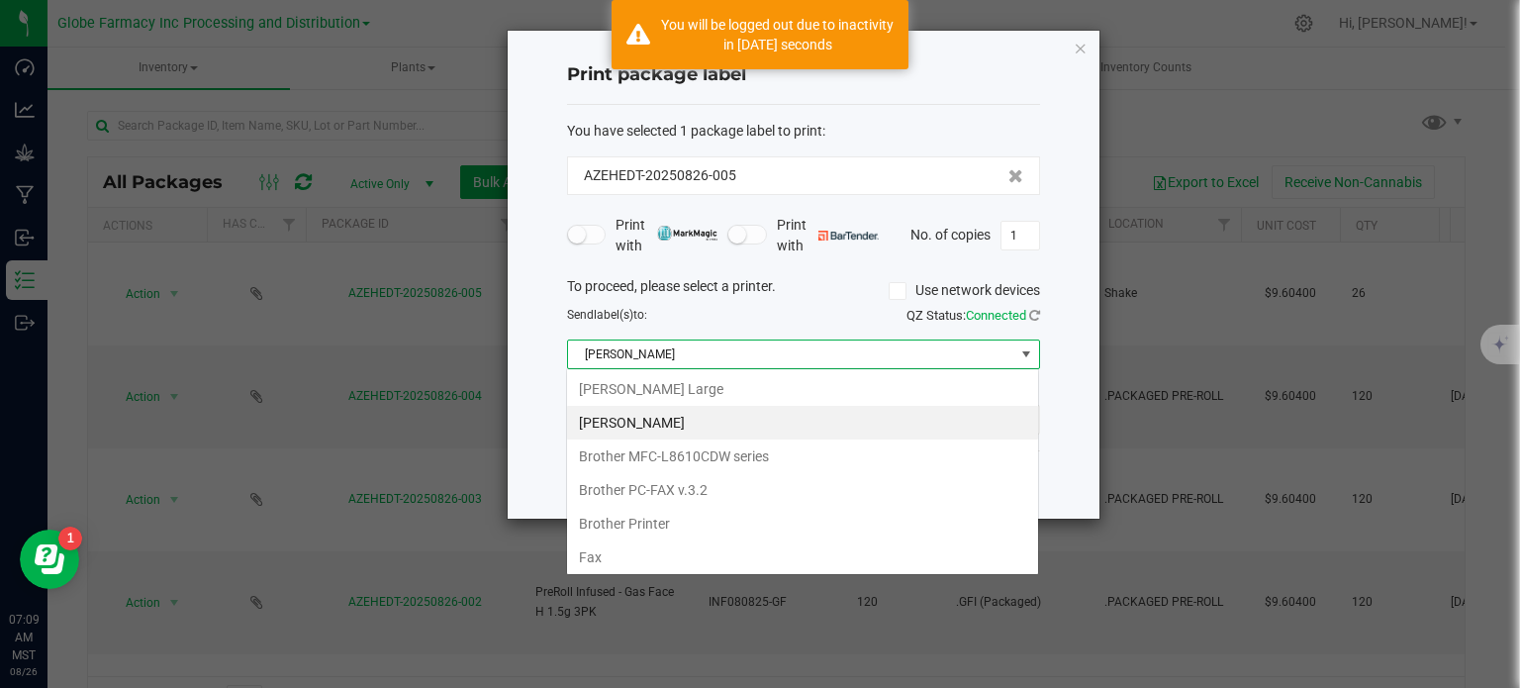
scroll to position [29, 473]
click at [673, 399] on Large "[PERSON_NAME] Large" at bounding box center [802, 389] width 471 height 34
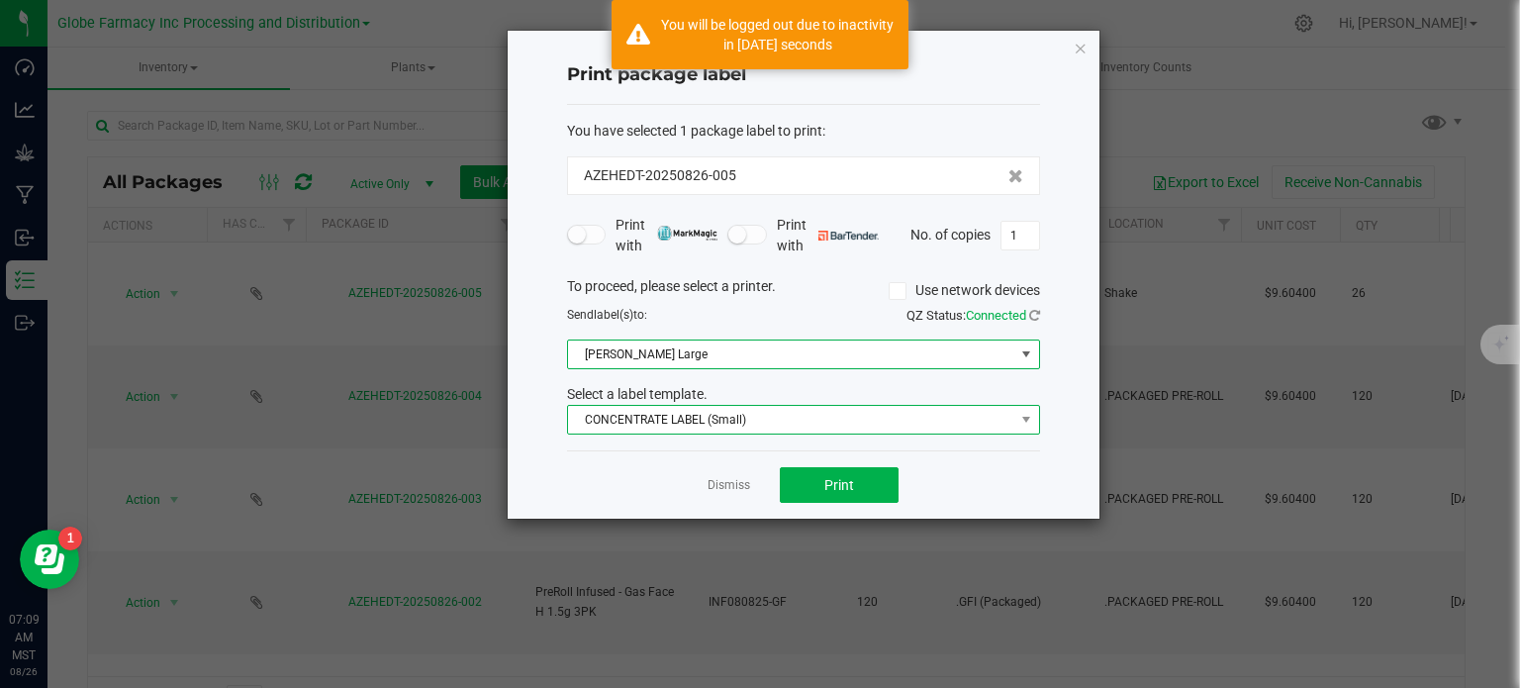
click at [673, 418] on span "CONCENTRATE LABEL (Small)" at bounding box center [791, 420] width 446 height 28
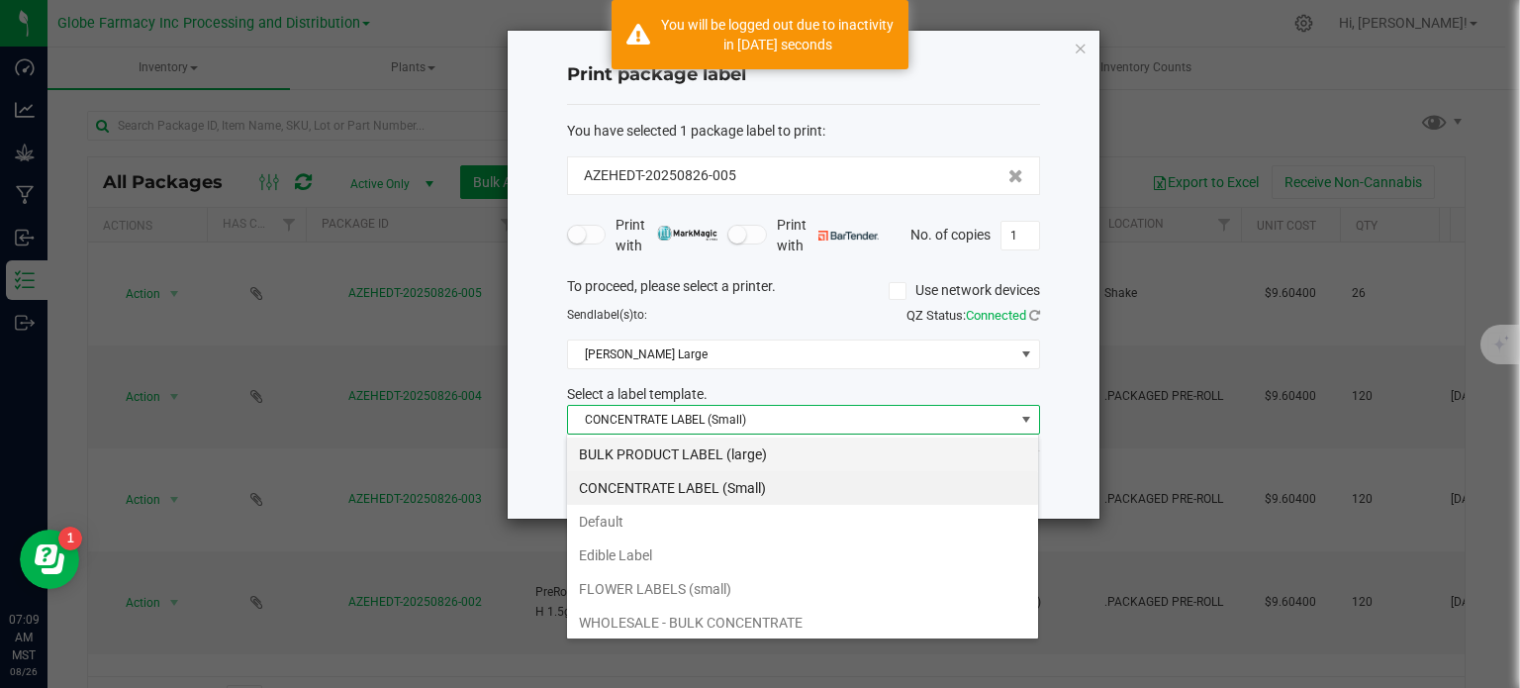
click at [683, 457] on li "BULK PRODUCT LABEL (large)" at bounding box center [802, 454] width 471 height 34
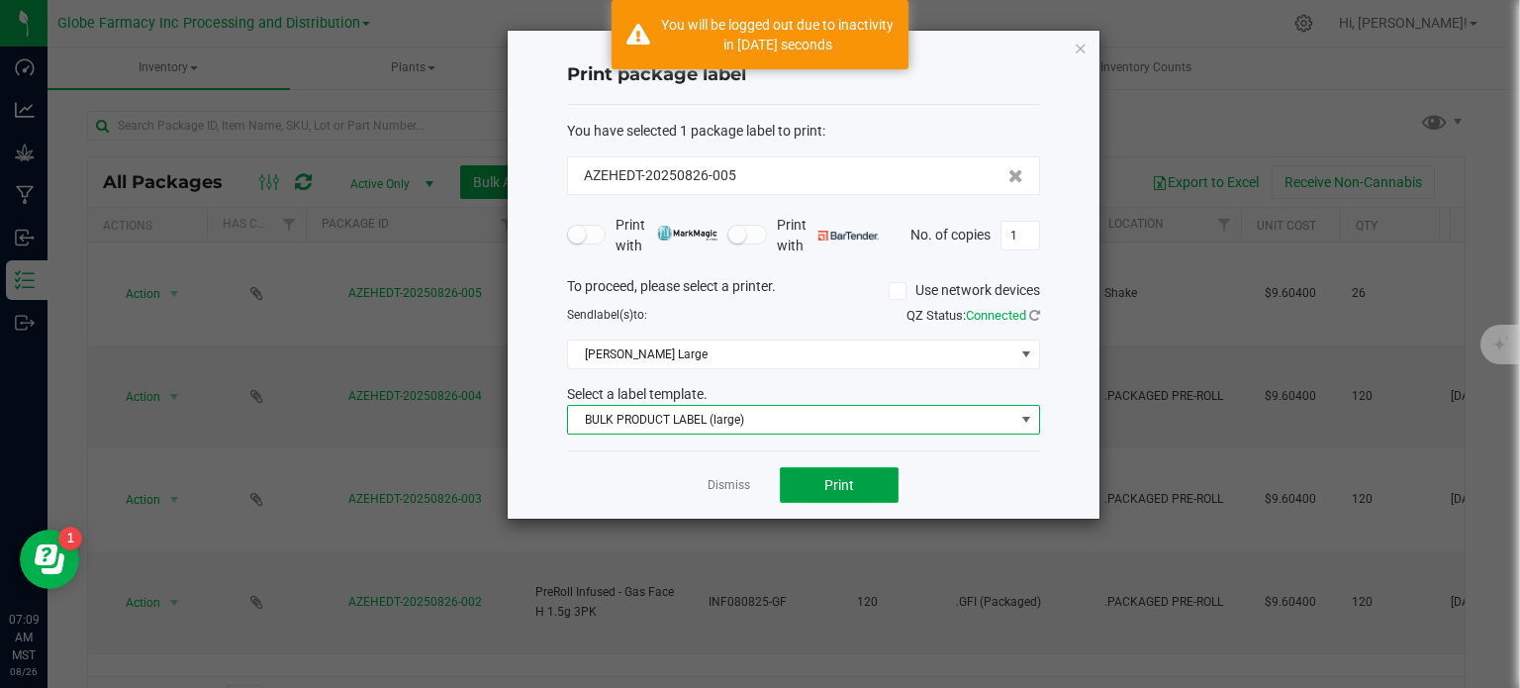
click at [830, 486] on span "Print" at bounding box center [840, 485] width 30 height 16
drag, startPoint x: 1083, startPoint y: 45, endPoint x: 1085, endPoint y: 35, distance: 10.1
click at [1082, 45] on icon "button" at bounding box center [1081, 48] width 14 height 24
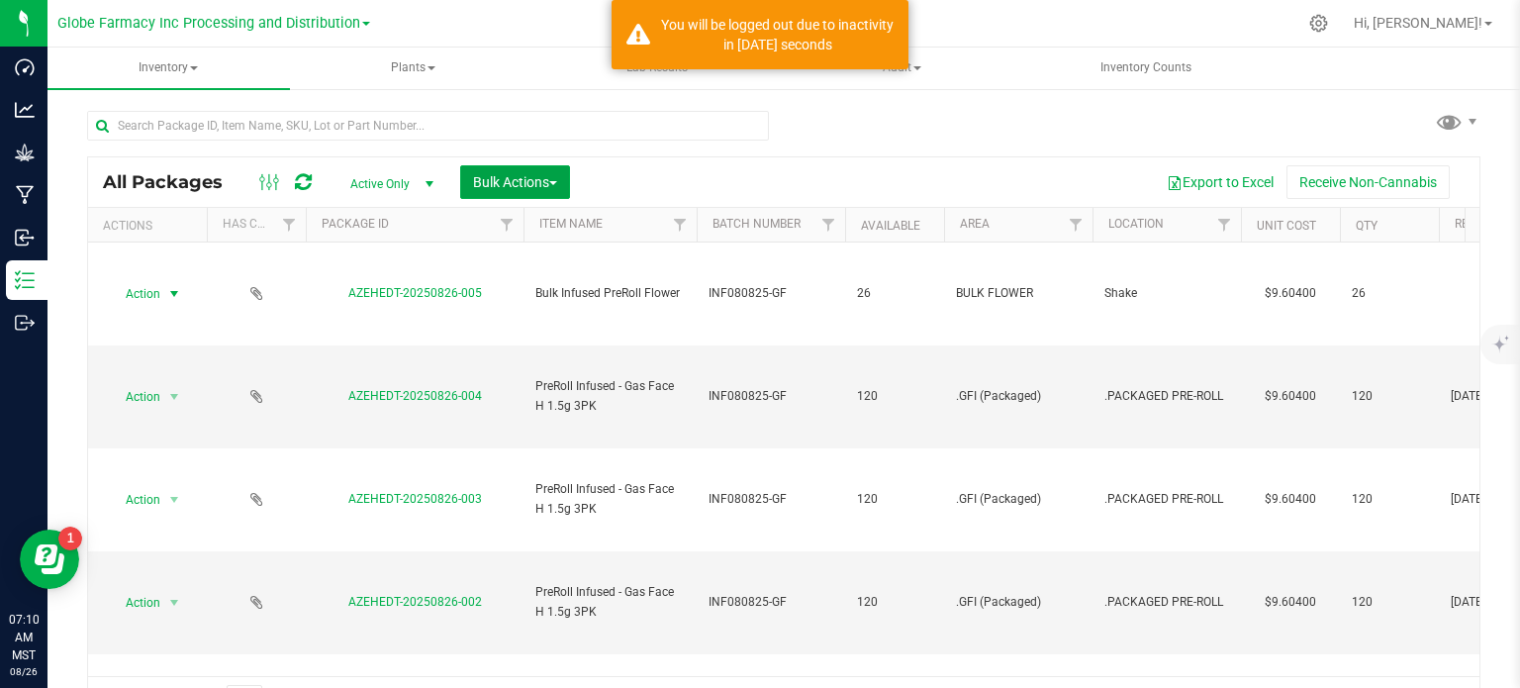
drag, startPoint x: 493, startPoint y: 186, endPoint x: 501, endPoint y: 213, distance: 27.9
click at [493, 186] on span "Bulk Actions" at bounding box center [515, 182] width 84 height 16
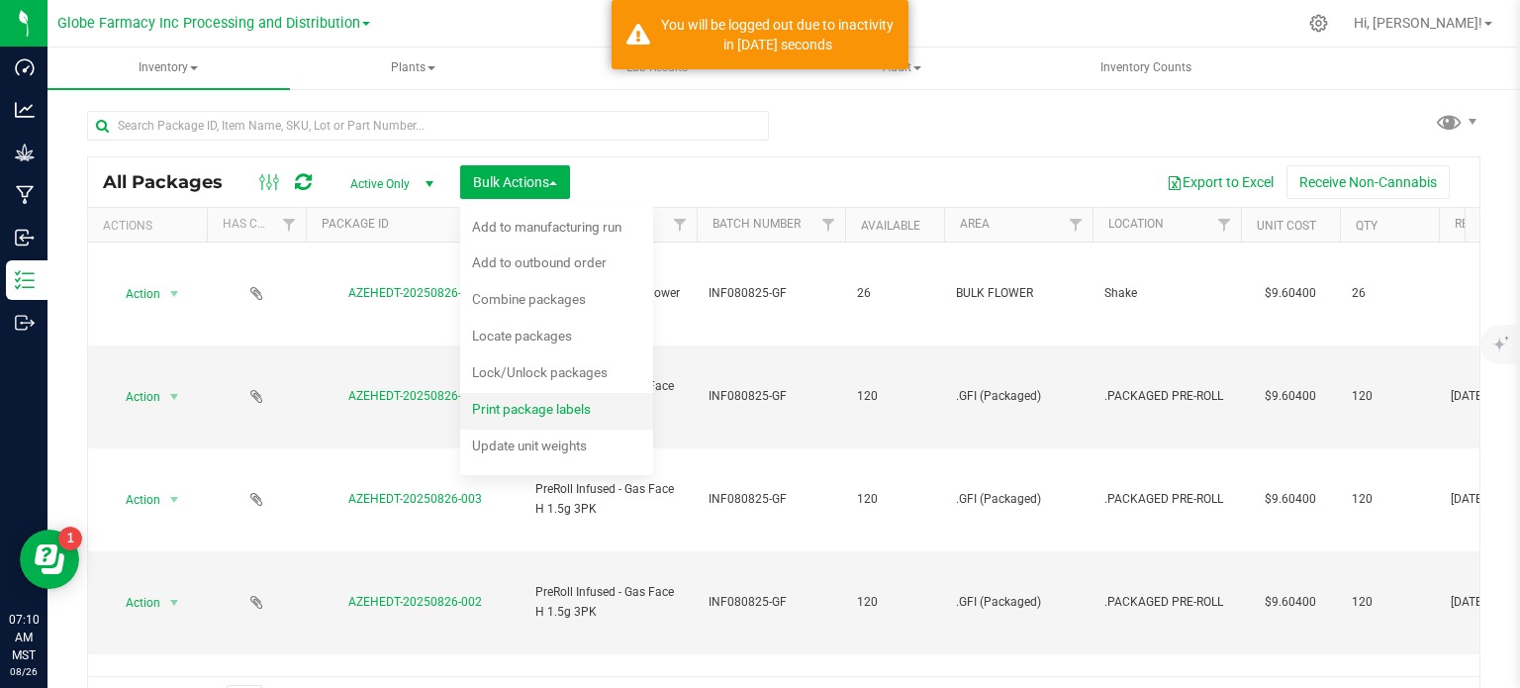
click at [546, 417] on div "Print package labels" at bounding box center [545, 412] width 146 height 32
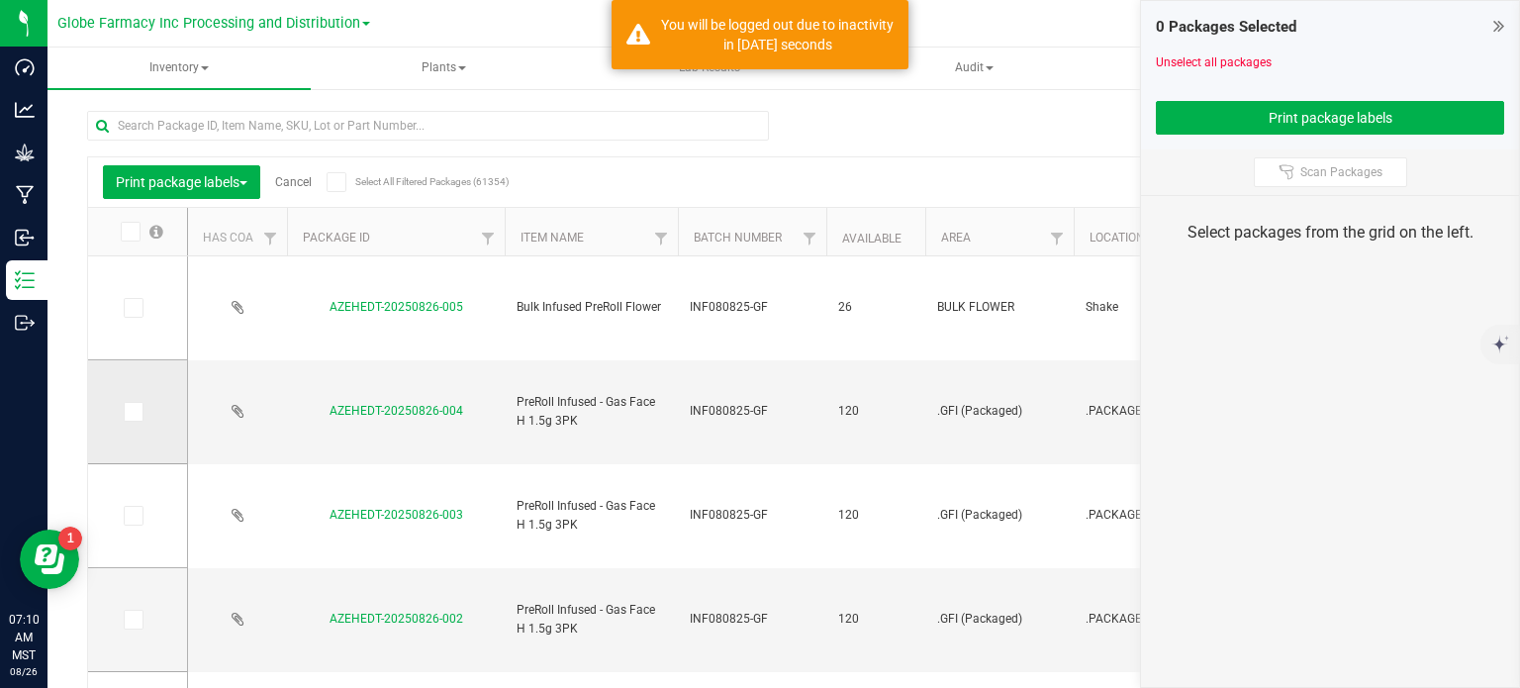
click at [143, 415] on span at bounding box center [134, 412] width 20 height 20
click at [0, 0] on input "checkbox" at bounding box center [0, 0] width 0 height 0
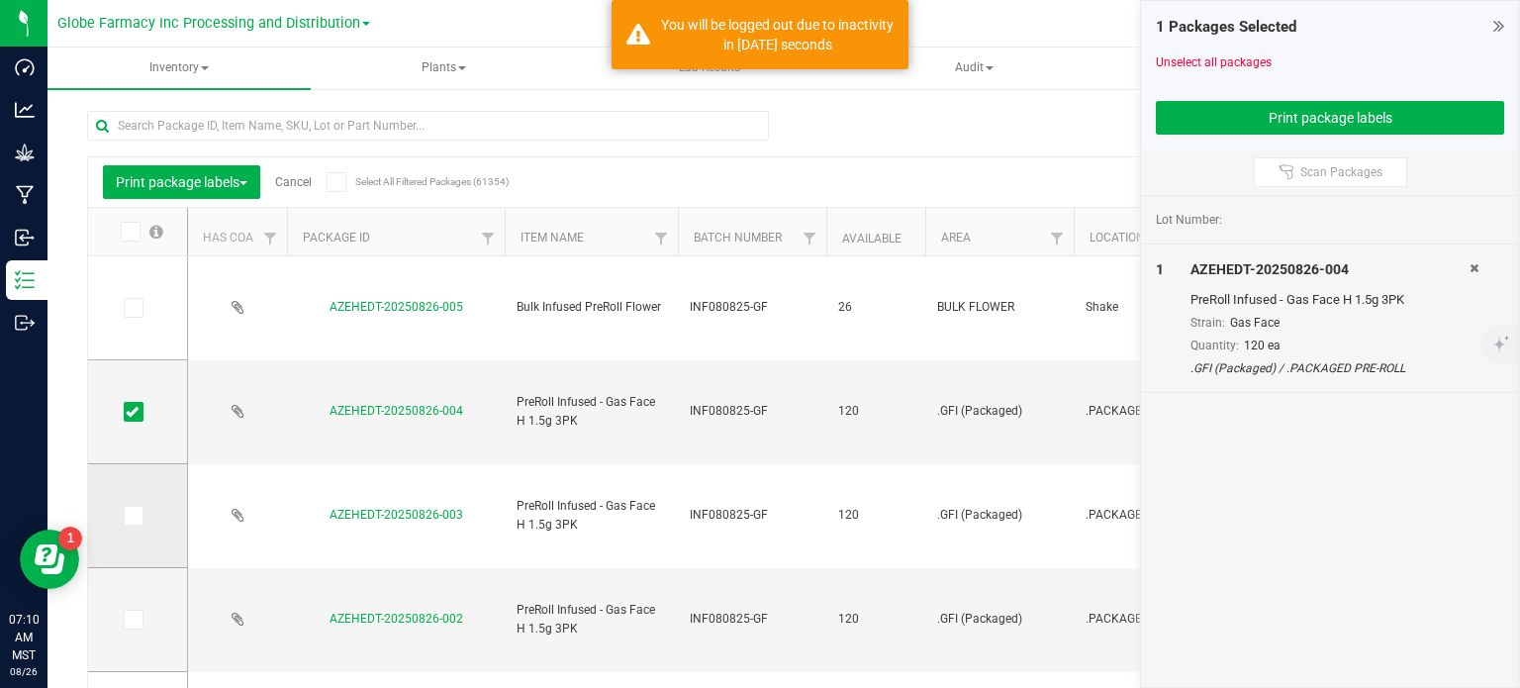
click at [129, 516] on icon at bounding box center [132, 516] width 13 height 0
click at [0, 0] on input "checkbox" at bounding box center [0, 0] width 0 height 0
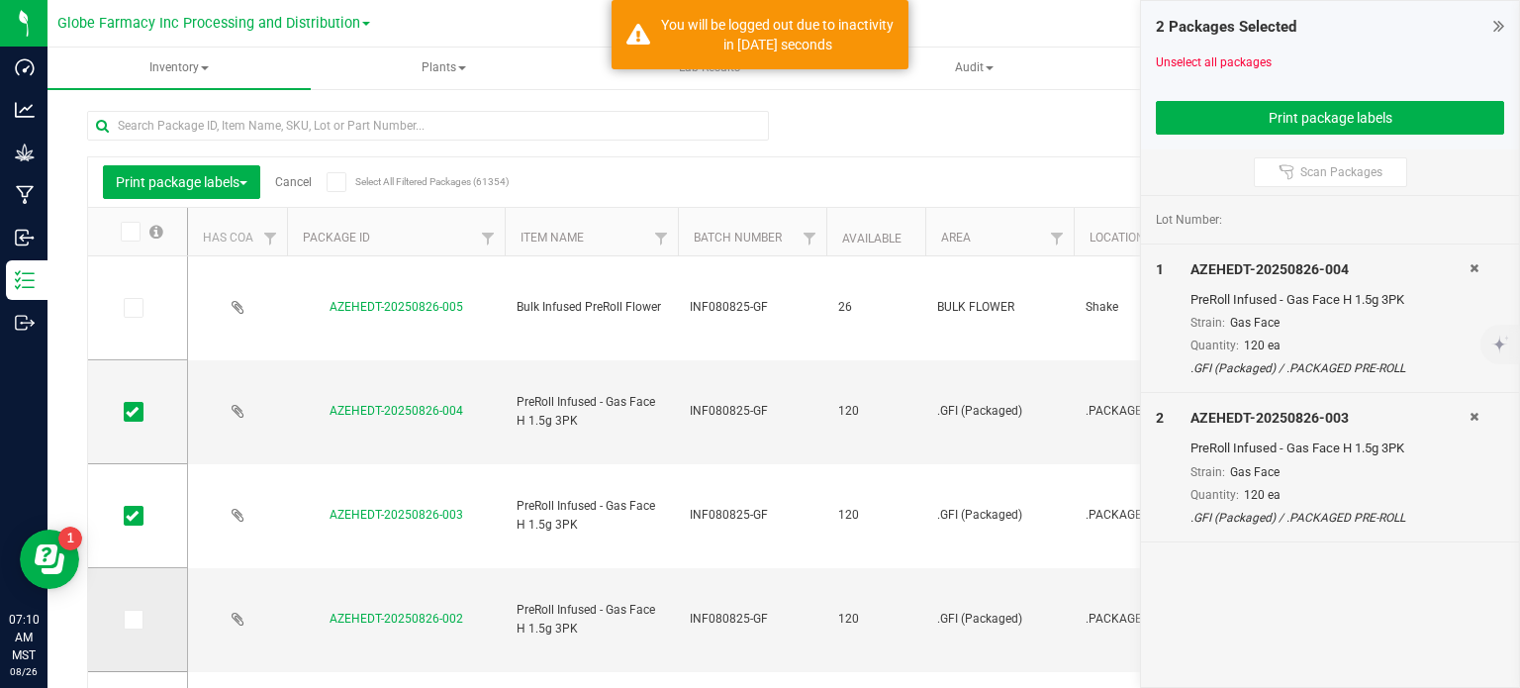
click at [129, 627] on span at bounding box center [134, 620] width 20 height 20
click at [0, 0] on input "checkbox" at bounding box center [0, 0] width 0 height 0
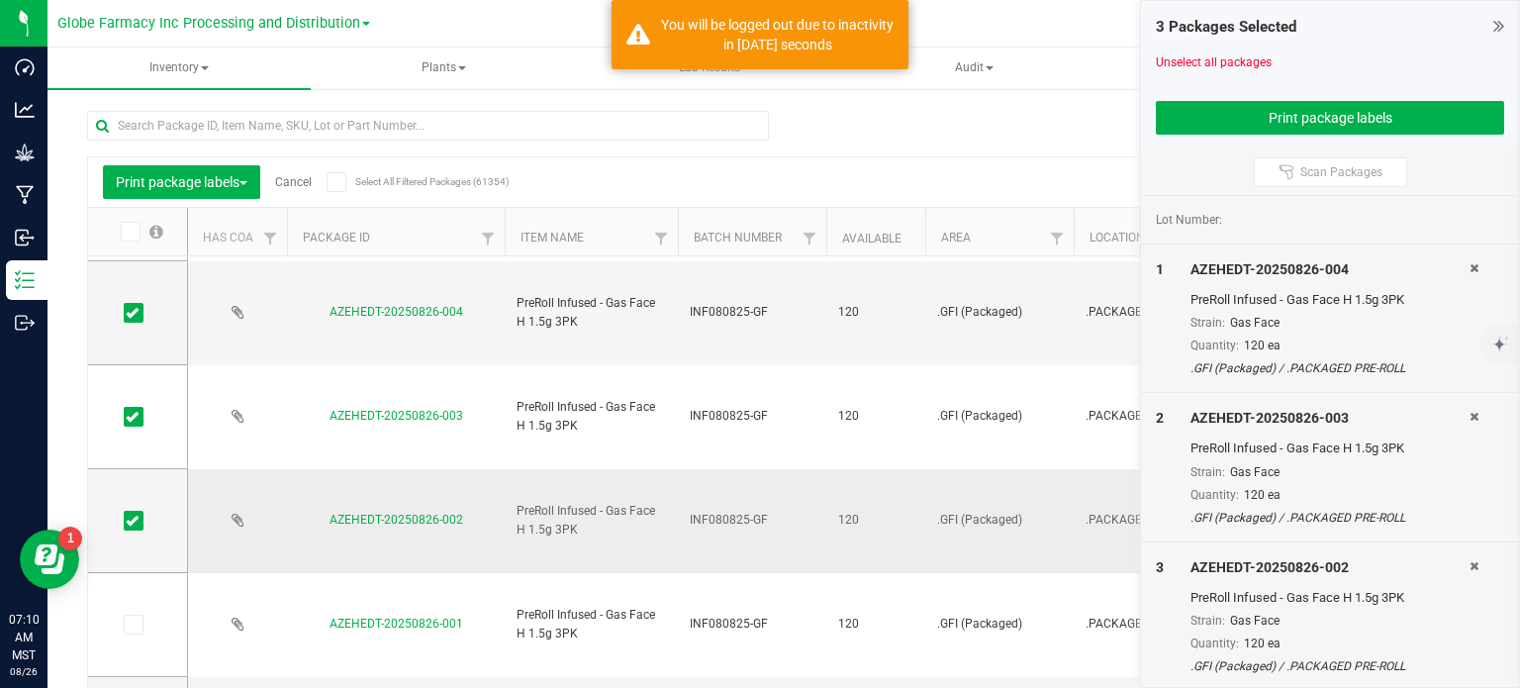
scroll to position [198, 0]
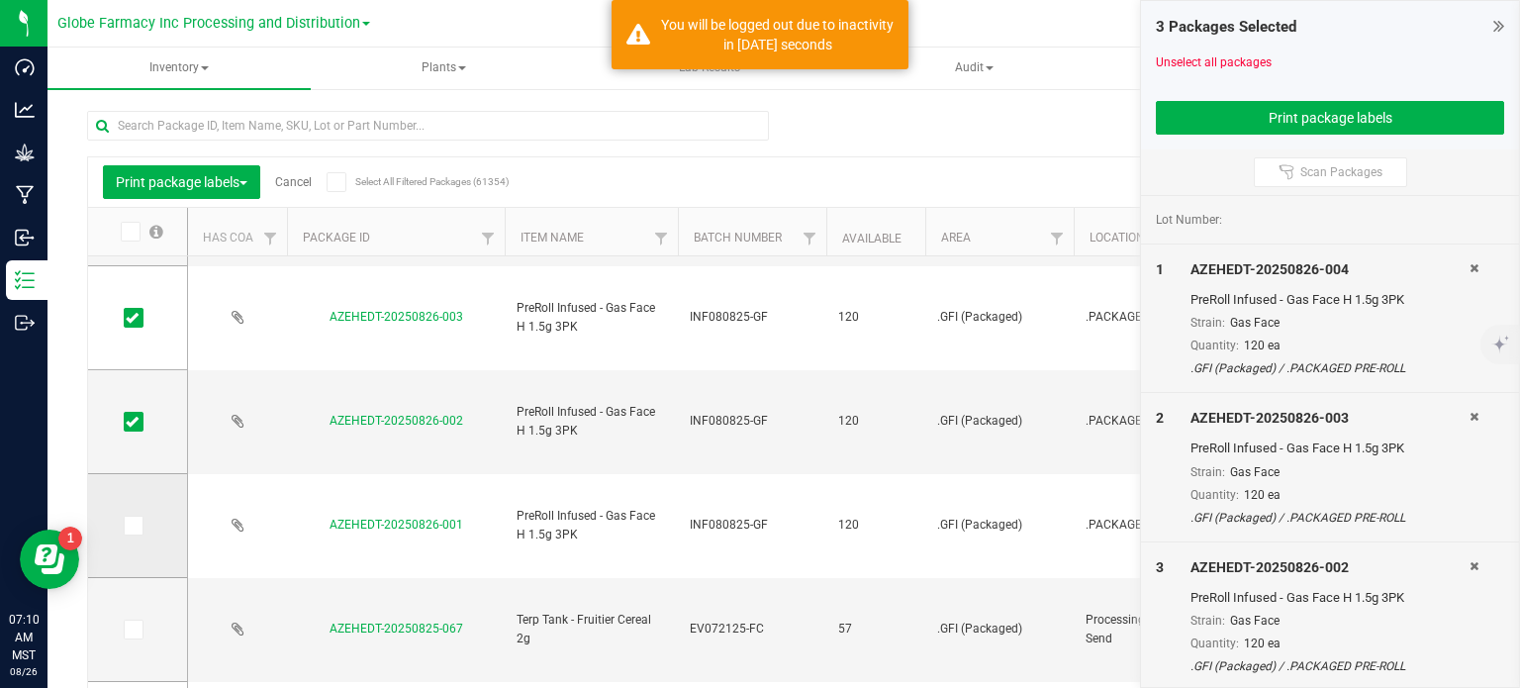
drag, startPoint x: 136, startPoint y: 522, endPoint x: 137, endPoint y: 532, distance: 9.9
click at [136, 526] on icon at bounding box center [132, 526] width 13 height 0
click at [0, 0] on input "checkbox" at bounding box center [0, 0] width 0 height 0
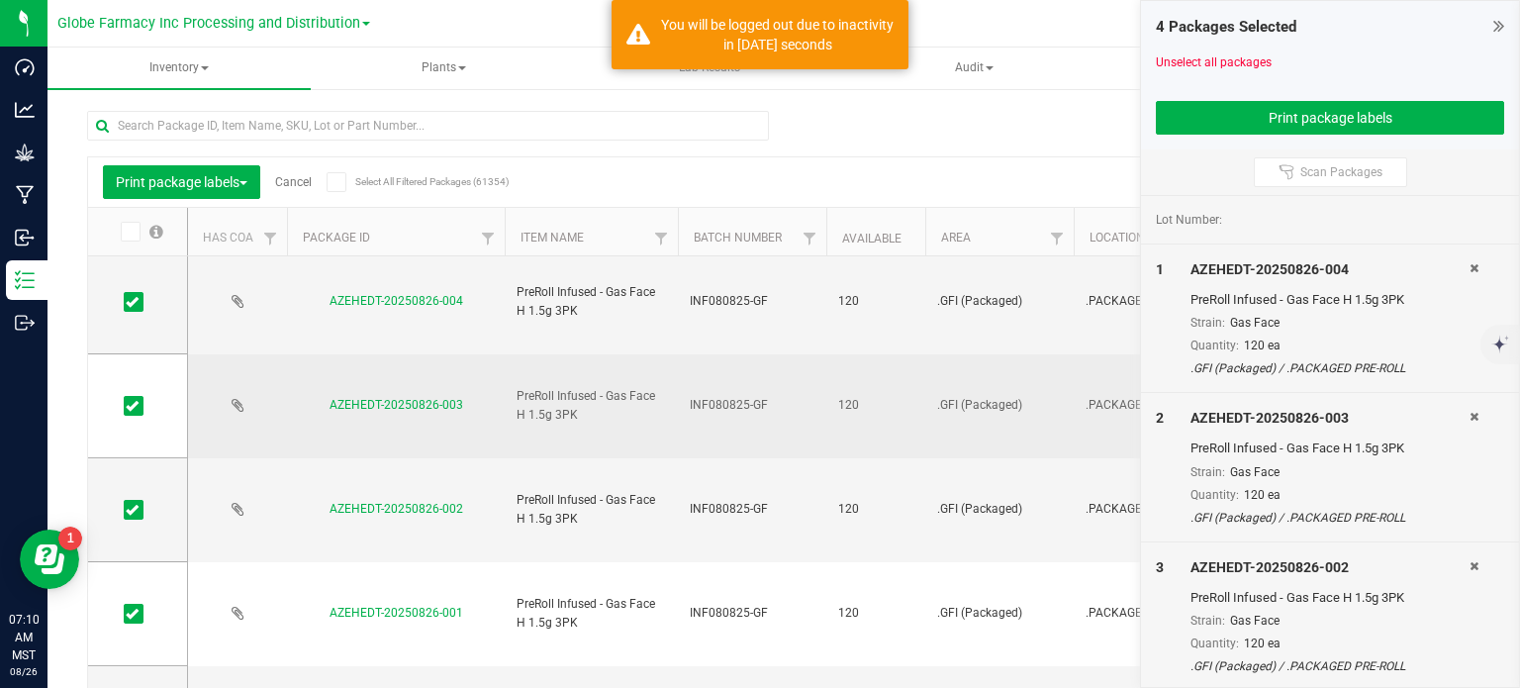
scroll to position [0, 0]
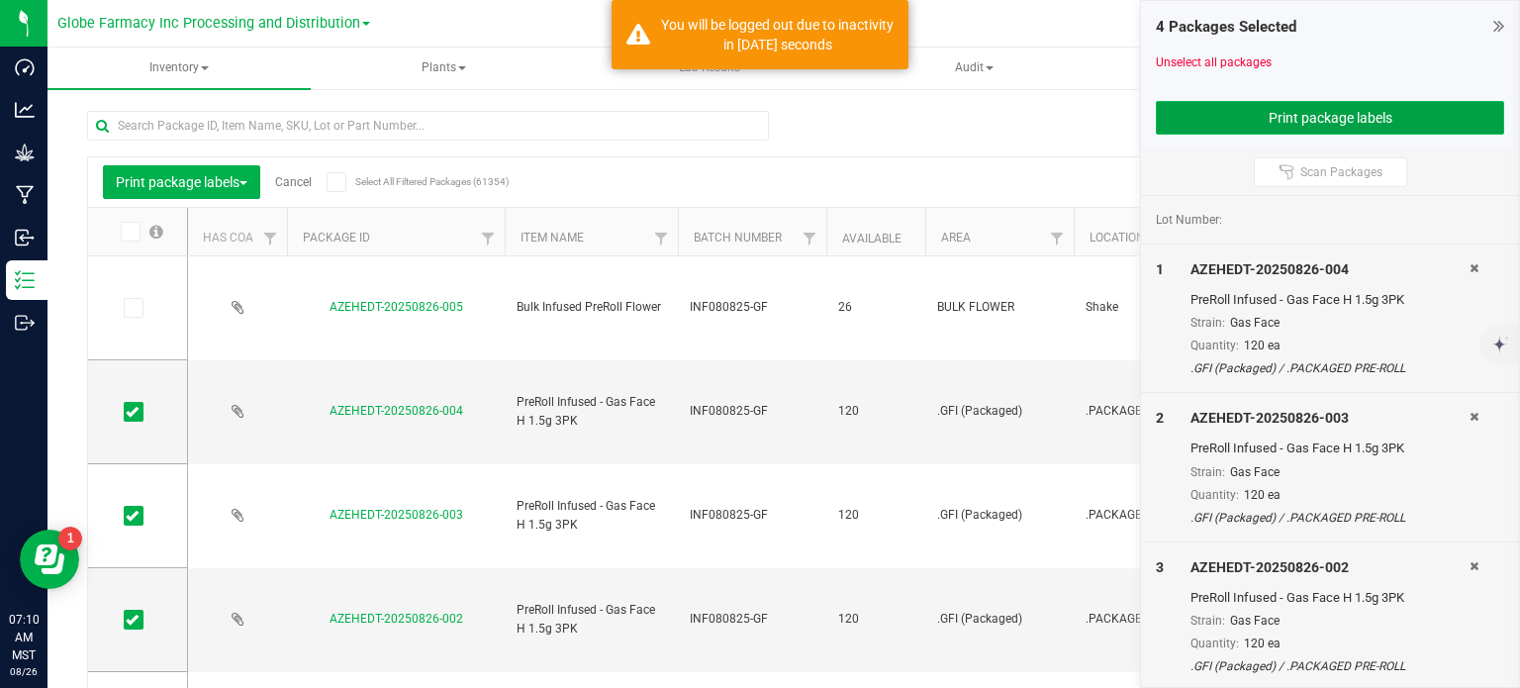
click at [1268, 132] on button "Print package labels" at bounding box center [1330, 118] width 348 height 34
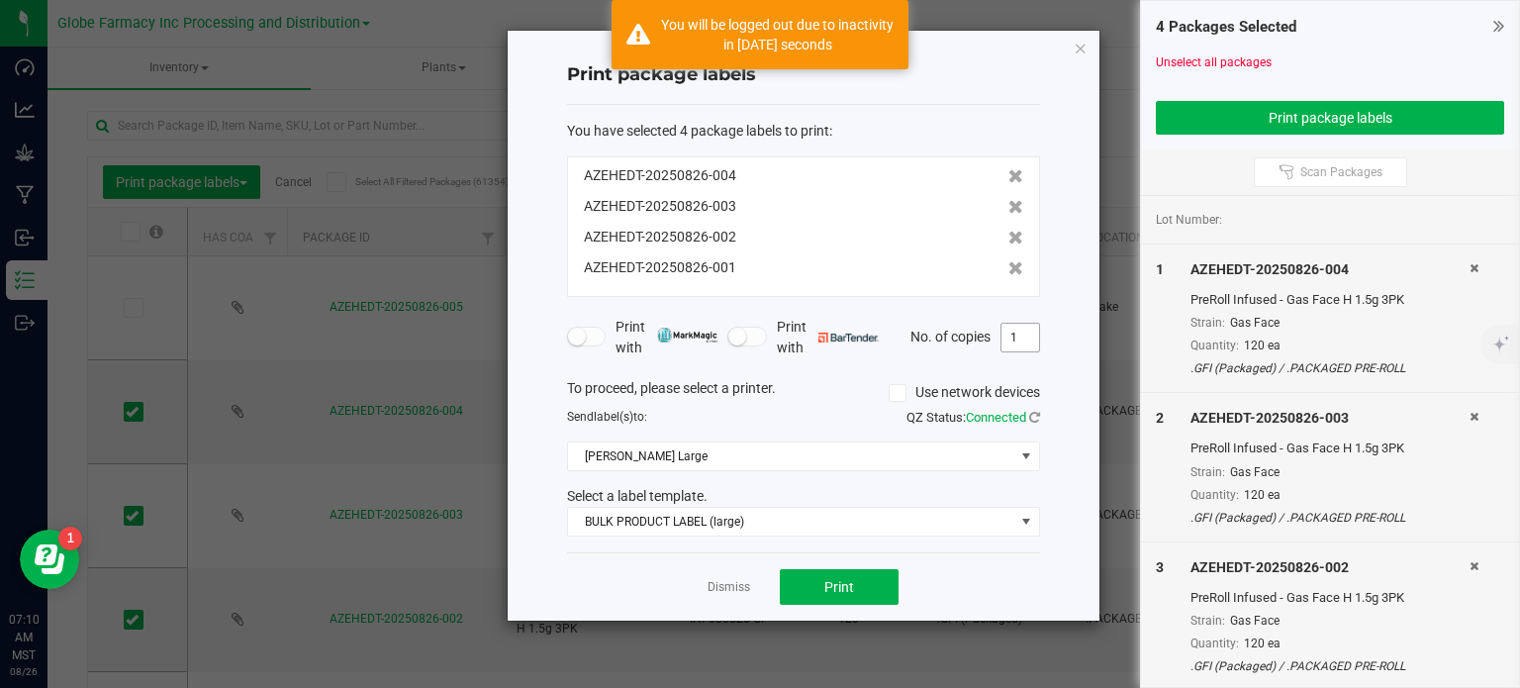
click at [1019, 333] on input "1" at bounding box center [1021, 338] width 38 height 28
click at [859, 592] on button "Print" at bounding box center [839, 587] width 119 height 36
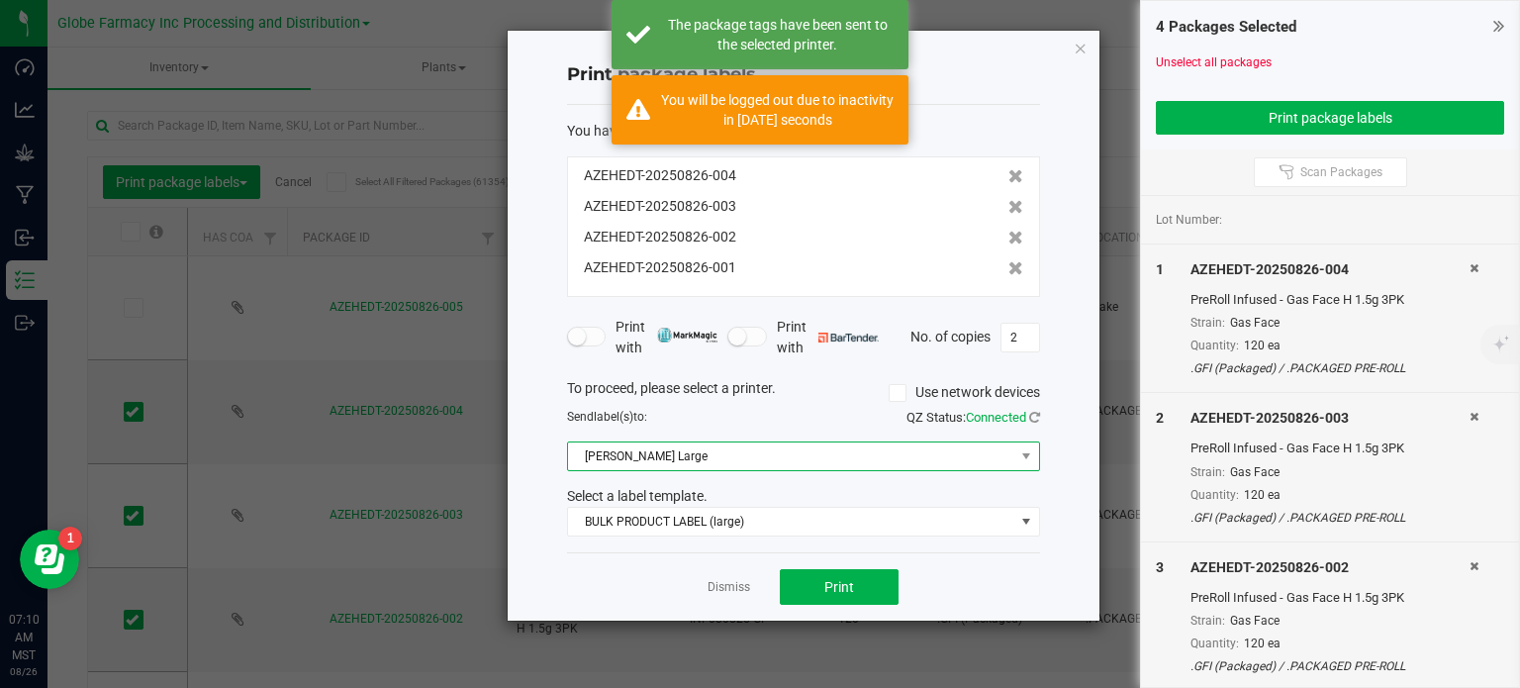
click at [631, 455] on span "[PERSON_NAME] Large" at bounding box center [791, 456] width 446 height 28
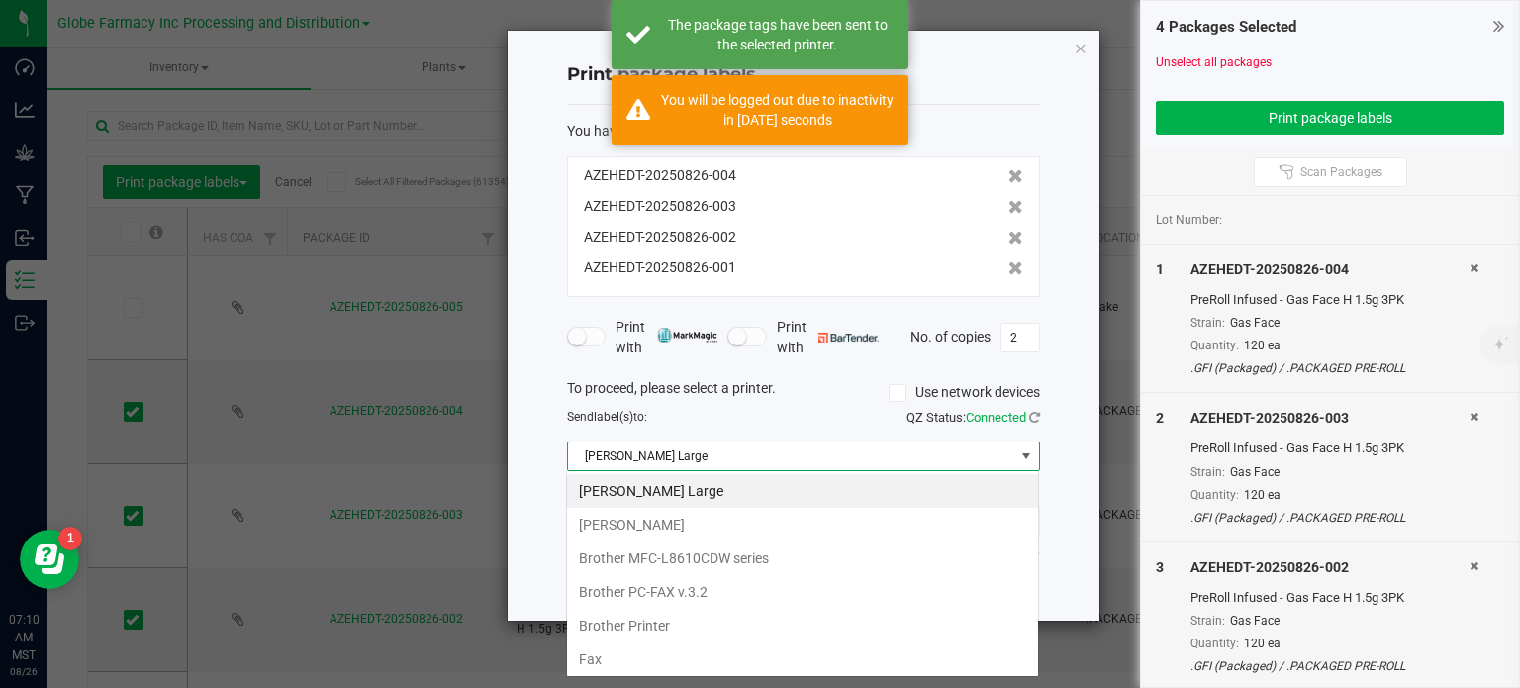
scroll to position [29, 473]
click at [653, 521] on Small "[PERSON_NAME]" at bounding box center [802, 525] width 471 height 34
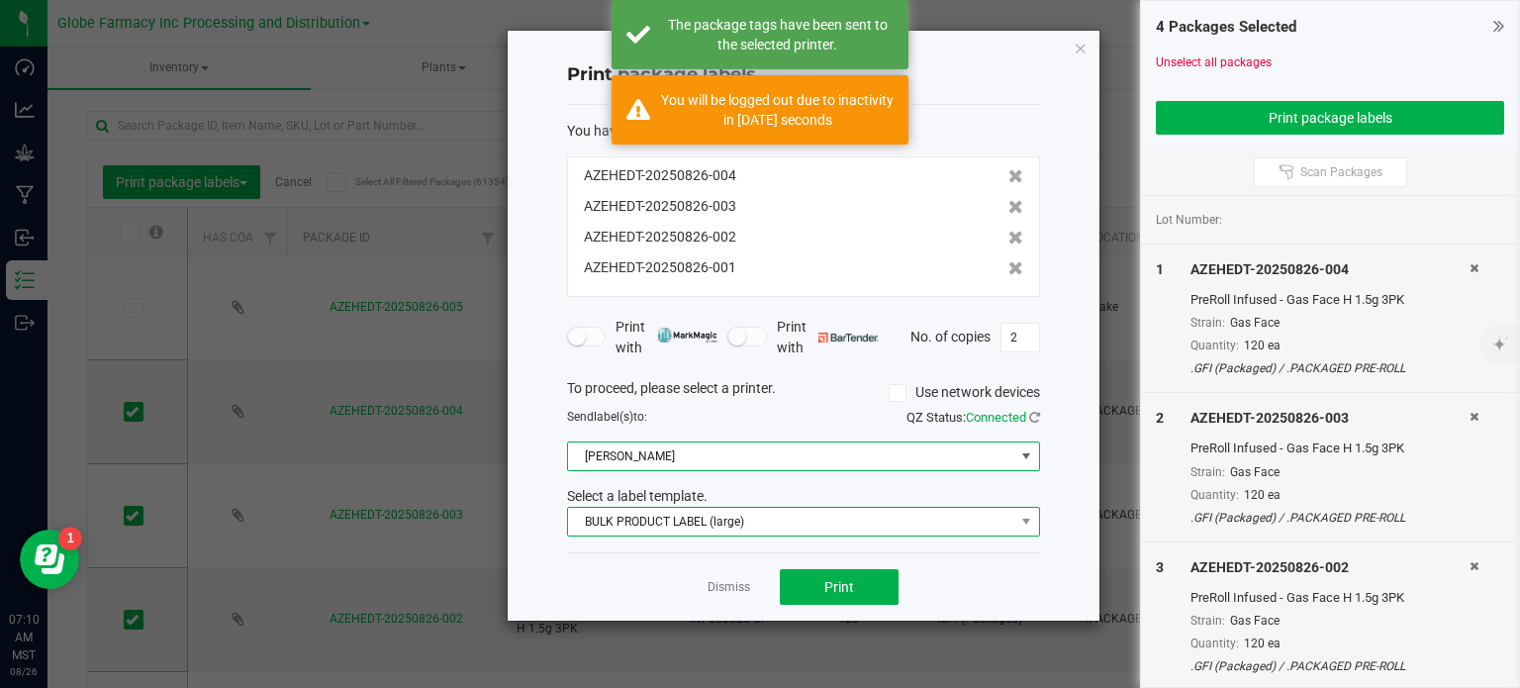
click at [665, 518] on span "BULK PRODUCT LABEL (large)" at bounding box center [791, 522] width 446 height 28
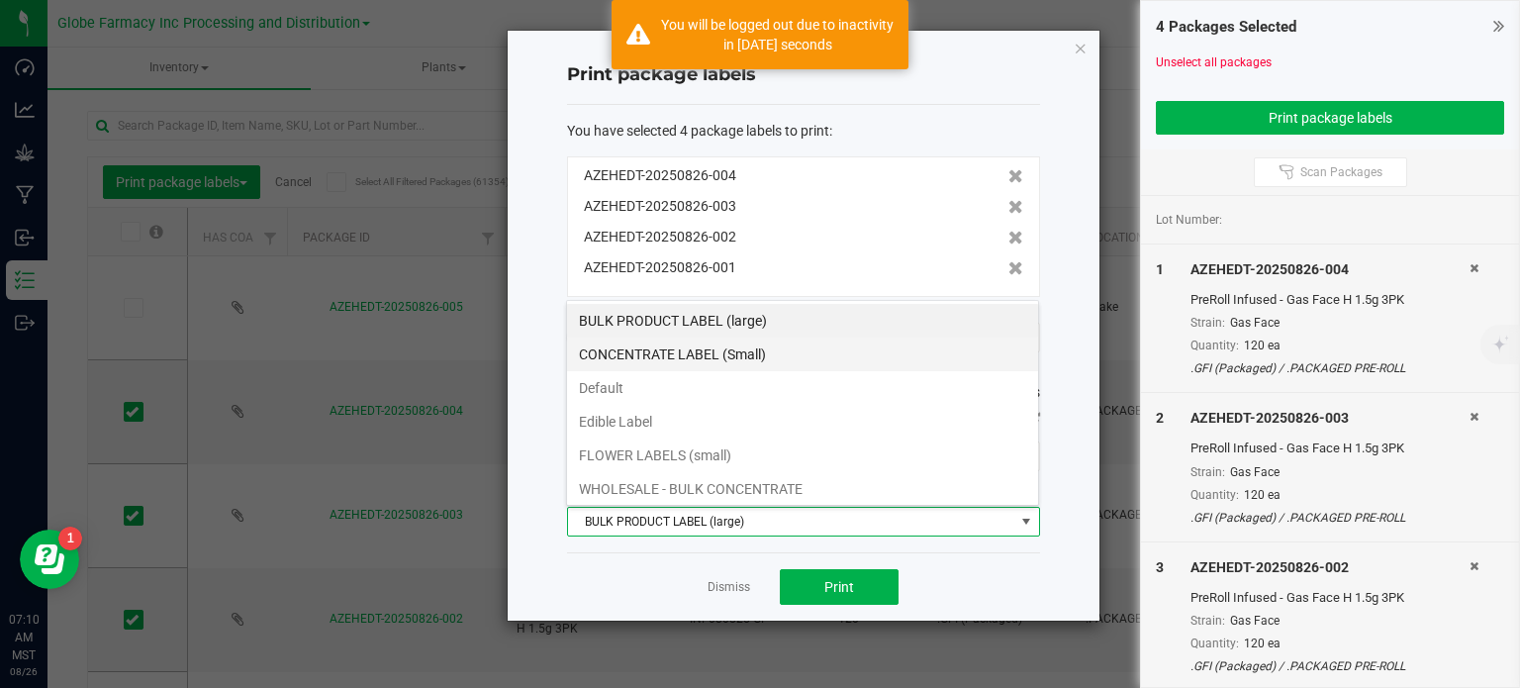
click at [760, 362] on li "CONCENTRATE LABEL (Small)" at bounding box center [802, 355] width 471 height 34
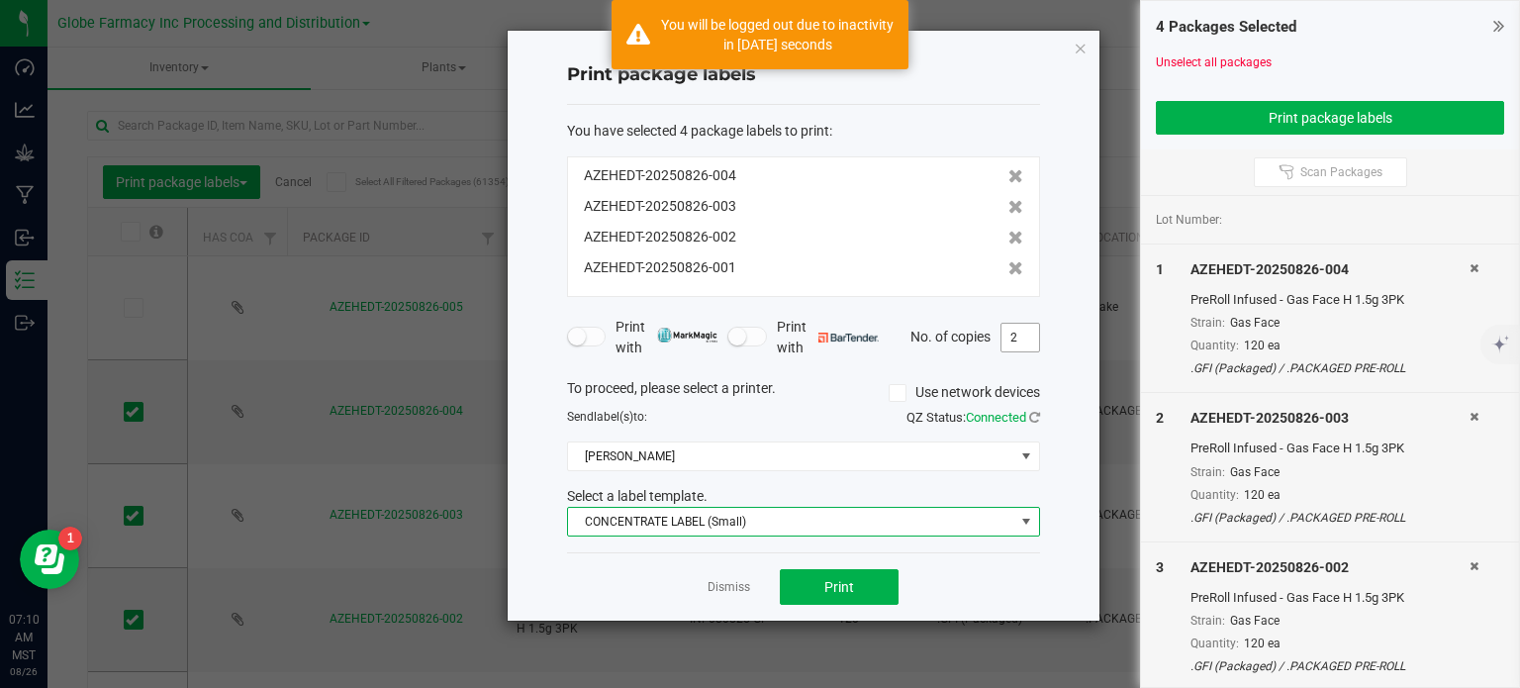
click at [1023, 339] on input "2" at bounding box center [1021, 338] width 38 height 28
type input "120"
click at [858, 589] on button "Print" at bounding box center [839, 587] width 119 height 36
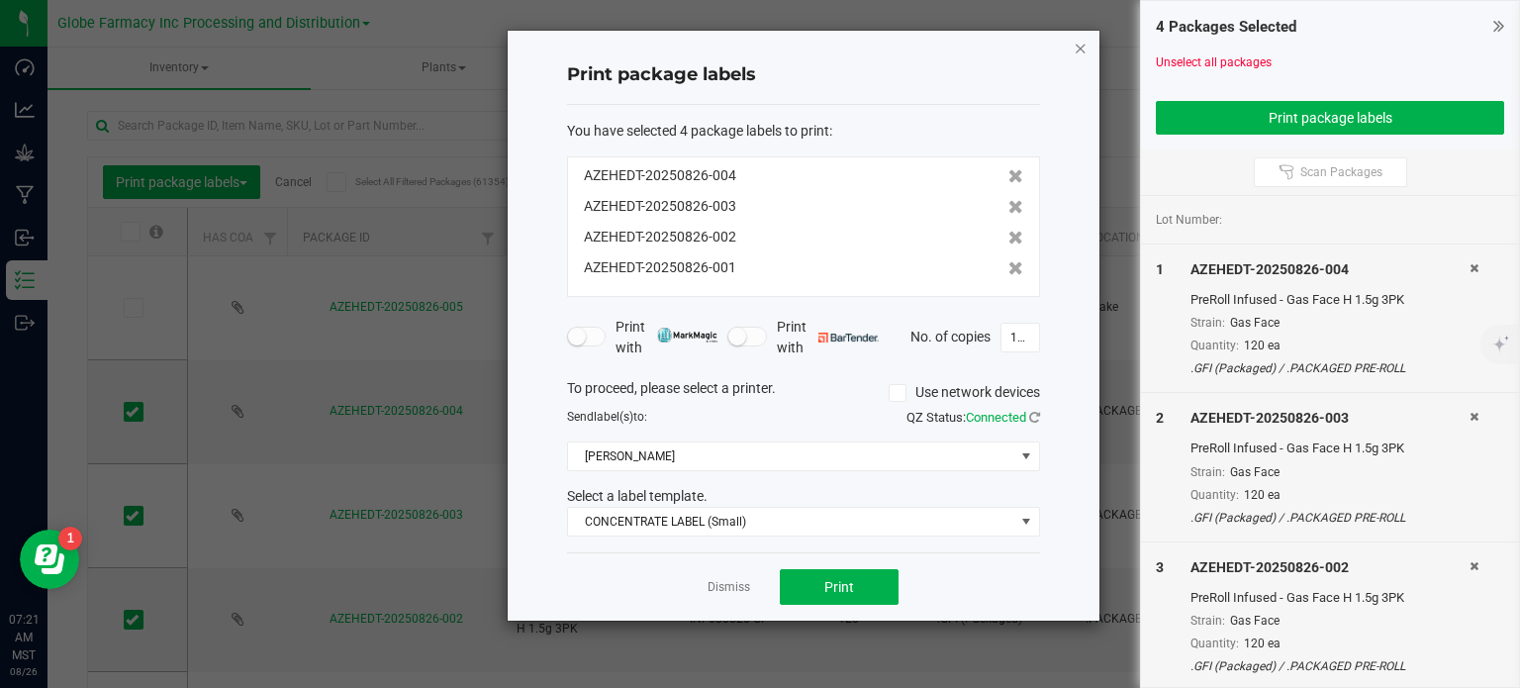
click at [1082, 44] on icon "button" at bounding box center [1081, 48] width 14 height 24
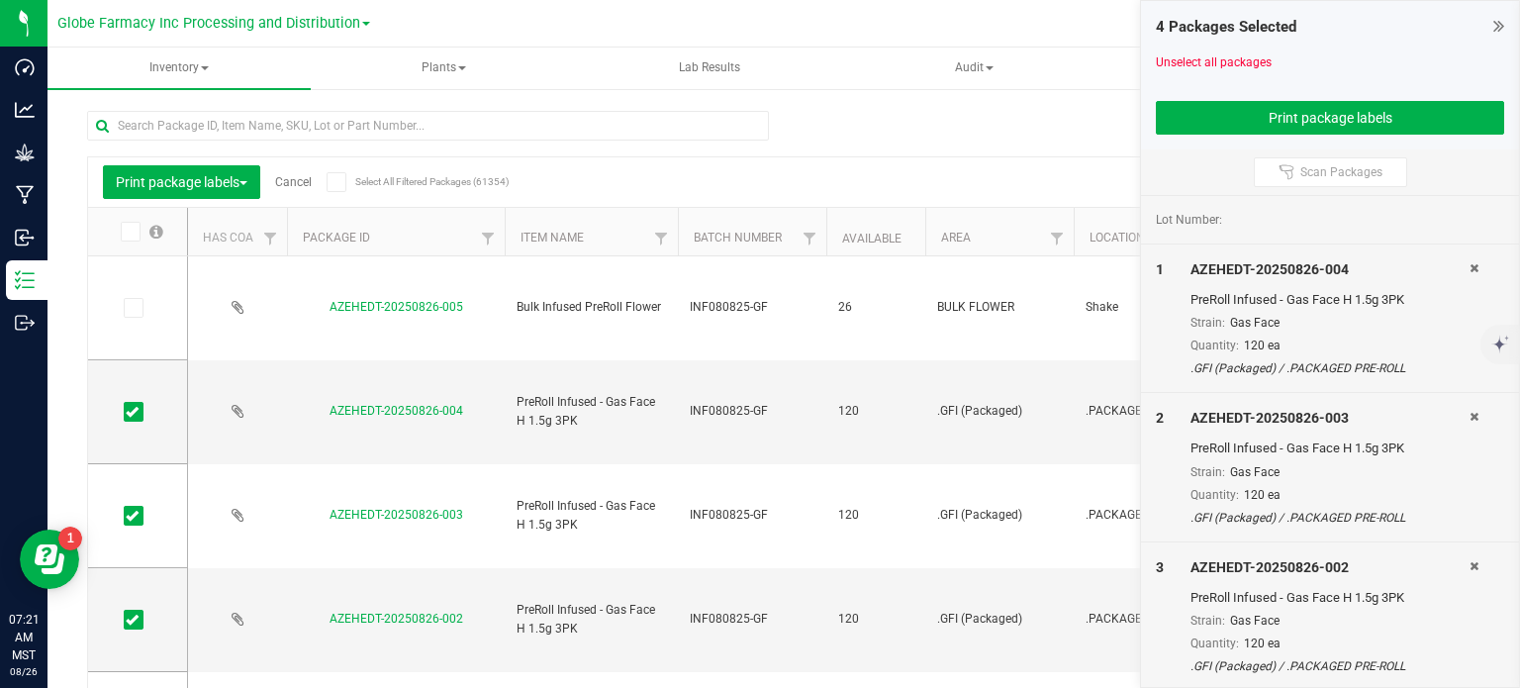
click at [295, 186] on link "Cancel" at bounding box center [293, 182] width 37 height 14
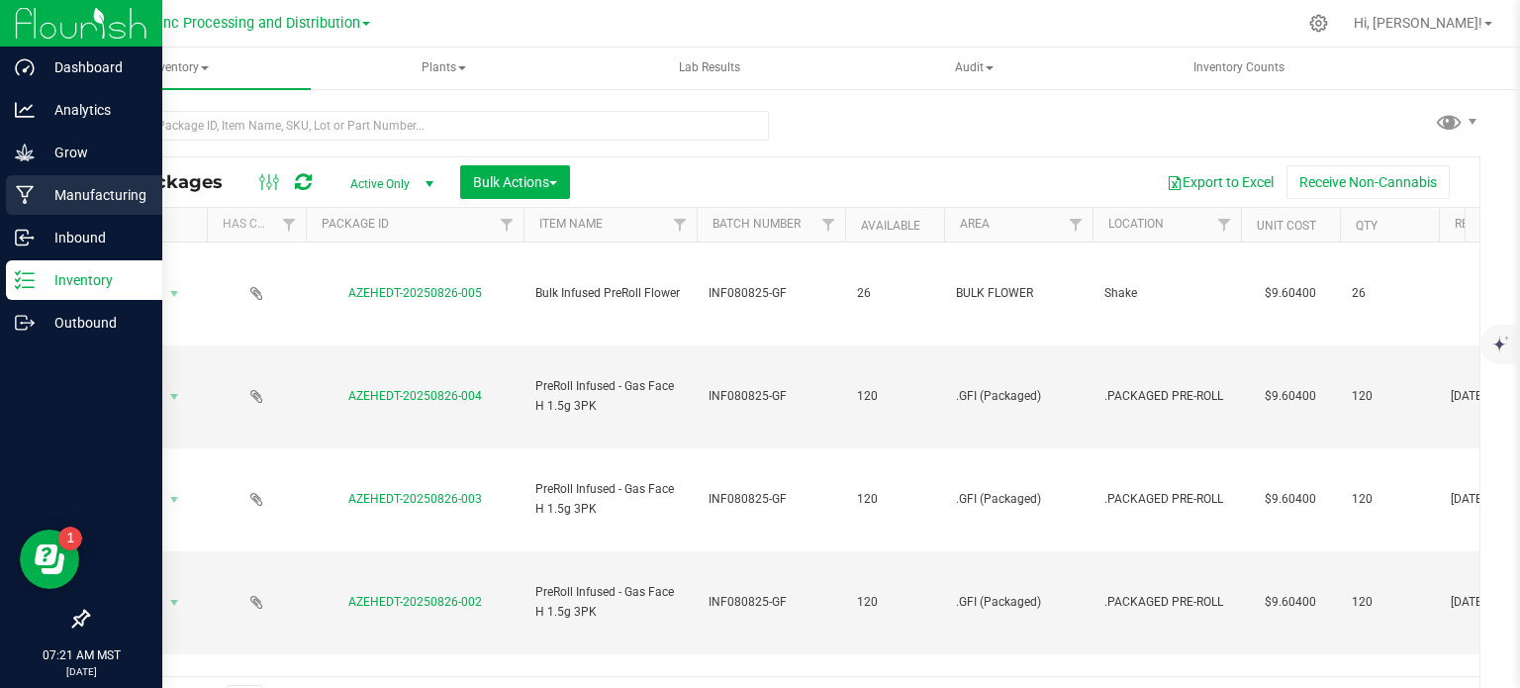
click at [32, 199] on icon at bounding box center [25, 195] width 19 height 20
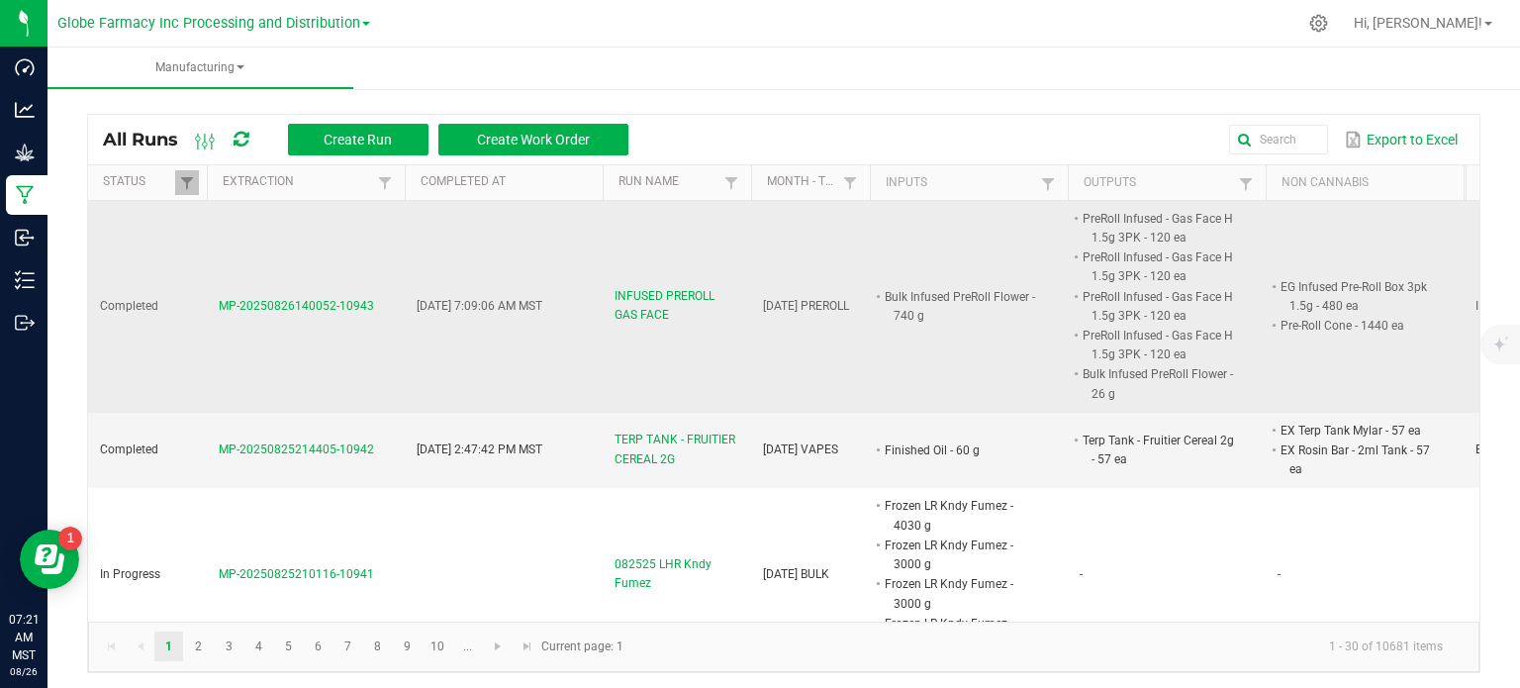
drag, startPoint x: 379, startPoint y: 314, endPoint x: 223, endPoint y: 314, distance: 156.4
click at [223, 314] on td "MP-20250826140052-10943" at bounding box center [306, 307] width 198 height 212
copy span "MP-20250826140052-10943"
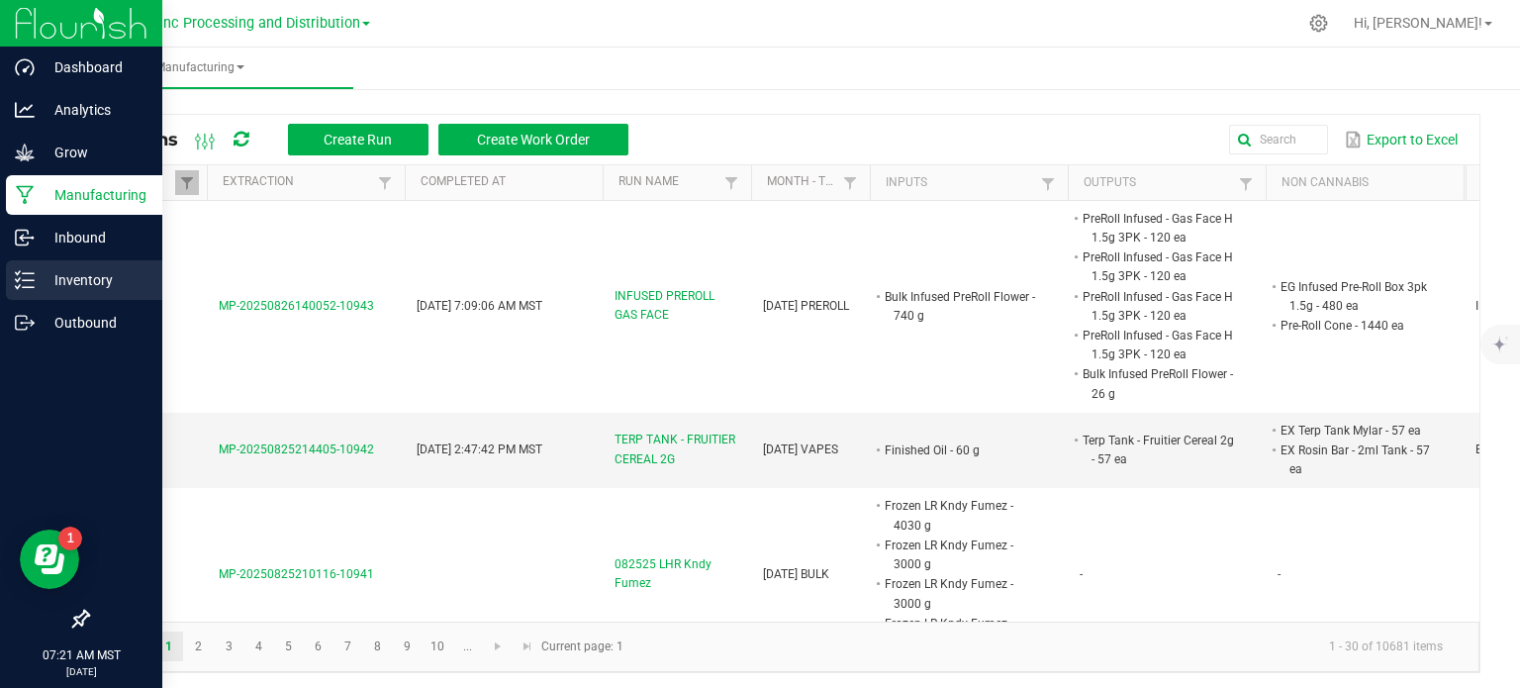
click at [32, 289] on icon at bounding box center [25, 280] width 20 height 20
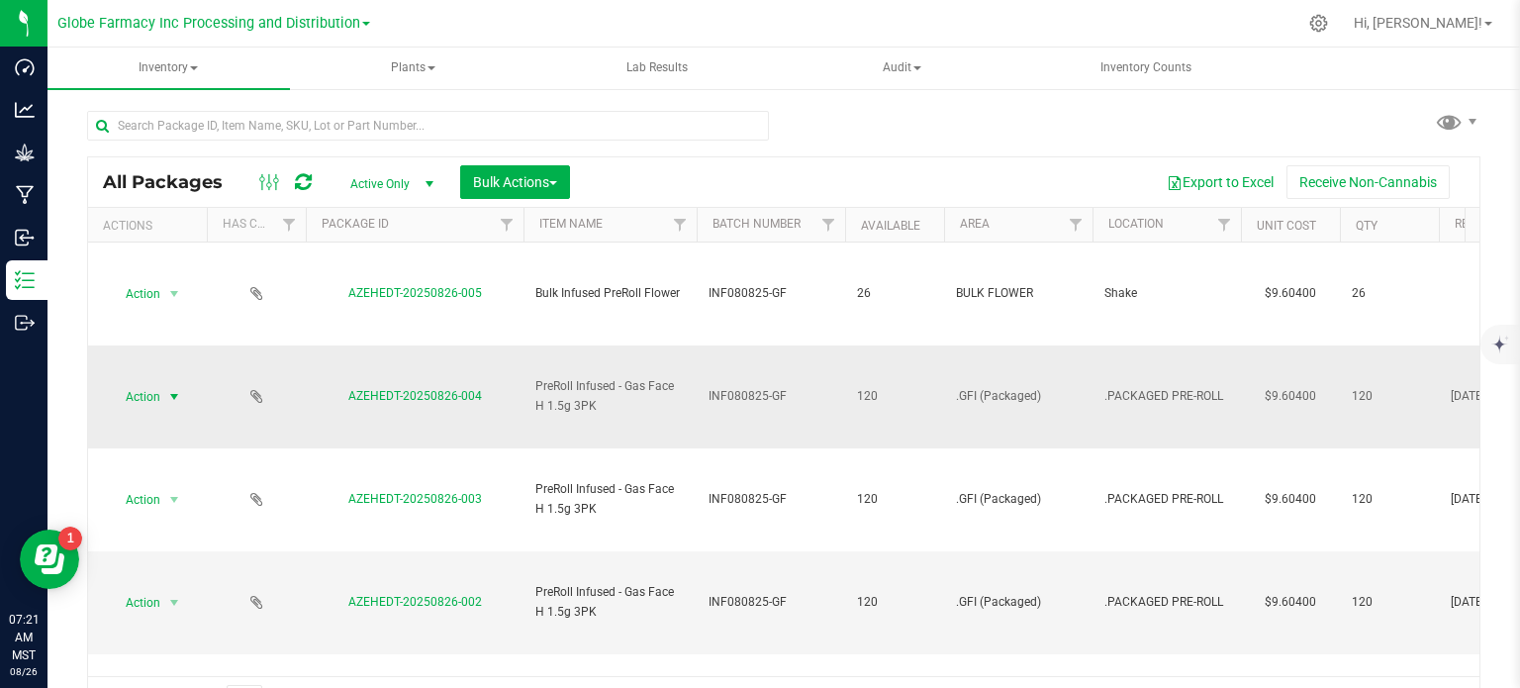
click at [149, 397] on span "Action" at bounding box center [134, 397] width 53 height 28
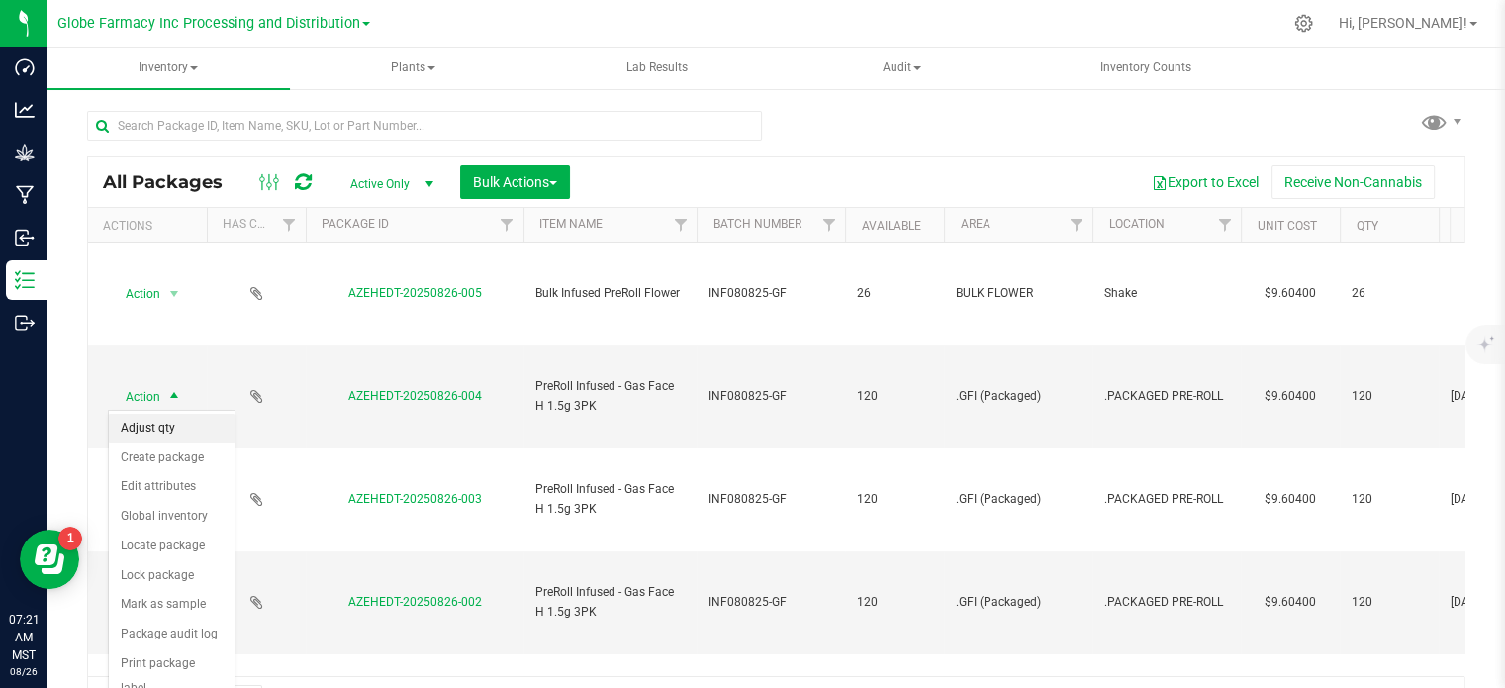
click at [159, 437] on li "Adjust qty" at bounding box center [172, 429] width 126 height 30
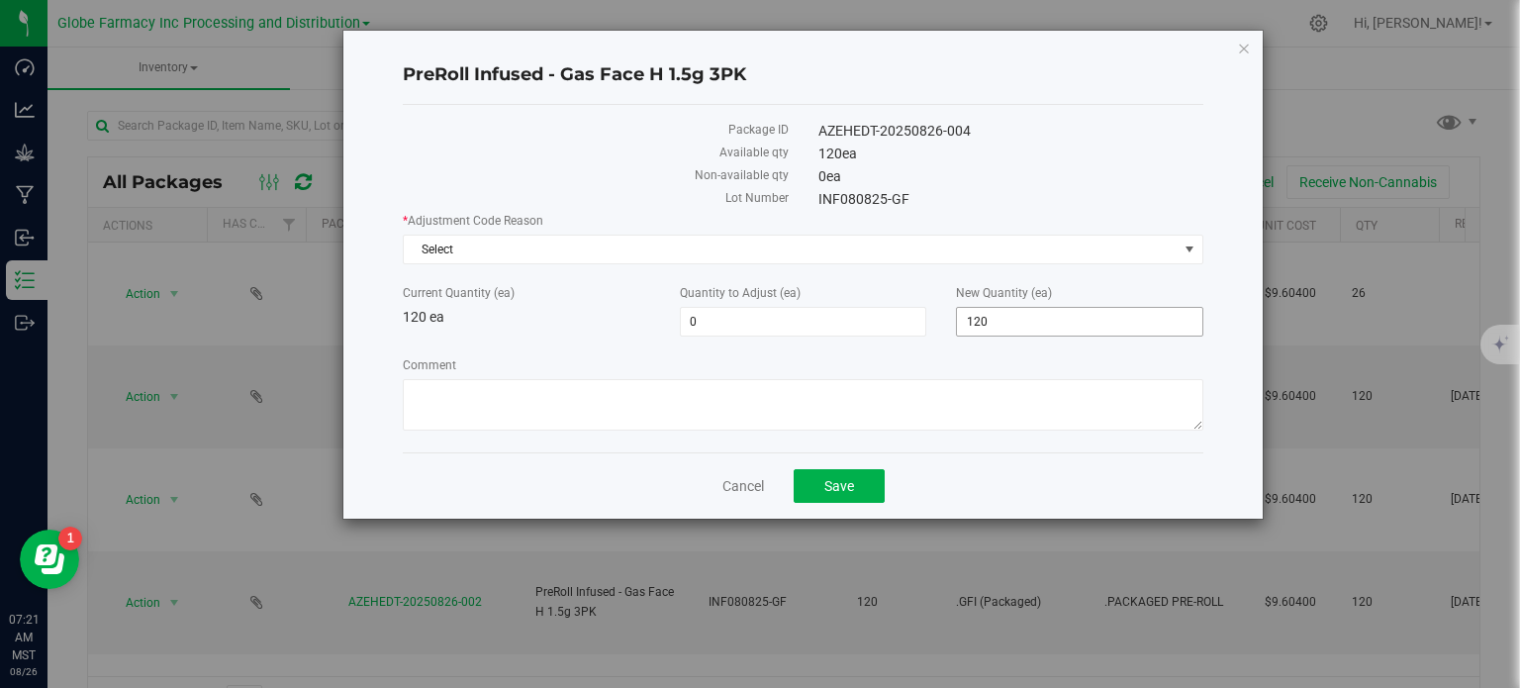
click at [1000, 310] on input "120" at bounding box center [1079, 322] width 245 height 28
type input "1"
type input "119"
click at [617, 255] on span "Select" at bounding box center [791, 250] width 774 height 28
type input "-1"
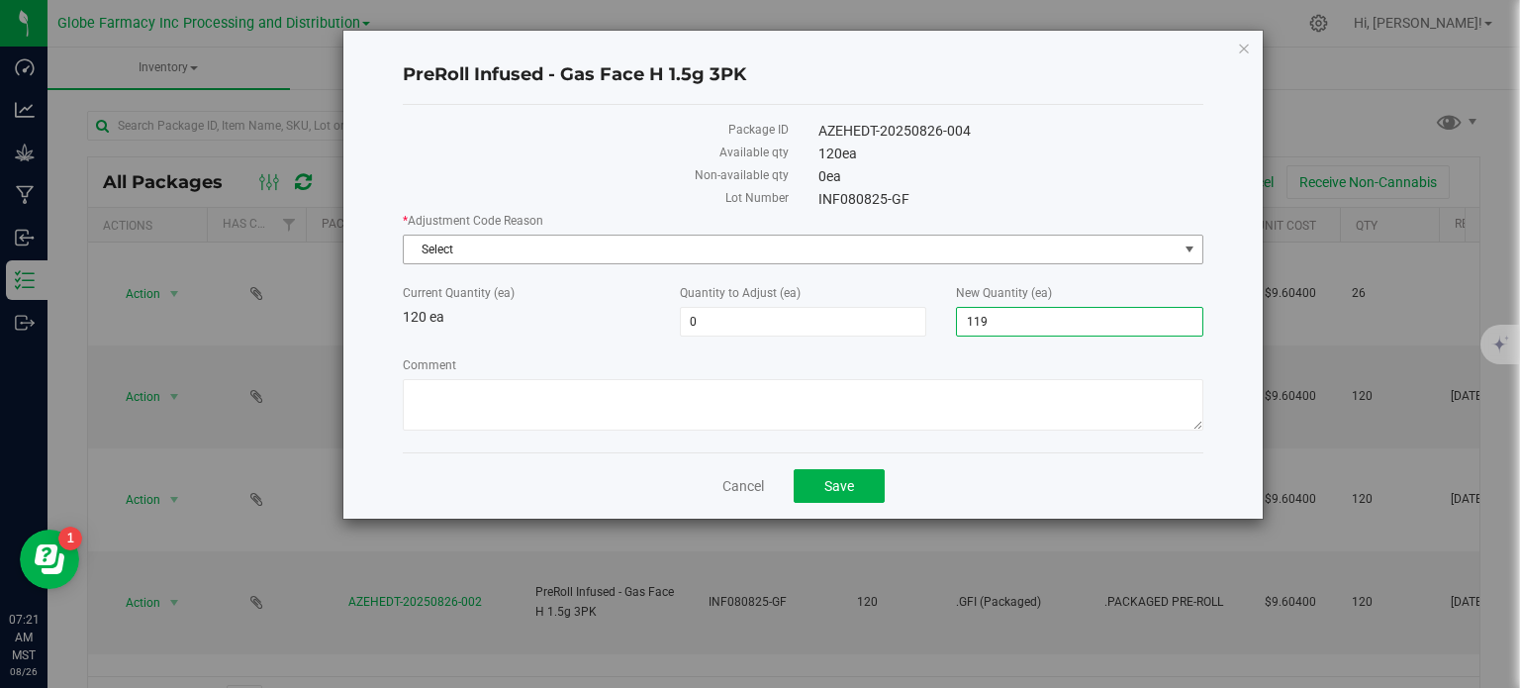
type input "119"
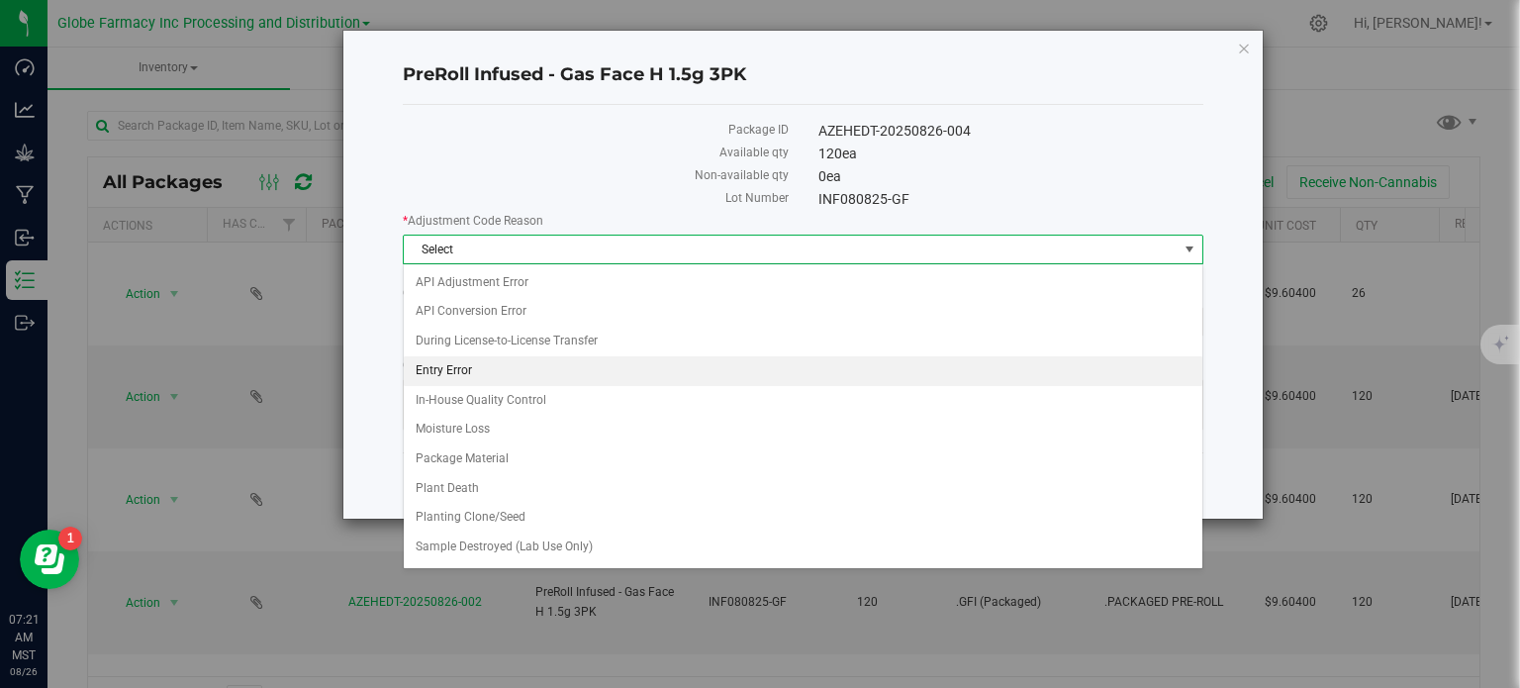
click at [504, 372] on li "Entry Error" at bounding box center [803, 371] width 799 height 30
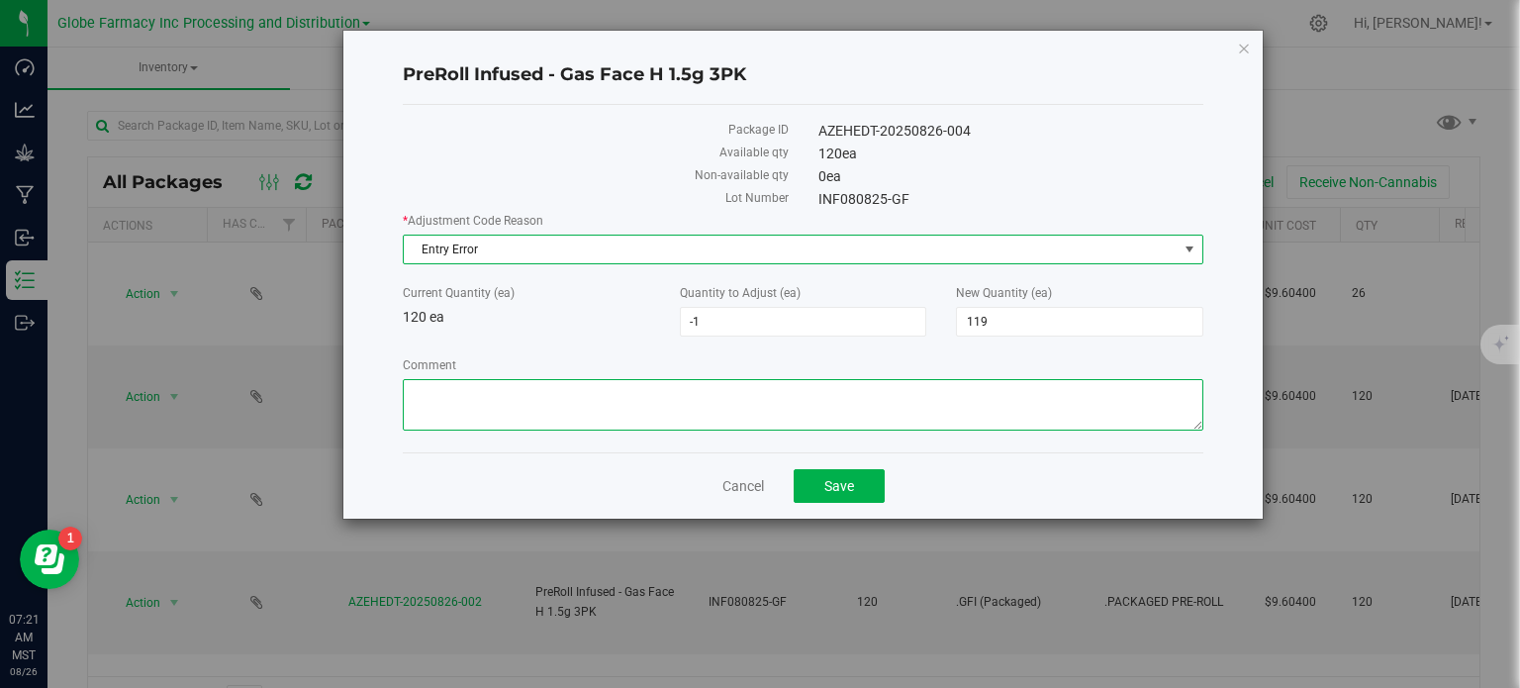
click at [513, 417] on textarea "Comment" at bounding box center [803, 404] width 801 height 51
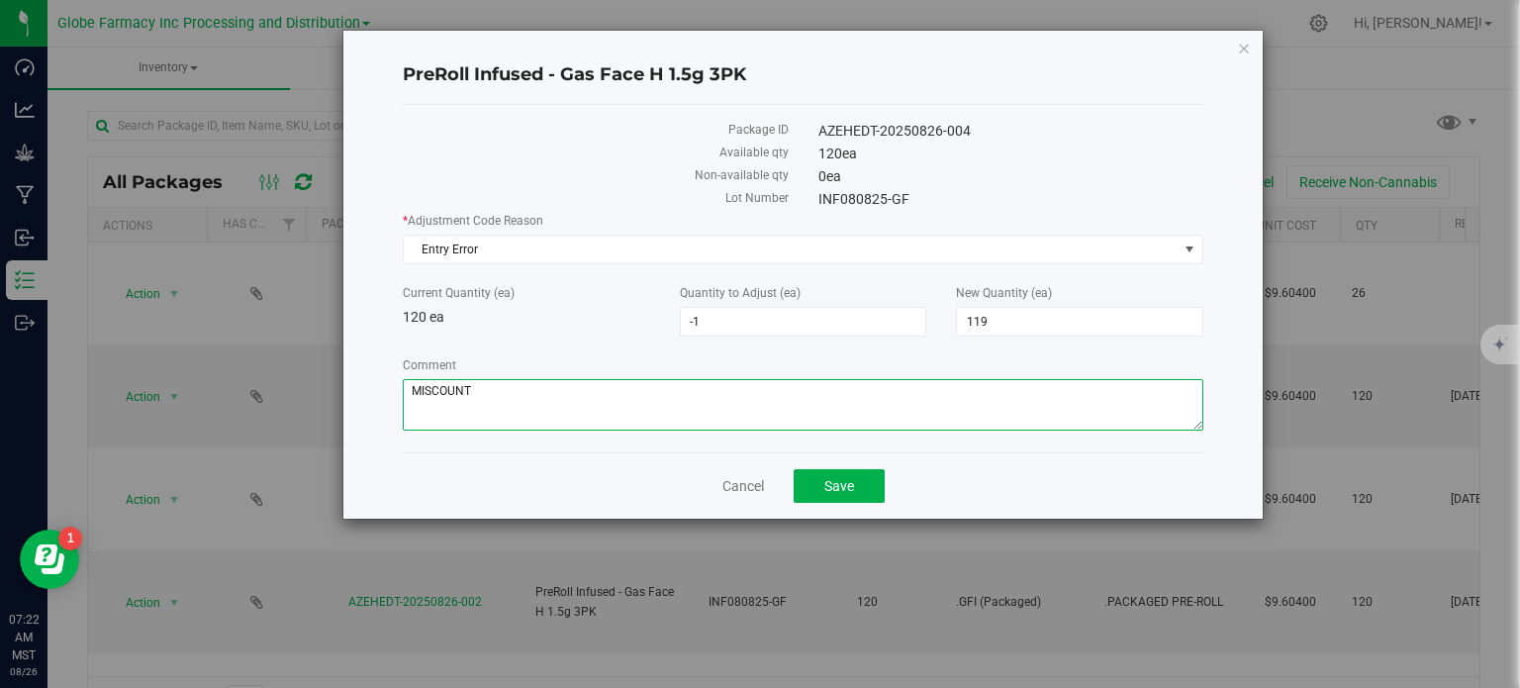
paste textarea "MP-20250826140052-10943"
type textarea "MISCOUNT MP-20250826140052-10943 -BH"
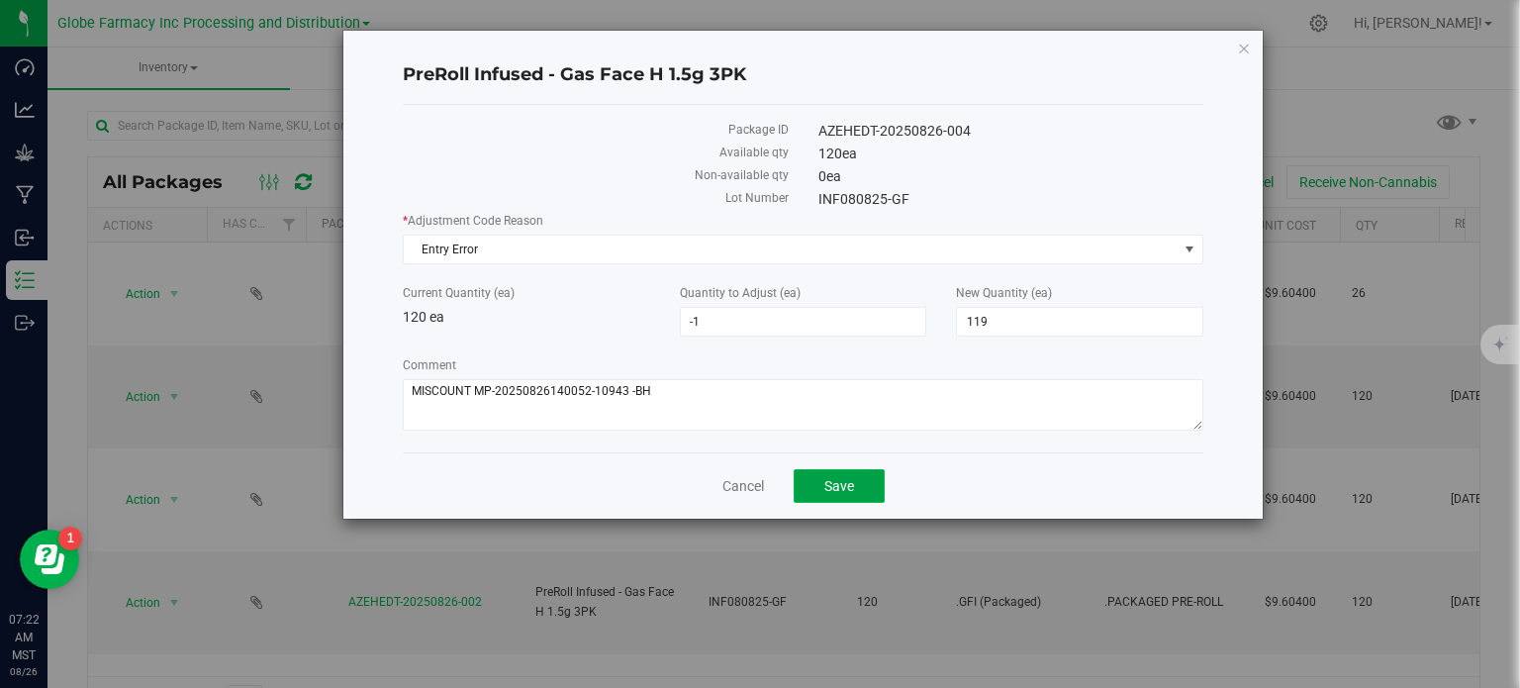
click at [821, 492] on button "Save" at bounding box center [839, 486] width 91 height 34
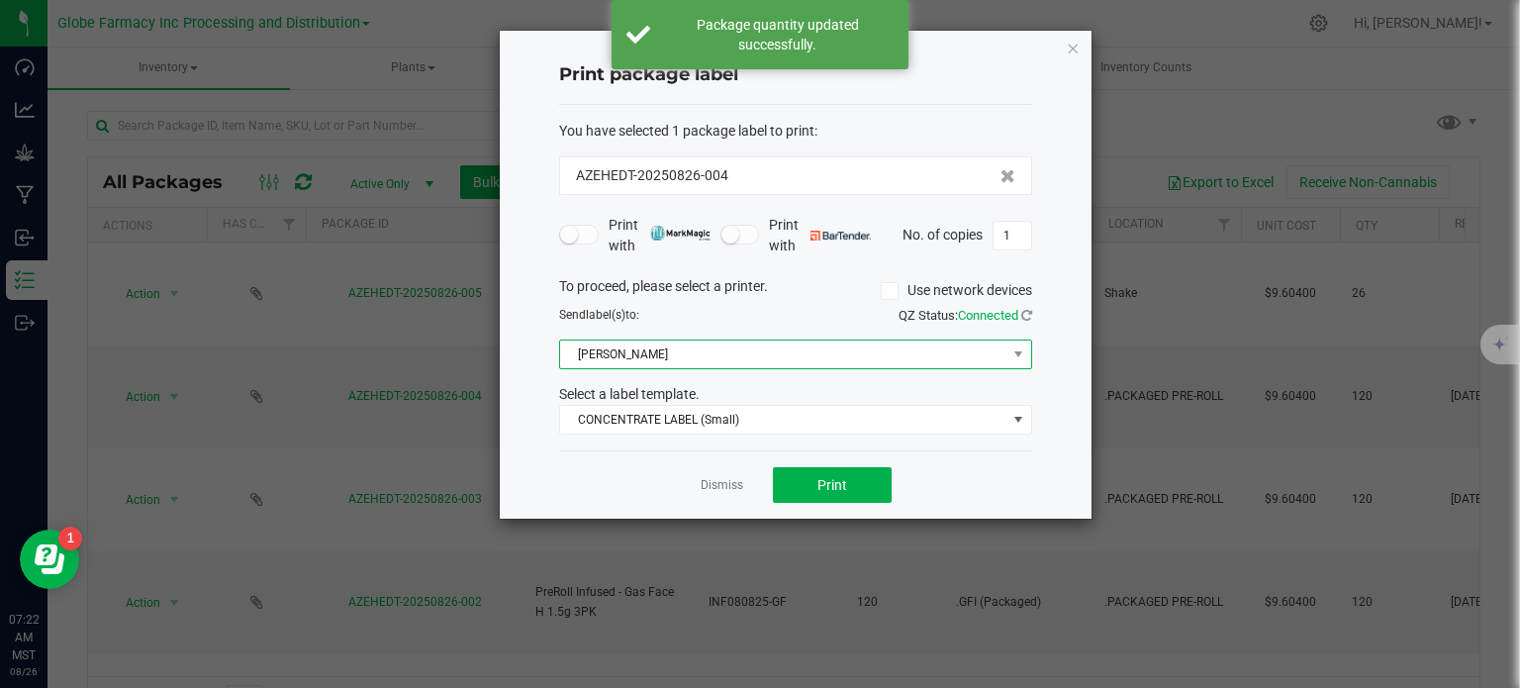
click at [622, 363] on span "[PERSON_NAME]" at bounding box center [783, 354] width 446 height 28
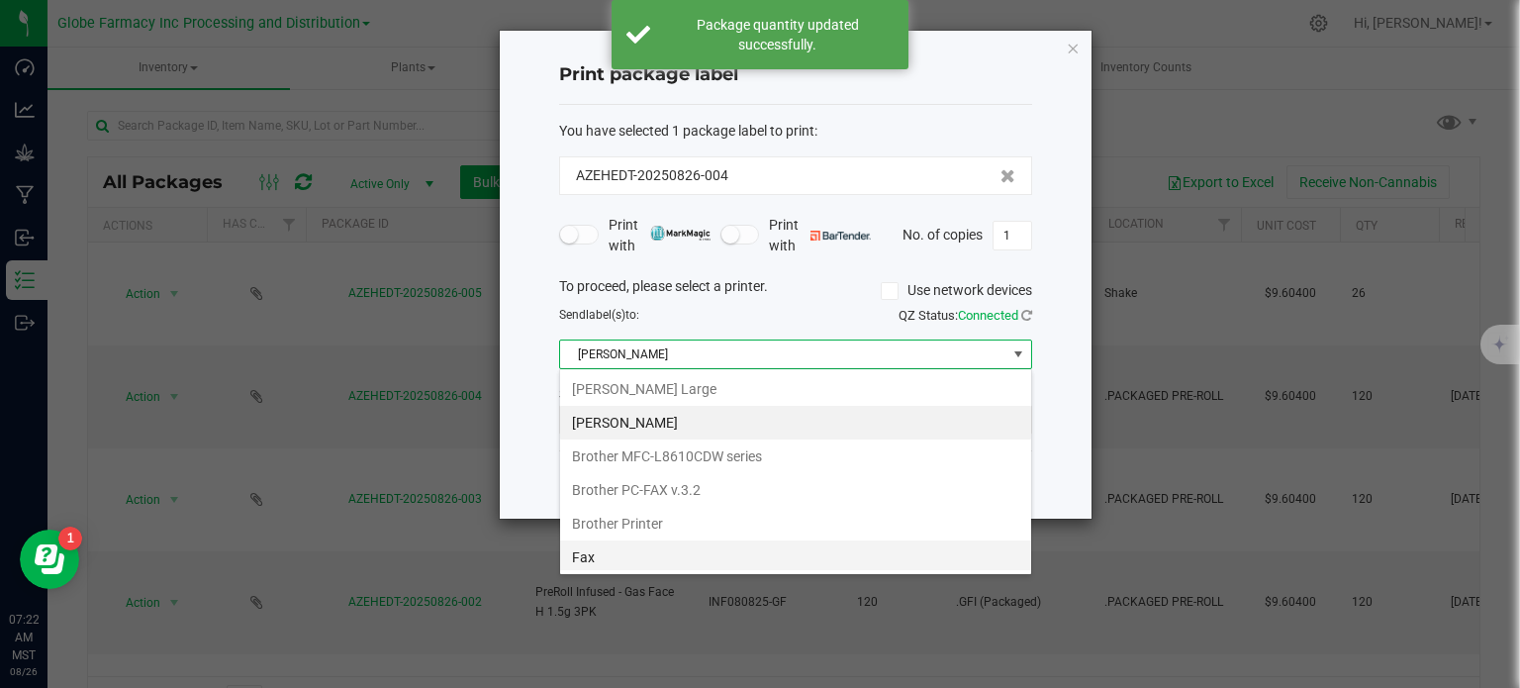
scroll to position [29, 473]
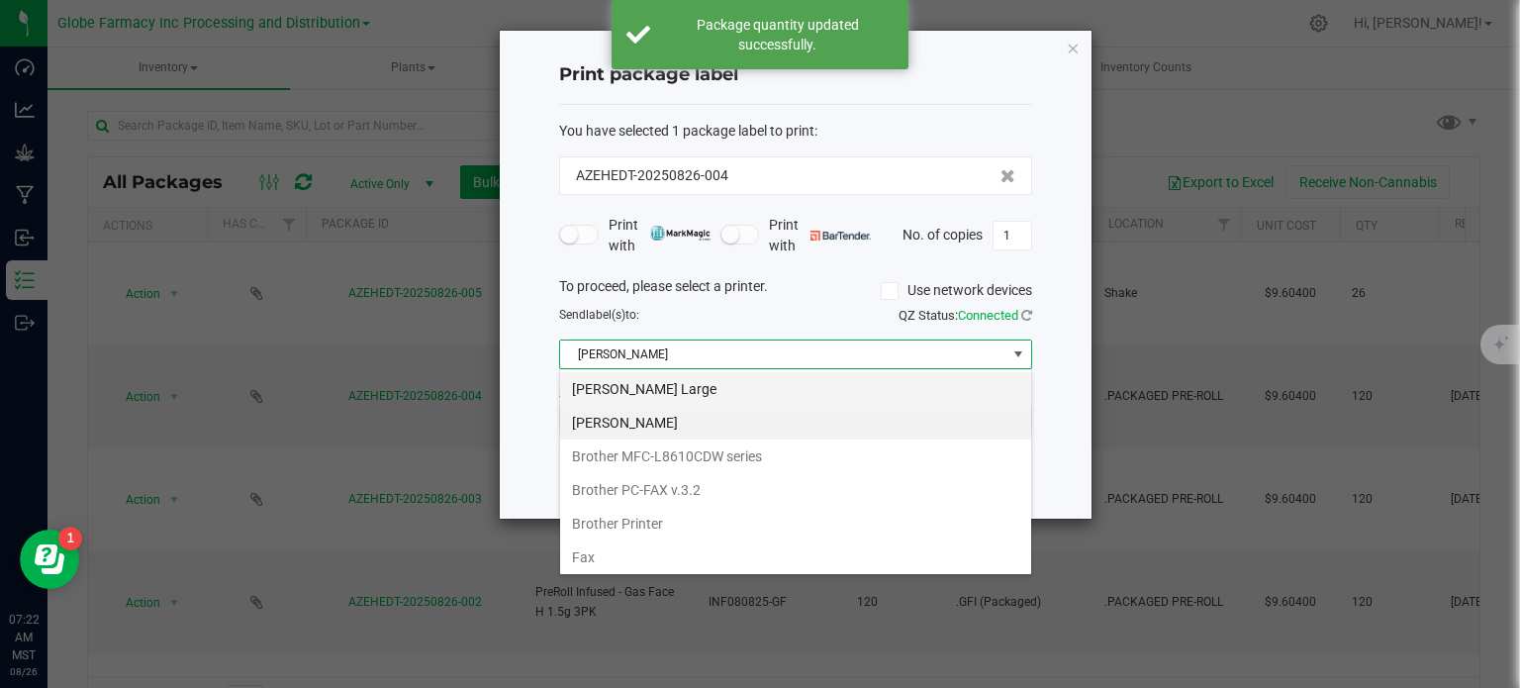
click at [652, 399] on Large "[PERSON_NAME] Large" at bounding box center [795, 389] width 471 height 34
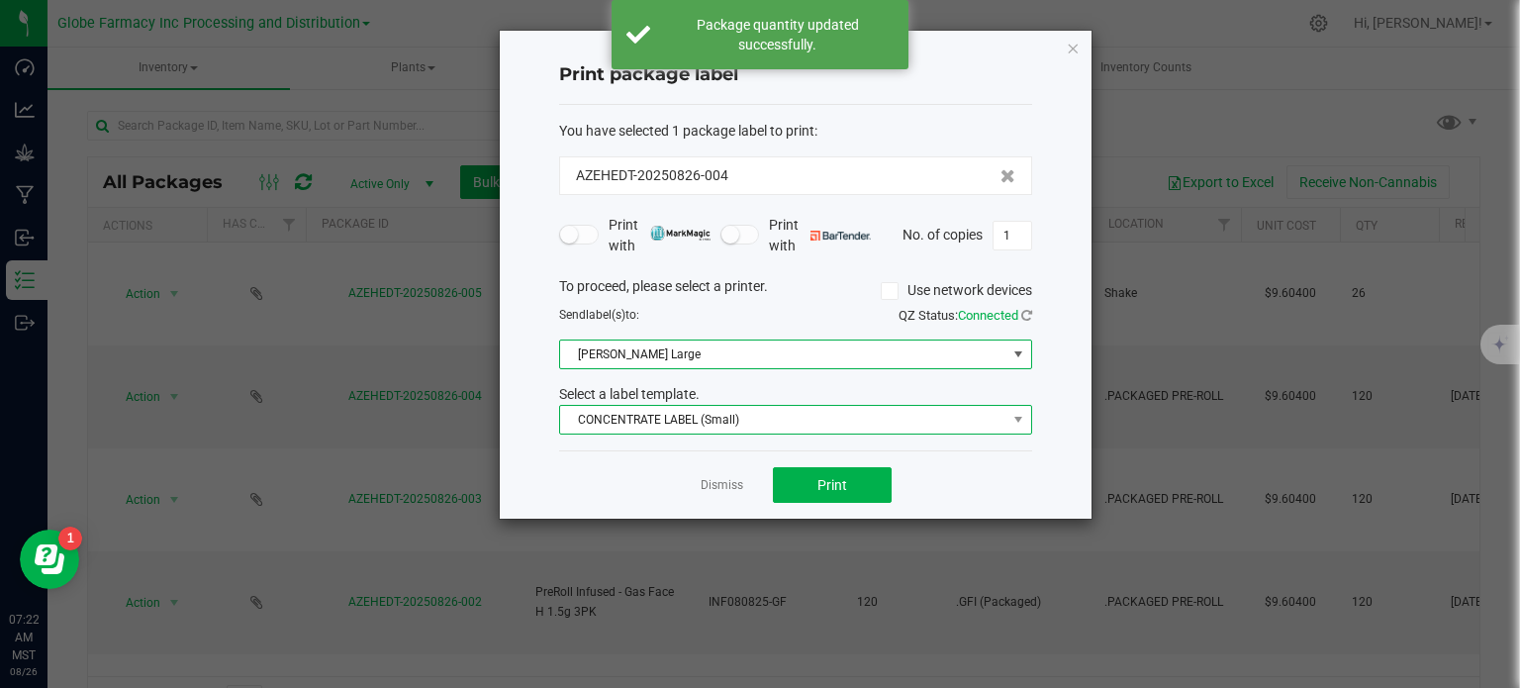
click at [659, 415] on span "CONCENTRATE LABEL (Small)" at bounding box center [783, 420] width 446 height 28
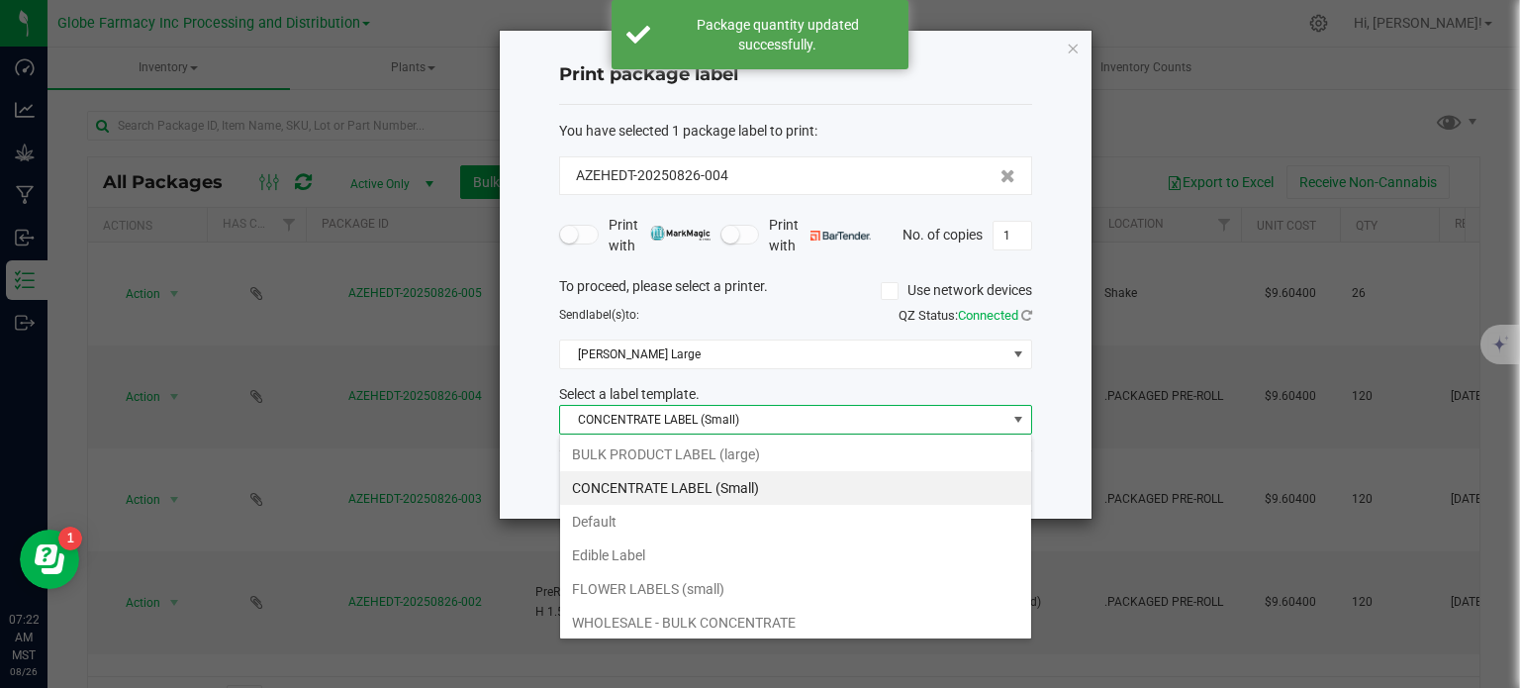
click at [682, 443] on li "BULK PRODUCT LABEL (large)" at bounding box center [795, 454] width 471 height 34
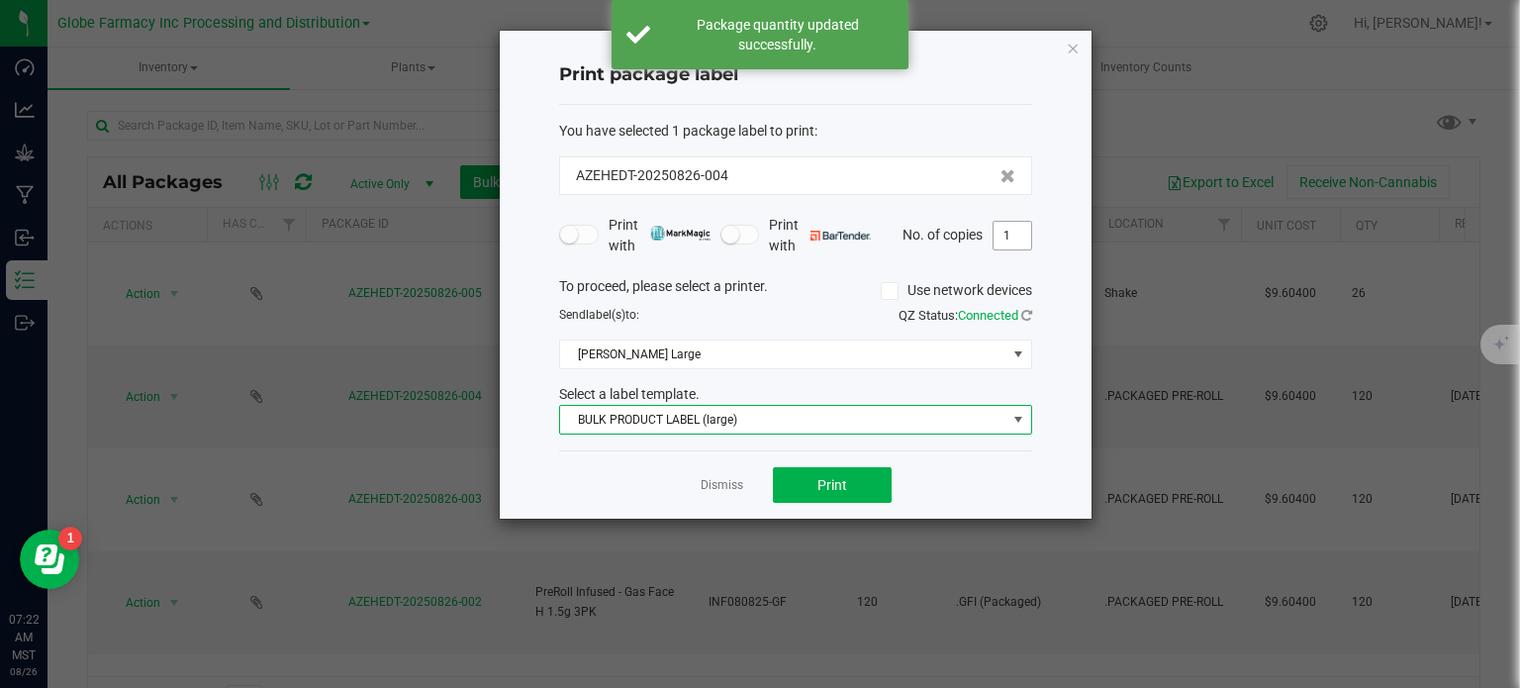
click at [1014, 245] on input "1" at bounding box center [1013, 236] width 38 height 28
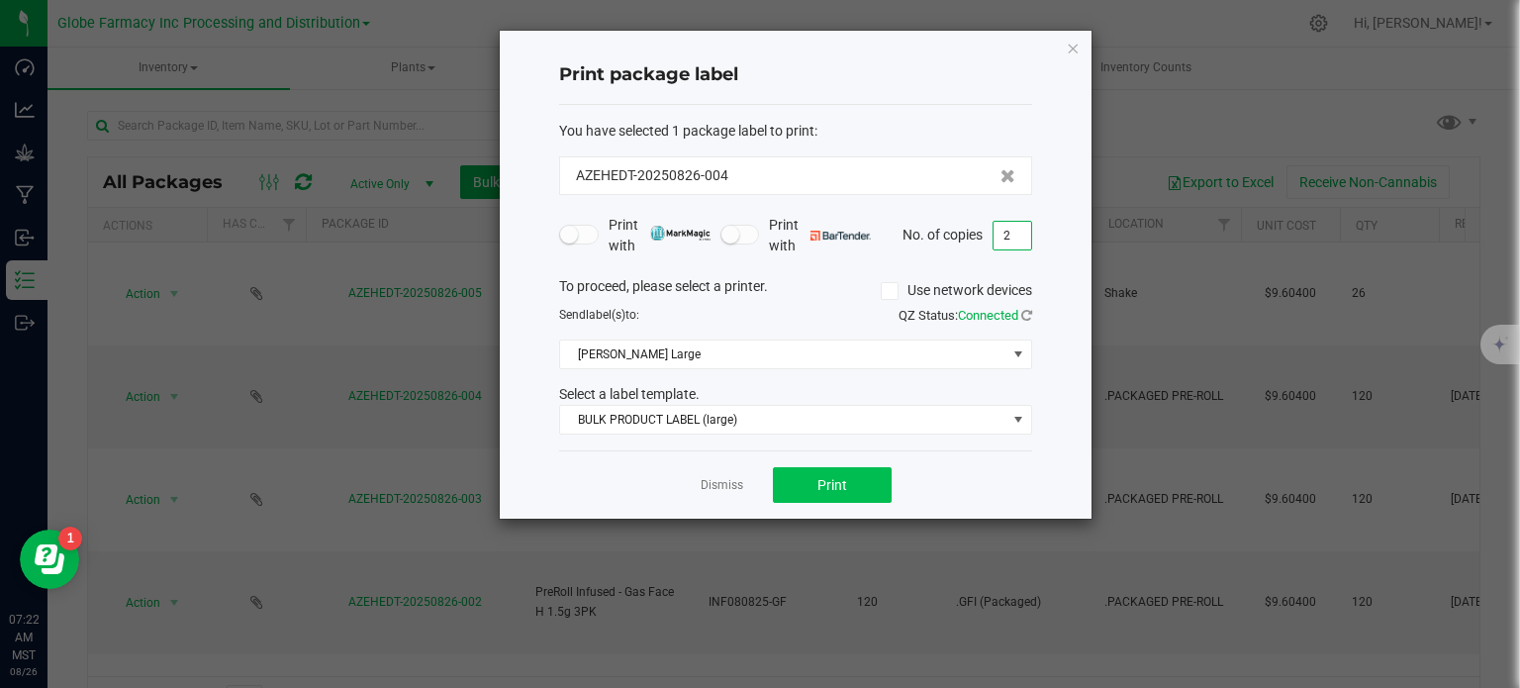
type input "2"
click at [869, 478] on button "Print" at bounding box center [832, 485] width 119 height 36
